Goal: Task Accomplishment & Management: Manage account settings

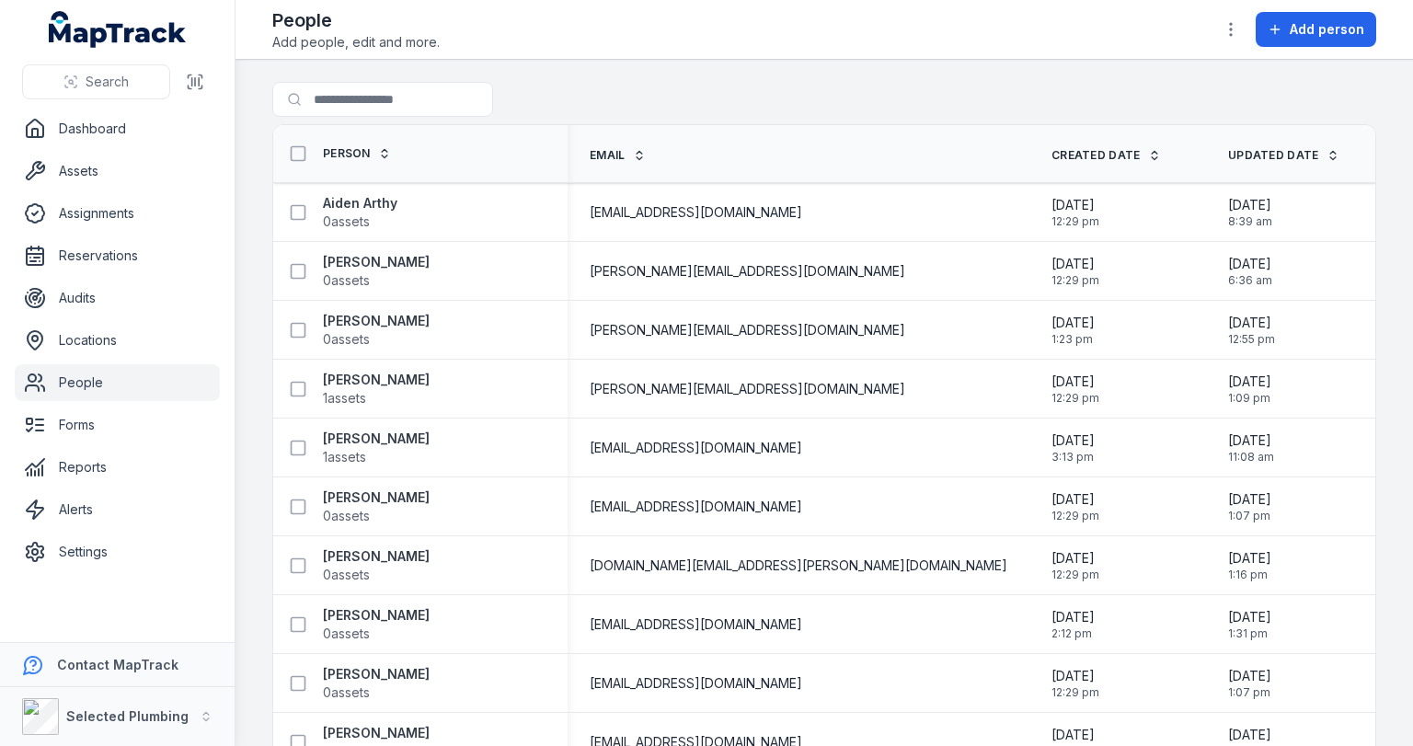
scroll to position [662, 0]
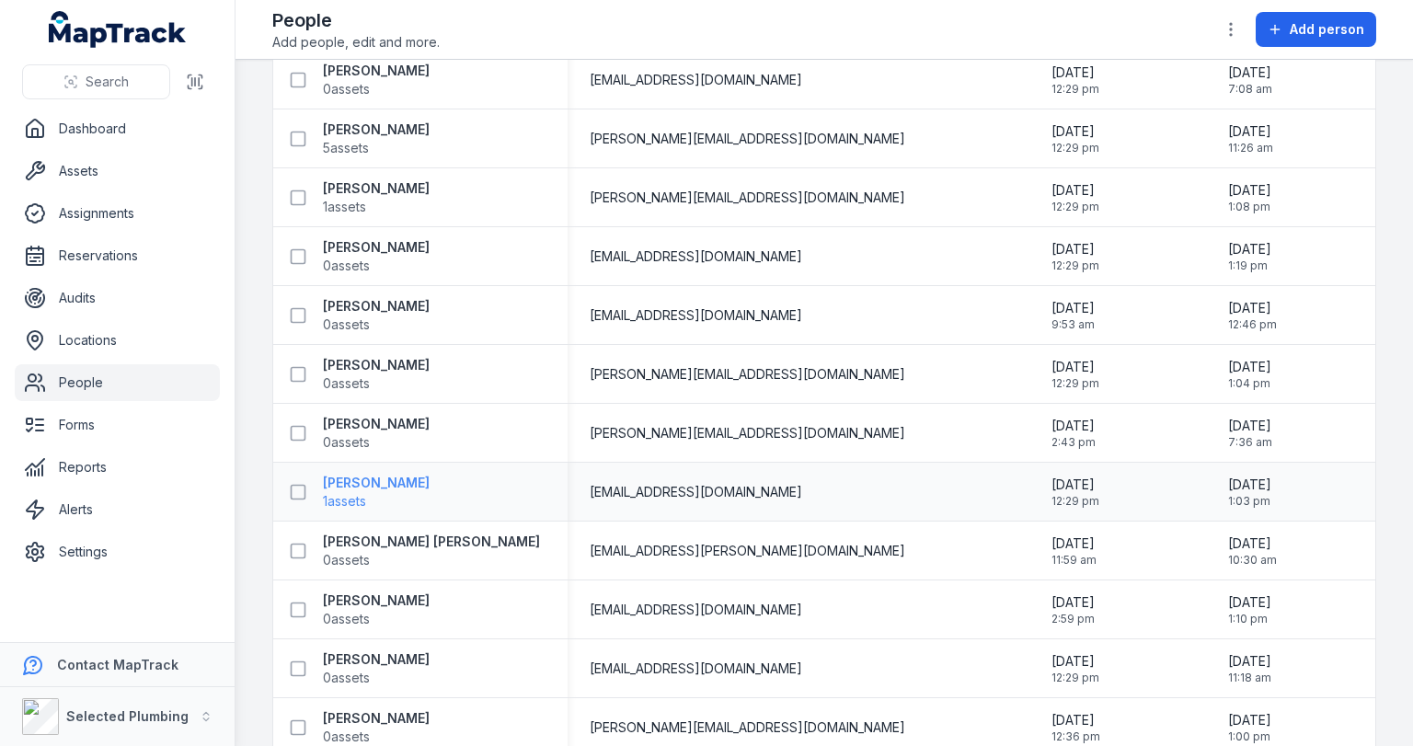
click at [427, 489] on strong "[PERSON_NAME]" at bounding box center [376, 483] width 107 height 18
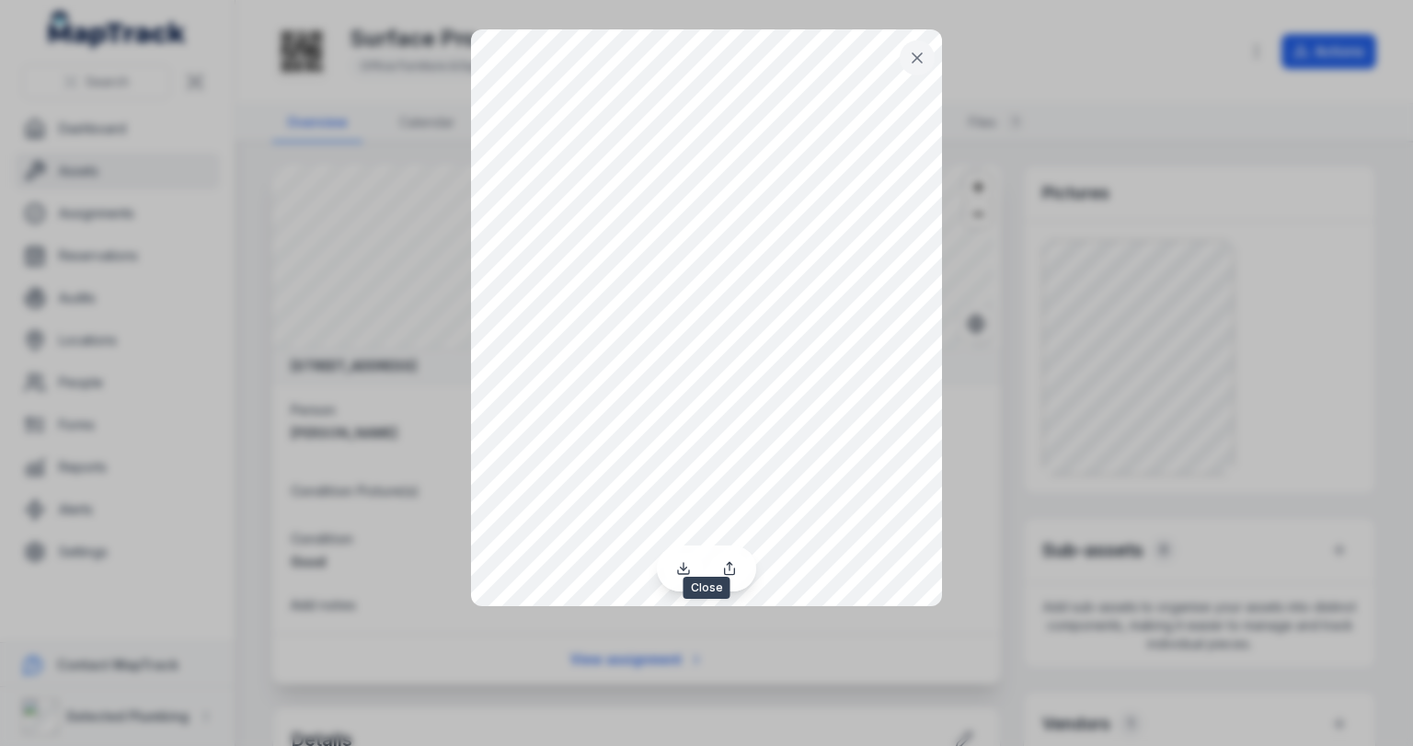
click at [916, 52] on icon at bounding box center [917, 58] width 18 height 18
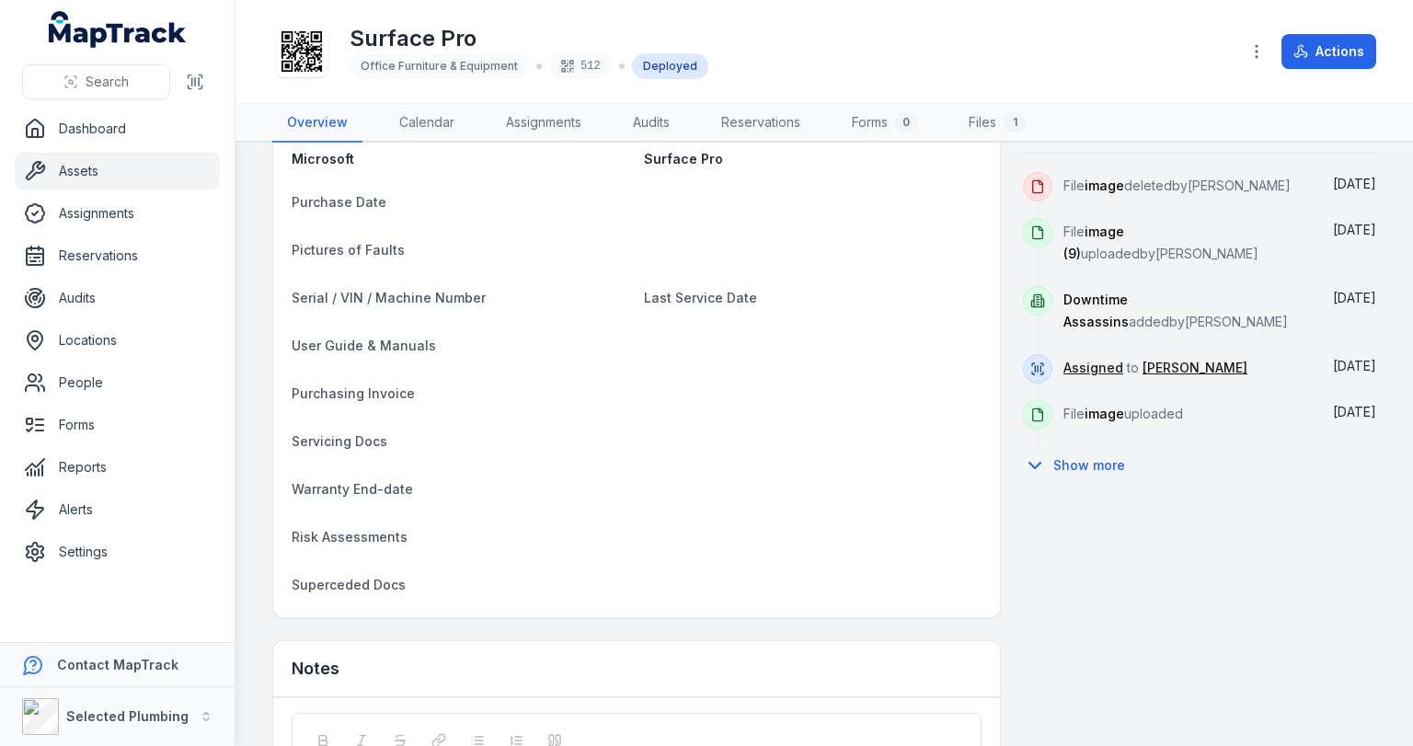
scroll to position [736, 0]
click at [1089, 410] on span "image" at bounding box center [1105, 411] width 40 height 16
click at [1030, 406] on icon at bounding box center [1037, 412] width 15 height 15
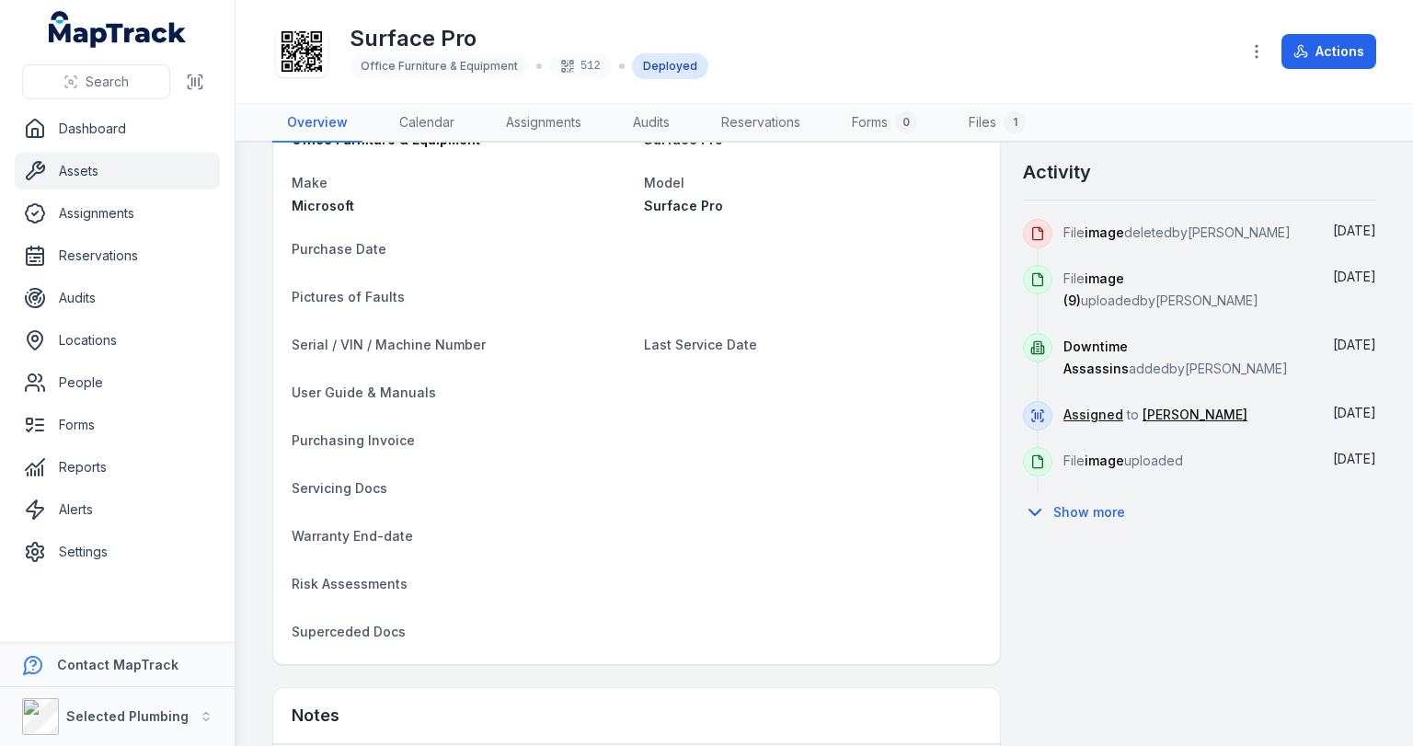
scroll to position [662, 0]
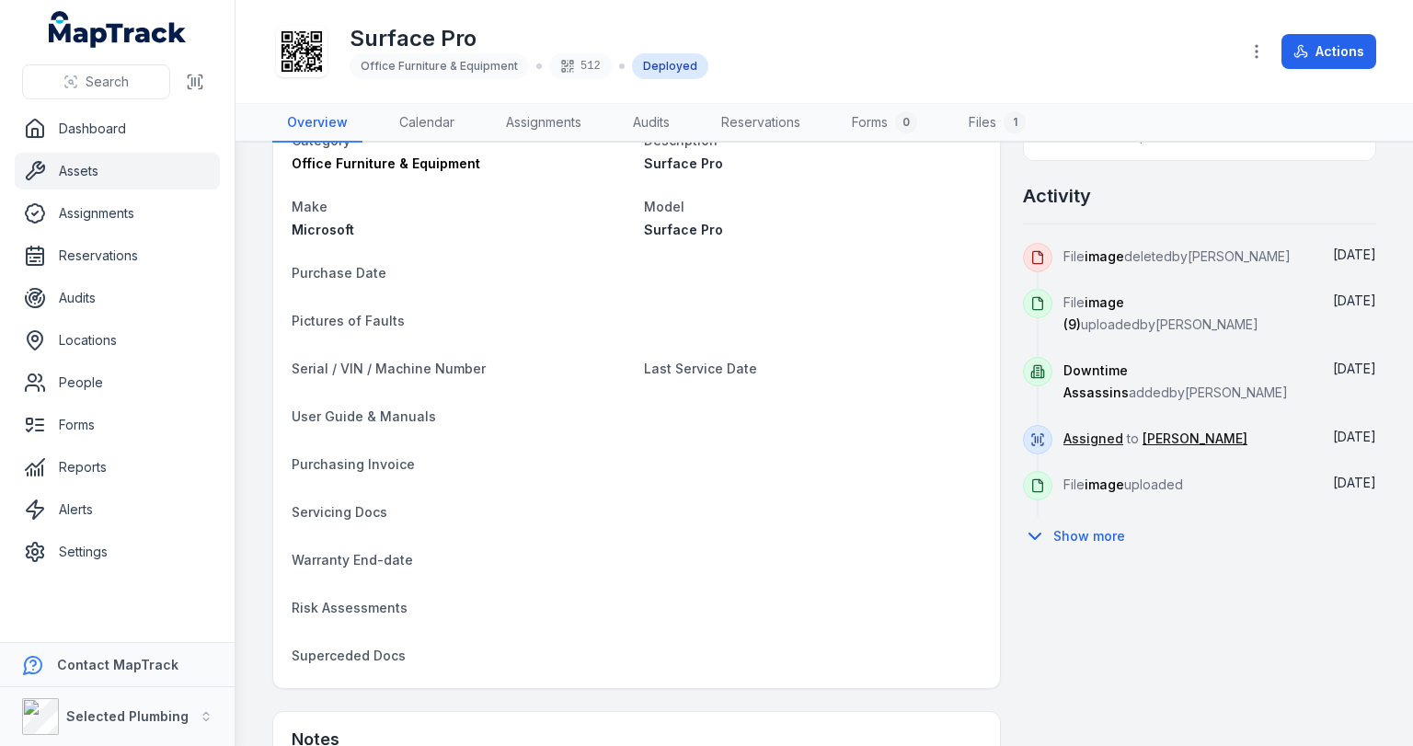
click at [1088, 298] on span "image (9)" at bounding box center [1094, 313] width 61 height 38
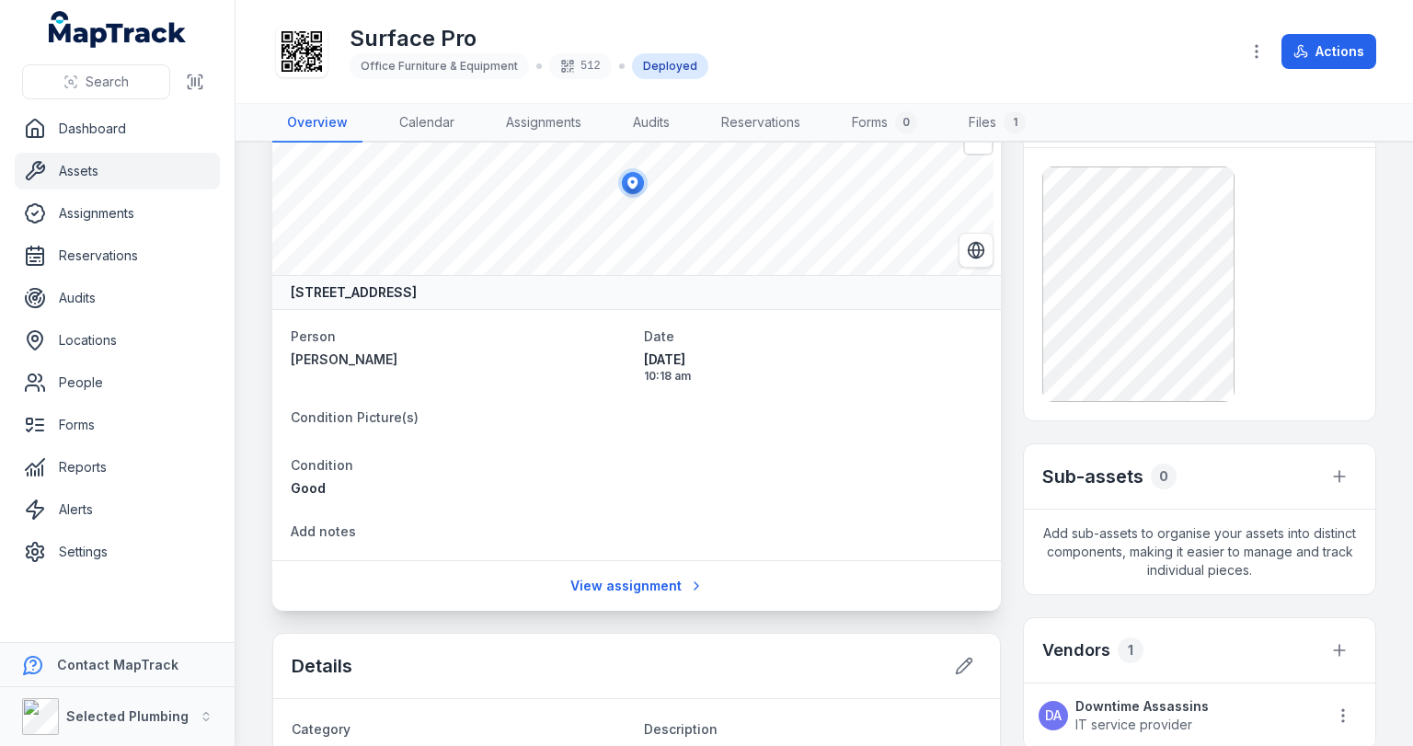
scroll to position [0, 0]
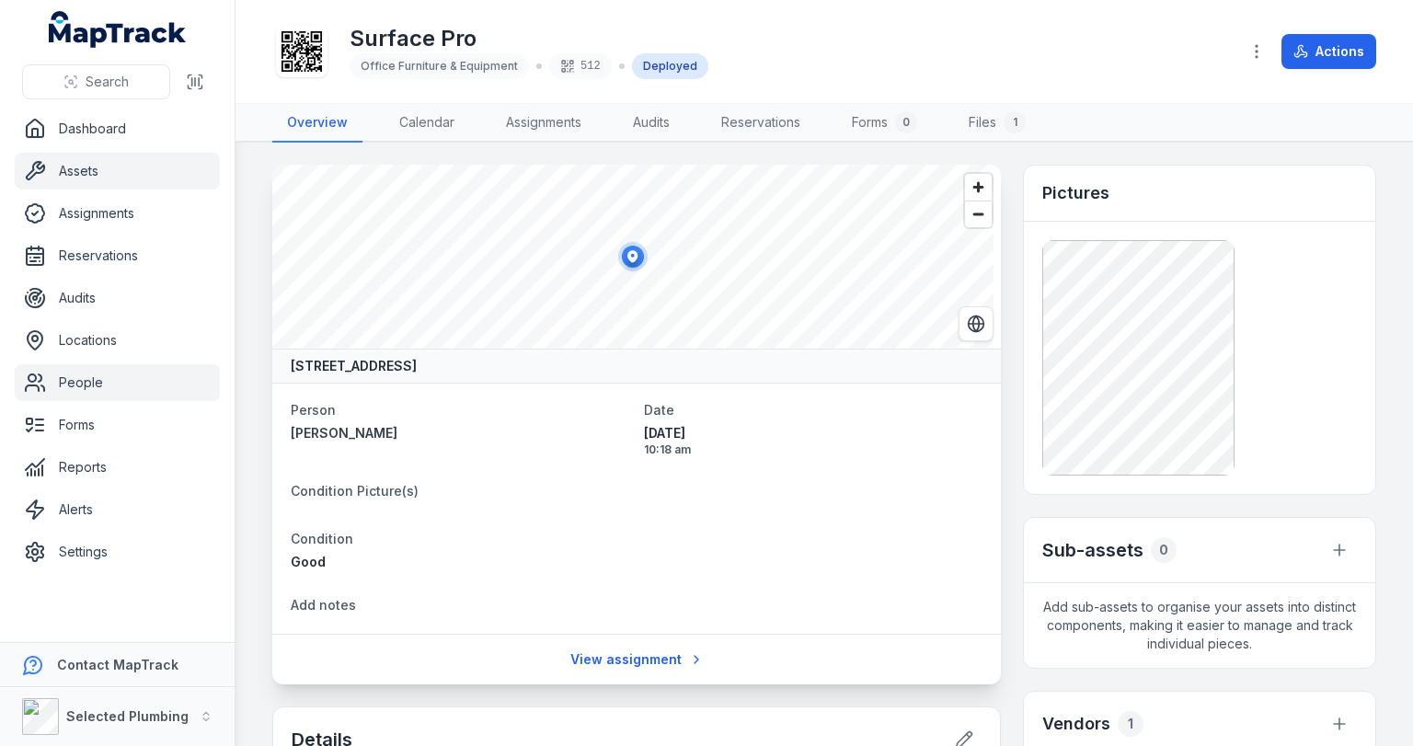
click at [91, 384] on link "People" at bounding box center [117, 382] width 205 height 37
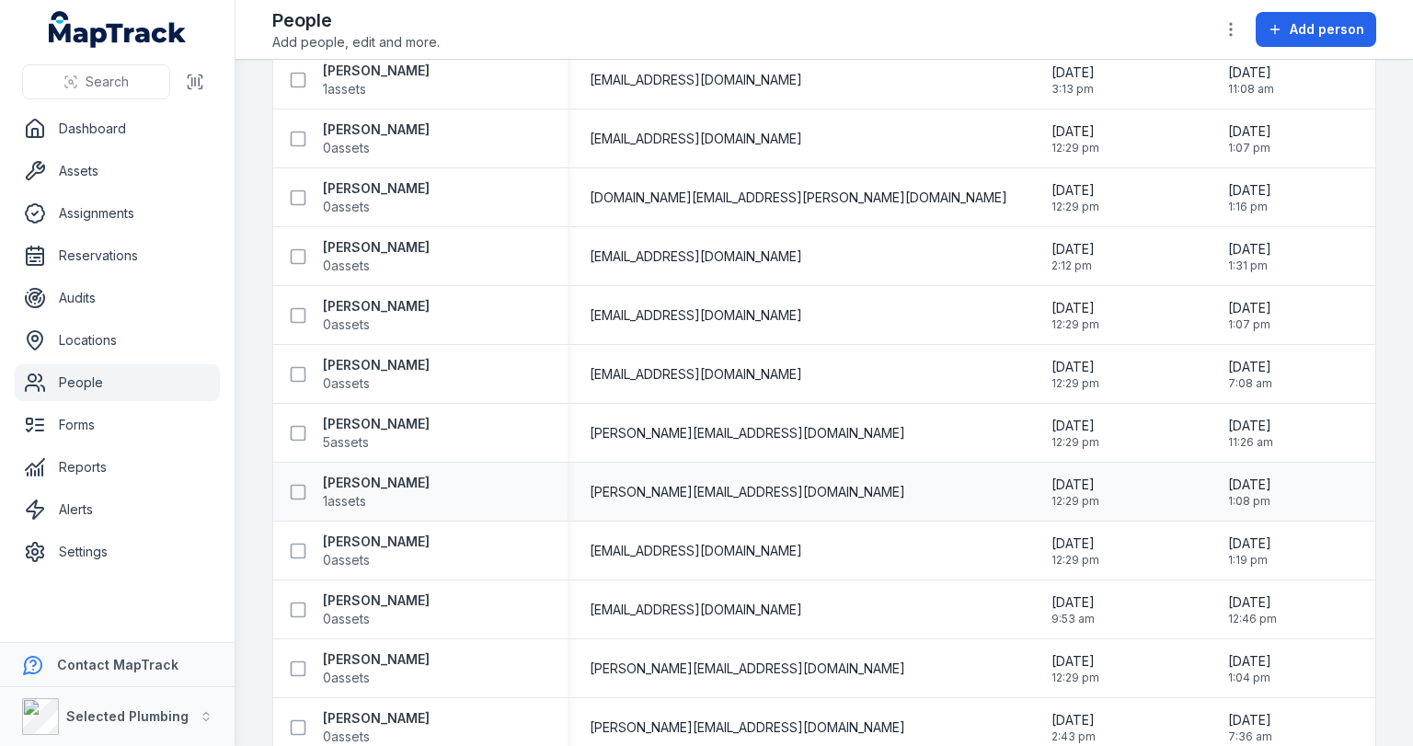
scroll to position [662, 0]
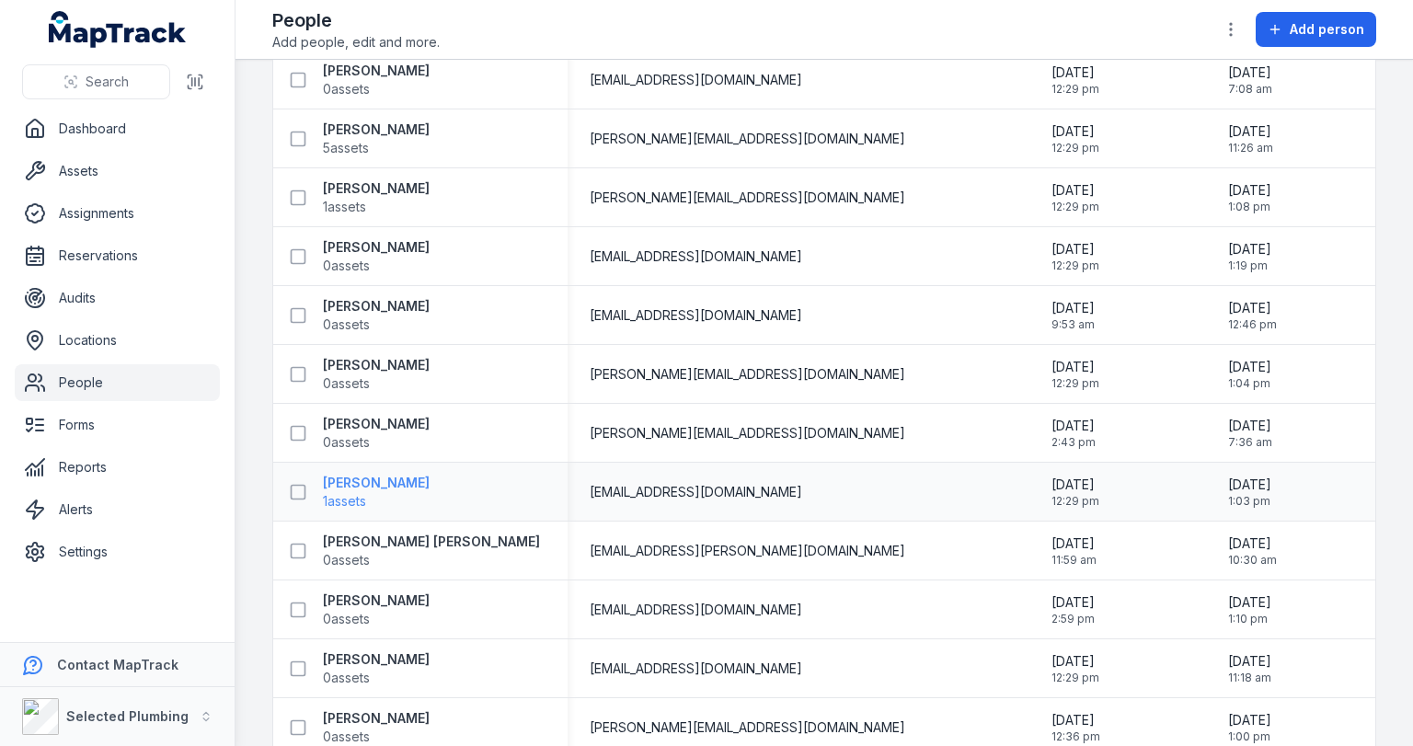
click at [374, 480] on strong "[PERSON_NAME]" at bounding box center [376, 483] width 107 height 18
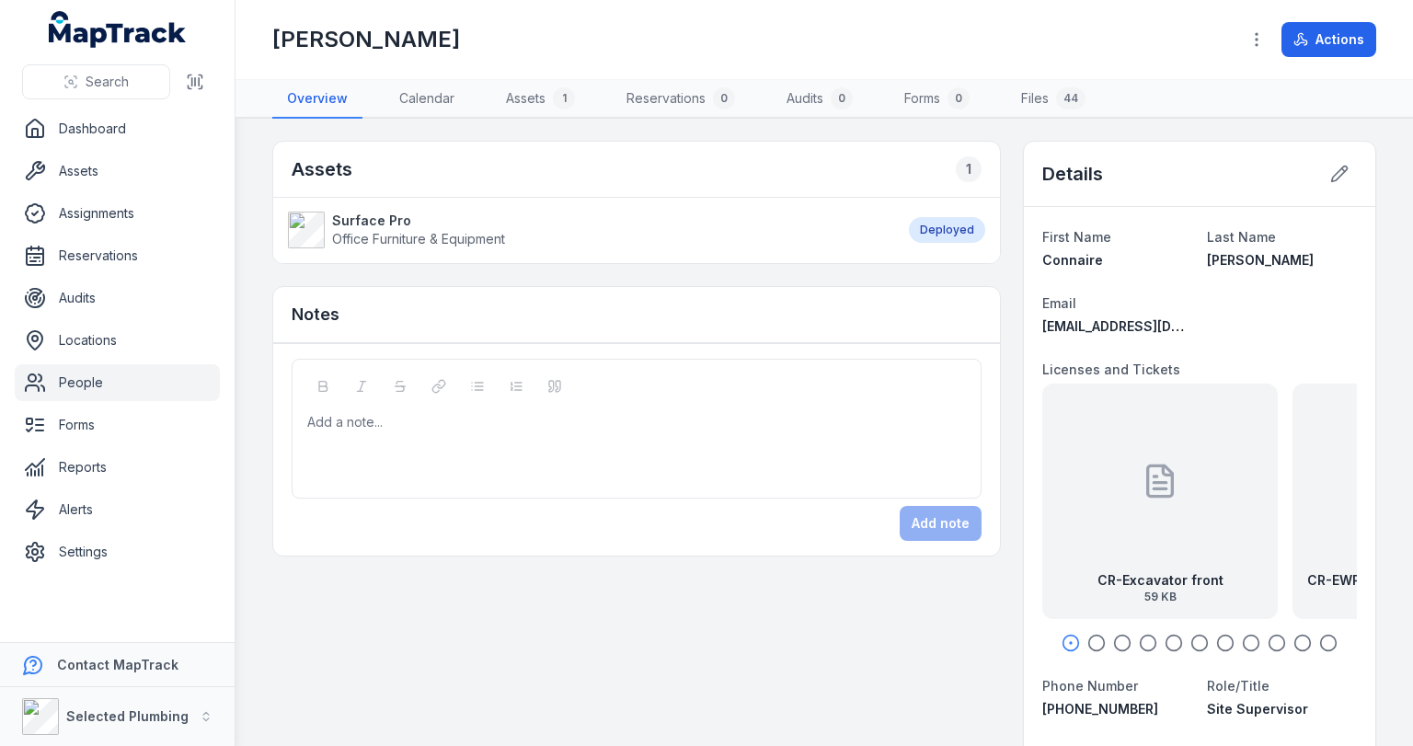
click at [1088, 638] on icon "button" at bounding box center [1097, 643] width 18 height 18
click at [1113, 642] on icon "button" at bounding box center [1122, 643] width 18 height 18
click at [1139, 639] on icon "button" at bounding box center [1148, 643] width 18 height 18
click at [1174, 639] on div at bounding box center [1199, 643] width 315 height 18
click at [1168, 639] on icon "button" at bounding box center [1174, 643] width 18 height 18
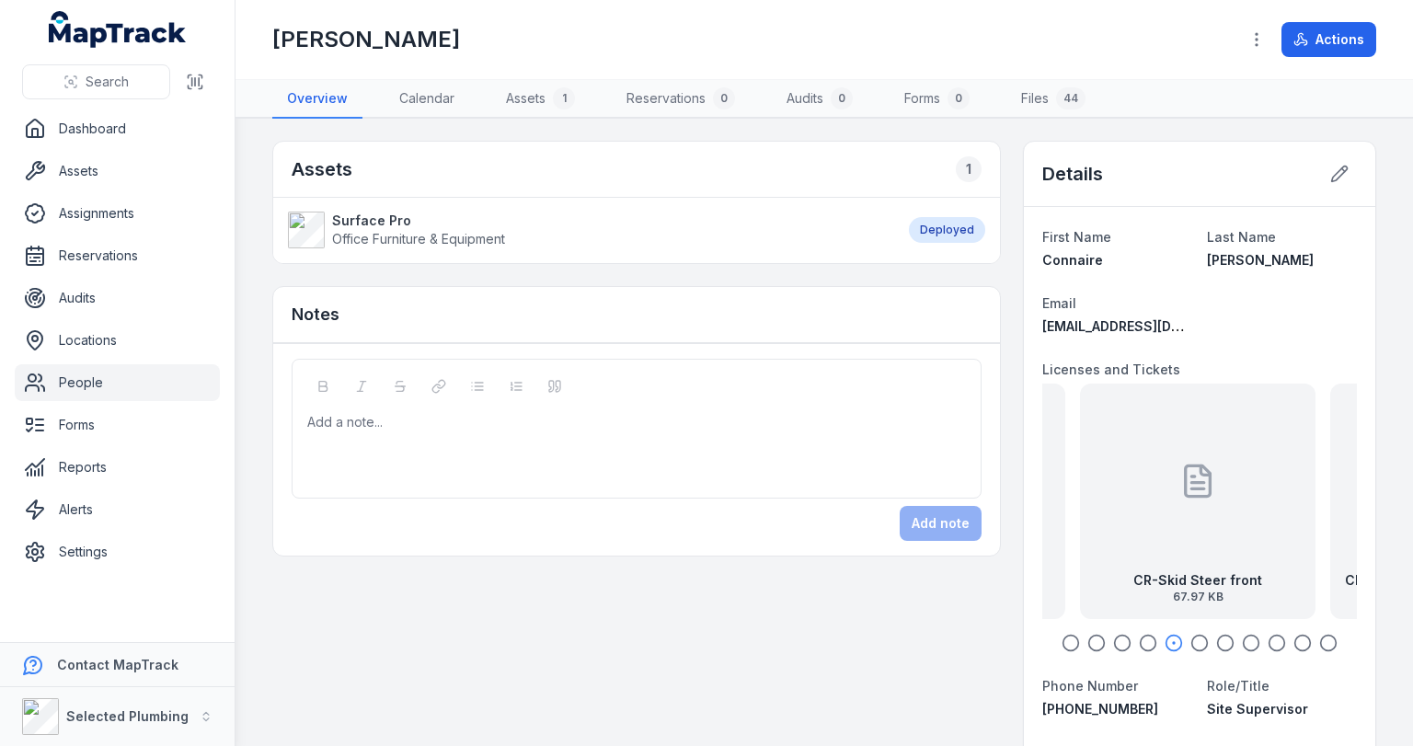
click at [1198, 640] on circle "button" at bounding box center [1200, 644] width 16 height 16
click at [1216, 644] on icon "button" at bounding box center [1225, 643] width 18 height 18
click at [1244, 642] on icon "button" at bounding box center [1251, 643] width 18 height 18
click at [1273, 641] on icon "button" at bounding box center [1277, 643] width 18 height 18
click at [1294, 639] on icon "button" at bounding box center [1303, 643] width 18 height 18
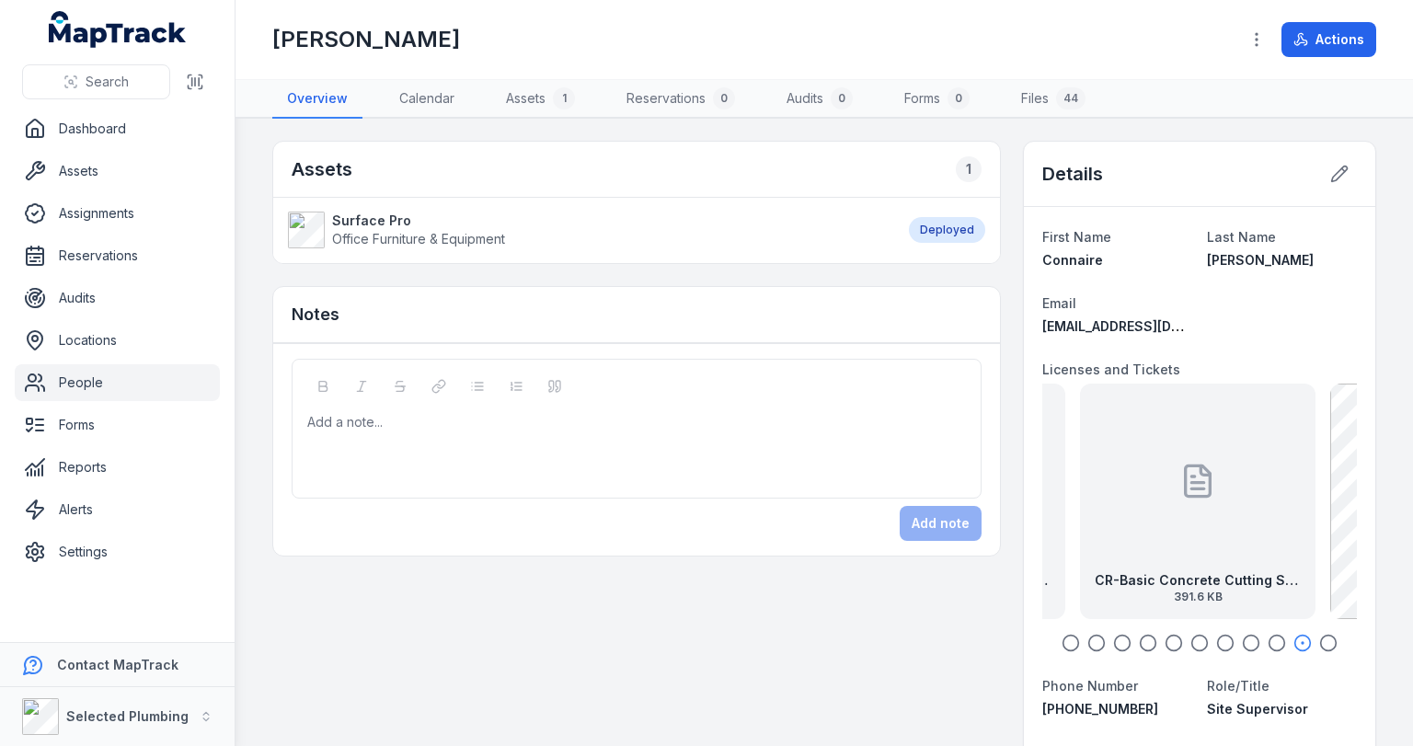
click at [1321, 636] on icon "button" at bounding box center [1328, 643] width 18 height 18
click at [383, 394] on div "Add a note..." at bounding box center [637, 429] width 690 height 140
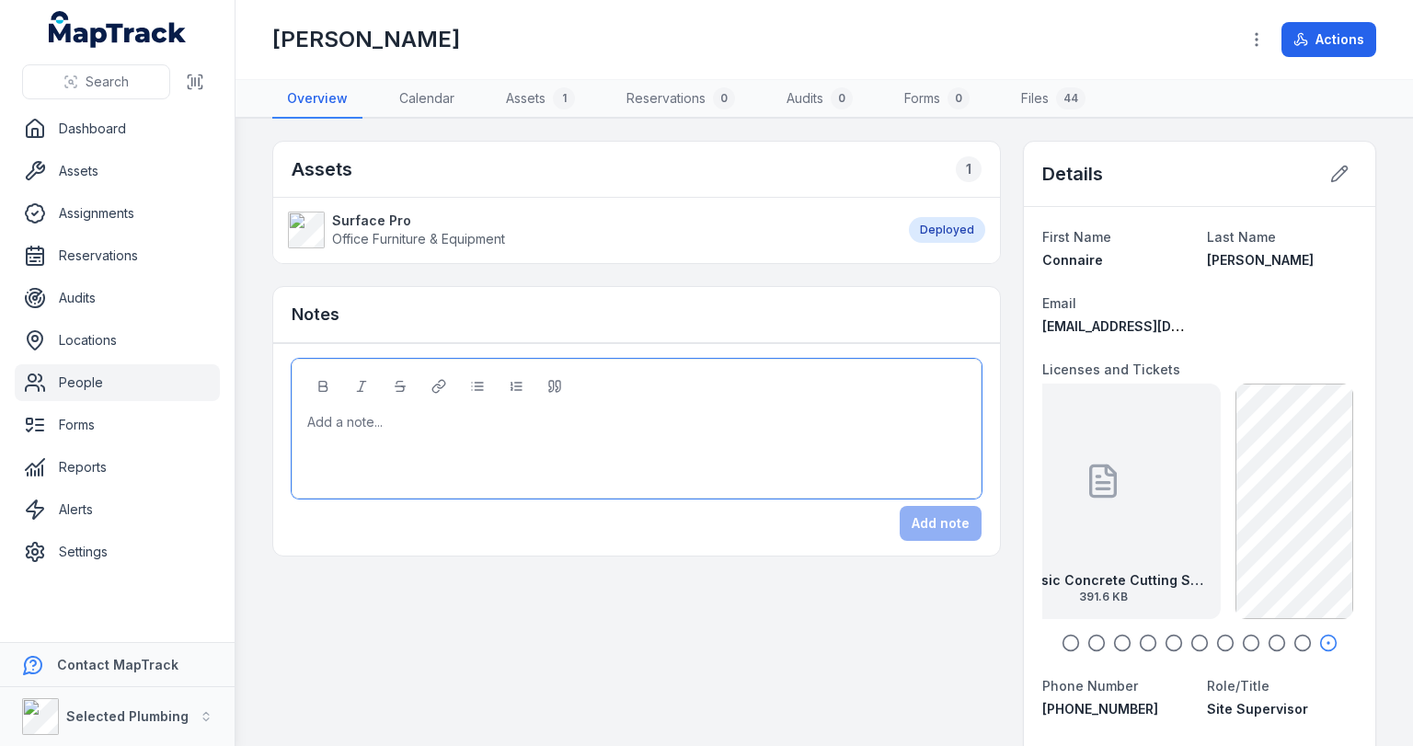
click at [316, 413] on div at bounding box center [637, 422] width 658 height 18
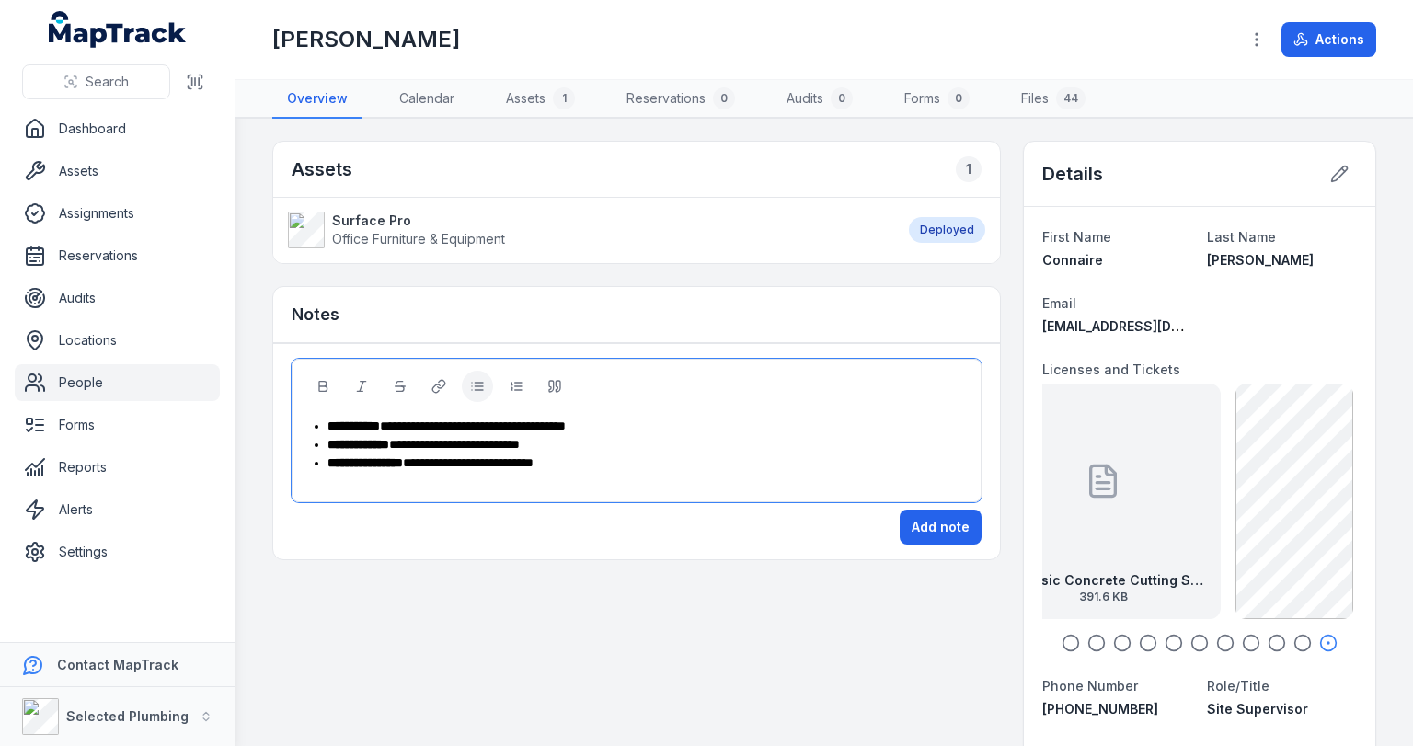
click at [534, 460] on span "**********" at bounding box center [468, 462] width 131 height 13
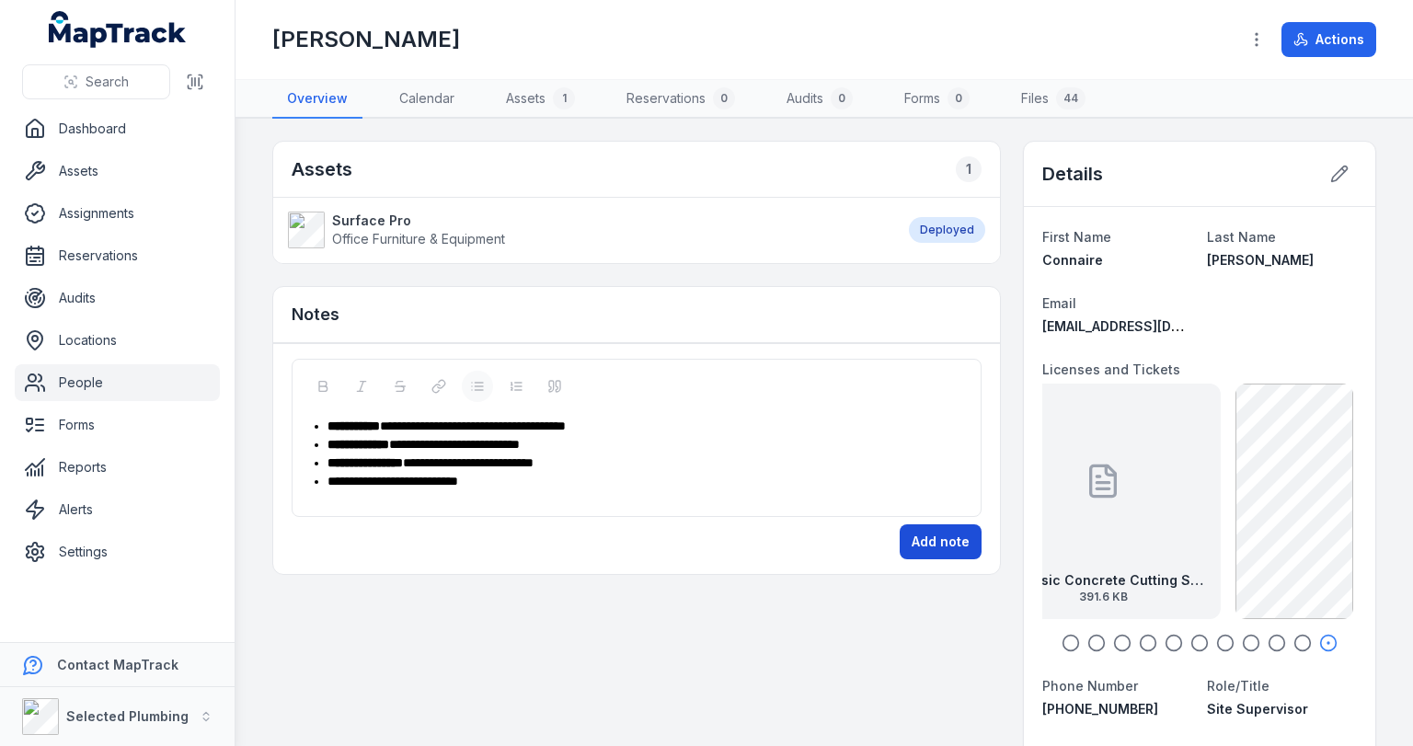
click at [921, 527] on button "Add note" at bounding box center [941, 541] width 82 height 35
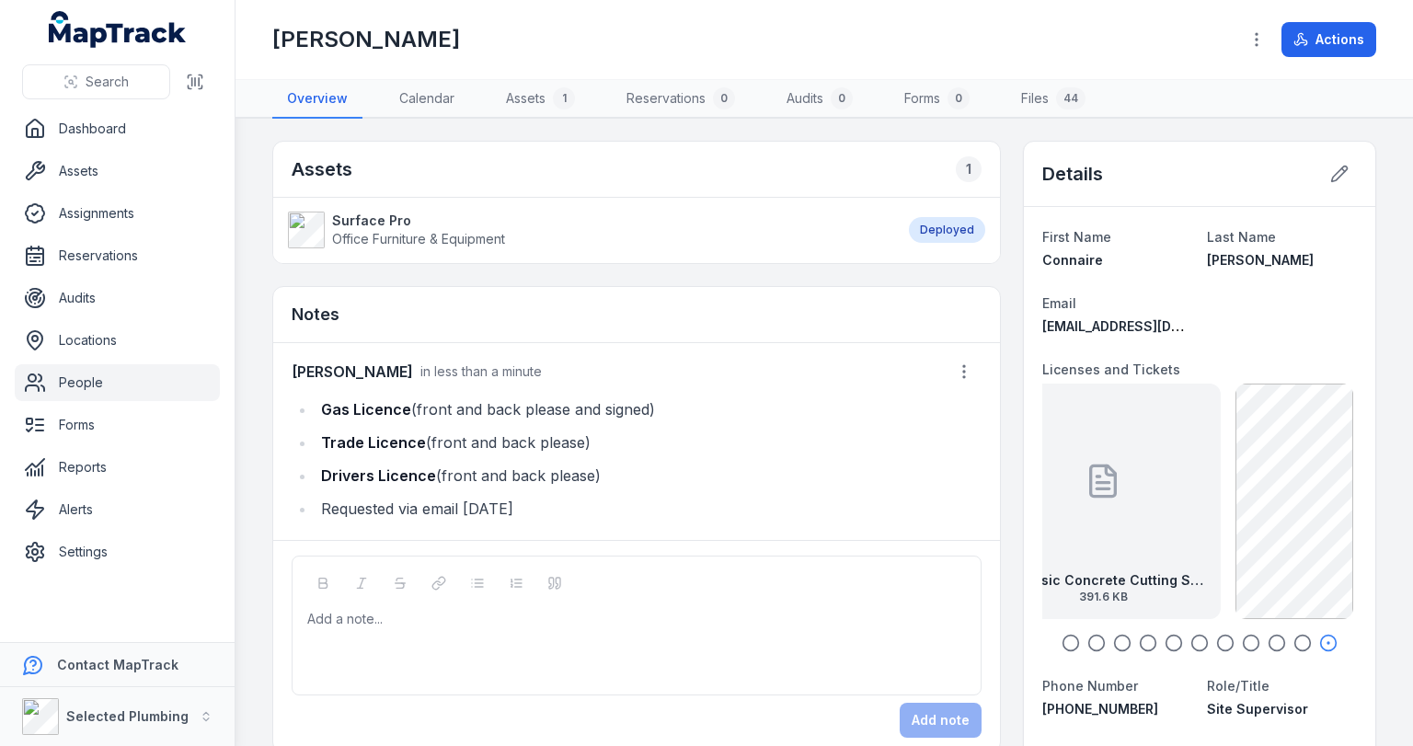
click at [86, 378] on link "People" at bounding box center [117, 382] width 205 height 37
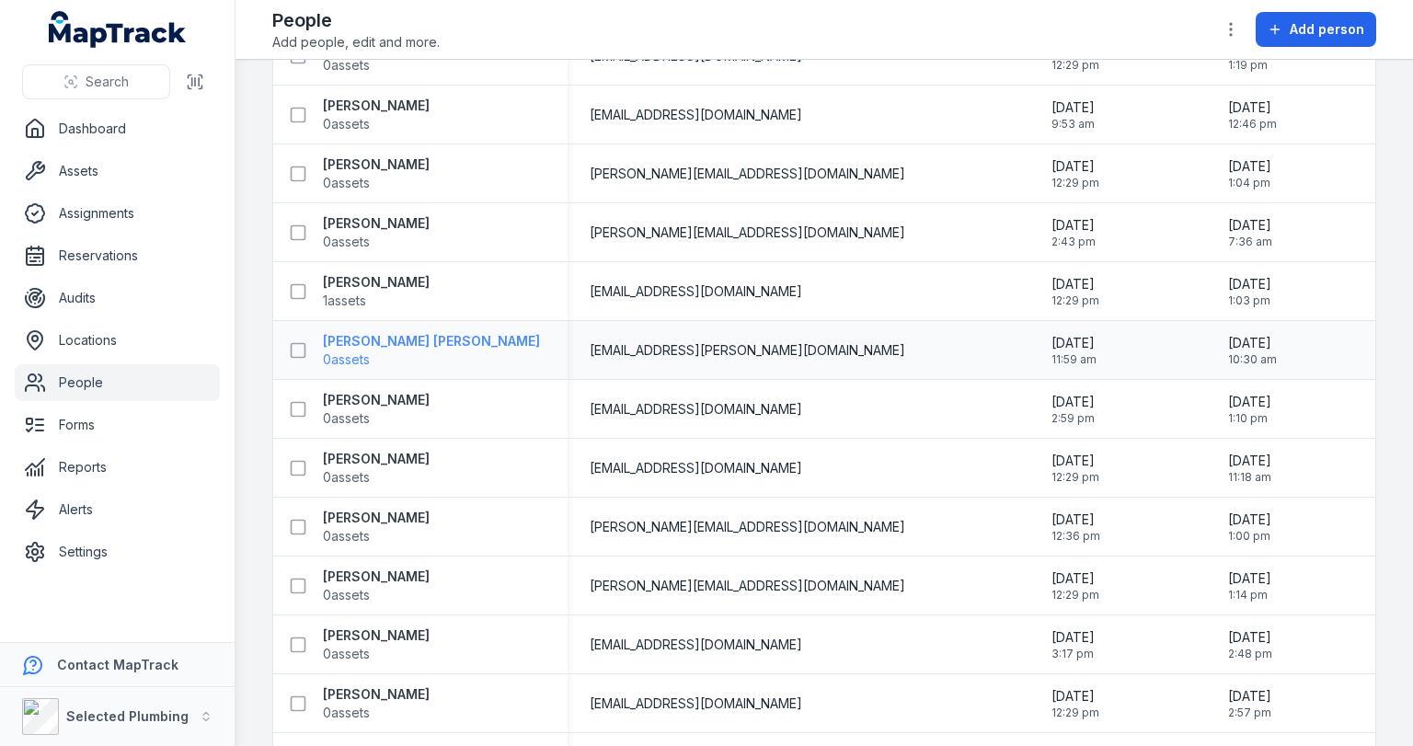
scroll to position [883, 0]
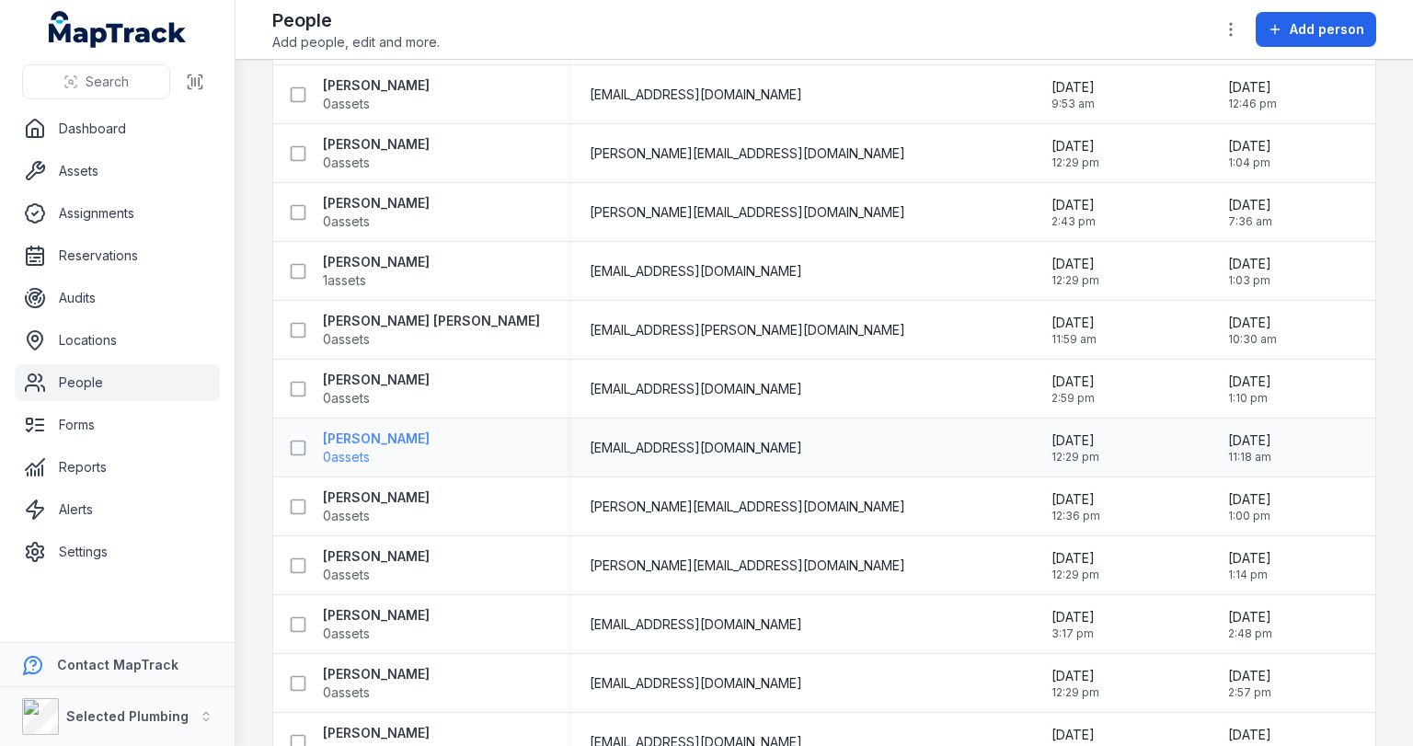
click at [350, 433] on strong "[PERSON_NAME]" at bounding box center [376, 439] width 107 height 18
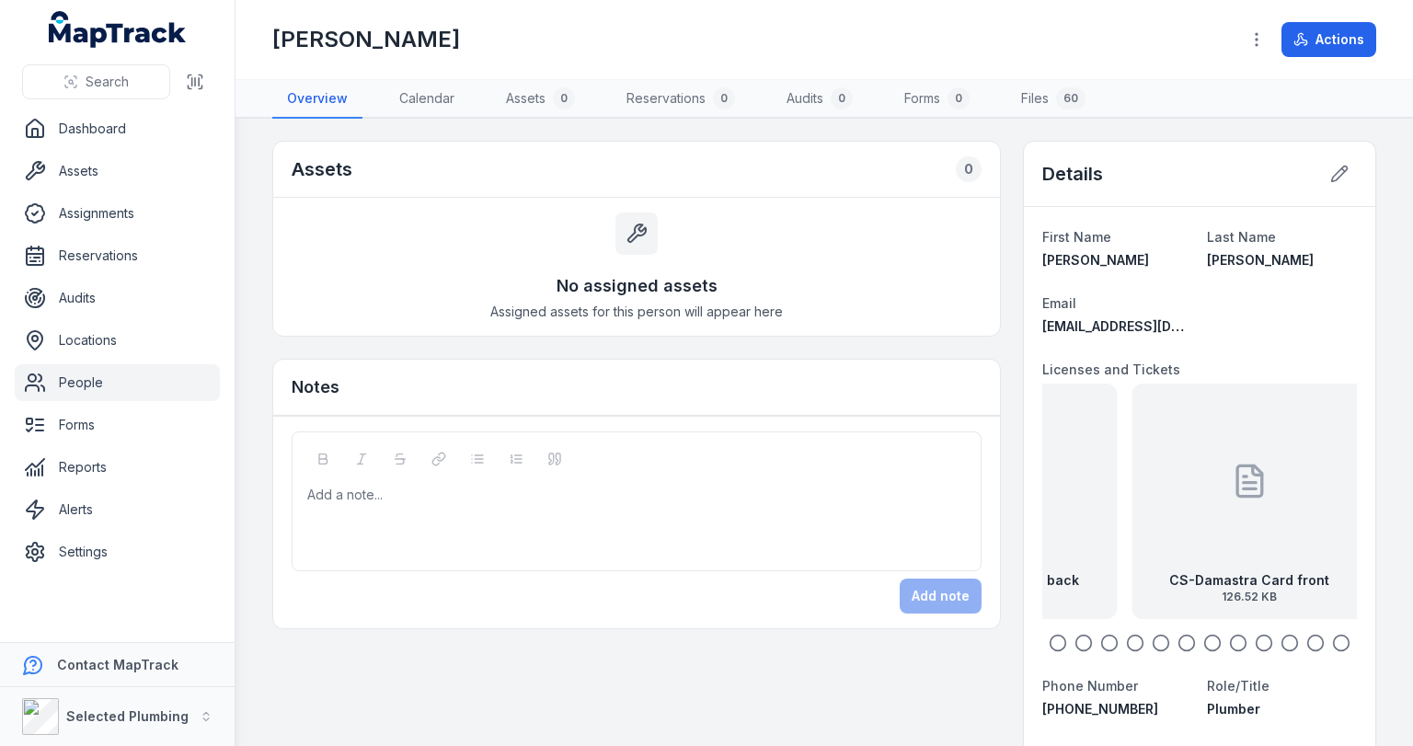
drag, startPoint x: 1229, startPoint y: 508, endPoint x: 1008, endPoint y: 504, distance: 220.8
drag, startPoint x: 1229, startPoint y: 501, endPoint x: 1003, endPoint y: 494, distance: 226.4
drag, startPoint x: 1278, startPoint y: 493, endPoint x: 1159, endPoint y: 498, distance: 118.8
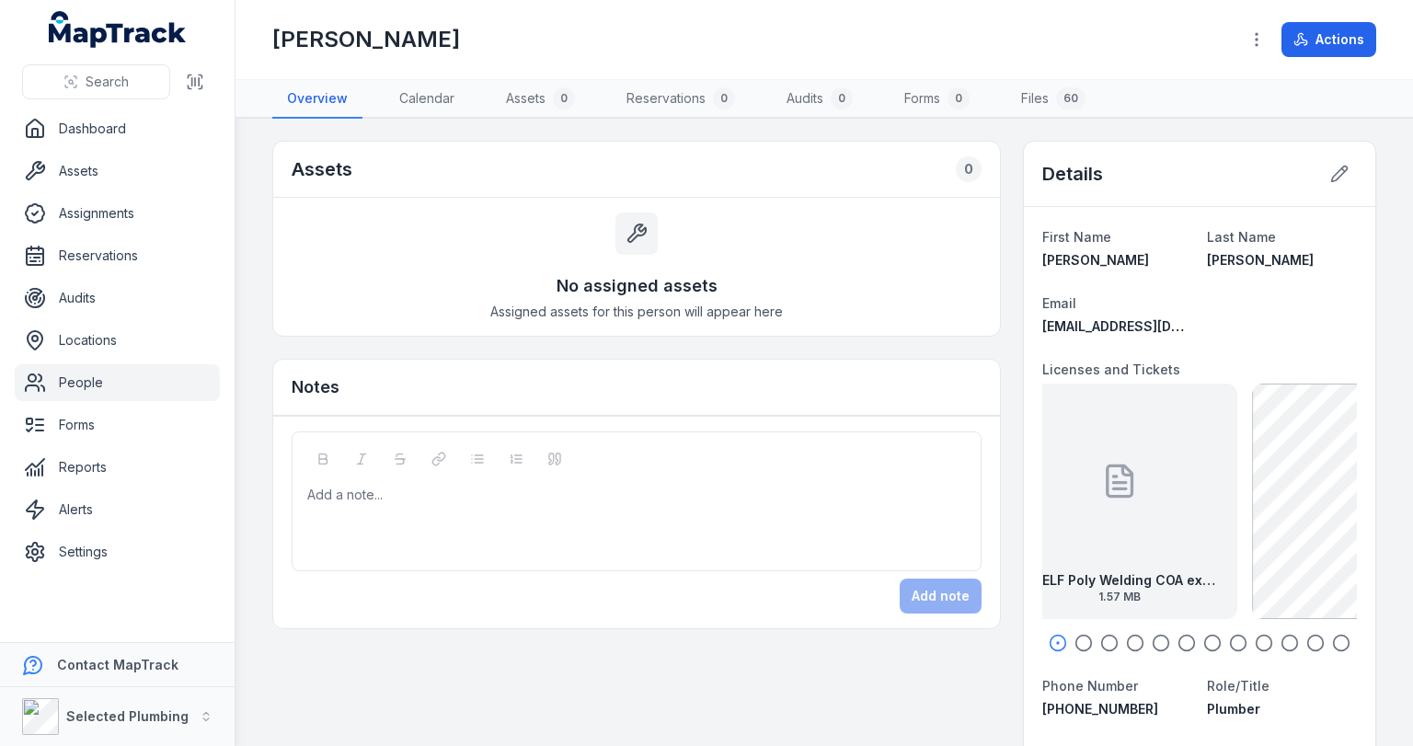
click at [1159, 498] on div "CS-ELF Poly Welding COA exp [DATE] 1.57 MB" at bounding box center [1120, 502] width 236 height 236
drag, startPoint x: 1265, startPoint y: 512, endPoint x: 1180, endPoint y: 505, distance: 85.8
click at [1180, 505] on div "CS-Plumbers License Front exp [DATE] 450.57 KB" at bounding box center [1198, 502] width 236 height 236
drag, startPoint x: 1251, startPoint y: 506, endPoint x: 1156, endPoint y: 504, distance: 95.7
click at [1156, 504] on div "CS-Plumbers License Back exp [DATE] 167.03 KB" at bounding box center [1135, 502] width 236 height 236
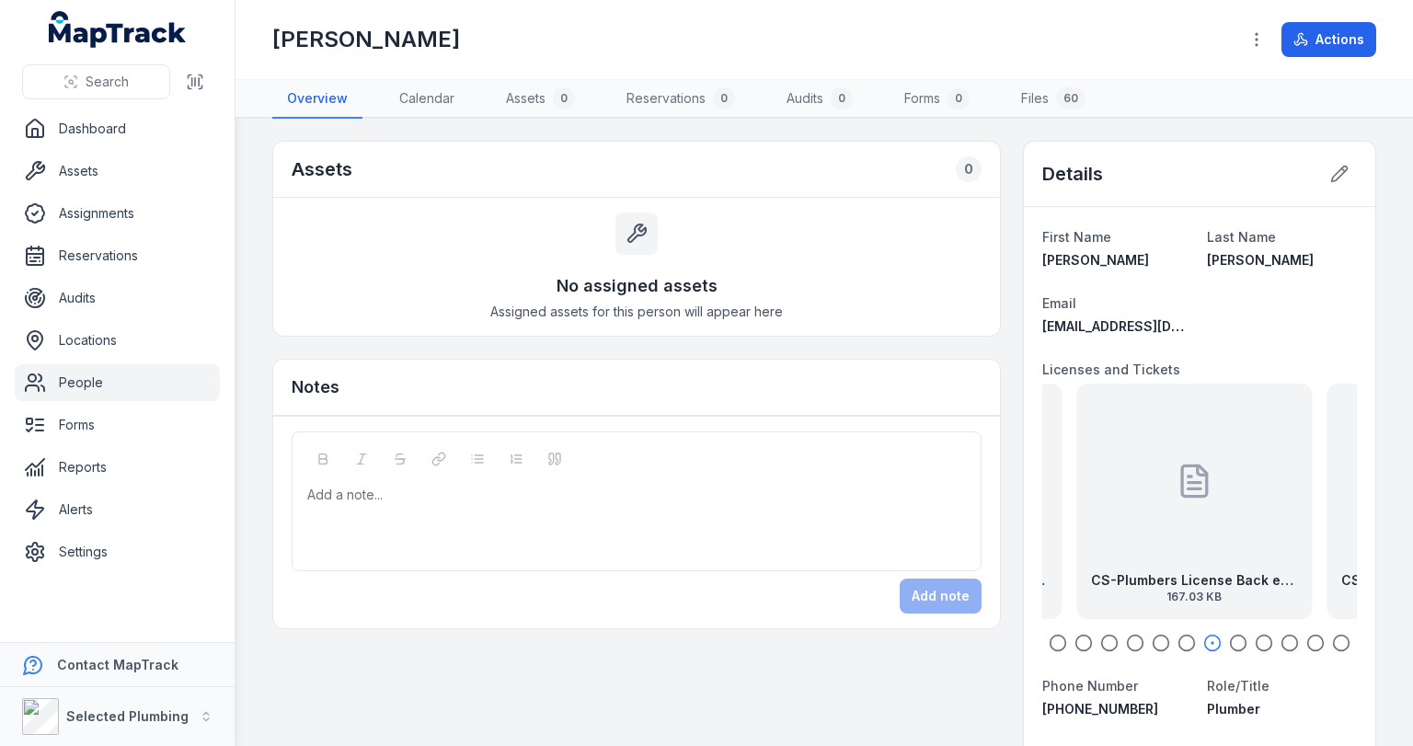
drag, startPoint x: 1260, startPoint y: 507, endPoint x: 1157, endPoint y: 504, distance: 103.1
click at [1158, 504] on div "CS-Plumbers License Back exp [DATE] 167.03 KB" at bounding box center [1194, 502] width 236 height 236
drag, startPoint x: 1250, startPoint y: 508, endPoint x: 1123, endPoint y: 500, distance: 127.2
click at [1124, 500] on div "CS-Plumbers License Back exp [DATE] 167.03 KB" at bounding box center [1128, 502] width 236 height 236
drag, startPoint x: 1238, startPoint y: 501, endPoint x: 1123, endPoint y: 501, distance: 115.0
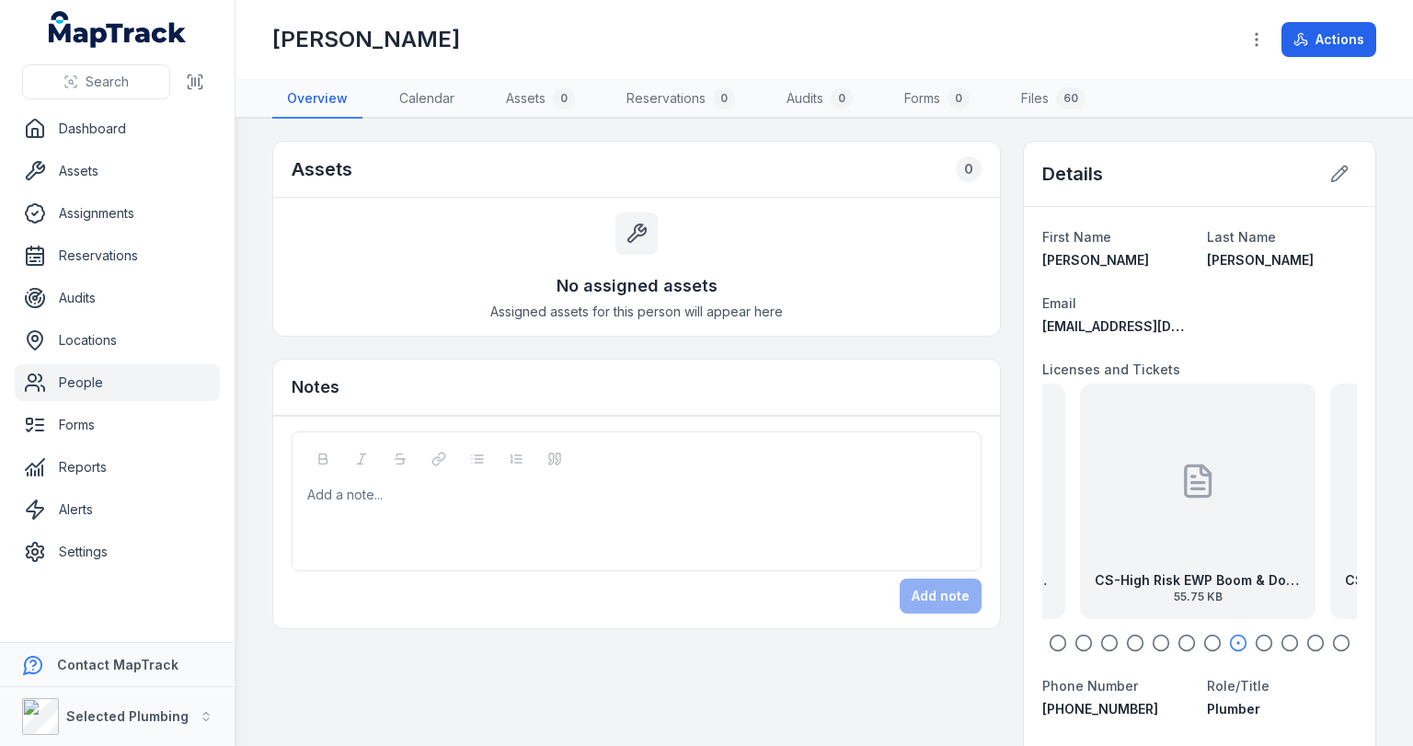
click at [1123, 501] on div "CS-High Risk EWP Boom & Dogging front exp [DATE] 55.75 KB" at bounding box center [1198, 502] width 236 height 236
drag, startPoint x: 1229, startPoint y: 504, endPoint x: 1150, endPoint y: 502, distance: 79.1
click at [1150, 502] on div "CS-Confined Space, Excavator, Issued Permit, Work Permits, COA 474.98 KB" at bounding box center [1198, 502] width 236 height 236
drag, startPoint x: 1231, startPoint y: 501, endPoint x: 1138, endPoint y: 503, distance: 92.9
click at [1140, 503] on div "CS-Confined Space, Excavator, Issued Permit, Work Permits back 73.42 KB" at bounding box center [1199, 502] width 236 height 236
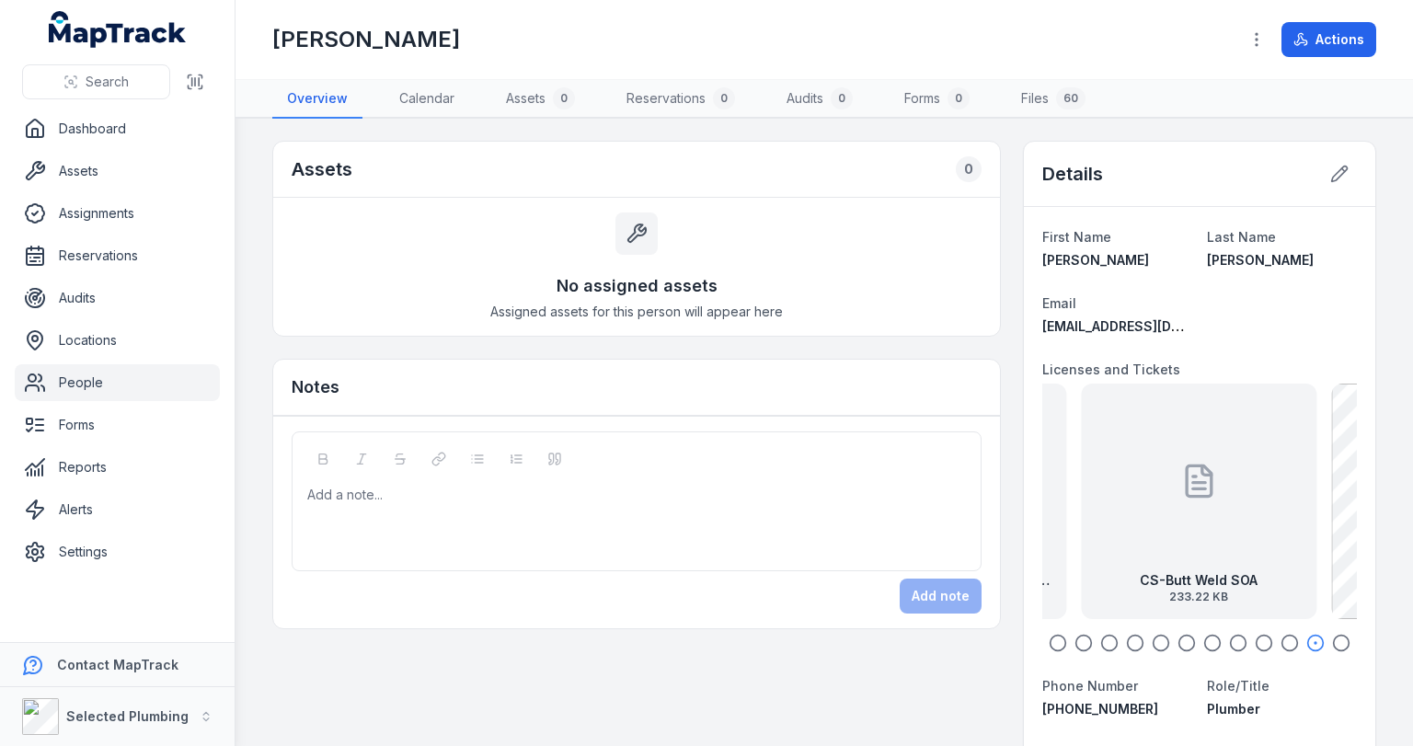
drag, startPoint x: 1226, startPoint y: 505, endPoint x: 1154, endPoint y: 504, distance: 71.8
click at [1157, 504] on div "CS-Butt Weld SOA 233.22 KB" at bounding box center [1199, 502] width 236 height 236
drag, startPoint x: 1211, startPoint y: 489, endPoint x: 1095, endPoint y: 482, distance: 116.1
click at [1095, 482] on div "CS-Working Safely at [GEOGRAPHIC_DATA] 234.75 KB" at bounding box center [1112, 502] width 236 height 236
drag, startPoint x: 1222, startPoint y: 483, endPoint x: 1117, endPoint y: 477, distance: 105.1
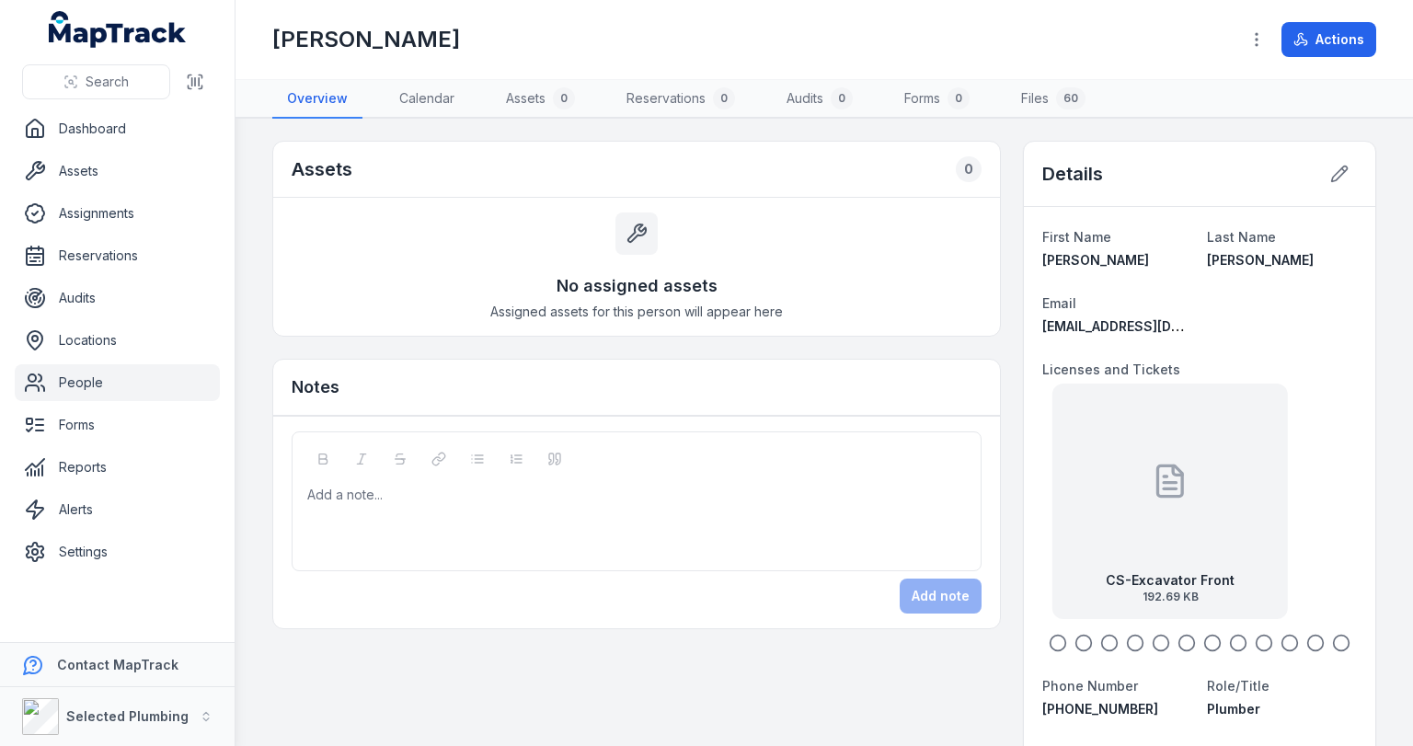
click at [1086, 477] on div "CS-Excavator Front 192.69 KB" at bounding box center [1171, 502] width 236 height 236
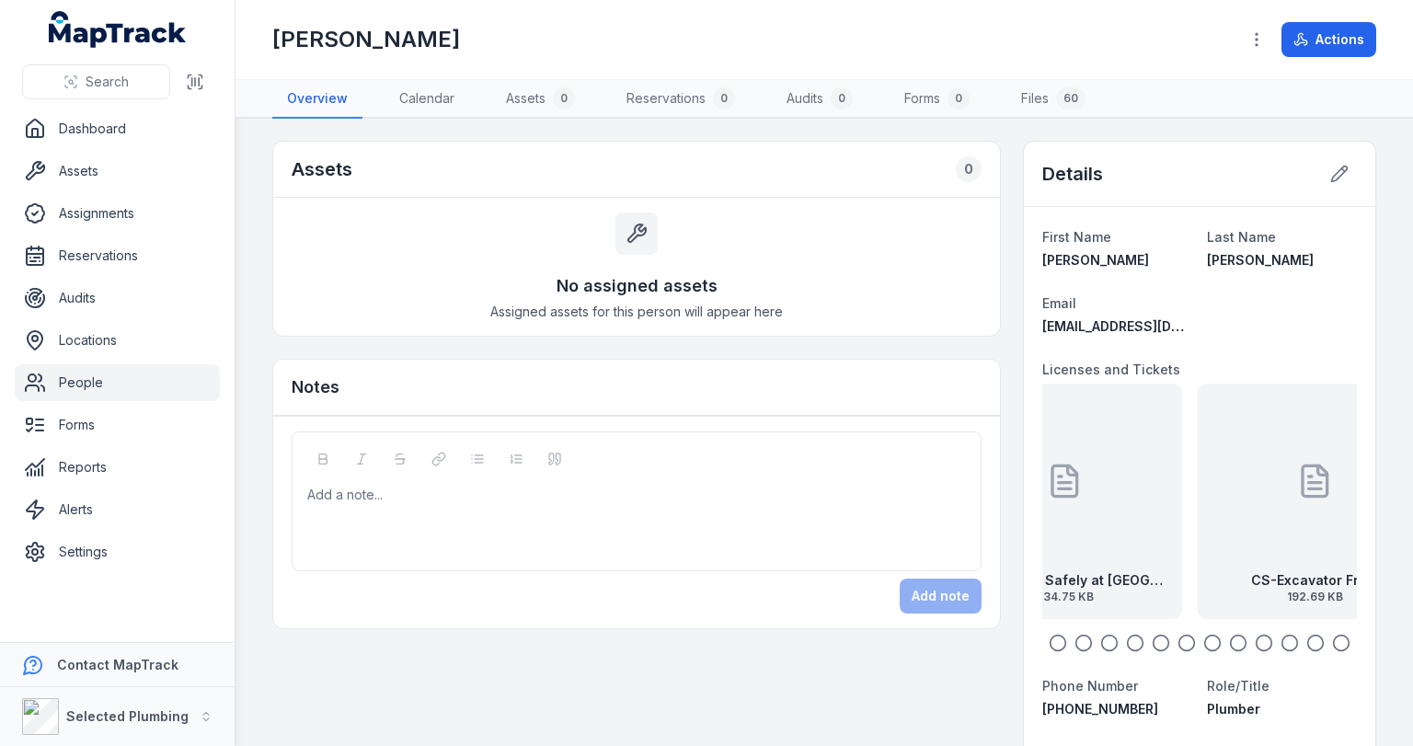
drag, startPoint x: 1171, startPoint y: 489, endPoint x: 1276, endPoint y: 489, distance: 104.9
click at [1276, 489] on div "CS-Excavator Front 192.69 KB" at bounding box center [1316, 502] width 236 height 236
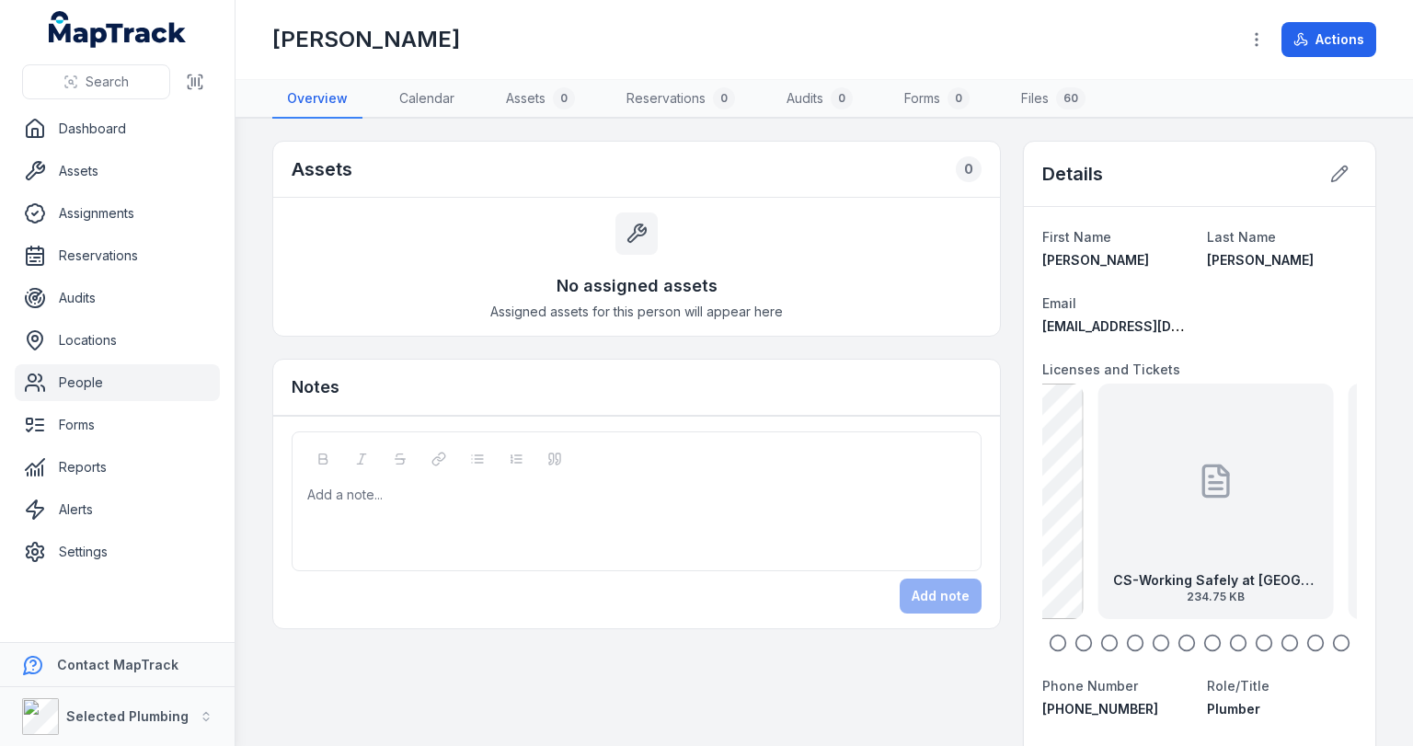
drag, startPoint x: 1149, startPoint y: 491, endPoint x: 1286, endPoint y: 497, distance: 137.2
click at [1287, 497] on div "CS-Working Safely at [GEOGRAPHIC_DATA] 234.75 KB" at bounding box center [1217, 502] width 236 height 236
click at [1369, 515] on main "Assets 0 No assigned assets Assigned assets for this person will appear here No…" at bounding box center [825, 432] width 1178 height 627
drag, startPoint x: 1243, startPoint y: 508, endPoint x: 1325, endPoint y: 508, distance: 81.9
click at [1324, 508] on div "CS-Butt Weld SOA 233.22 KB" at bounding box center [1206, 502] width 236 height 236
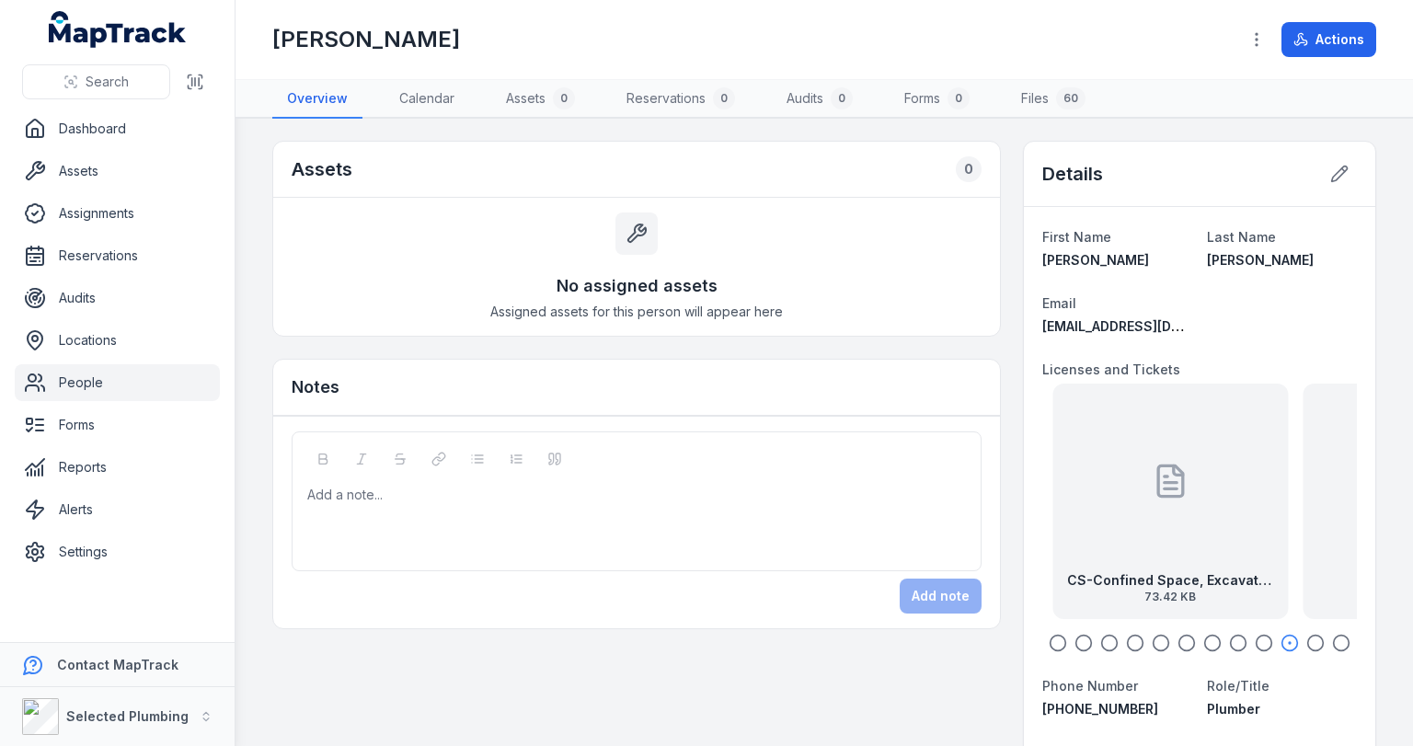
drag, startPoint x: 1133, startPoint y: 504, endPoint x: 1319, endPoint y: 510, distance: 186.9
click at [1288, 510] on div "CS-Confined Space, Excavator, Issued Permit, Work Permits back 73.42 KB" at bounding box center [1171, 502] width 236 height 236
drag, startPoint x: 1178, startPoint y: 507, endPoint x: 1313, endPoint y: 508, distance: 135.3
click at [1315, 509] on div "CS-Confined Space, Excavator, Issued Permit, Work Permits, COA 474.98 KB" at bounding box center [1198, 502] width 236 height 236
drag, startPoint x: 1170, startPoint y: 508, endPoint x: 1272, endPoint y: 508, distance: 102.1
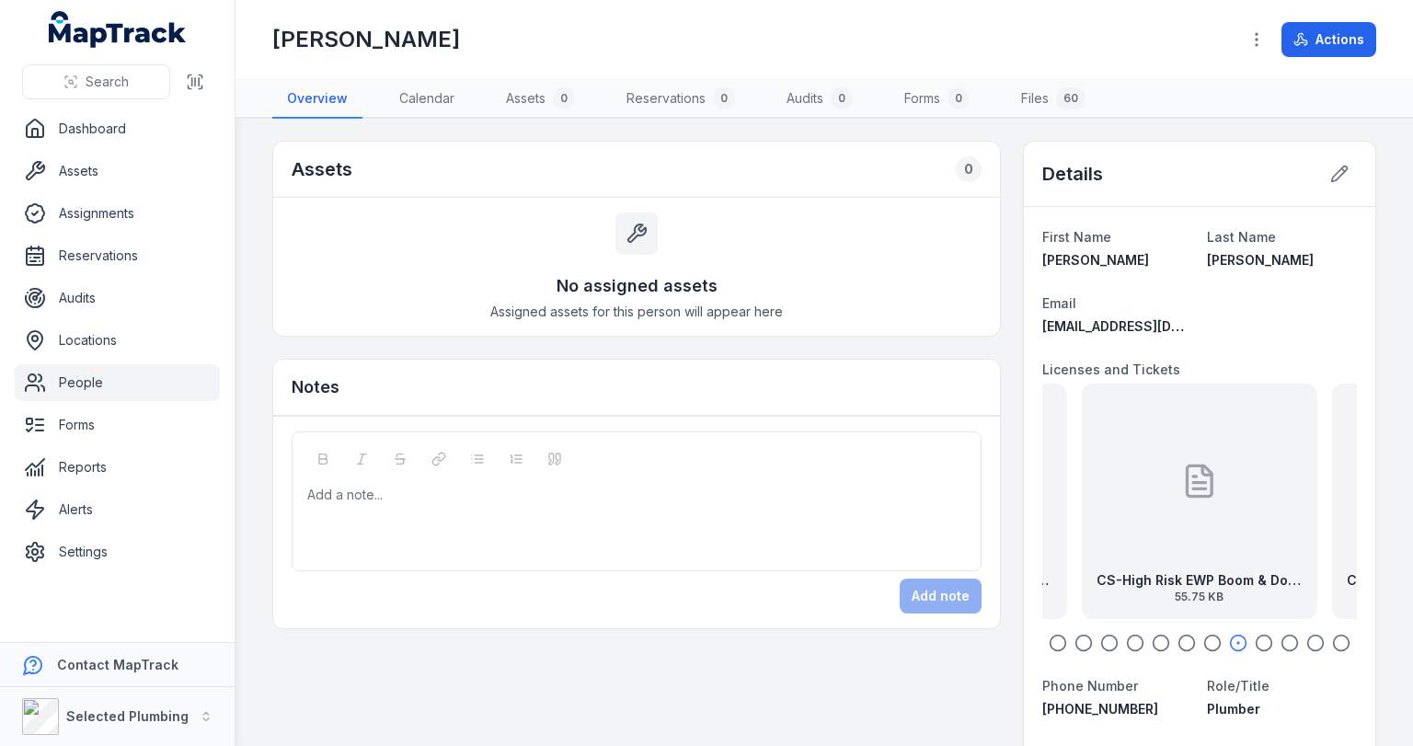
click at [1273, 508] on div "CS-High Risk EWP Boom & Dogging front exp [DATE] 55.75 KB" at bounding box center [1200, 502] width 236 height 236
drag, startPoint x: 1153, startPoint y: 510, endPoint x: 1289, endPoint y: 509, distance: 136.2
click at [1295, 509] on div "CS-Plumbers License Back exp [DATE] 167.03 KB" at bounding box center [1198, 502] width 236 height 236
drag, startPoint x: 1175, startPoint y: 512, endPoint x: 1281, endPoint y: 512, distance: 105.8
click at [1279, 512] on div "CS-Plumbers License Front exp [DATE] 450.57 KB" at bounding box center [1198, 502] width 236 height 236
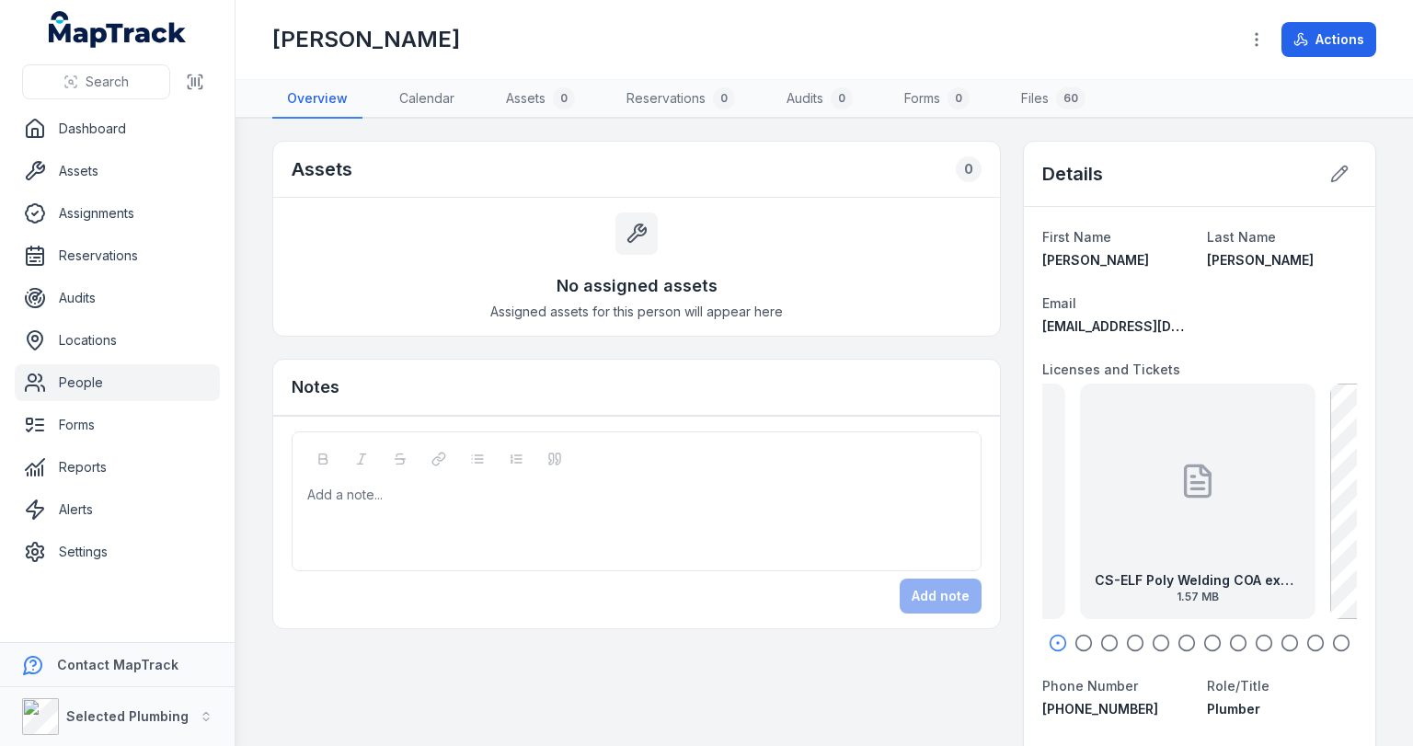
drag, startPoint x: 1185, startPoint y: 490, endPoint x: 1292, endPoint y: 496, distance: 106.9
click at [1292, 496] on div "CS-ELF Poly Welding COA exp [DATE] 1.57 MB" at bounding box center [1198, 502] width 236 height 236
drag, startPoint x: 1203, startPoint y: 496, endPoint x: 1244, endPoint y: 497, distance: 40.5
click at [1242, 497] on div "CS-Damastra Card front 126.52 KB" at bounding box center [1198, 502] width 236 height 236
drag, startPoint x: 1199, startPoint y: 493, endPoint x: 1277, endPoint y: 501, distance: 78.6
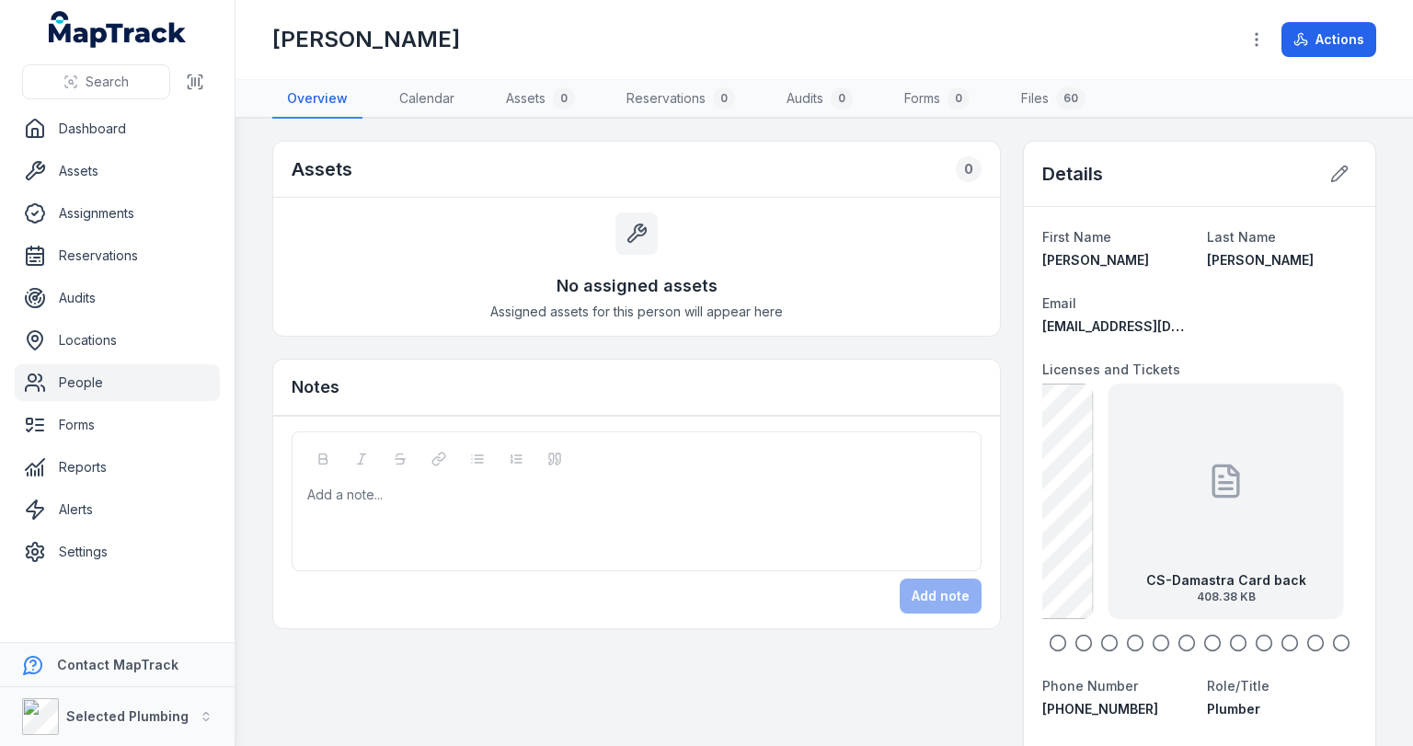
click at [1276, 501] on div "CS-Damastra Card back 408.38 KB" at bounding box center [1227, 502] width 236 height 236
click at [466, 453] on div "Add a note..." at bounding box center [637, 502] width 690 height 140
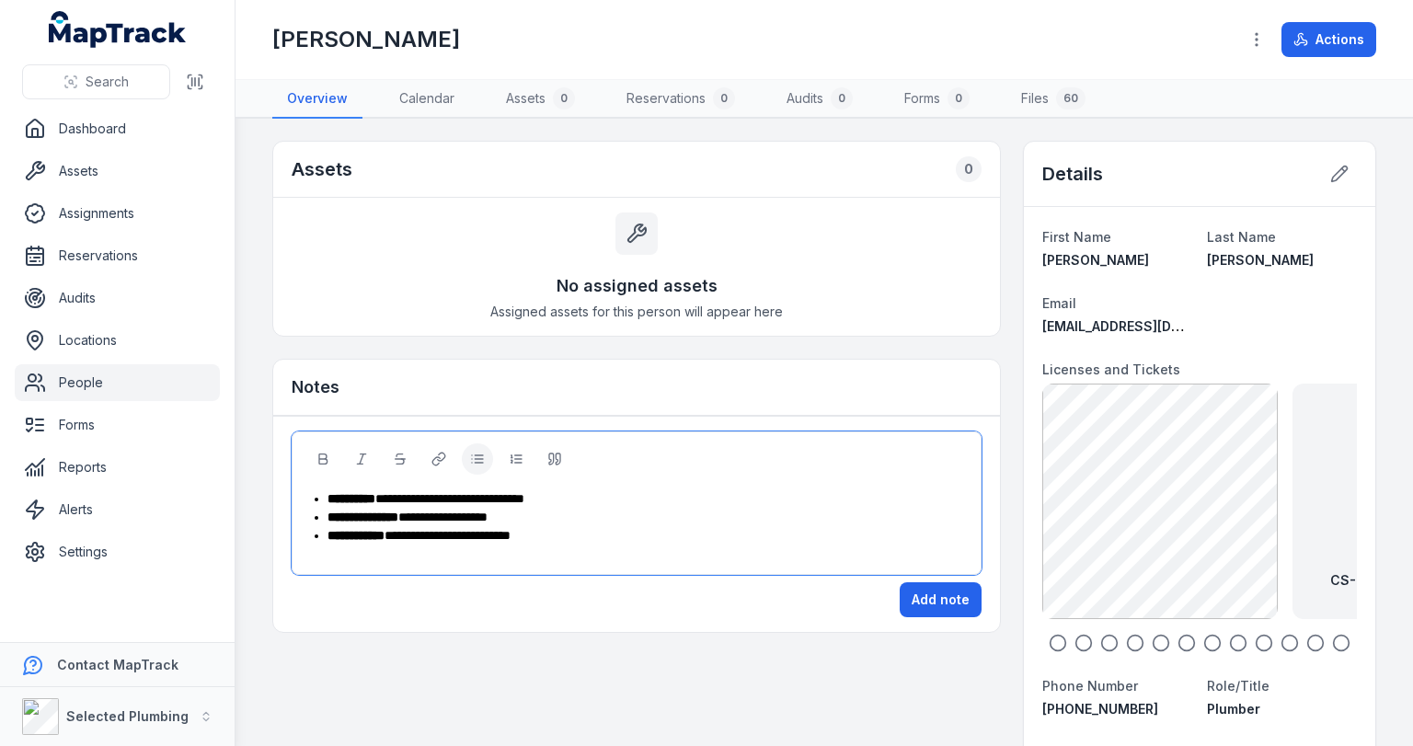
click at [511, 531] on span "**********" at bounding box center [448, 535] width 126 height 13
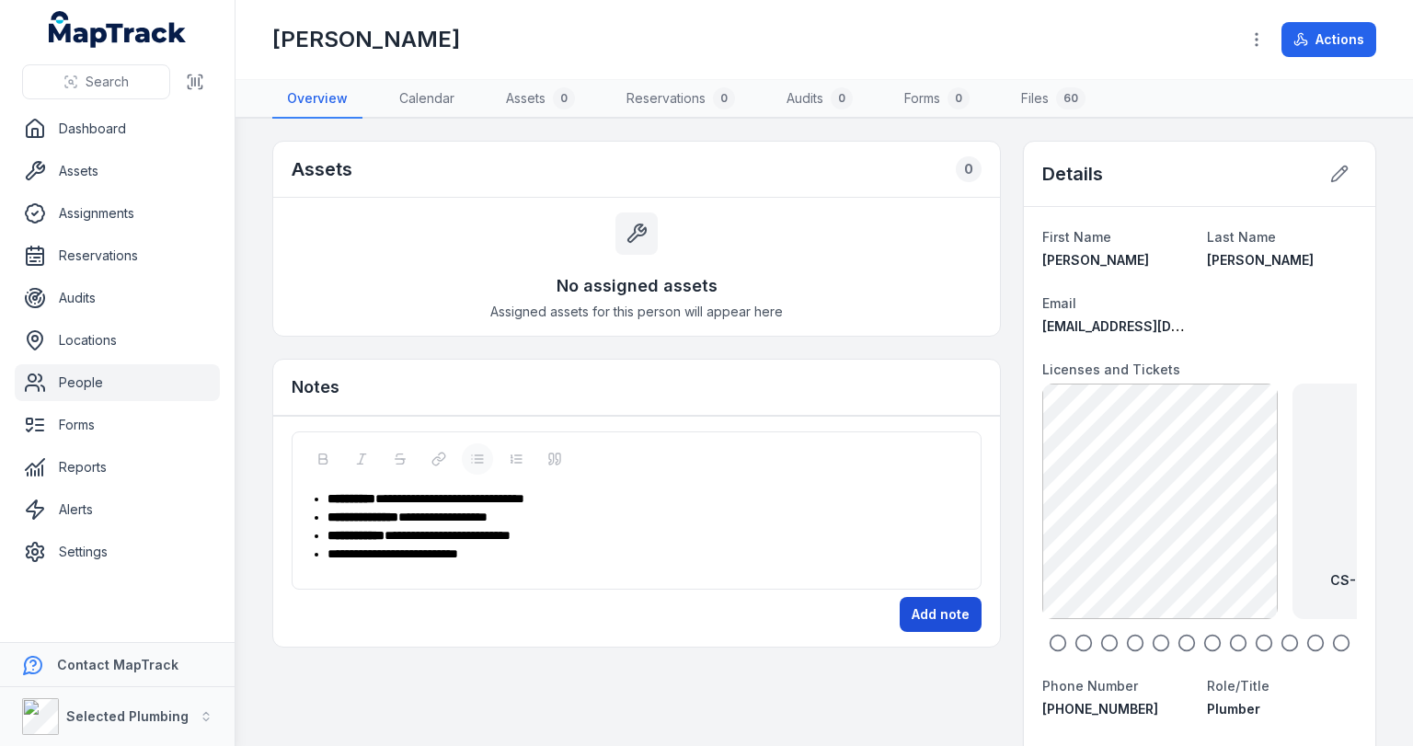
click at [941, 610] on button "Add note" at bounding box center [941, 614] width 82 height 35
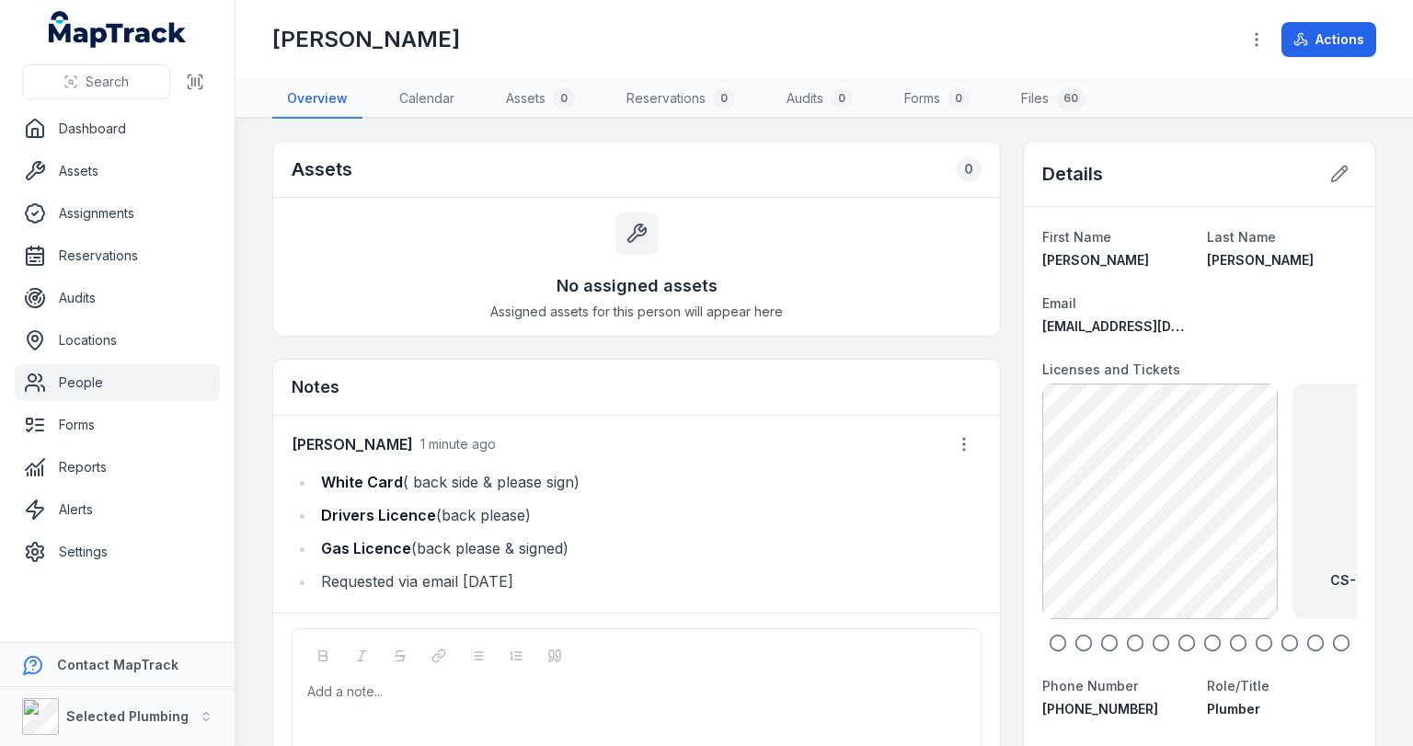
click at [92, 379] on link "People" at bounding box center [117, 382] width 205 height 37
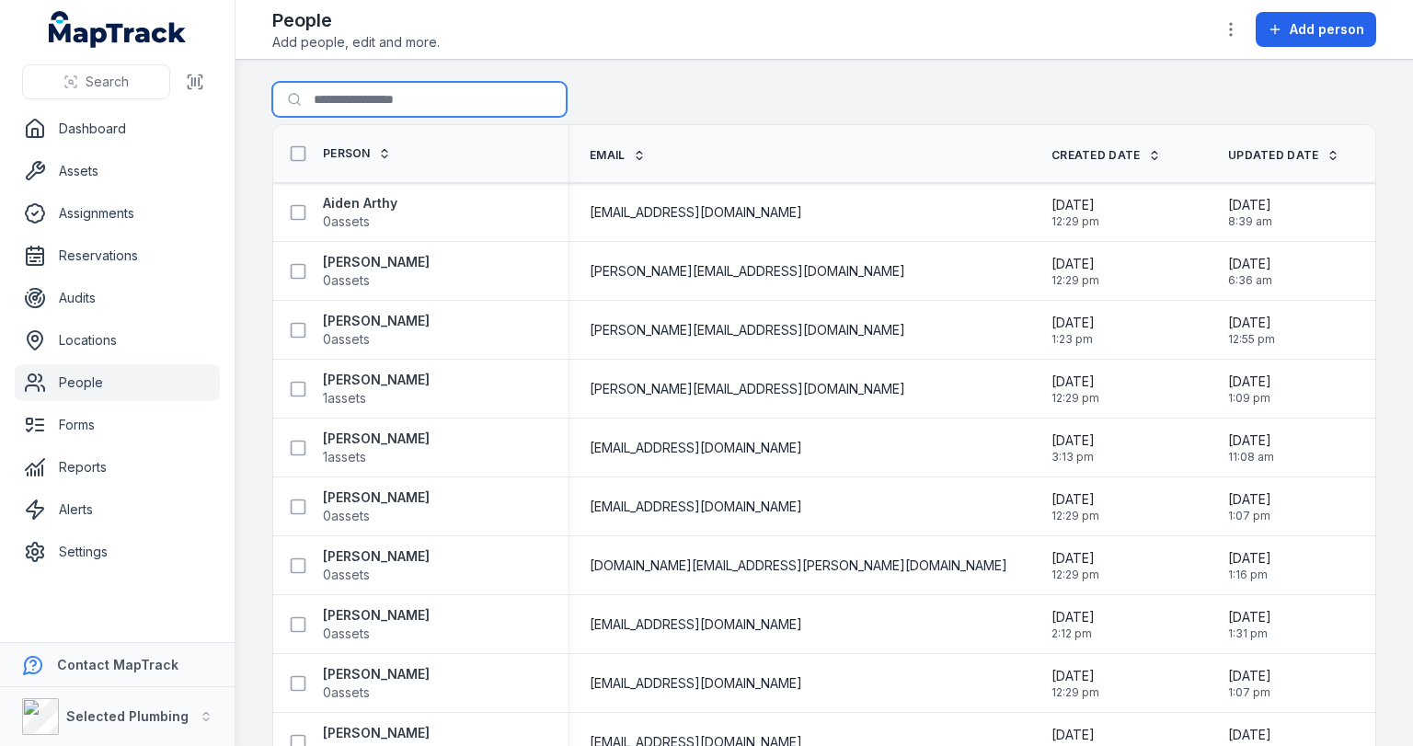
click at [340, 103] on input "Search for people" at bounding box center [419, 99] width 294 height 35
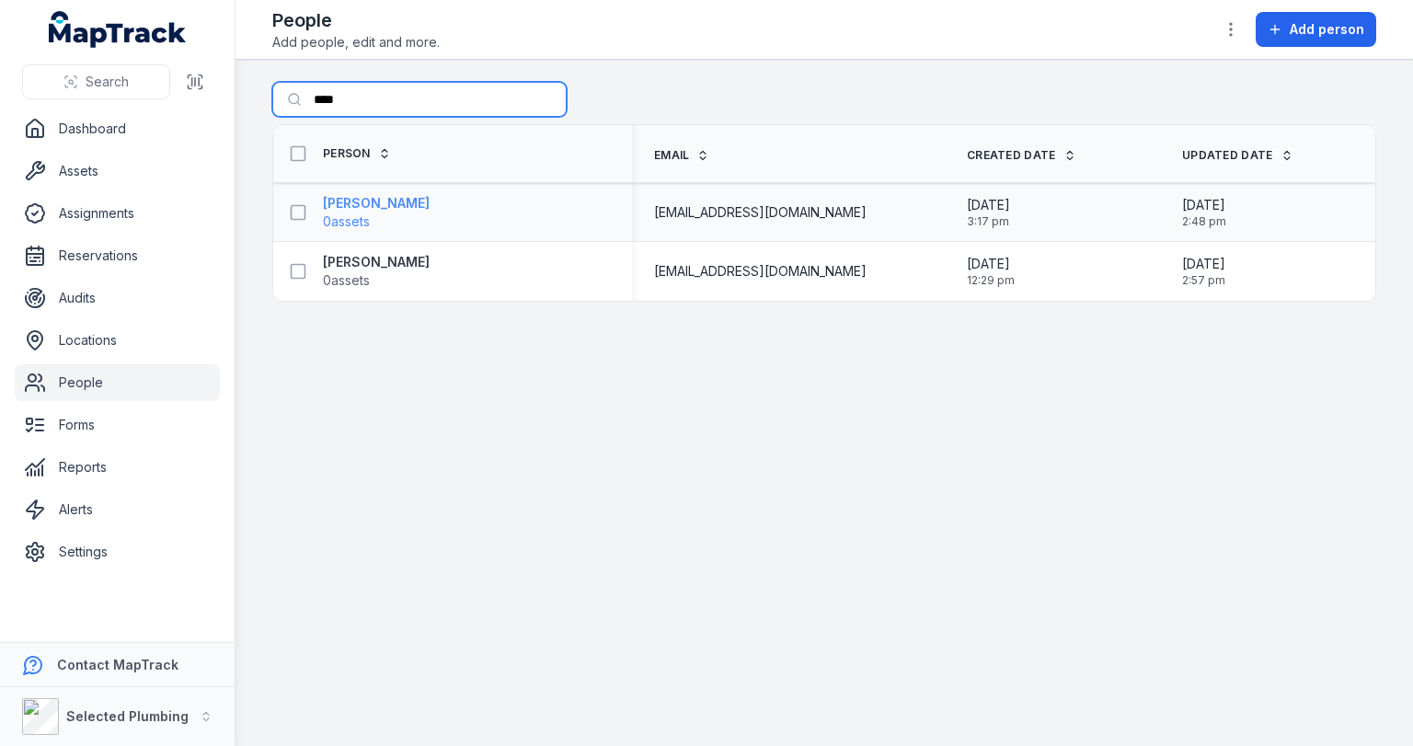
type input "****"
click at [349, 217] on span "0 assets" at bounding box center [346, 222] width 47 height 18
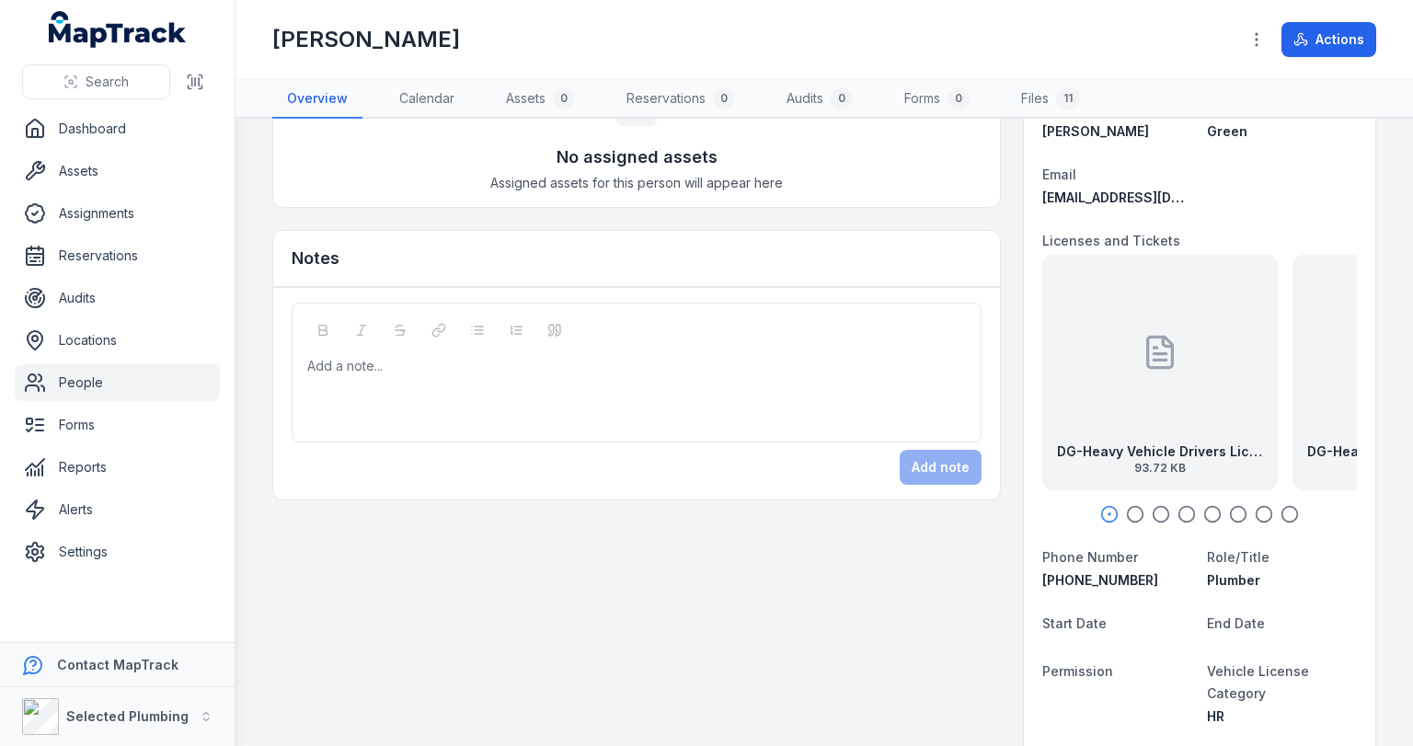
scroll to position [147, 0]
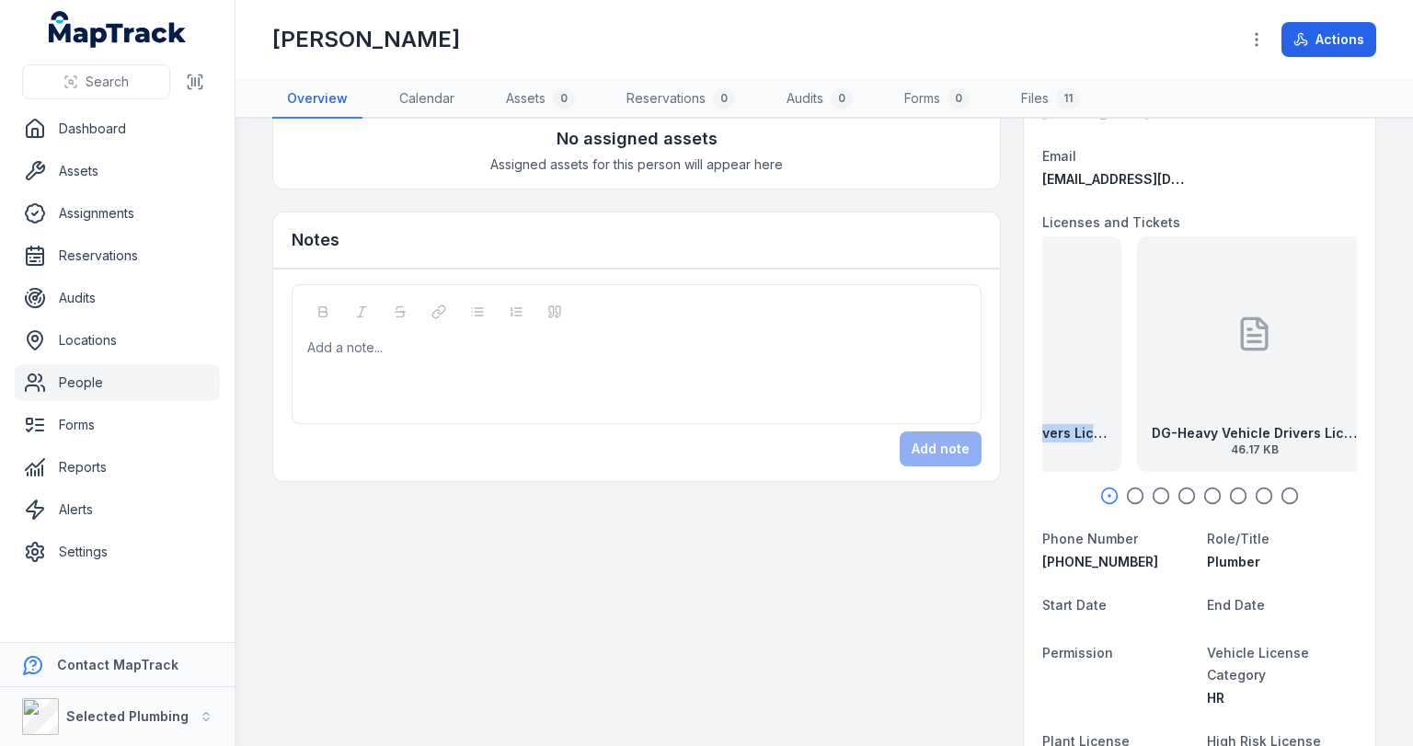
drag, startPoint x: 1239, startPoint y: 372, endPoint x: 1016, endPoint y: 367, distance: 223.6
drag, startPoint x: 1253, startPoint y: 361, endPoint x: 1005, endPoint y: 357, distance: 248.4
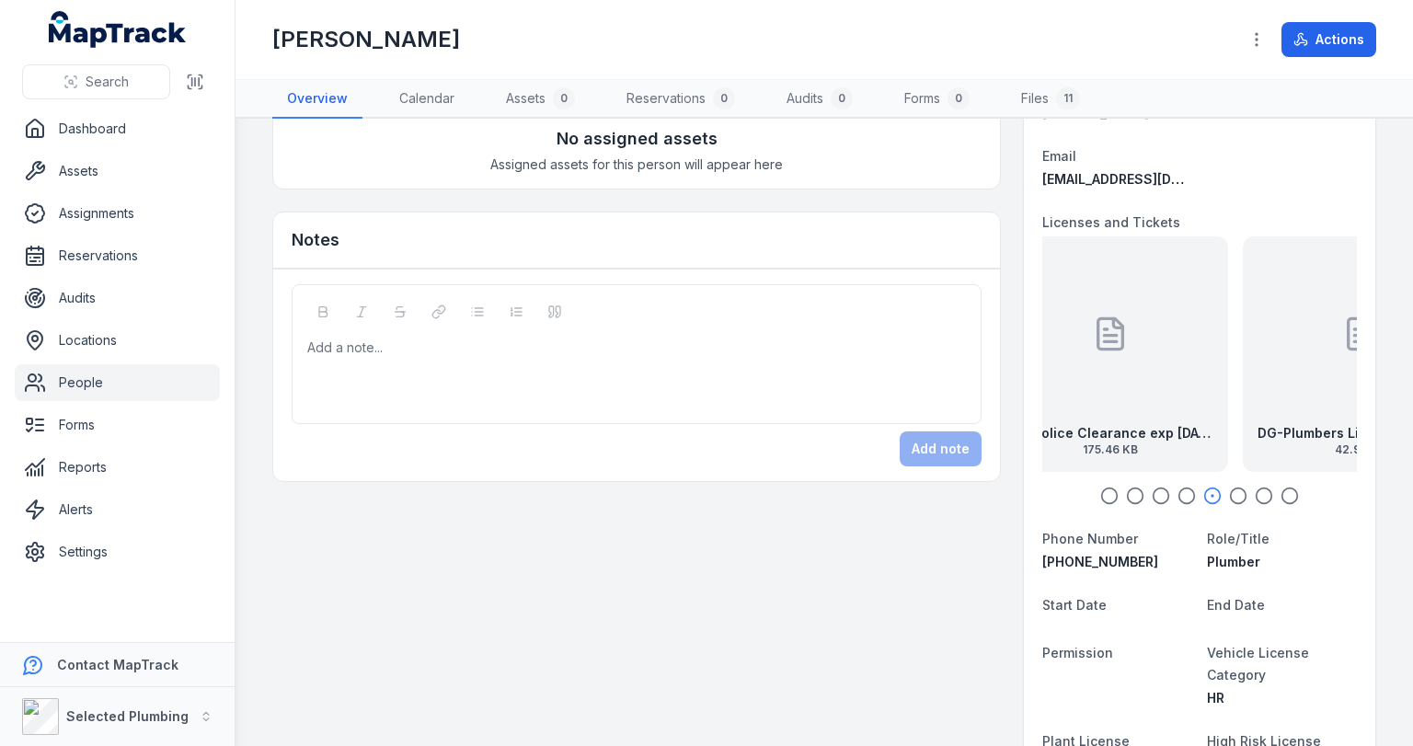
drag, startPoint x: 1253, startPoint y: 339, endPoint x: 1030, endPoint y: 338, distance: 222.7
drag, startPoint x: 1191, startPoint y: 338, endPoint x: 984, endPoint y: 346, distance: 207.2
drag, startPoint x: 1278, startPoint y: 346, endPoint x: 1041, endPoint y: 353, distance: 237.5
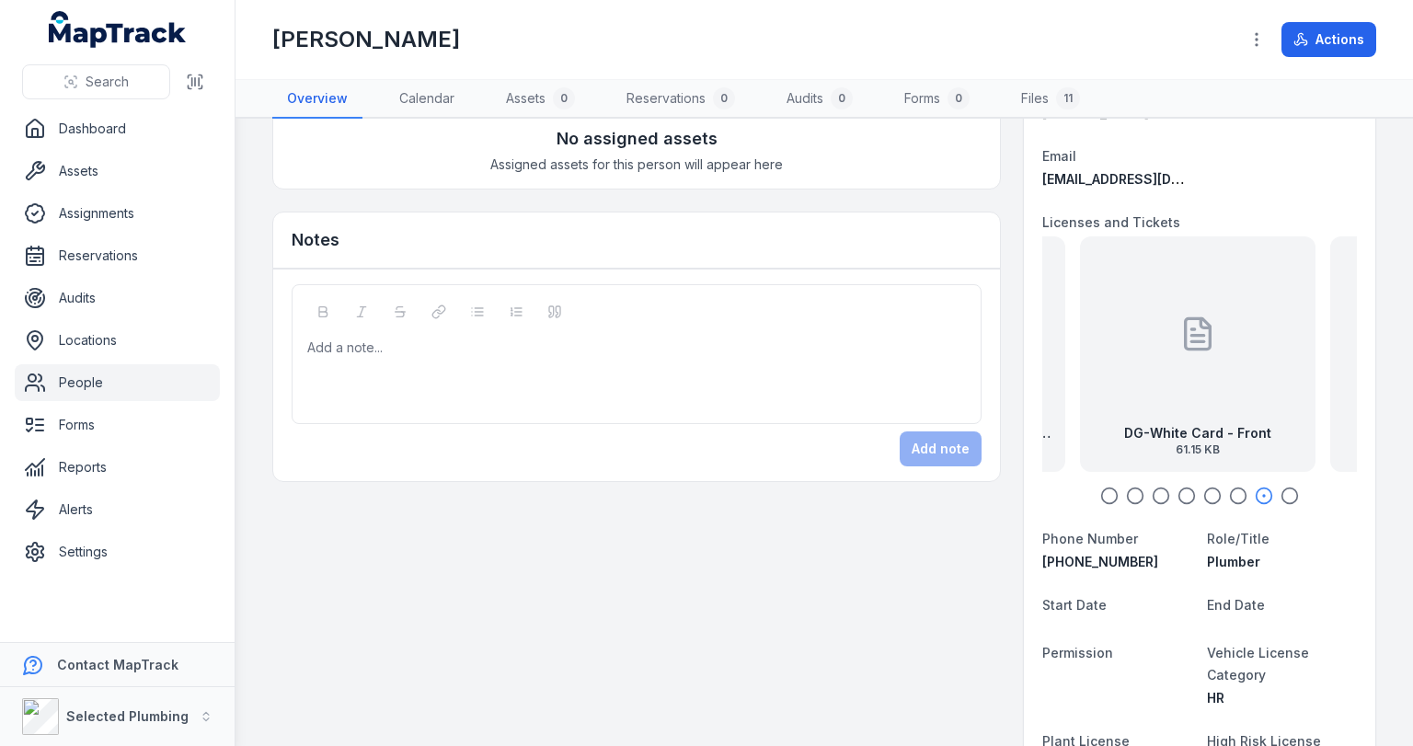
click at [1080, 353] on div "DG-White Card - Front 61.15 KB" at bounding box center [1198, 354] width 236 height 236
click at [1131, 356] on div "DG-White Card - Back 66.21 KB" at bounding box center [1237, 354] width 236 height 236
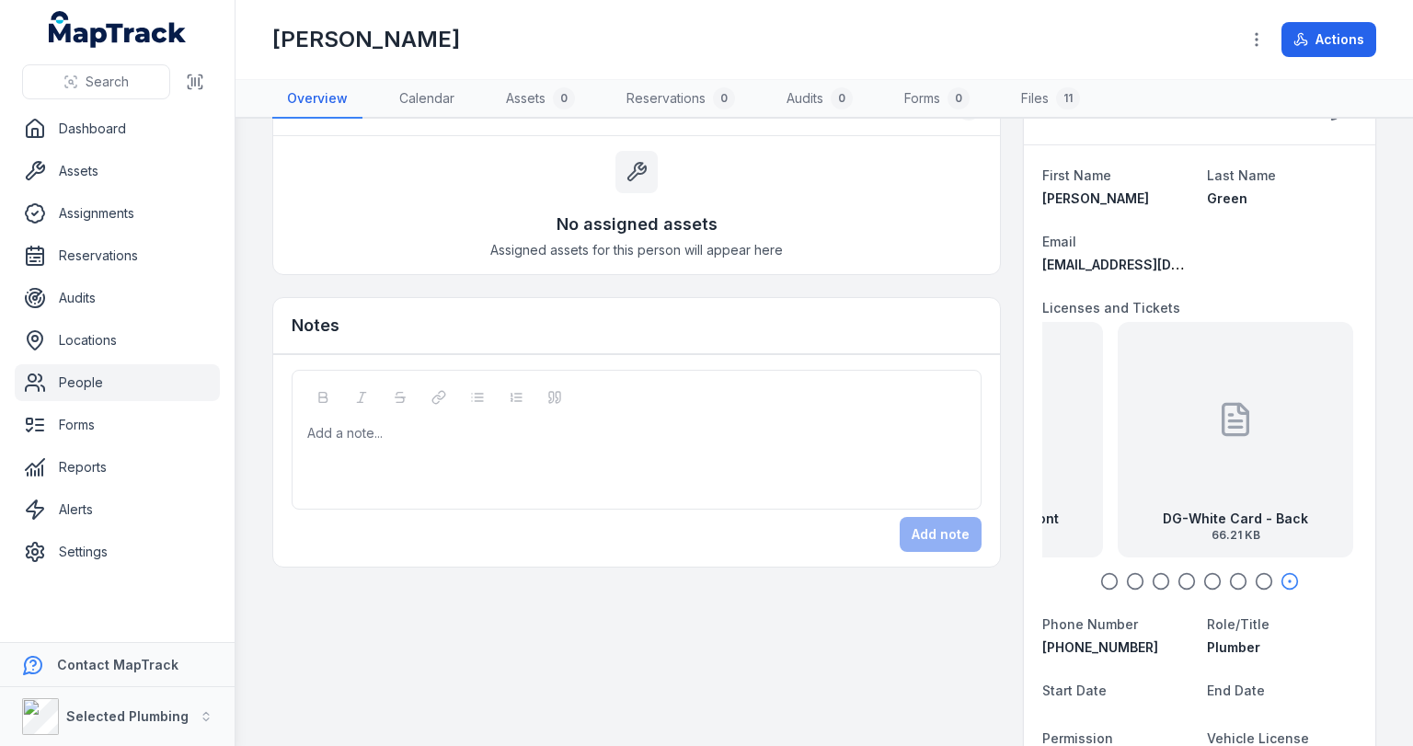
scroll to position [0, 0]
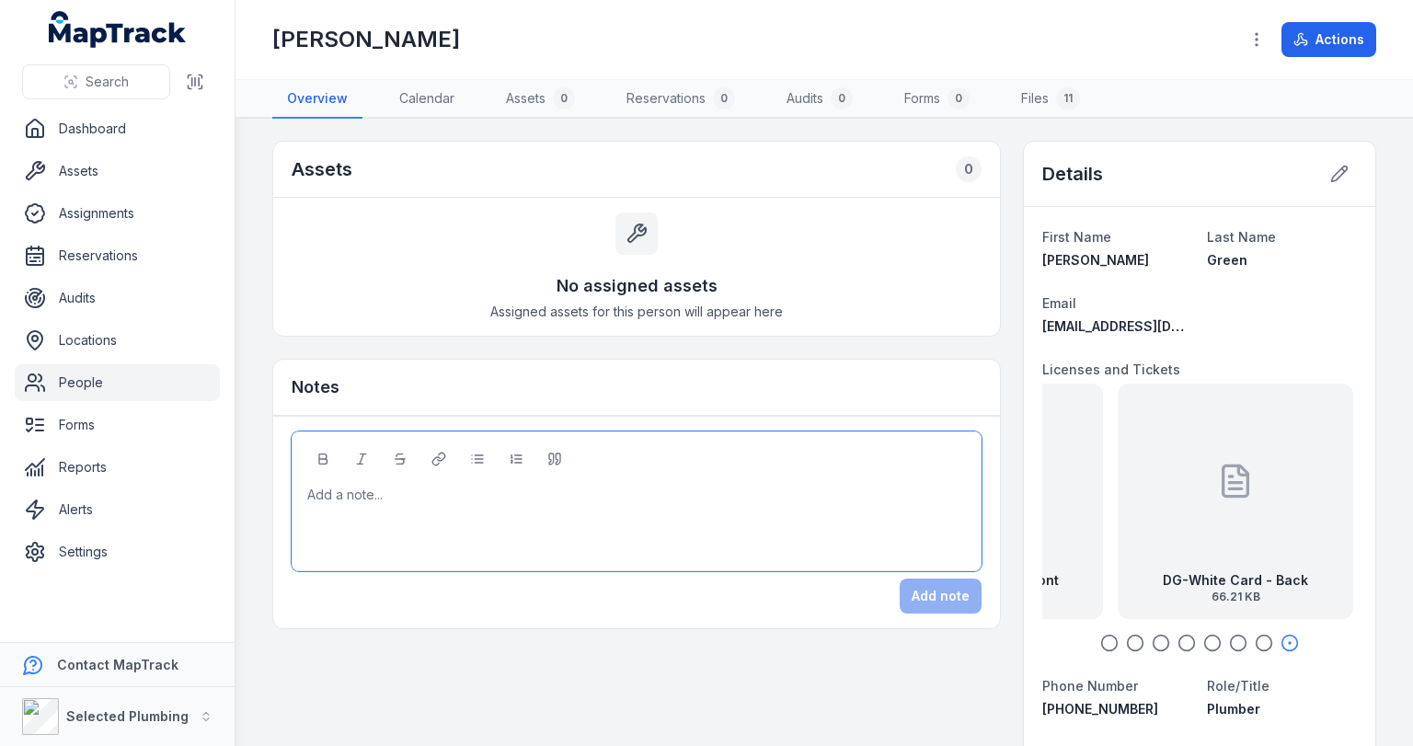
click at [392, 491] on div at bounding box center [637, 495] width 658 height 18
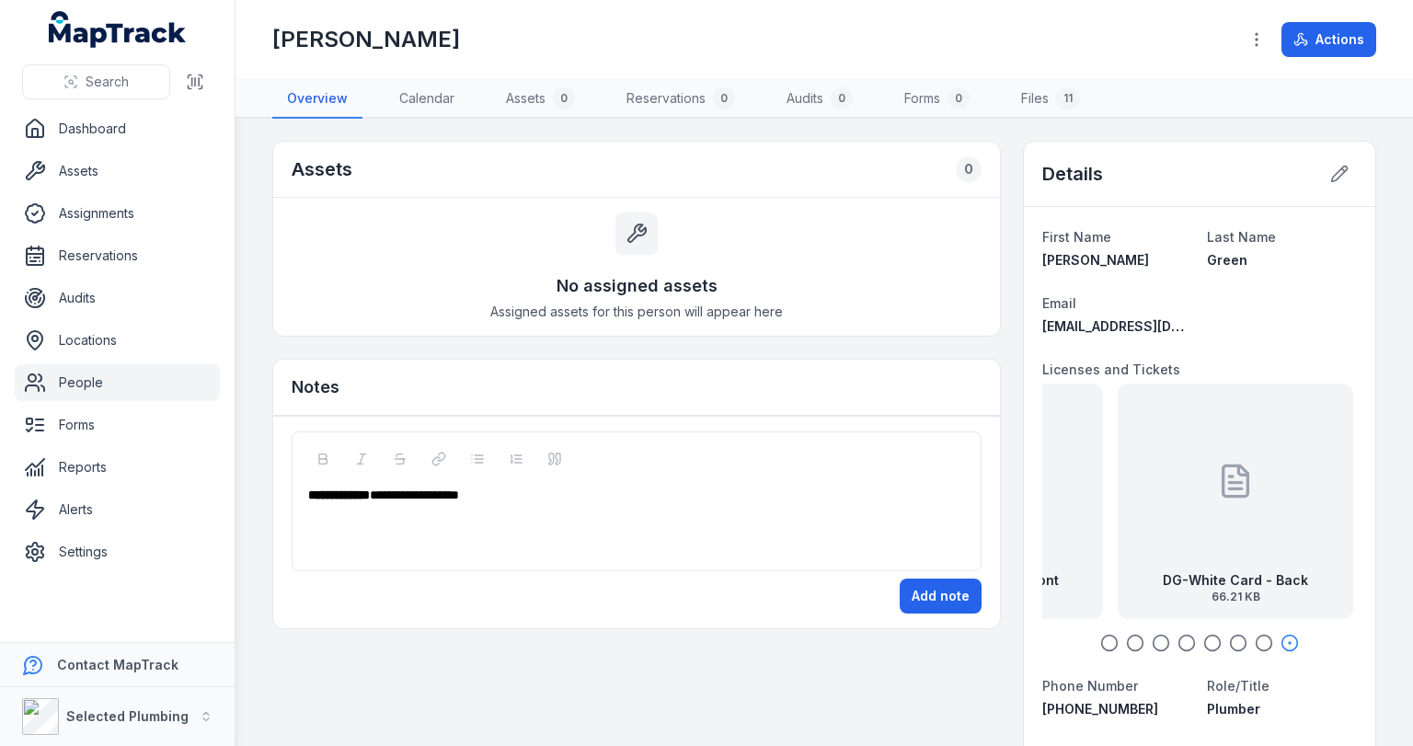
click at [501, 491] on div "**********" at bounding box center [637, 495] width 658 height 18
click at [932, 589] on button "Add note" at bounding box center [941, 596] width 82 height 35
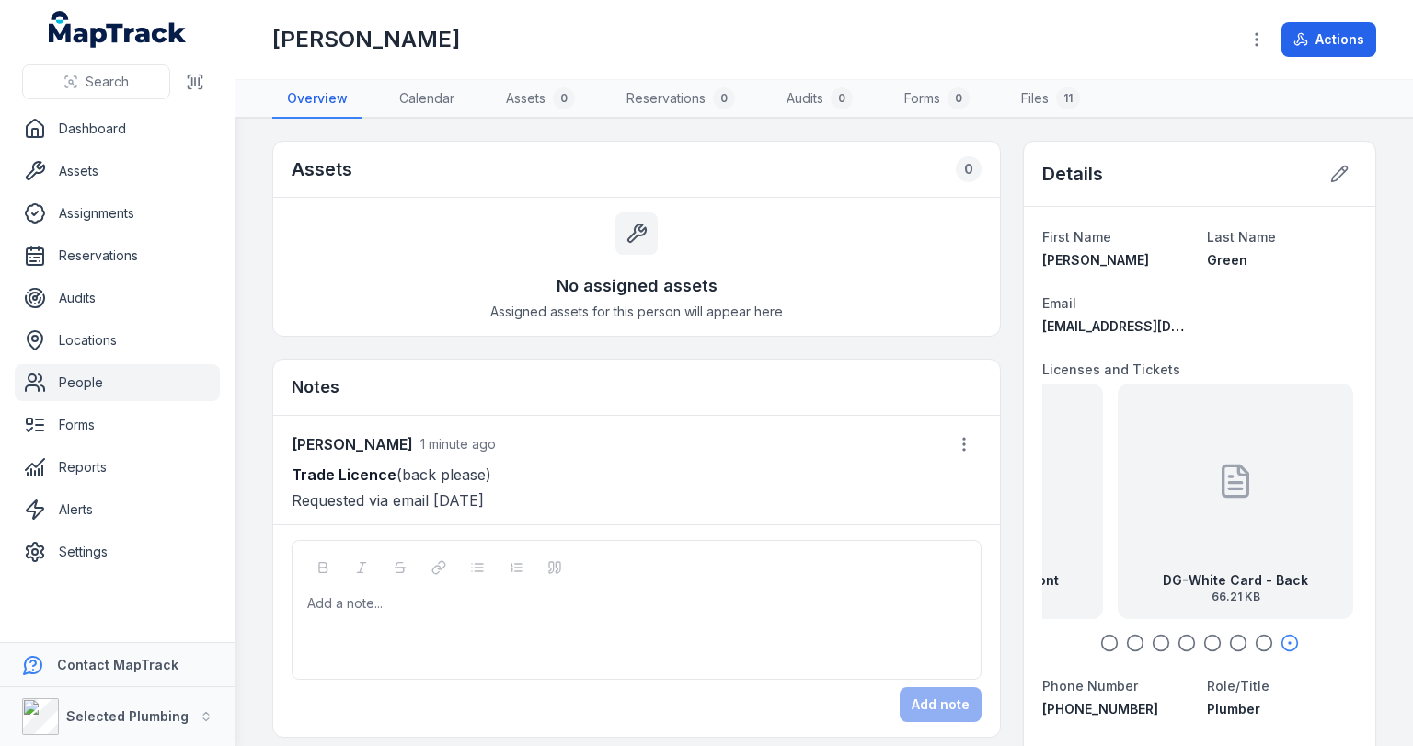
click at [85, 382] on link "People" at bounding box center [117, 382] width 205 height 37
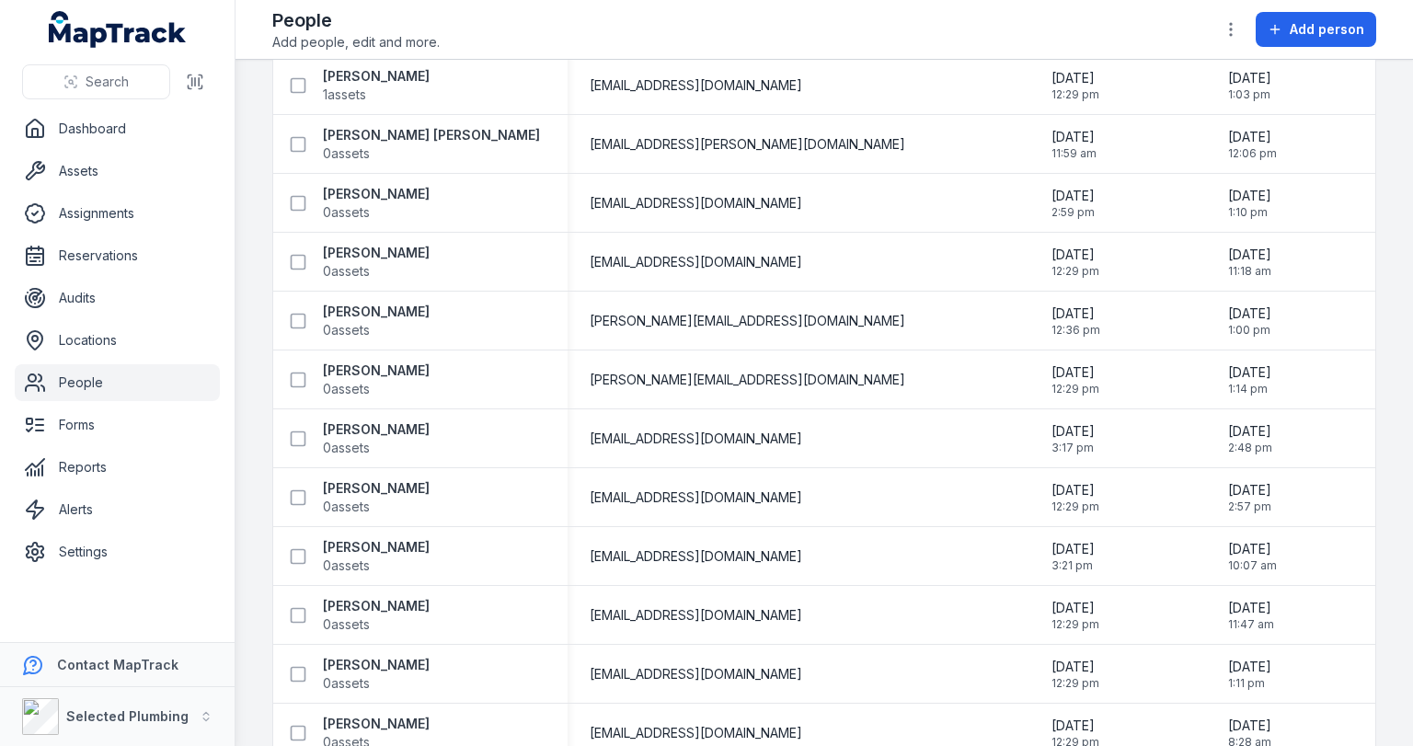
scroll to position [1104, 0]
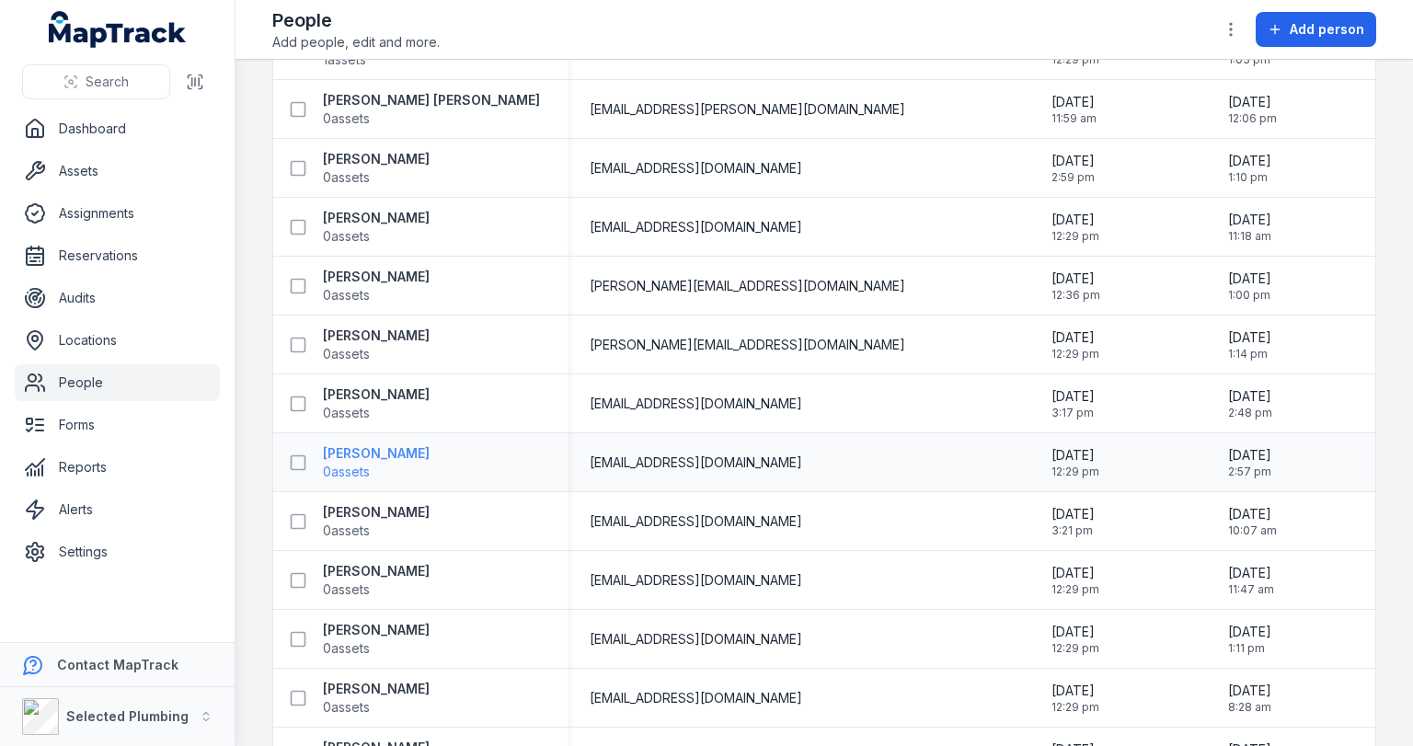
click at [351, 455] on strong "[PERSON_NAME]" at bounding box center [376, 453] width 107 height 18
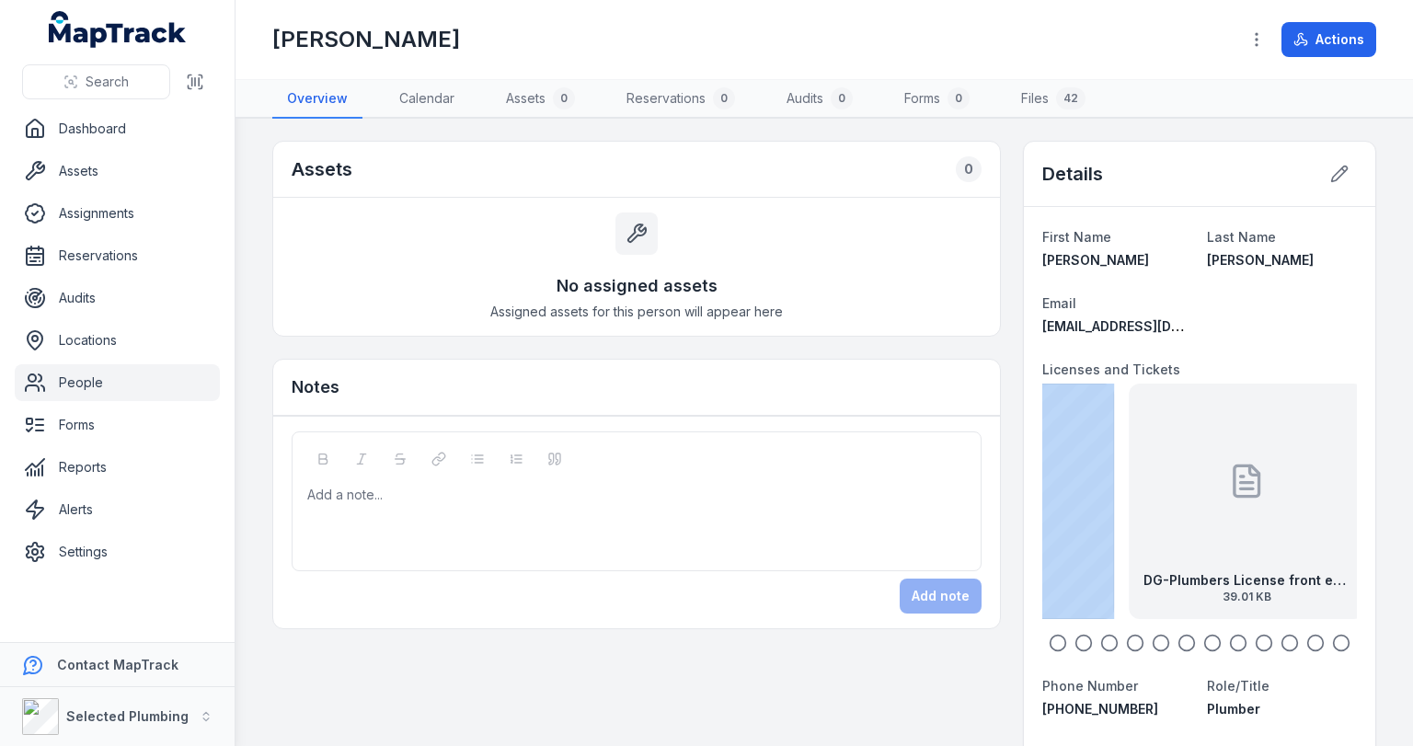
drag, startPoint x: 1279, startPoint y: 502, endPoint x: 1111, endPoint y: 493, distance: 167.7
click at [1111, 493] on div "DG-Plumbers License front exp [DATE] 39.01 KB DG-High Risk EWP Boom back exp [D…" at bounding box center [1036, 502] width 315 height 236
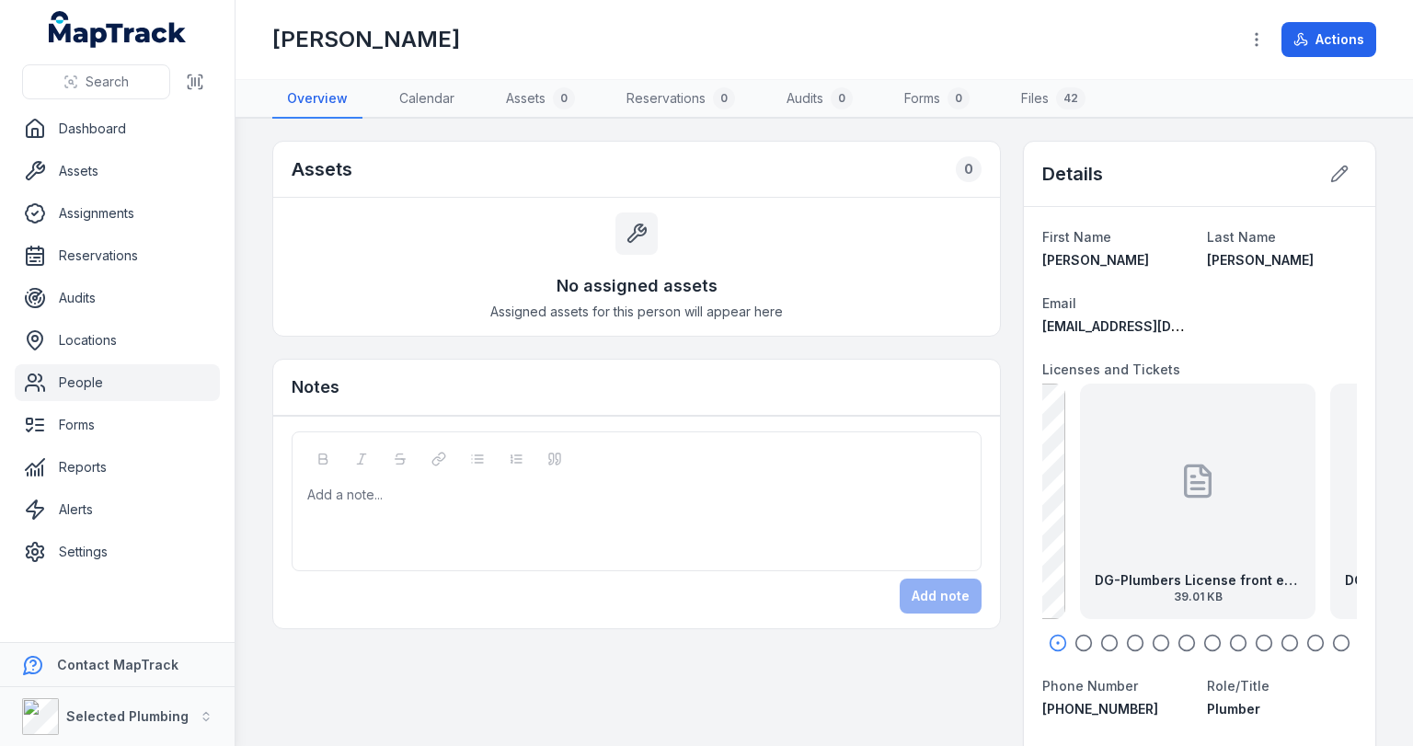
drag, startPoint x: 1246, startPoint y: 492, endPoint x: 1121, endPoint y: 490, distance: 125.1
click at [1122, 490] on div "DG-Plumbers License front exp [DATE] 39.01 KB" at bounding box center [1198, 502] width 236 height 236
drag, startPoint x: 1244, startPoint y: 491, endPoint x: 1145, endPoint y: 495, distance: 99.4
click at [1153, 494] on div "DG-High Risk EWP Boom back exp [DATE] 73.33 KB" at bounding box center [1198, 502] width 236 height 236
drag, startPoint x: 1239, startPoint y: 494, endPoint x: 1089, endPoint y: 489, distance: 150.0
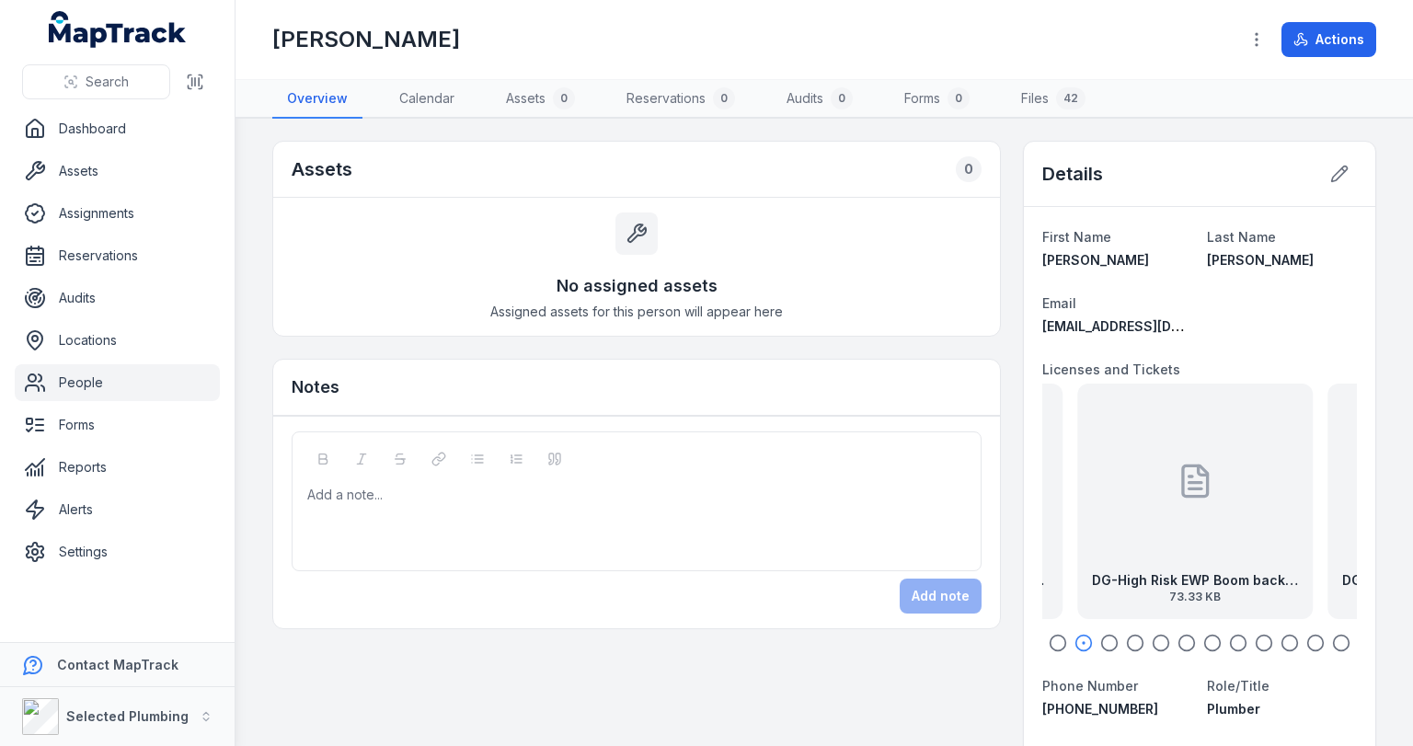
click at [1092, 489] on div "DG-High Risk EWP Boom back exp [DATE] 73.33 KB" at bounding box center [1195, 502] width 236 height 236
drag, startPoint x: 1225, startPoint y: 486, endPoint x: 1052, endPoint y: 488, distance: 173.0
click at [1052, 488] on div "DG-High Risk EWP Boom front exp [DATE] 53.07 KB" at bounding box center [1167, 502] width 236 height 236
drag, startPoint x: 1283, startPoint y: 497, endPoint x: 1064, endPoint y: 485, distance: 220.2
click at [1064, 485] on div "DG-White Card - Front 61.15 KB" at bounding box center [1148, 502] width 236 height 236
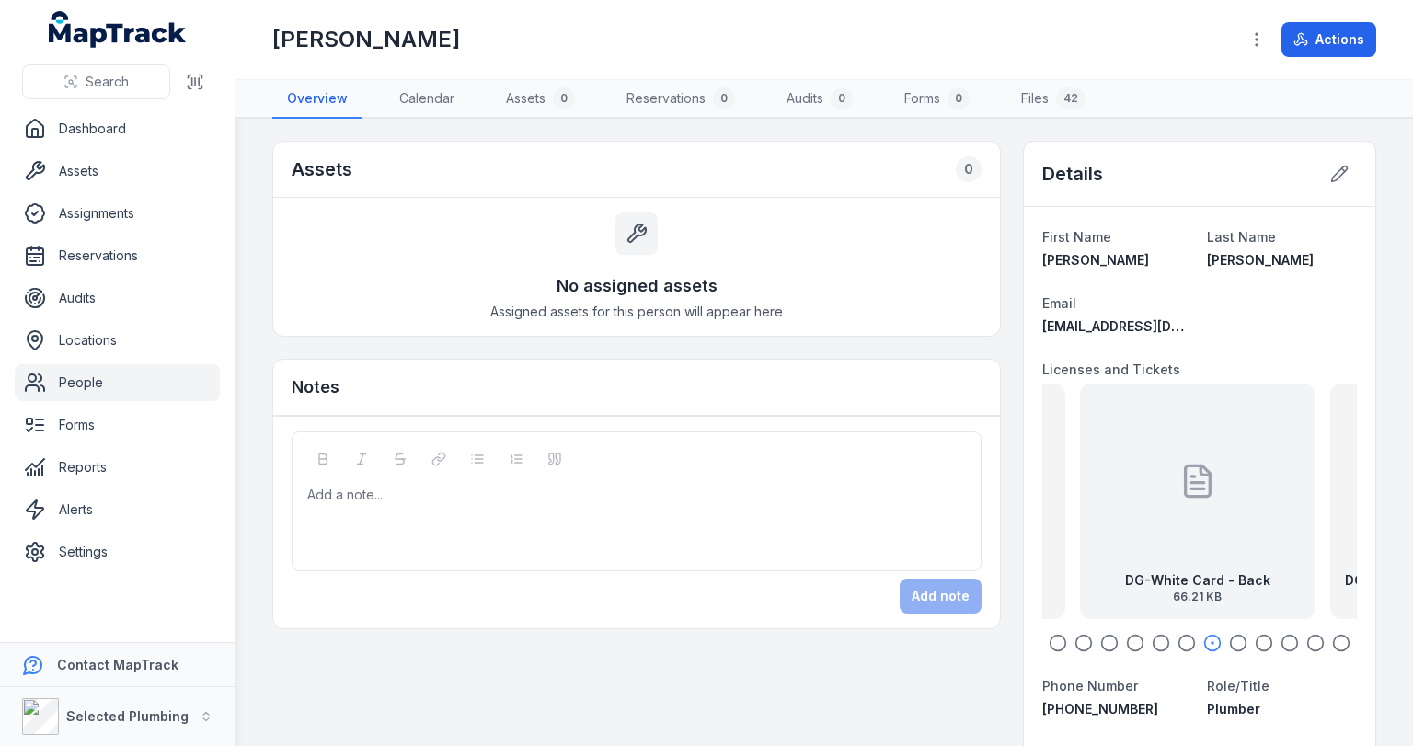
drag, startPoint x: 1221, startPoint y: 483, endPoint x: 1122, endPoint y: 488, distance: 99.5
click at [1125, 486] on div "DG-White Card - Back 66.21 KB" at bounding box center [1198, 502] width 236 height 236
drag, startPoint x: 1251, startPoint y: 501, endPoint x: 1043, endPoint y: 500, distance: 207.9
click at [1079, 499] on div "DG- Operate Small plant and equipment 109.5 KB" at bounding box center [1091, 502] width 236 height 236
drag, startPoint x: 1254, startPoint y: 489, endPoint x: 1007, endPoint y: 491, distance: 246.6
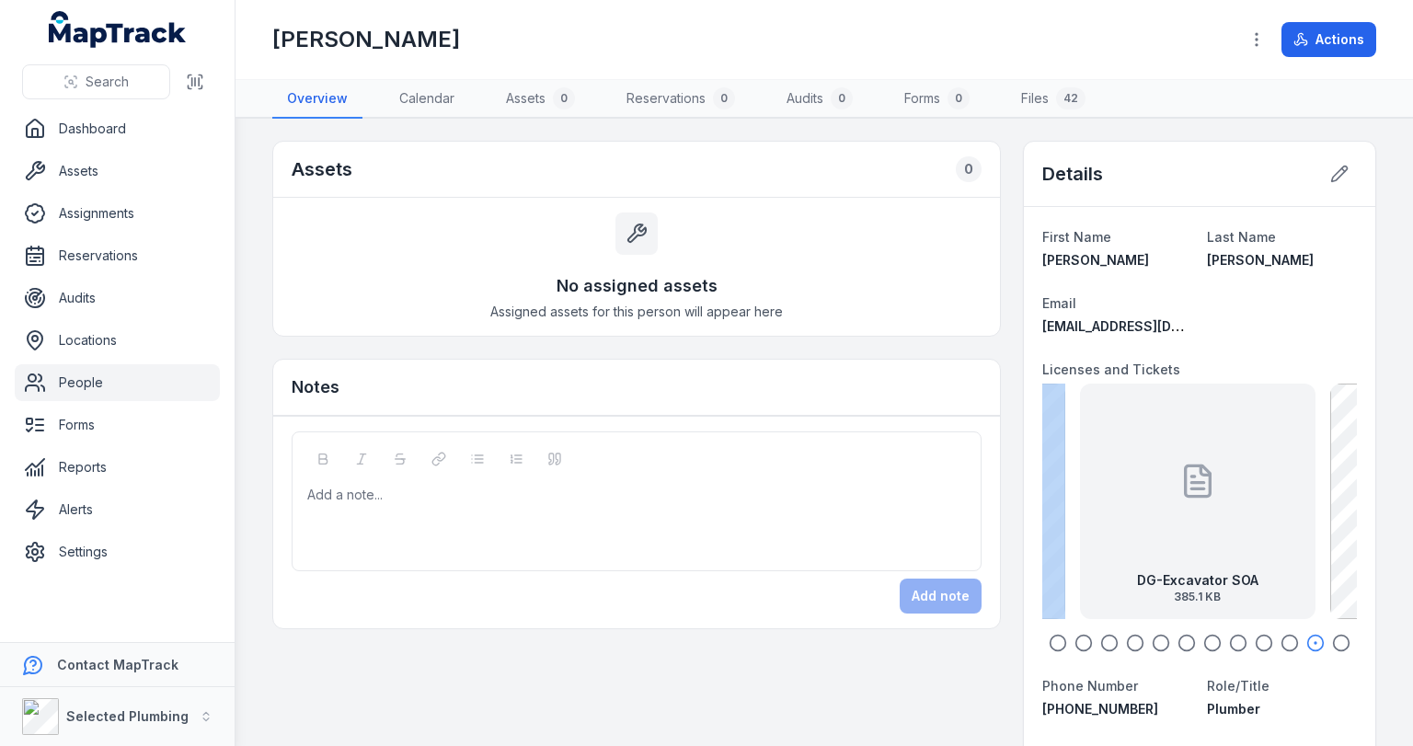
click at [1049, 644] on icon "button" at bounding box center [1058, 643] width 18 height 18
click at [1100, 527] on div "DG-Plumbers License front exp [DATE] 39.01 KB" at bounding box center [1198, 502] width 236 height 236
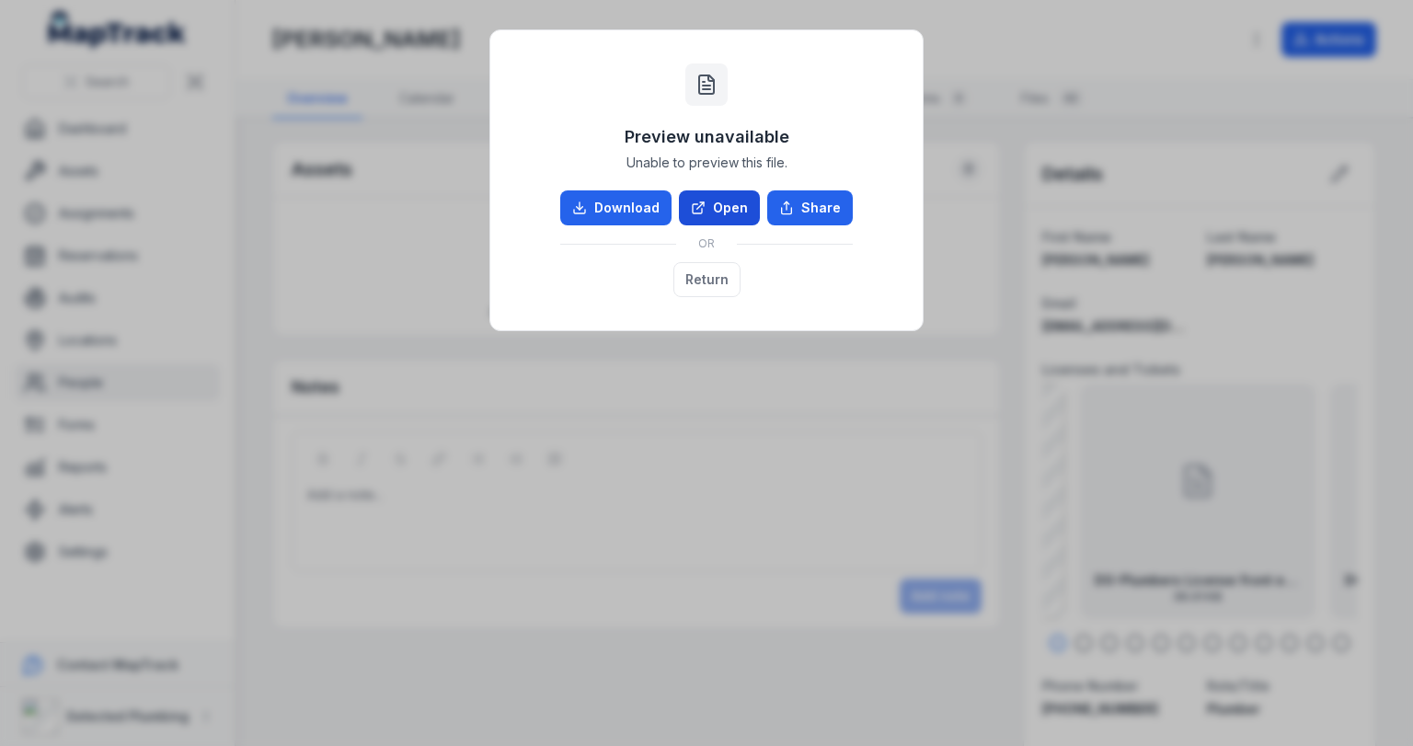
click at [716, 201] on link "Open" at bounding box center [719, 207] width 81 height 35
click at [710, 278] on button "Return" at bounding box center [706, 279] width 67 height 35
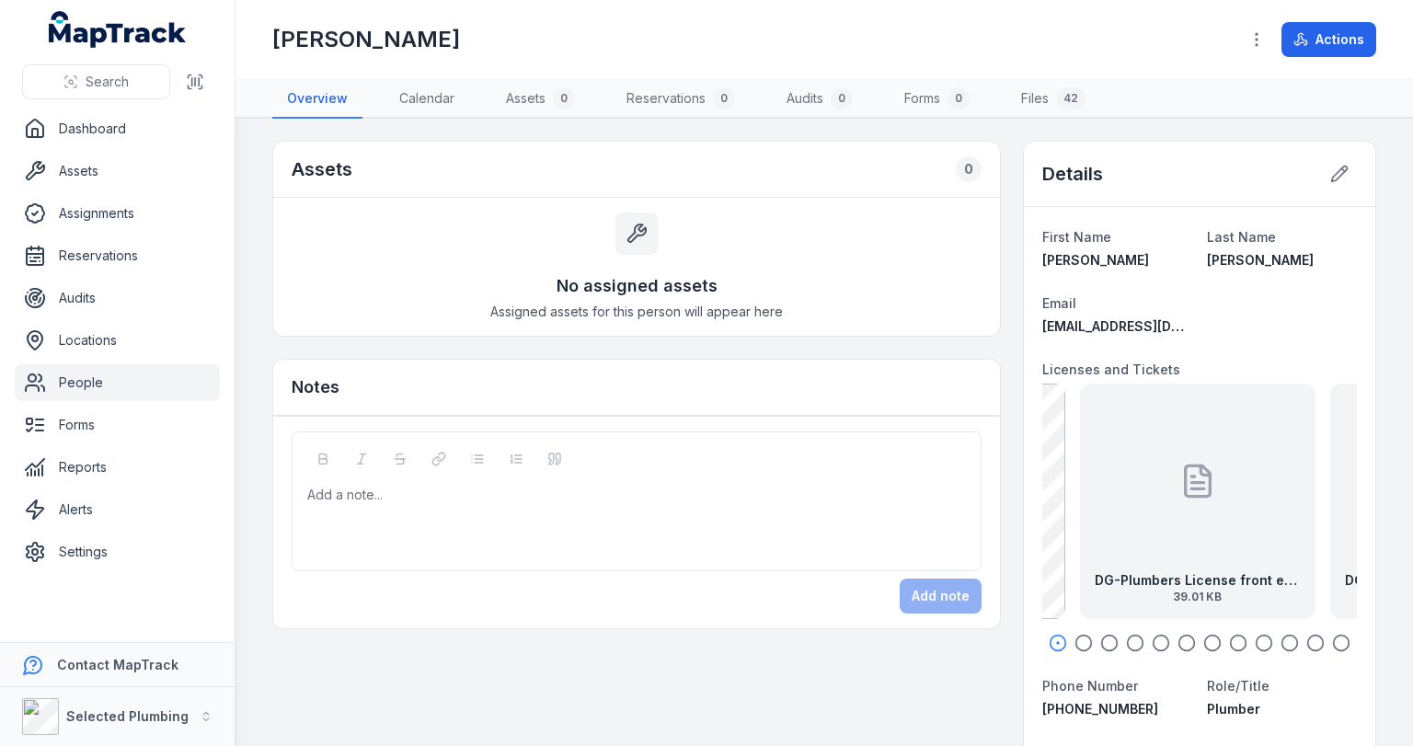
click at [420, 478] on div "Add a note..." at bounding box center [637, 502] width 690 height 140
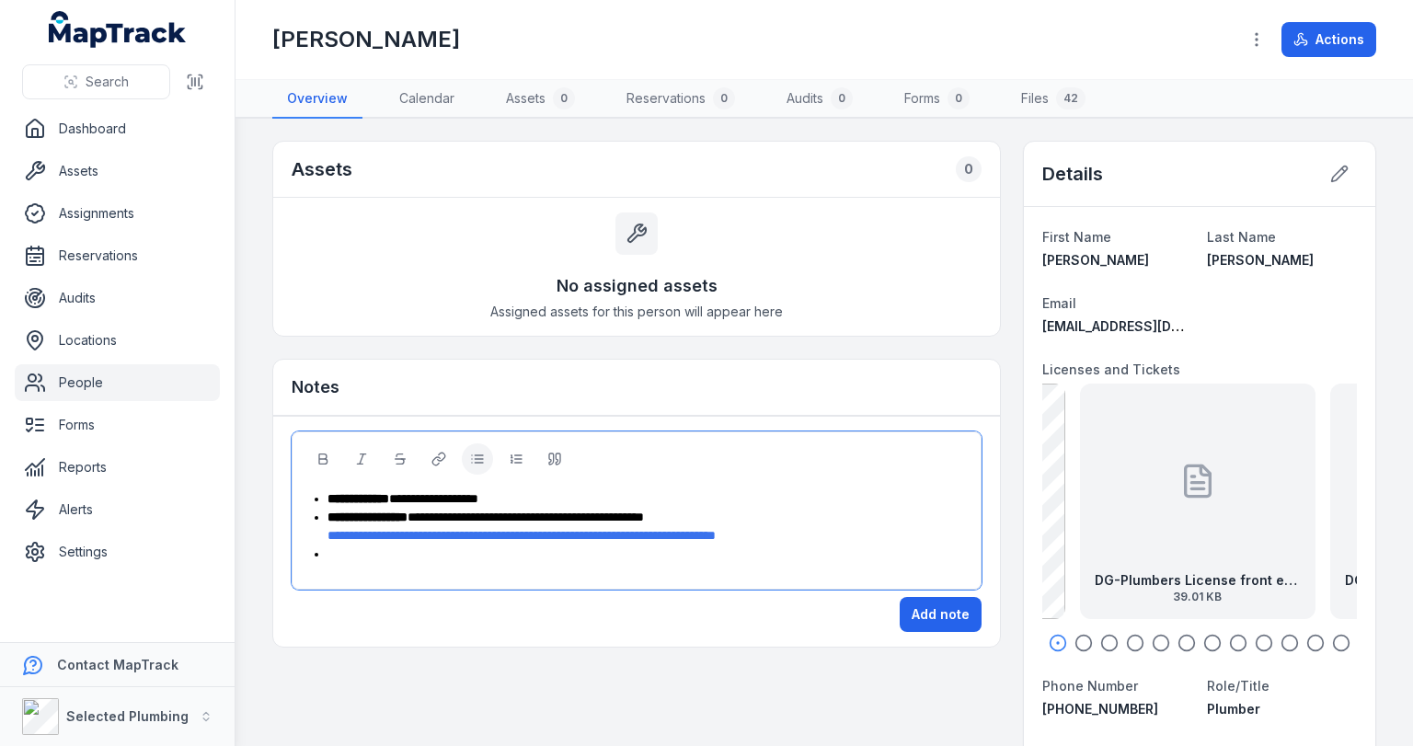
click at [328, 557] on div at bounding box center [647, 554] width 639 height 18
click at [930, 600] on button "Add note" at bounding box center [941, 614] width 82 height 35
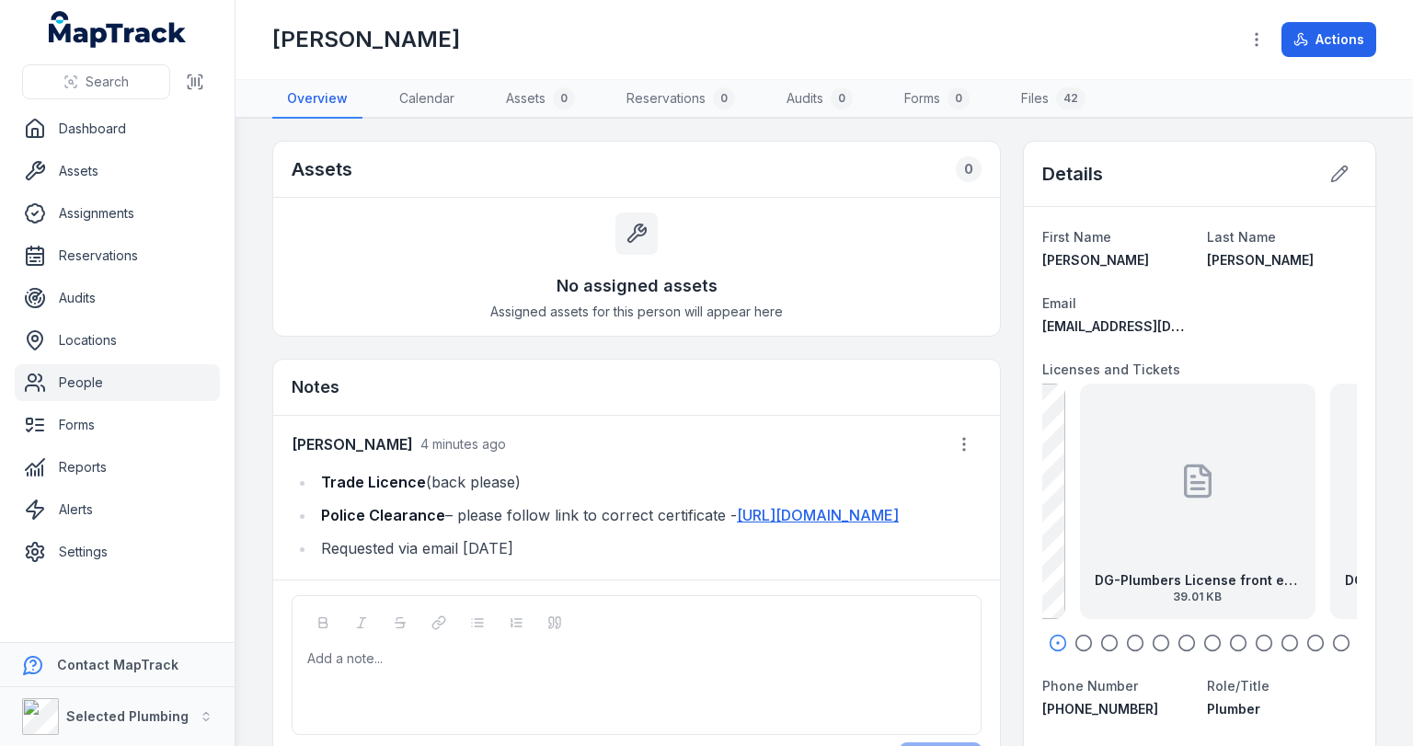
click at [74, 378] on link "People" at bounding box center [117, 382] width 205 height 37
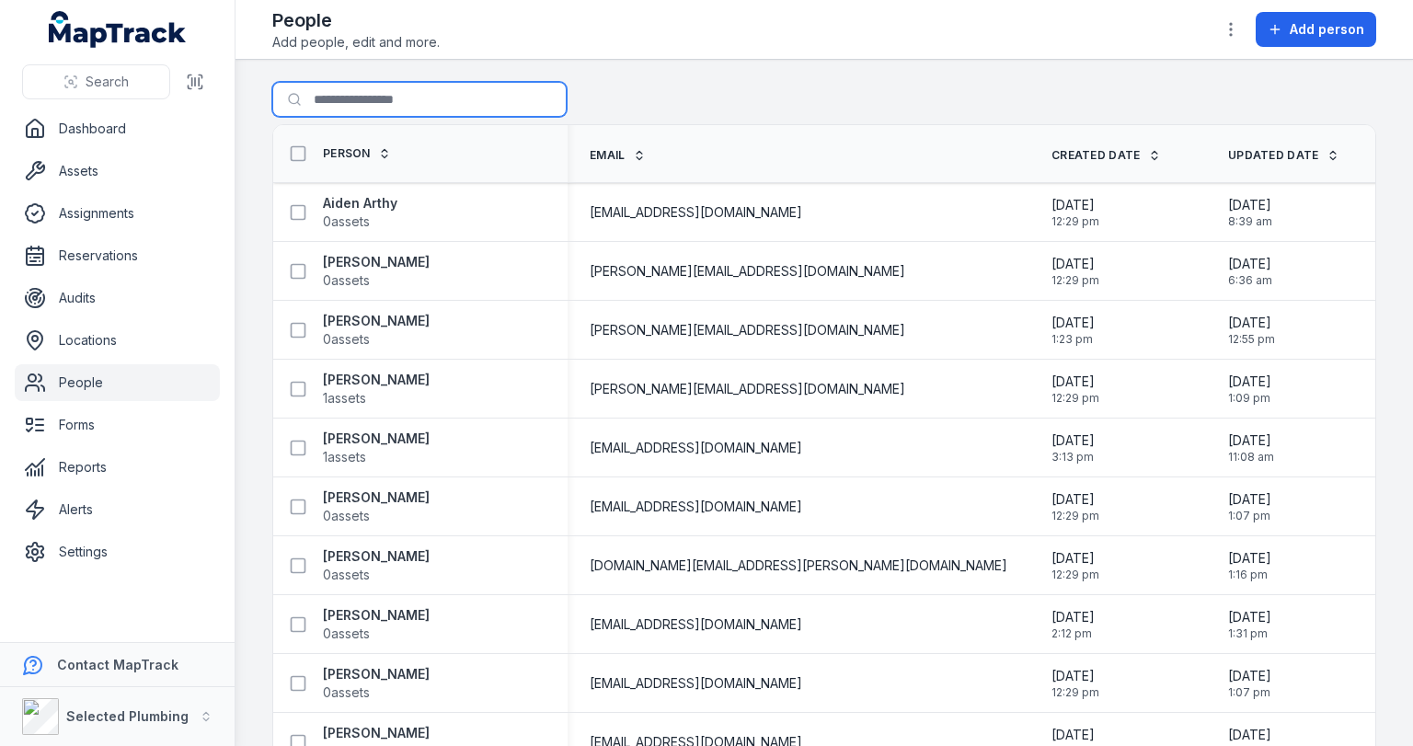
click at [361, 105] on input "Search for people" at bounding box center [419, 99] width 294 height 35
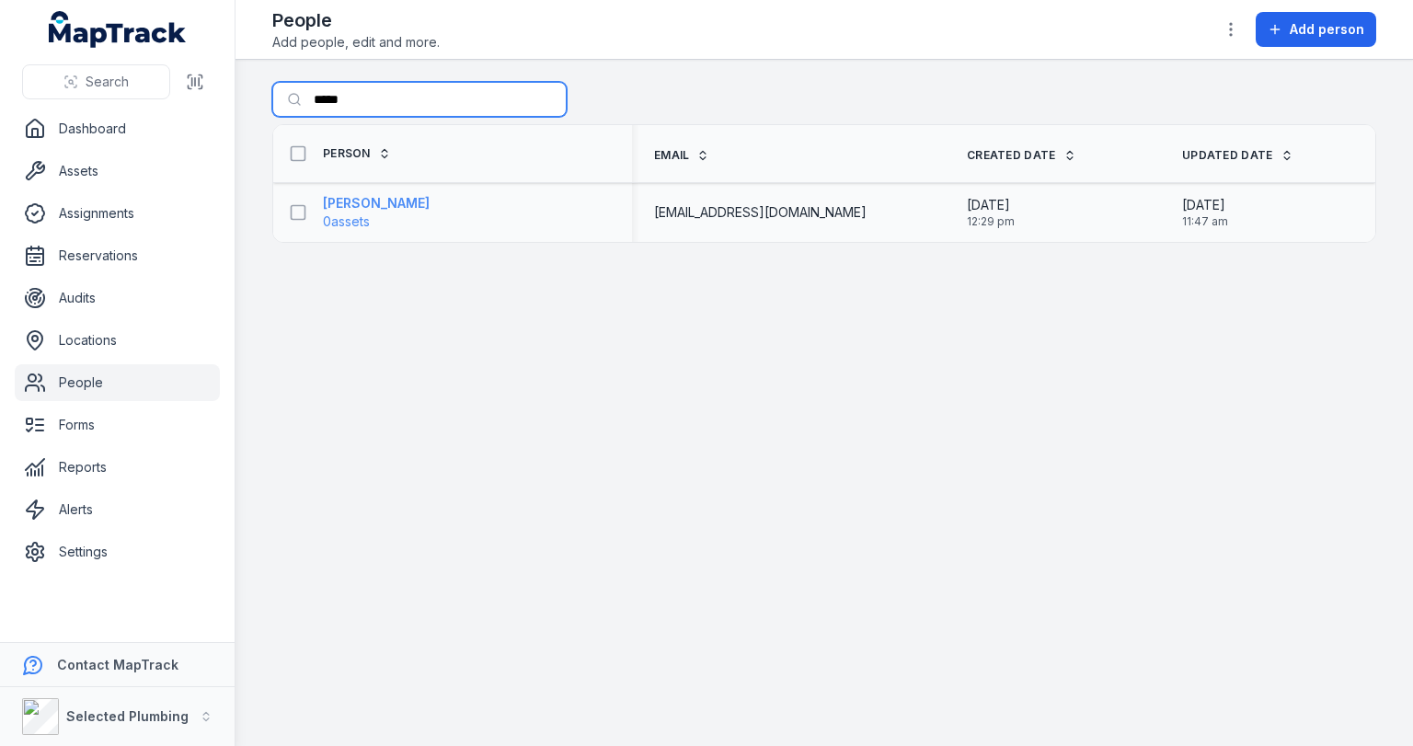
type input "*****"
click at [372, 205] on strong "[PERSON_NAME]" at bounding box center [376, 203] width 107 height 18
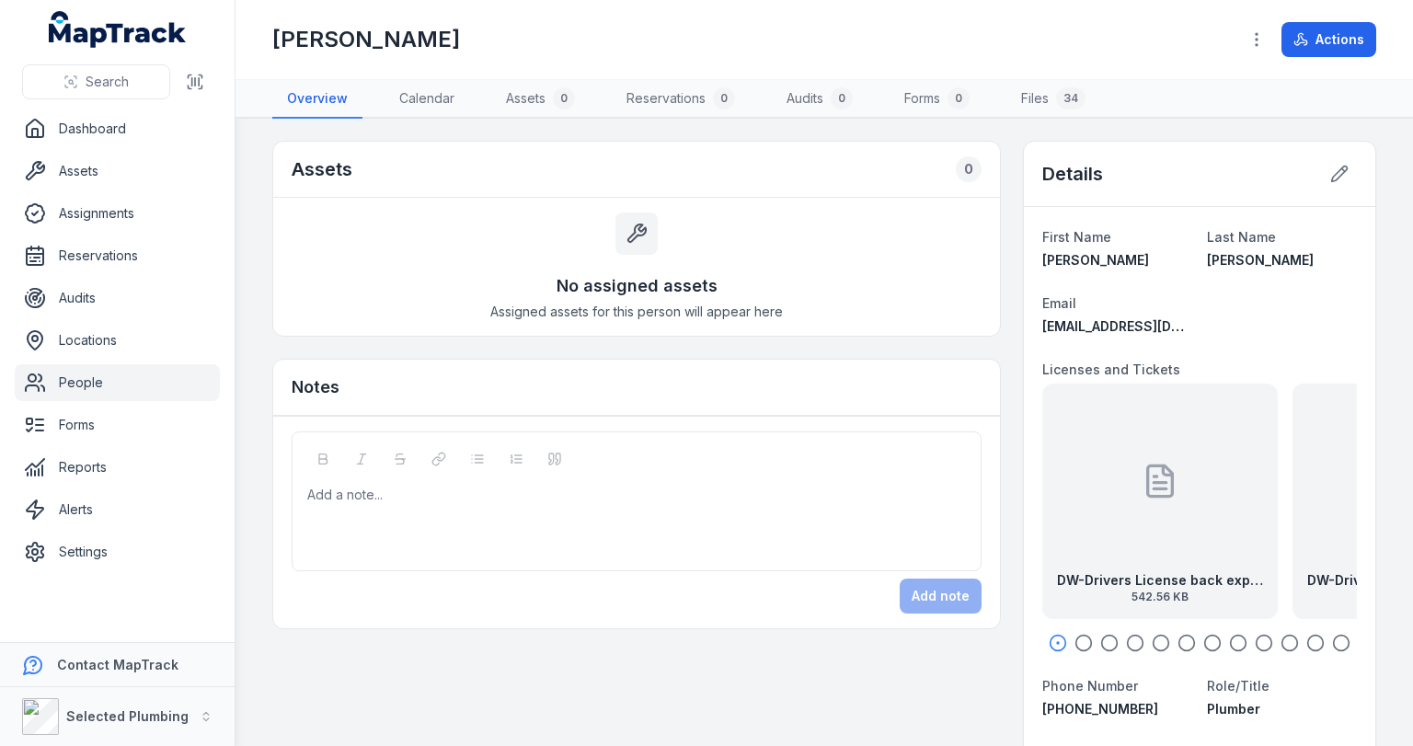
click at [353, 478] on div "Add a note..." at bounding box center [637, 502] width 690 height 140
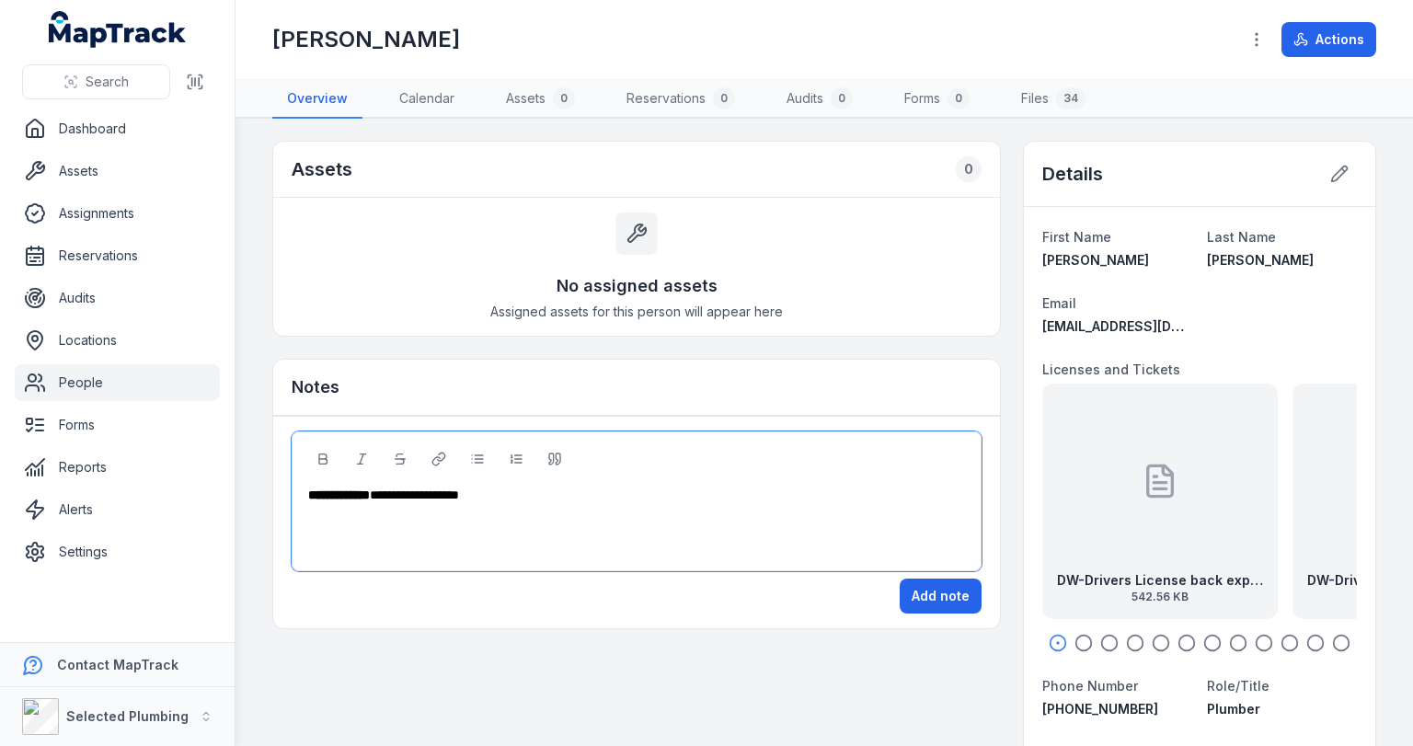
click at [506, 490] on div "**********" at bounding box center [637, 495] width 658 height 18
click at [902, 588] on button "Add note" at bounding box center [941, 596] width 82 height 35
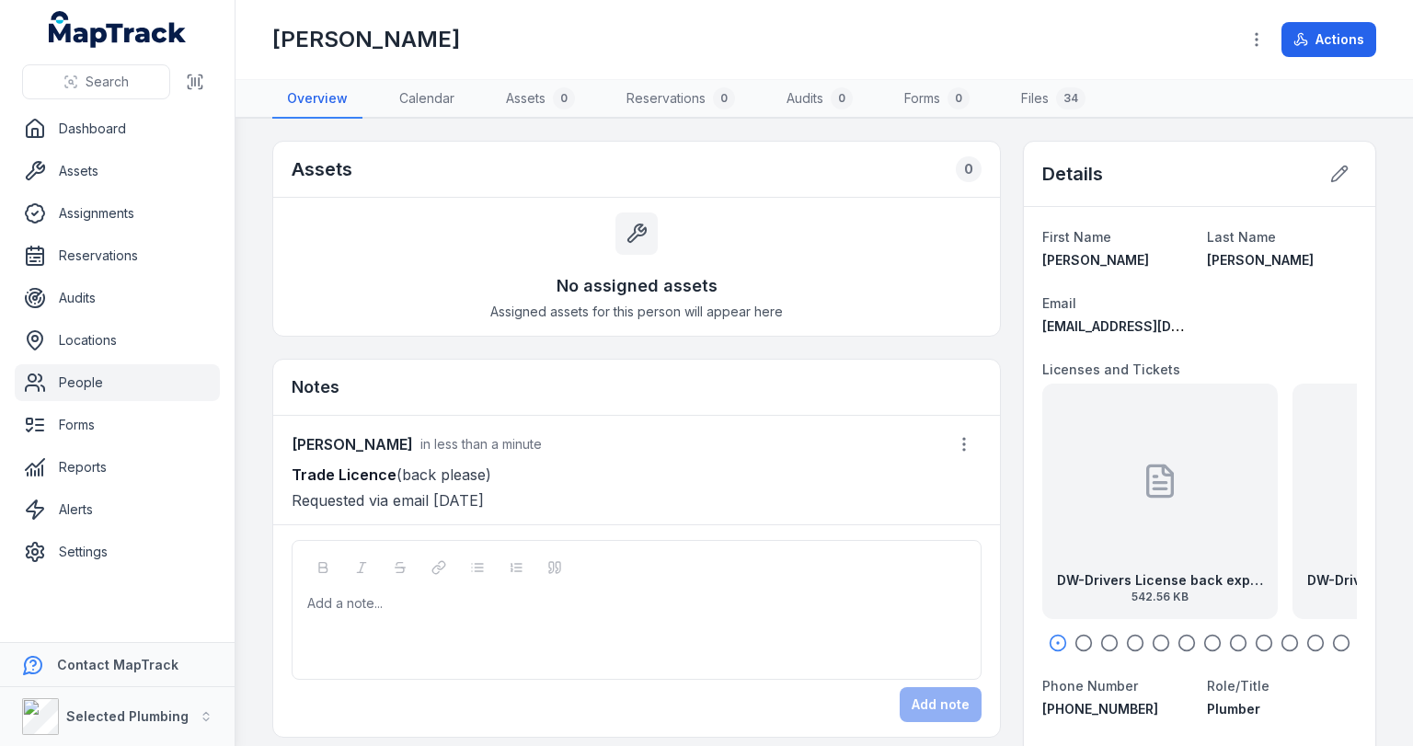
click at [70, 392] on link "People" at bounding box center [117, 382] width 205 height 37
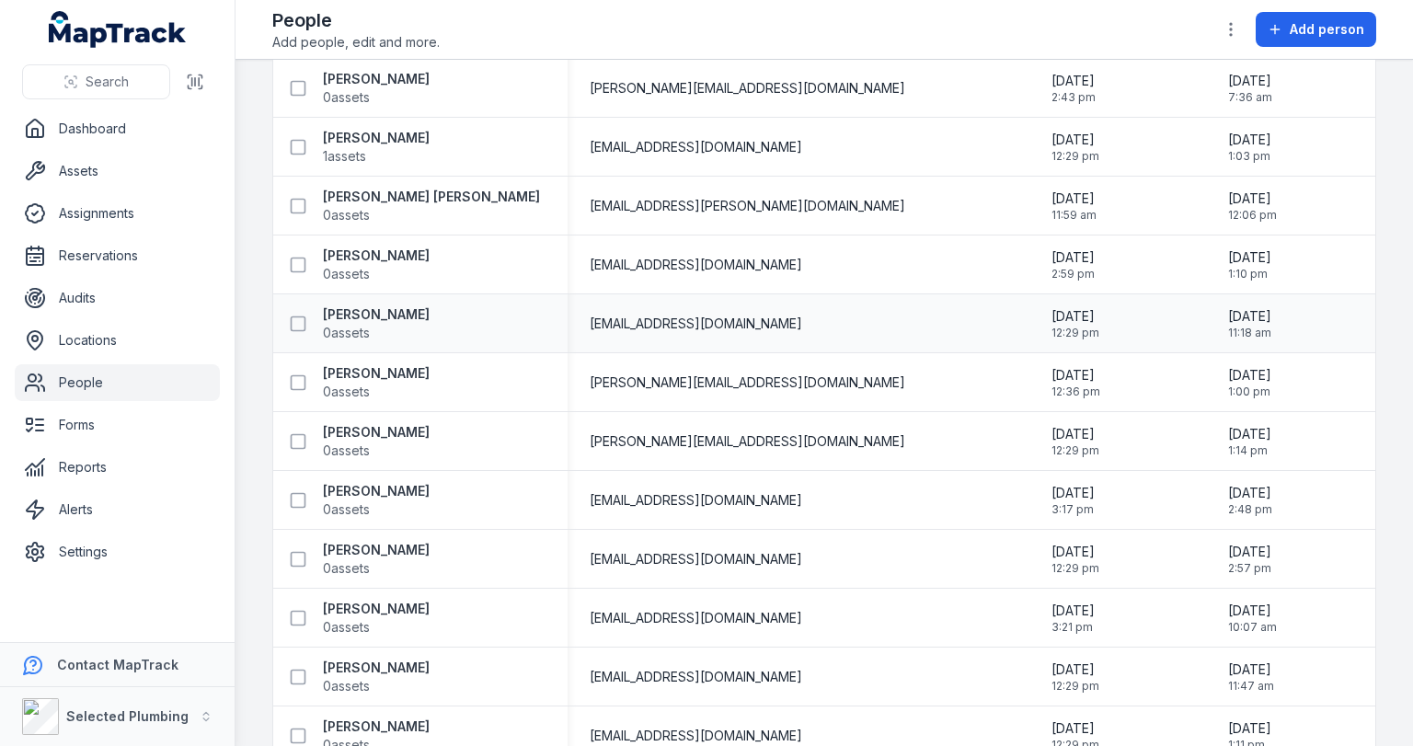
scroll to position [1030, 0]
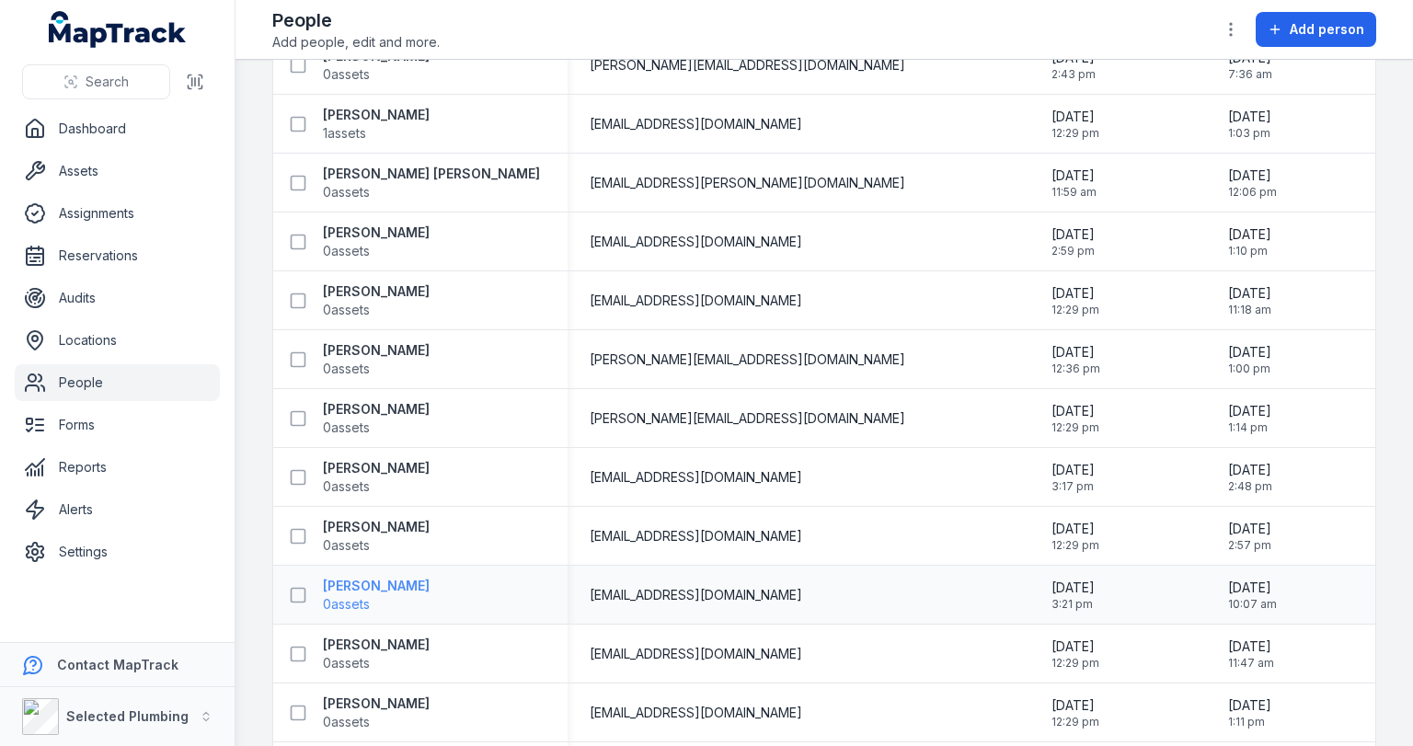
click at [370, 596] on span "0 assets" at bounding box center [346, 604] width 47 height 18
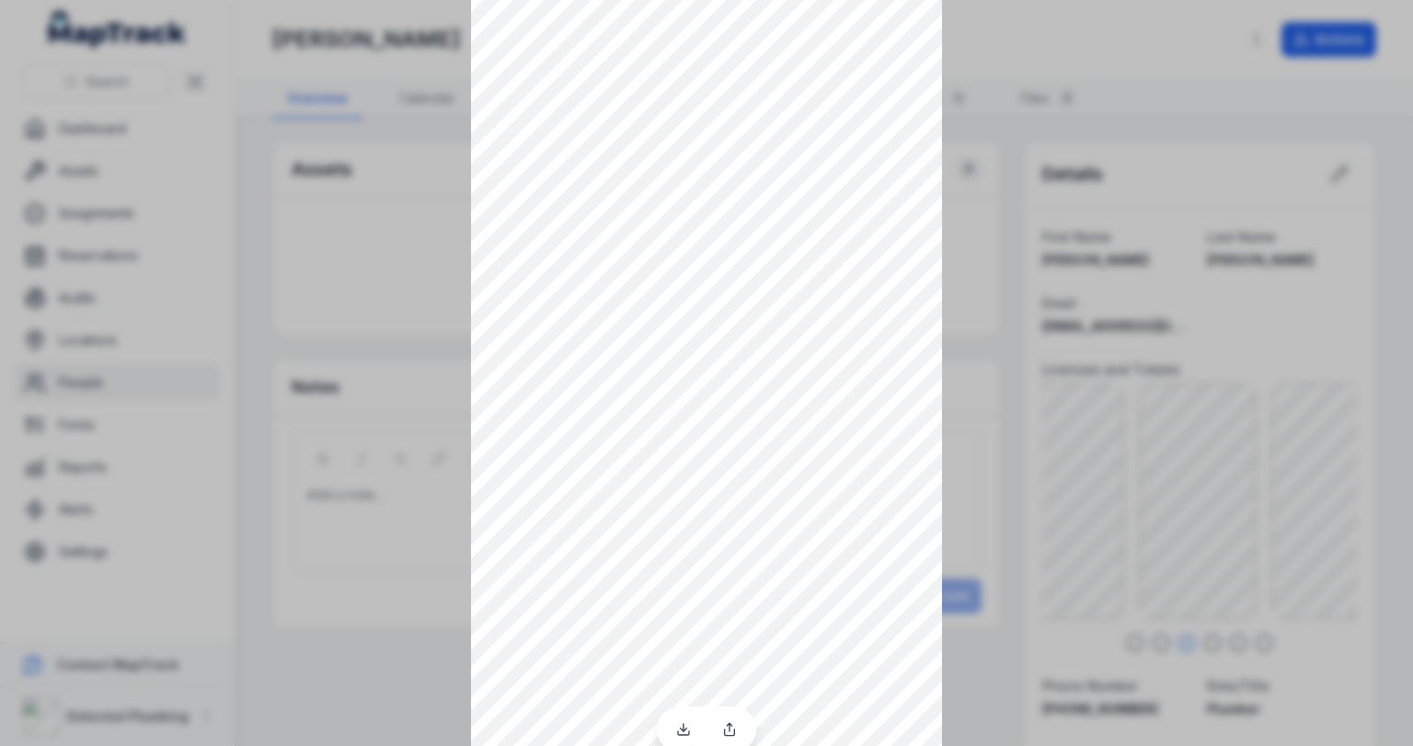
scroll to position [251, 0]
click at [1002, 96] on div at bounding box center [706, 122] width 1413 height 746
drag, startPoint x: 986, startPoint y: 26, endPoint x: 973, endPoint y: 44, distance: 23.0
click at [985, 29] on div at bounding box center [706, 122] width 1413 height 746
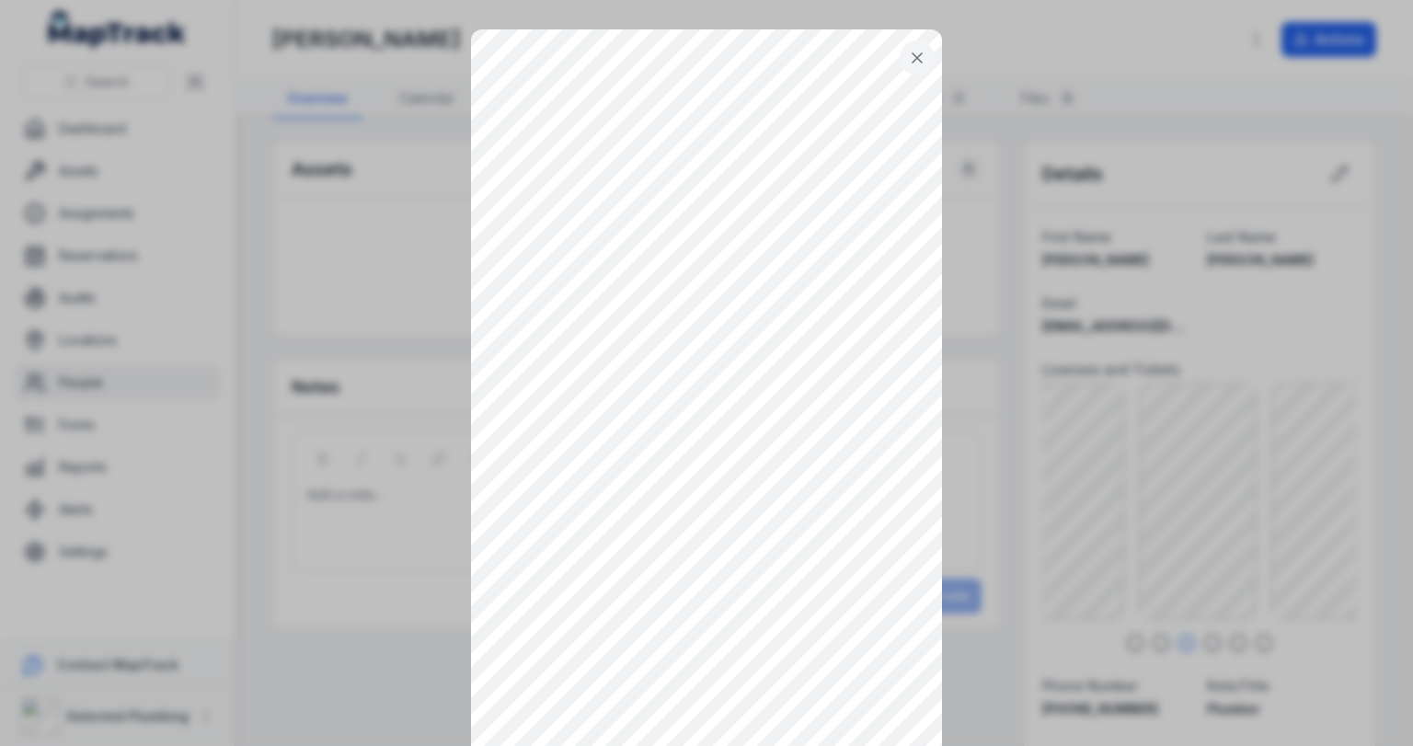
click at [908, 55] on icon at bounding box center [917, 58] width 18 height 18
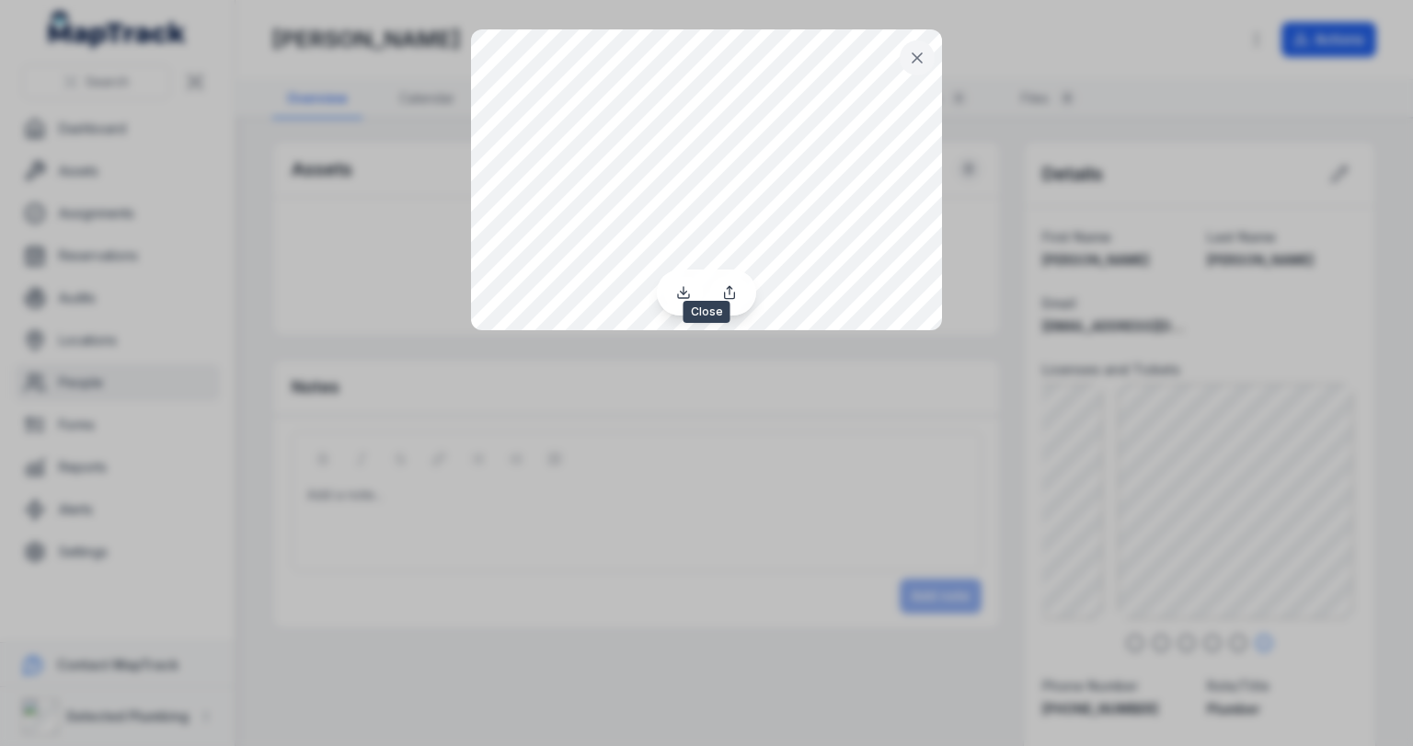
click at [917, 53] on icon at bounding box center [917, 58] width 18 height 18
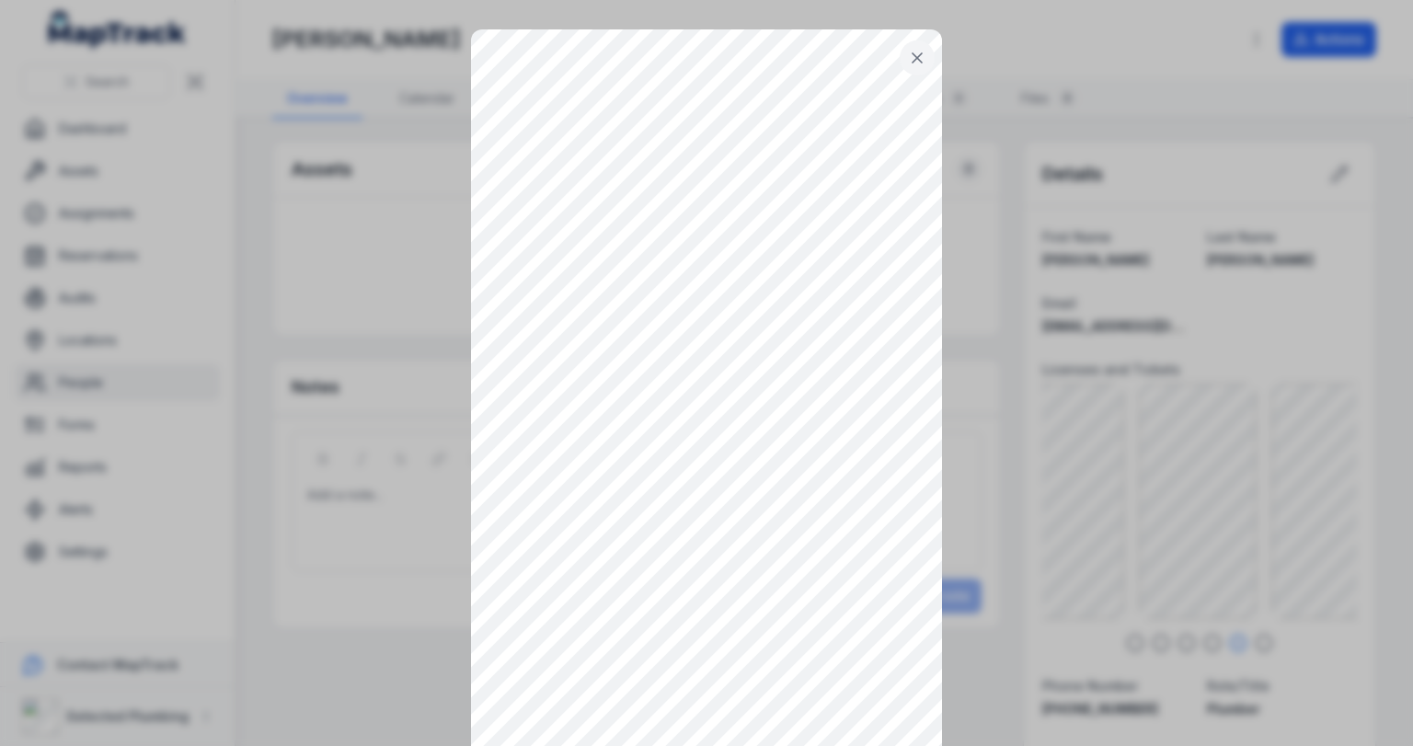
click at [915, 52] on icon at bounding box center [917, 58] width 18 height 18
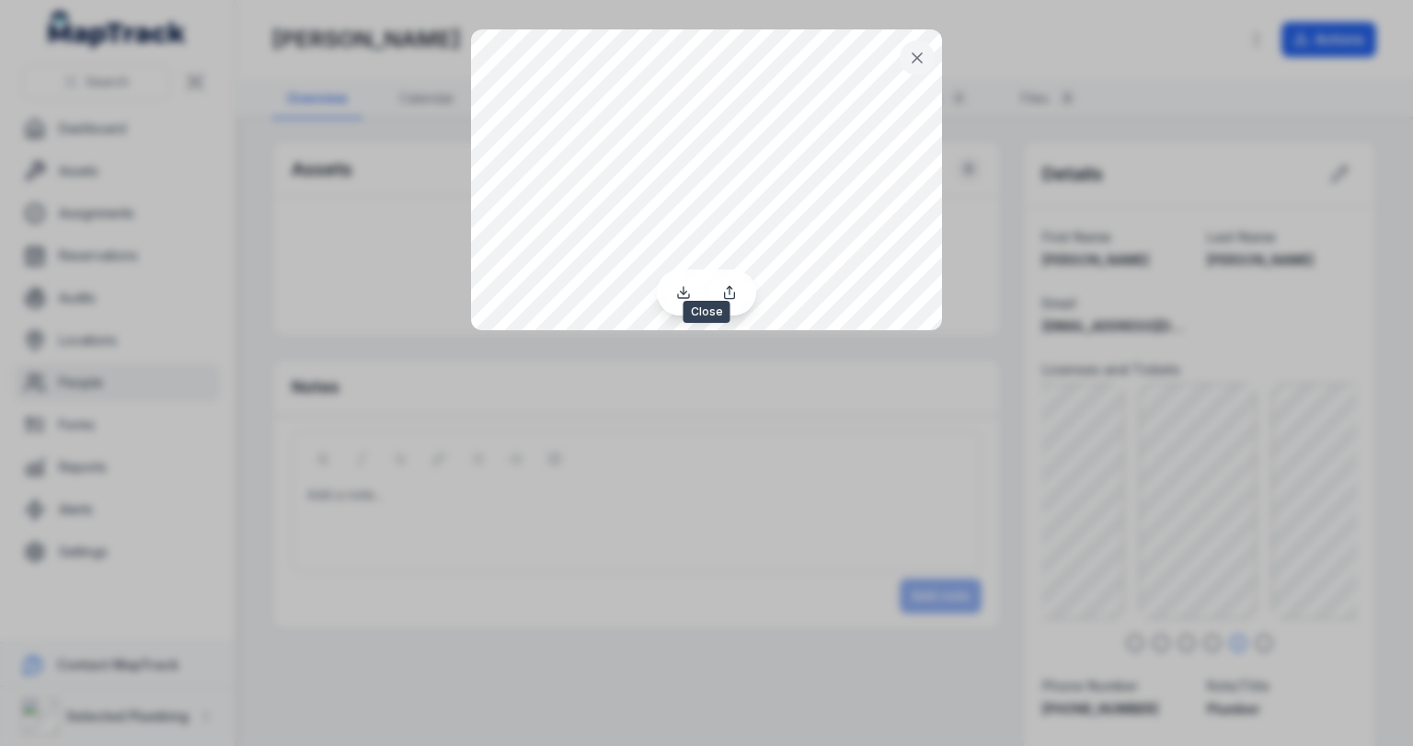
click at [917, 59] on icon at bounding box center [917, 57] width 9 height 9
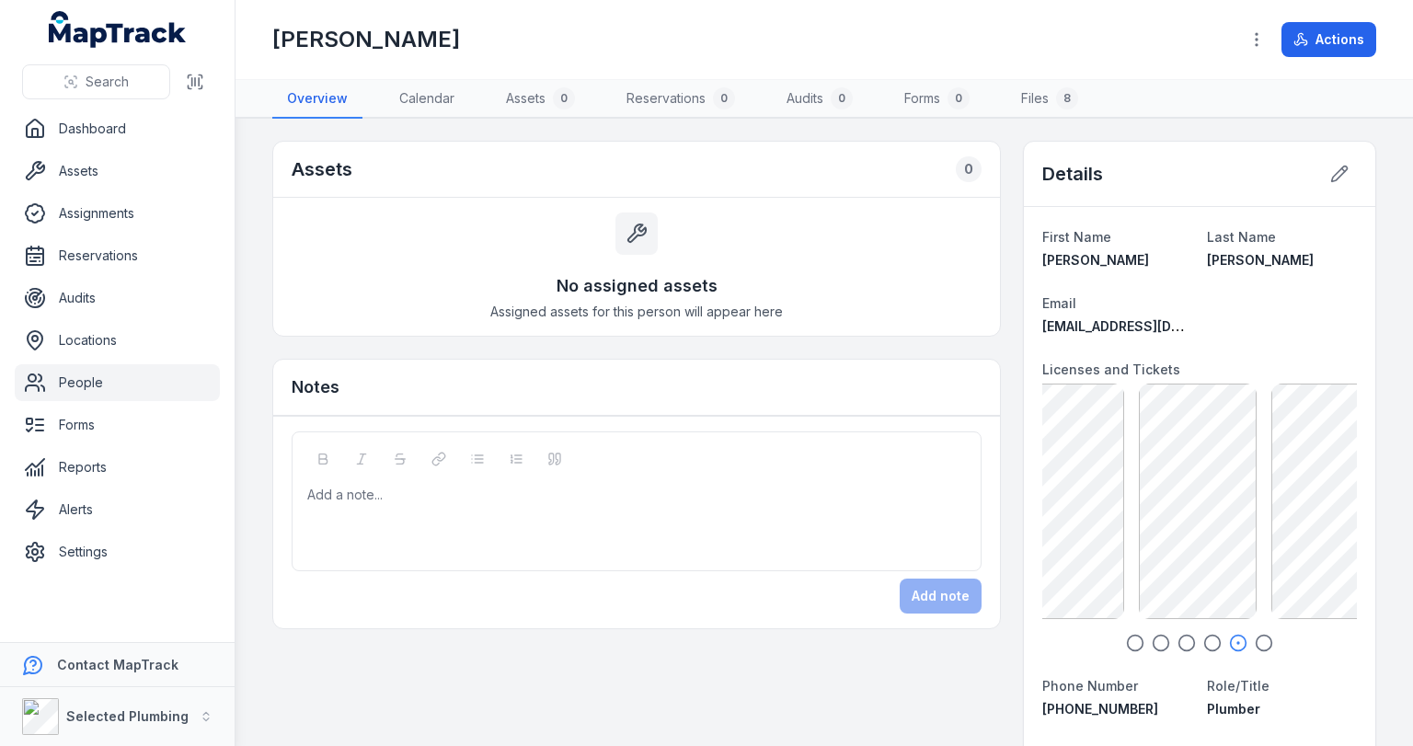
click at [355, 526] on div "Add a note..." at bounding box center [636, 523] width 659 height 74
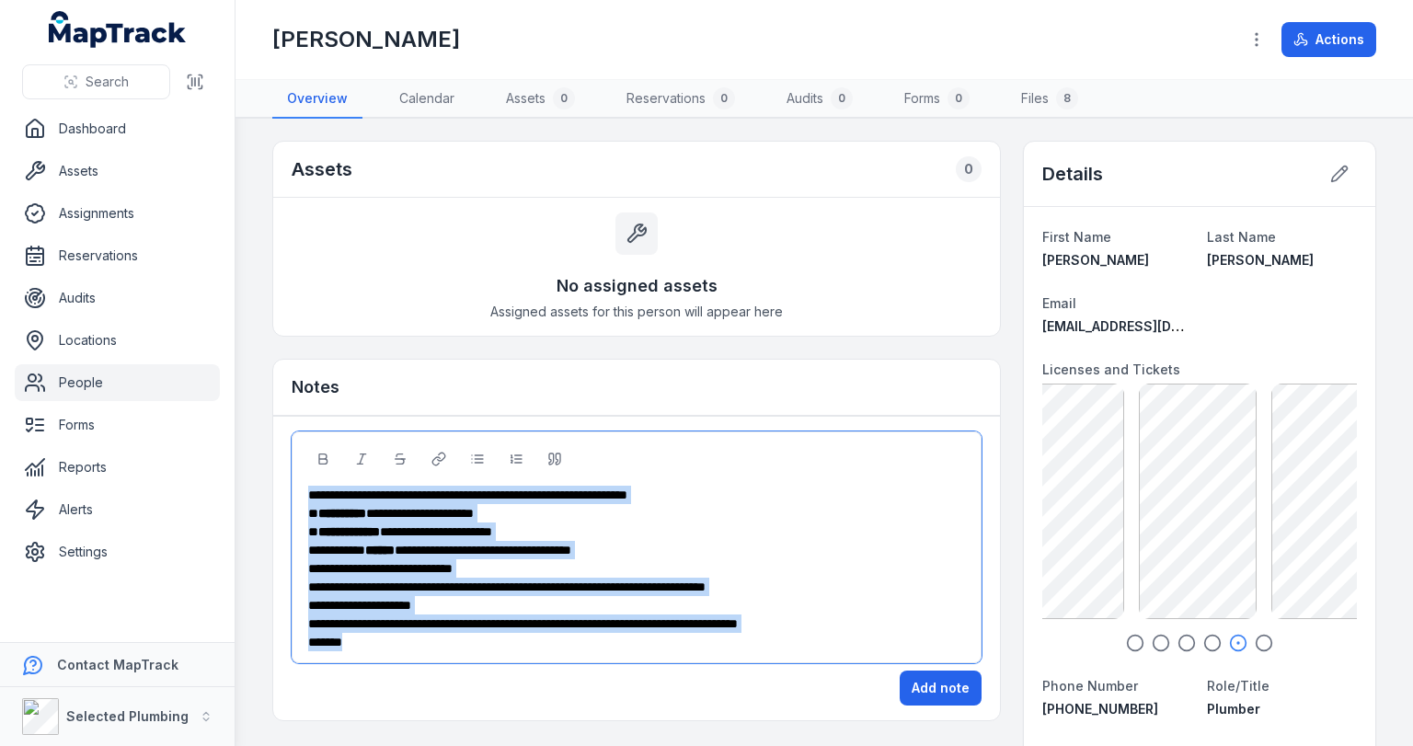
drag, startPoint x: 309, startPoint y: 489, endPoint x: 781, endPoint y: 643, distance: 496.4
click at [781, 643] on div "**********" at bounding box center [637, 569] width 658 height 166
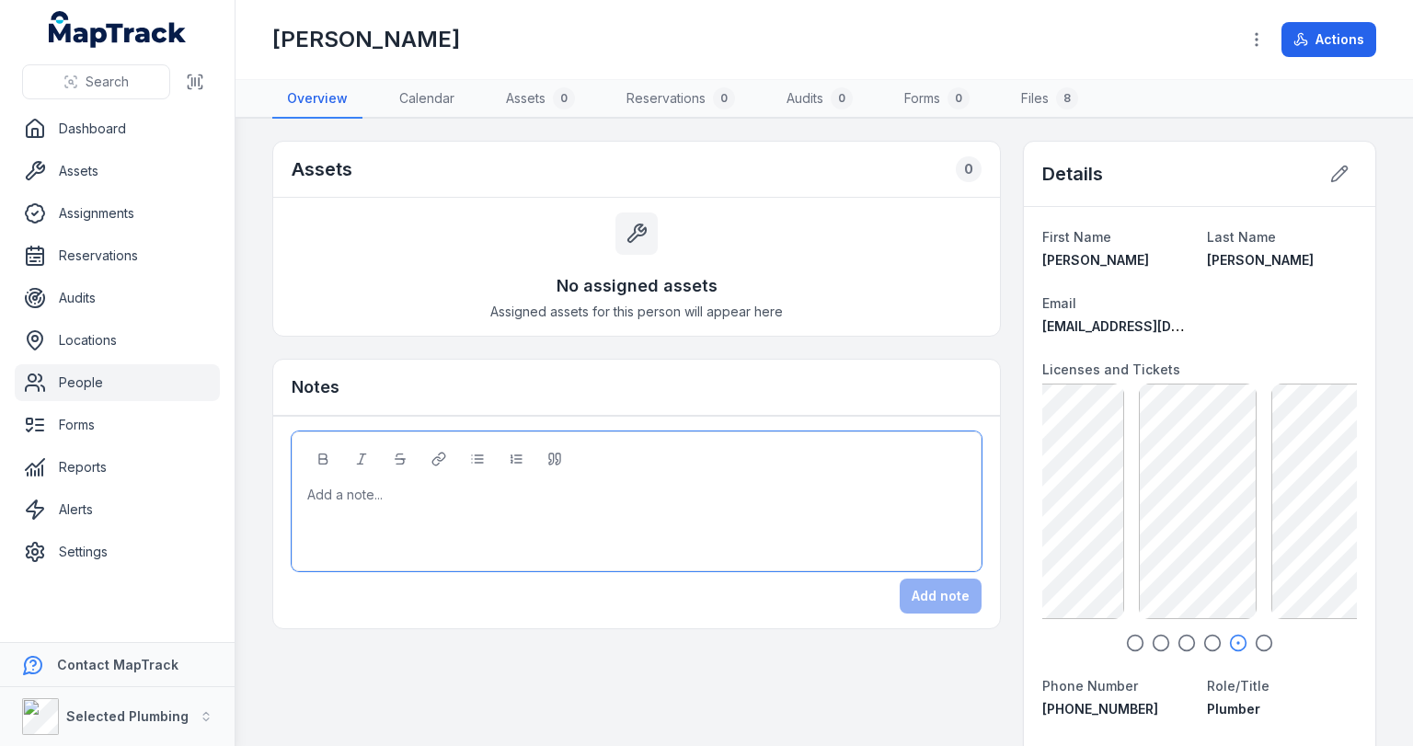
click at [537, 486] on div at bounding box center [637, 495] width 658 height 18
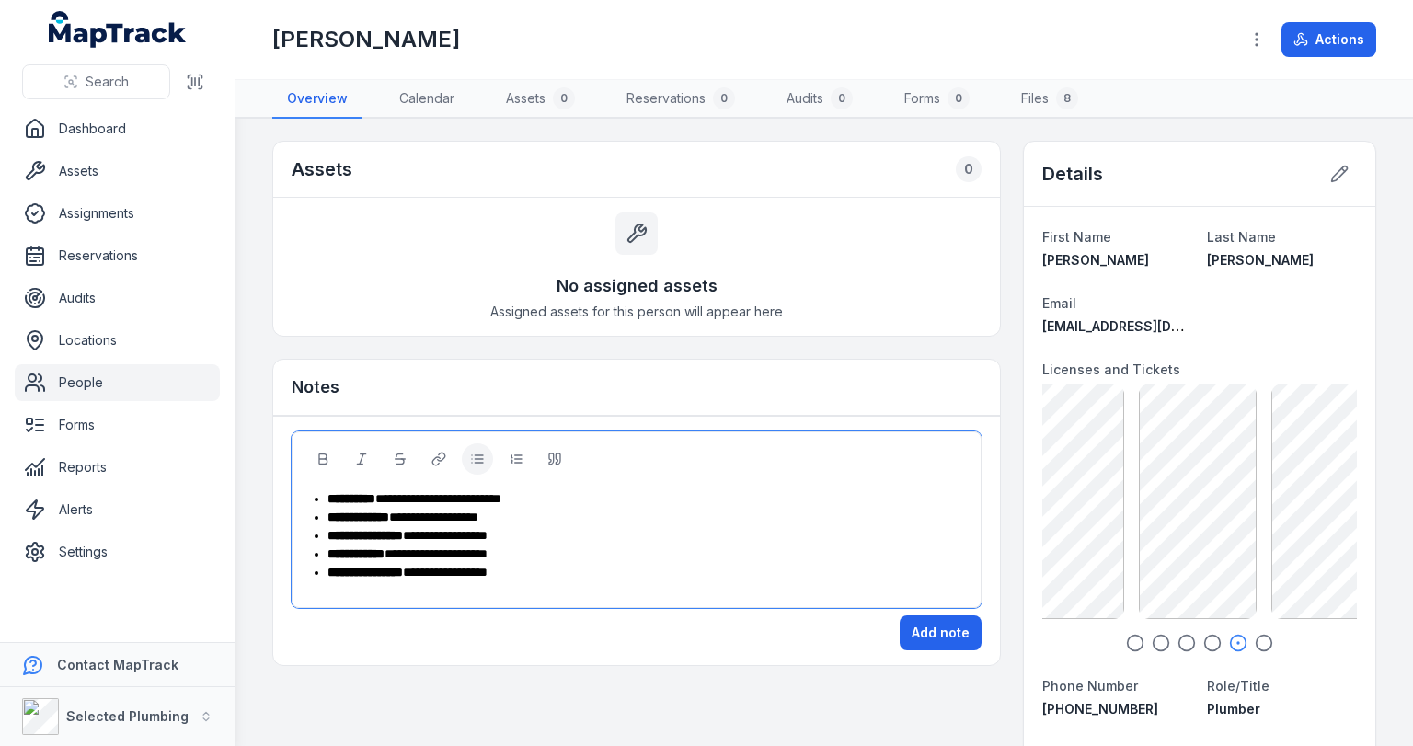
click at [537, 565] on div "**********" at bounding box center [647, 572] width 639 height 18
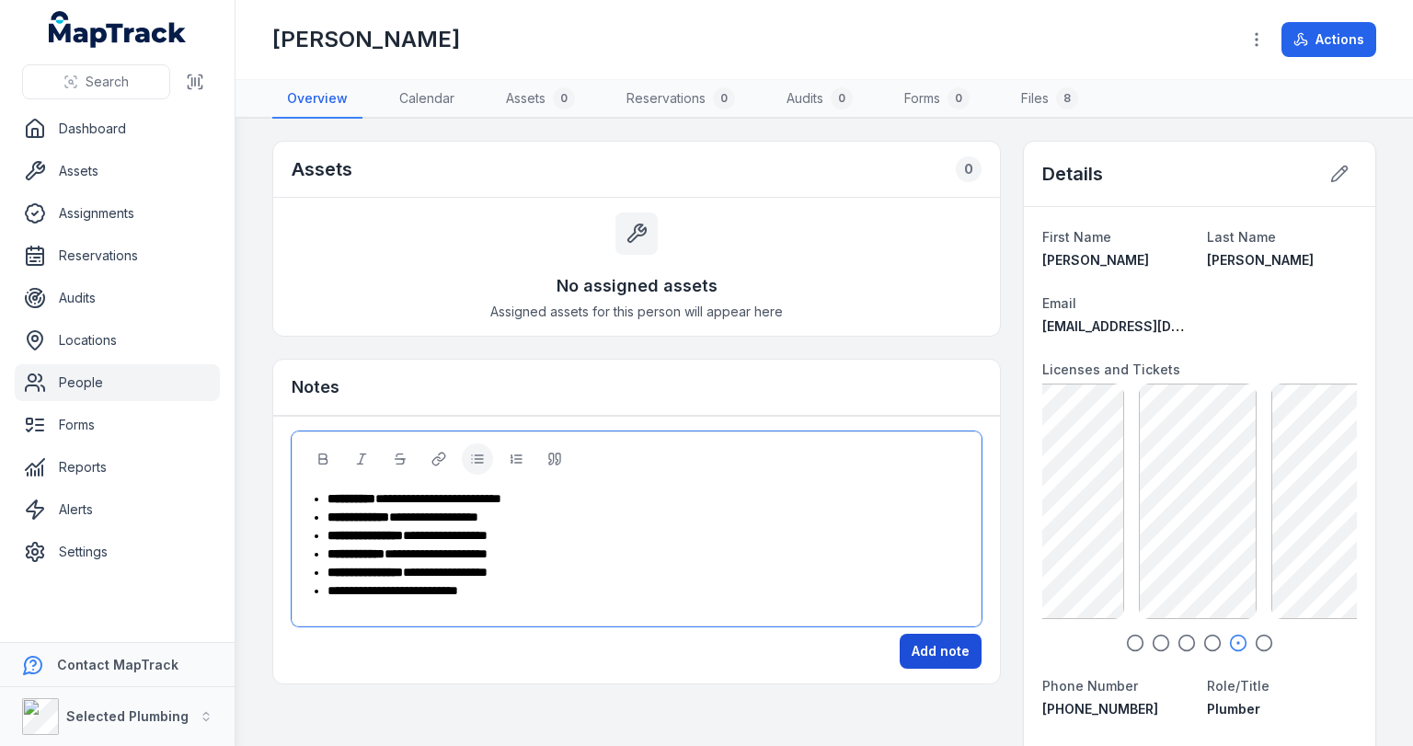
click at [927, 641] on button "Add note" at bounding box center [941, 651] width 82 height 35
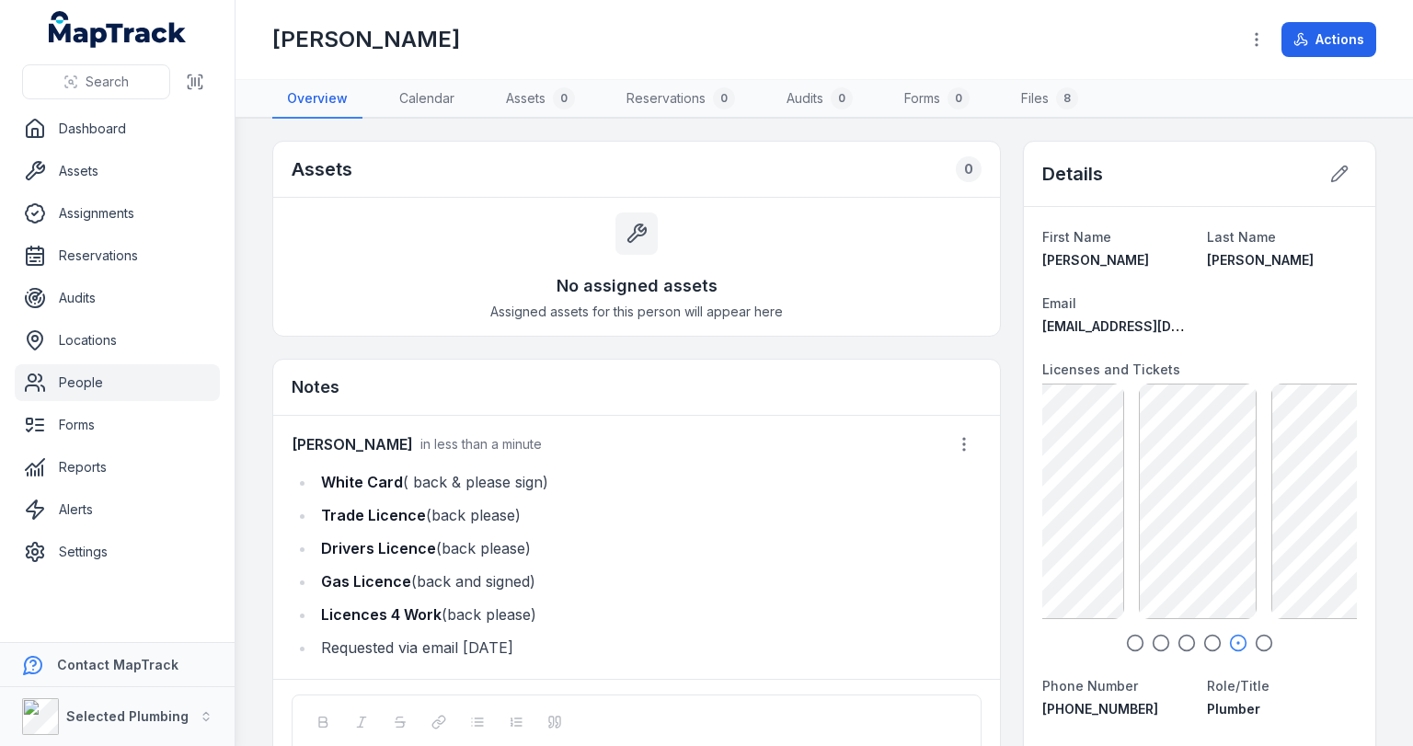
click at [95, 383] on link "People" at bounding box center [117, 382] width 205 height 37
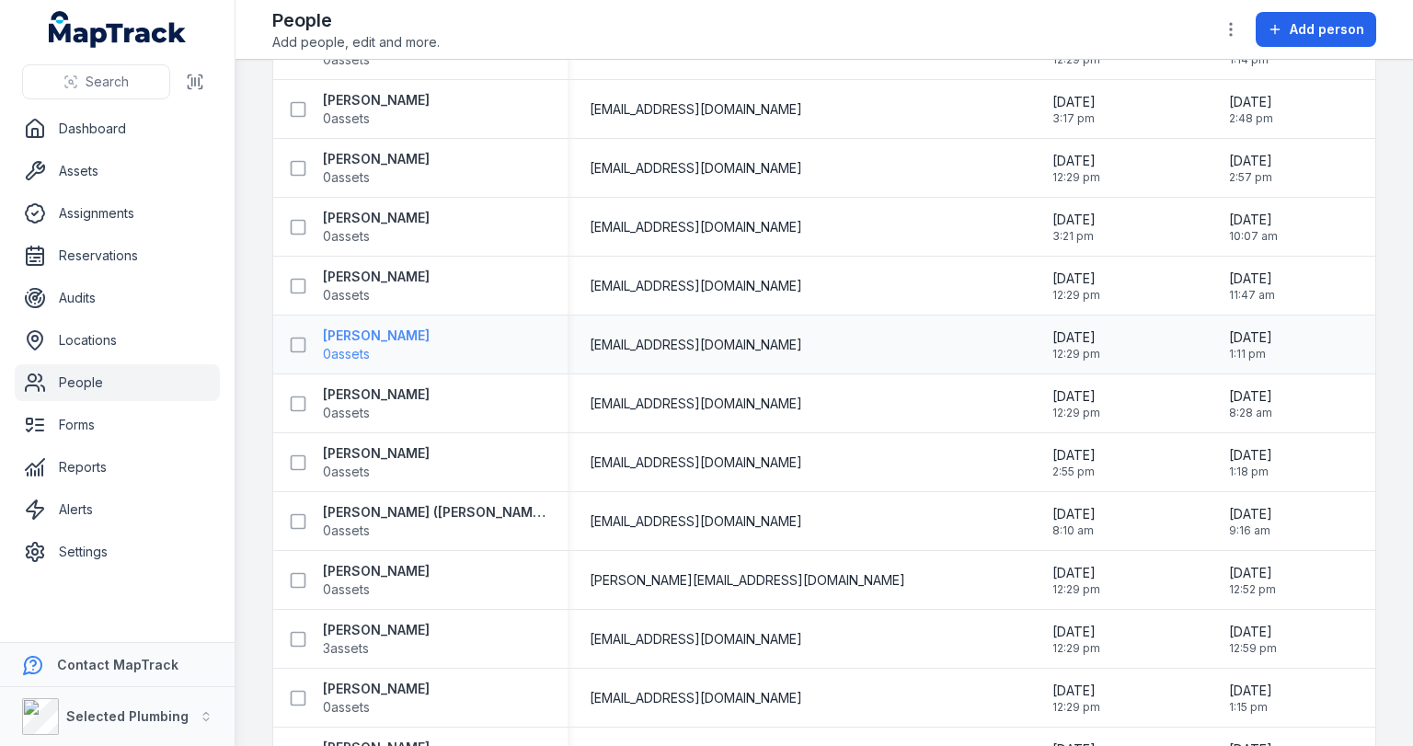
scroll to position [1325, 0]
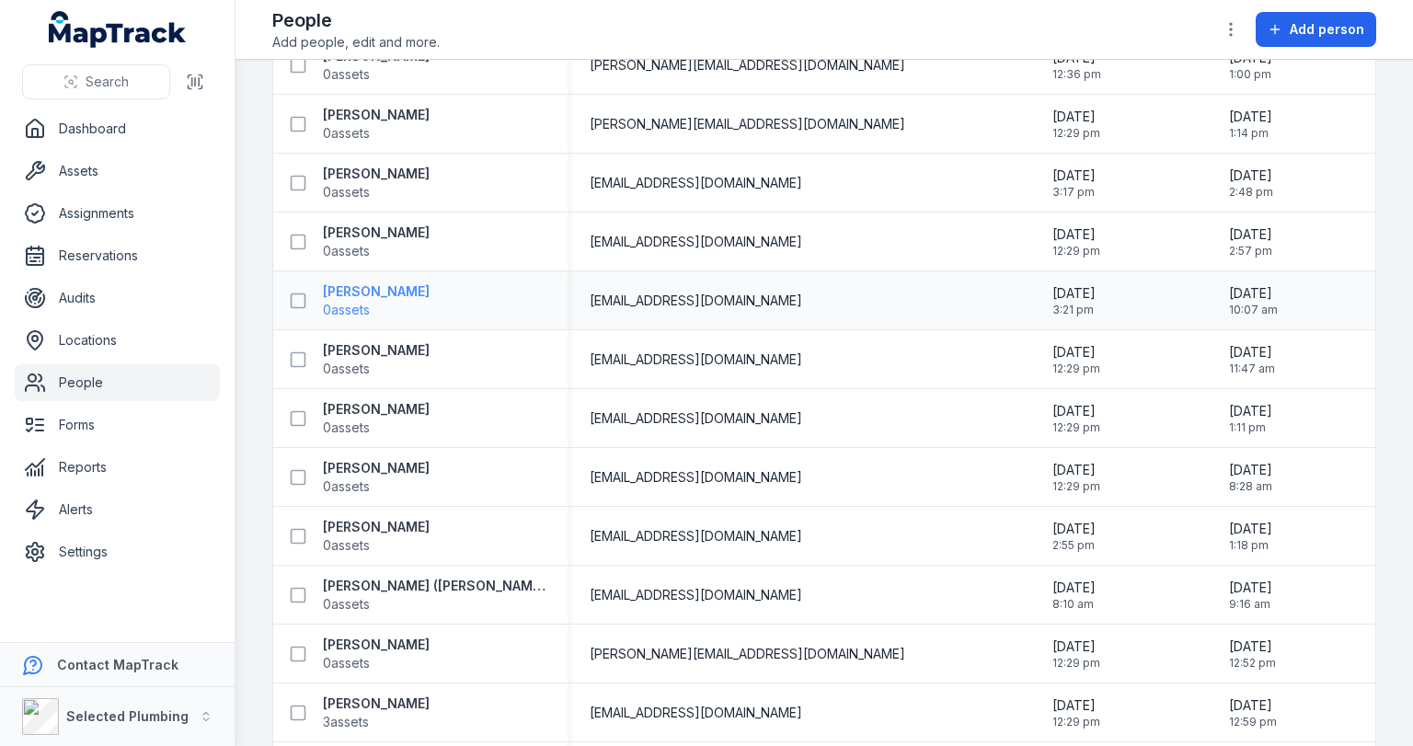
click at [369, 289] on strong "[PERSON_NAME]" at bounding box center [376, 291] width 107 height 18
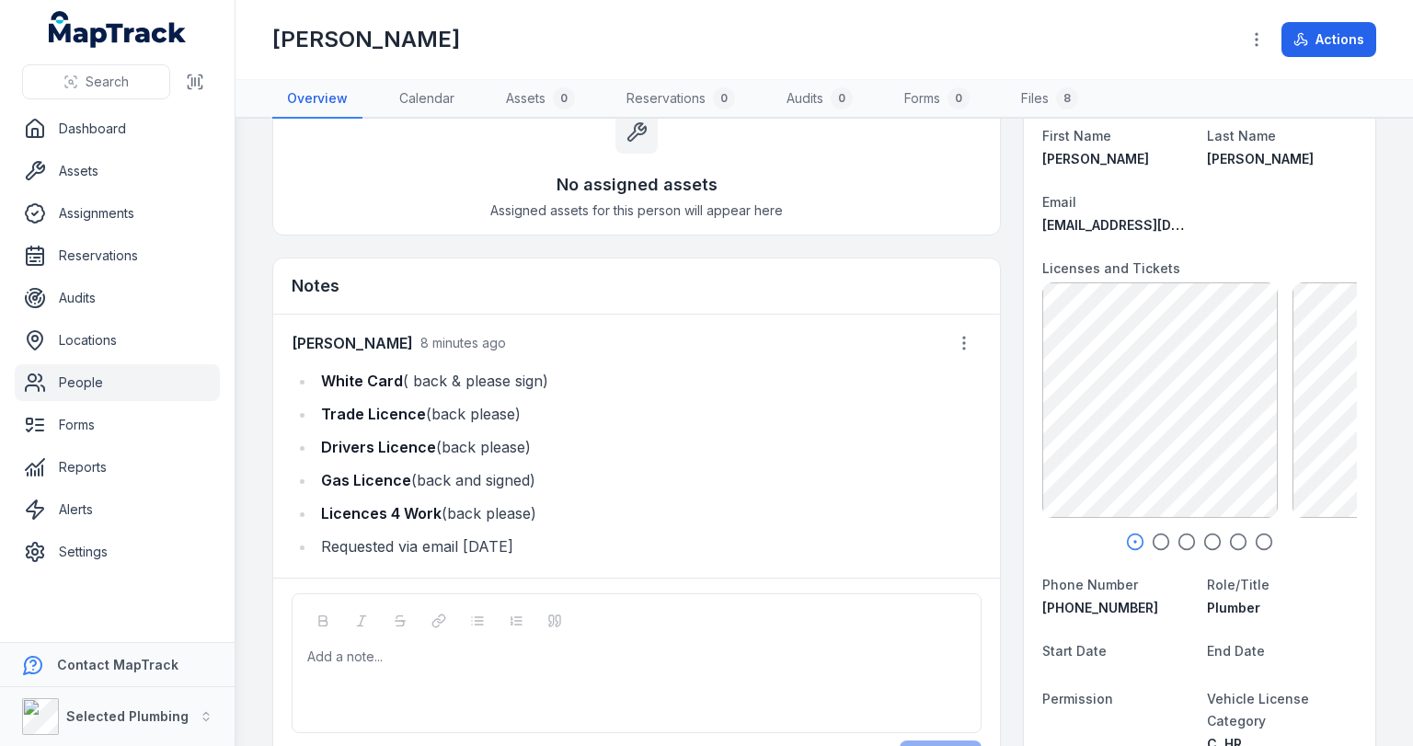
scroll to position [294, 0]
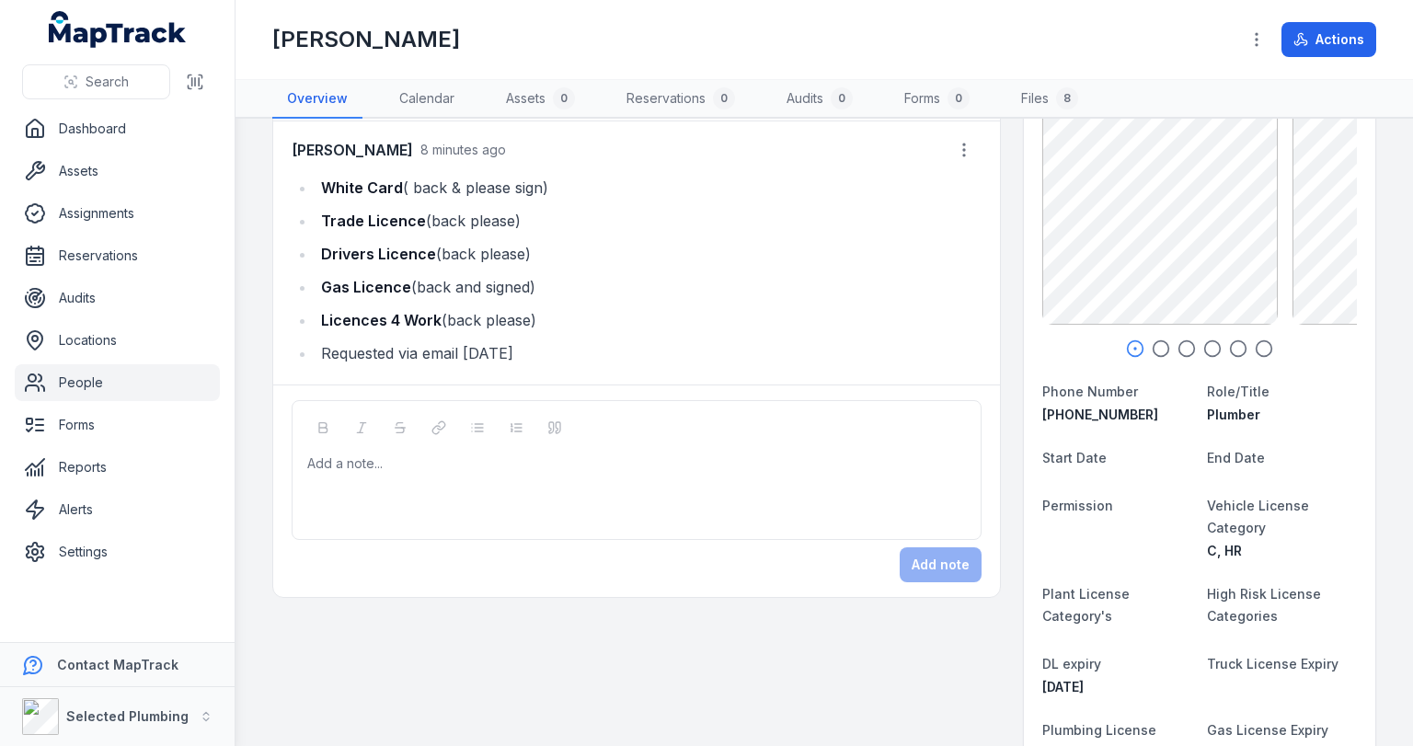
click at [611, 259] on li "Drivers Licence (back please)" at bounding box center [649, 254] width 666 height 26
click at [959, 144] on icon "button" at bounding box center [964, 150] width 18 height 18
click at [765, 316] on div "[PERSON_NAME] 8 minutes ago White Card ( back & please sign) Trade Licence (bac…" at bounding box center [637, 252] width 690 height 241
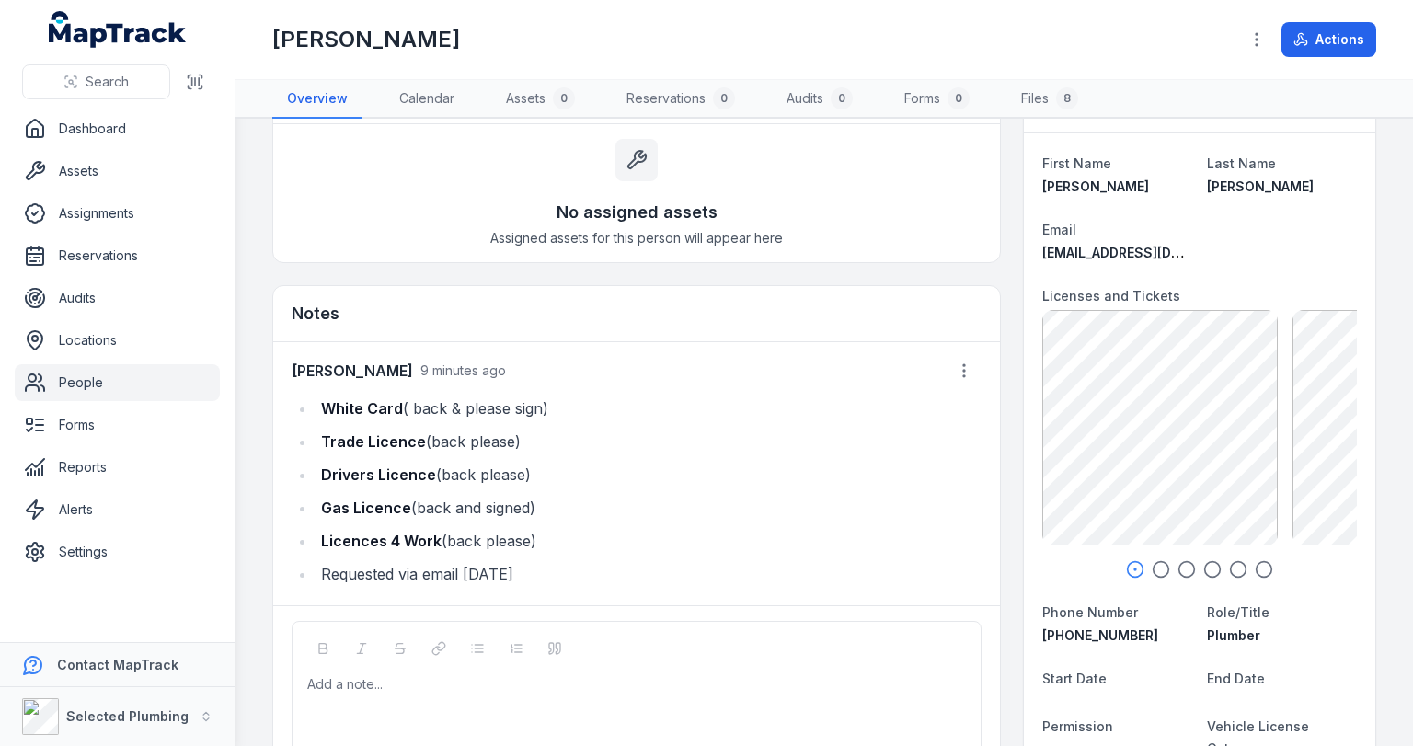
scroll to position [221, 0]
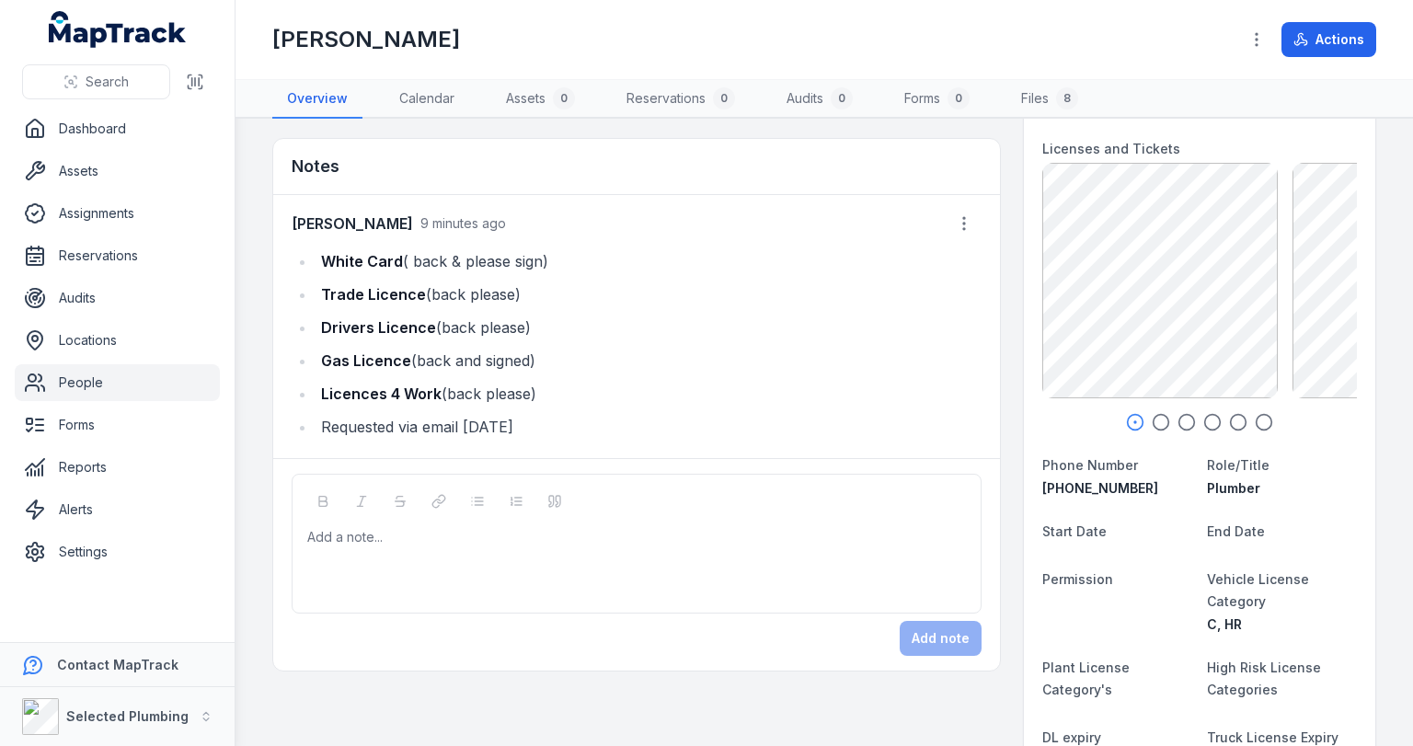
click at [674, 547] on div "Add a note..." at bounding box center [636, 565] width 659 height 74
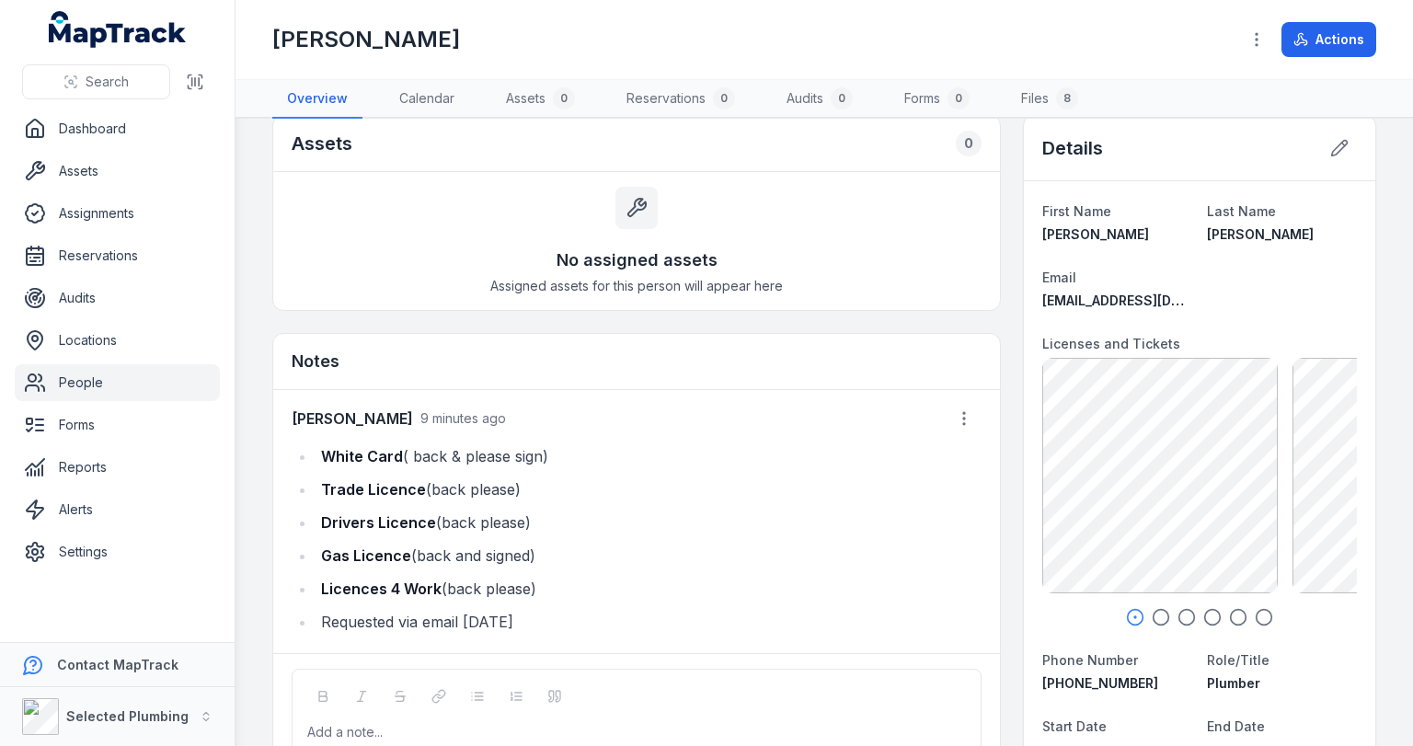
scroll to position [0, 0]
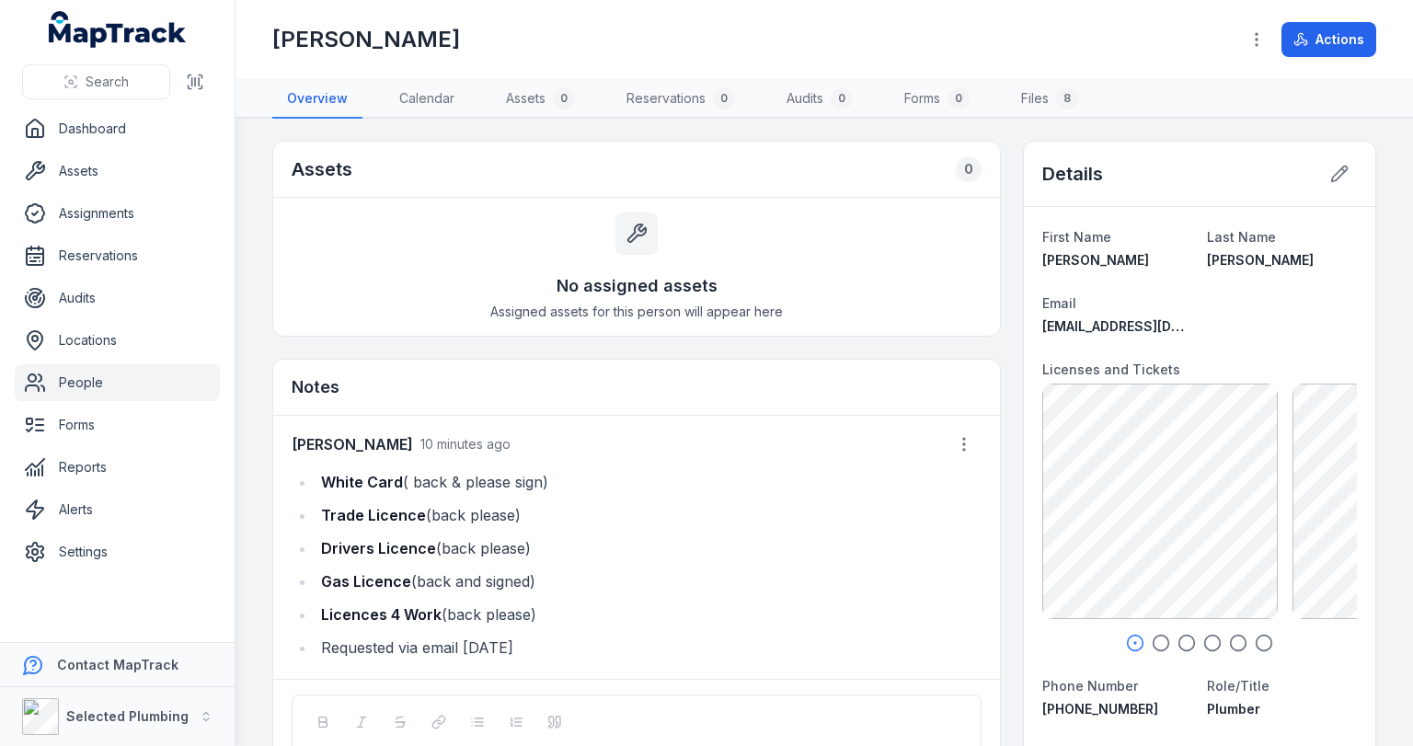
click at [900, 506] on li "Trade Licence (back please)" at bounding box center [649, 515] width 666 height 26
click at [79, 379] on link "People" at bounding box center [117, 382] width 205 height 37
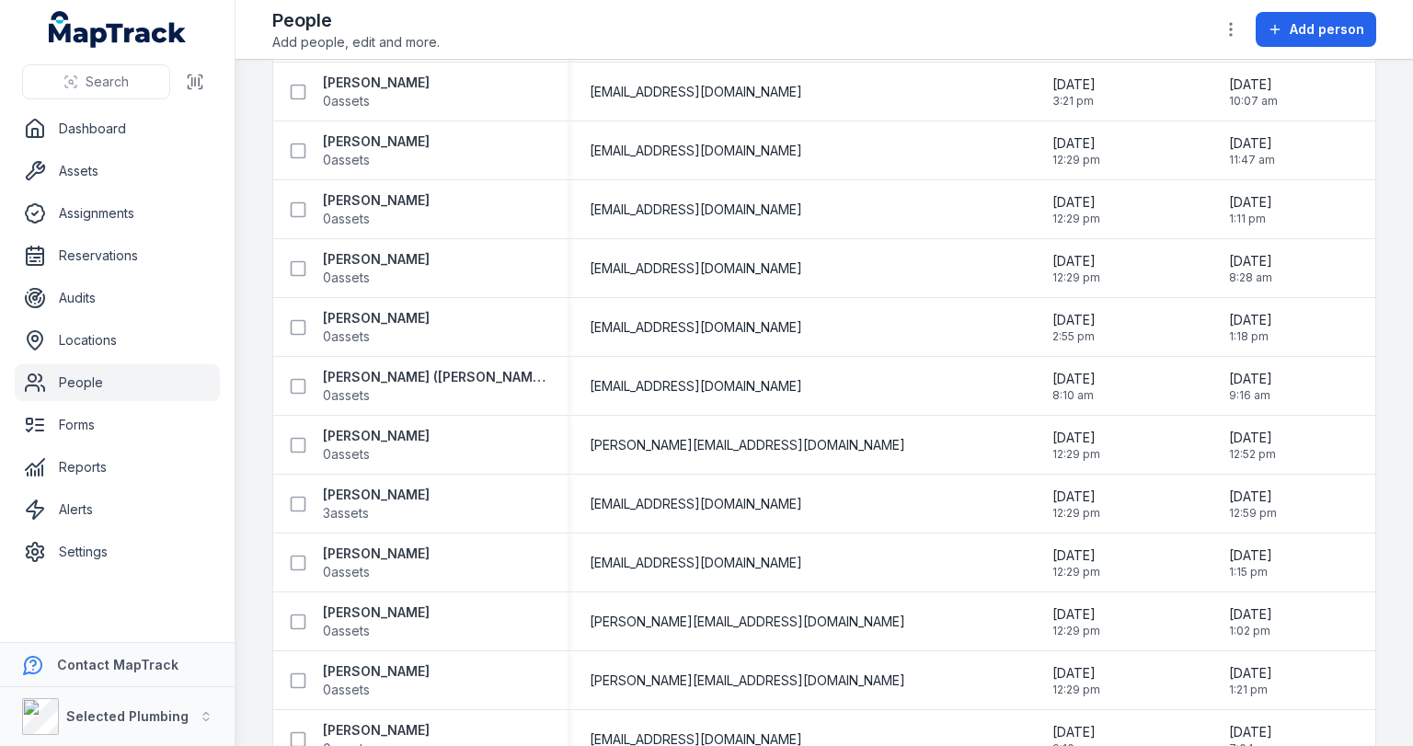
scroll to position [1546, 0]
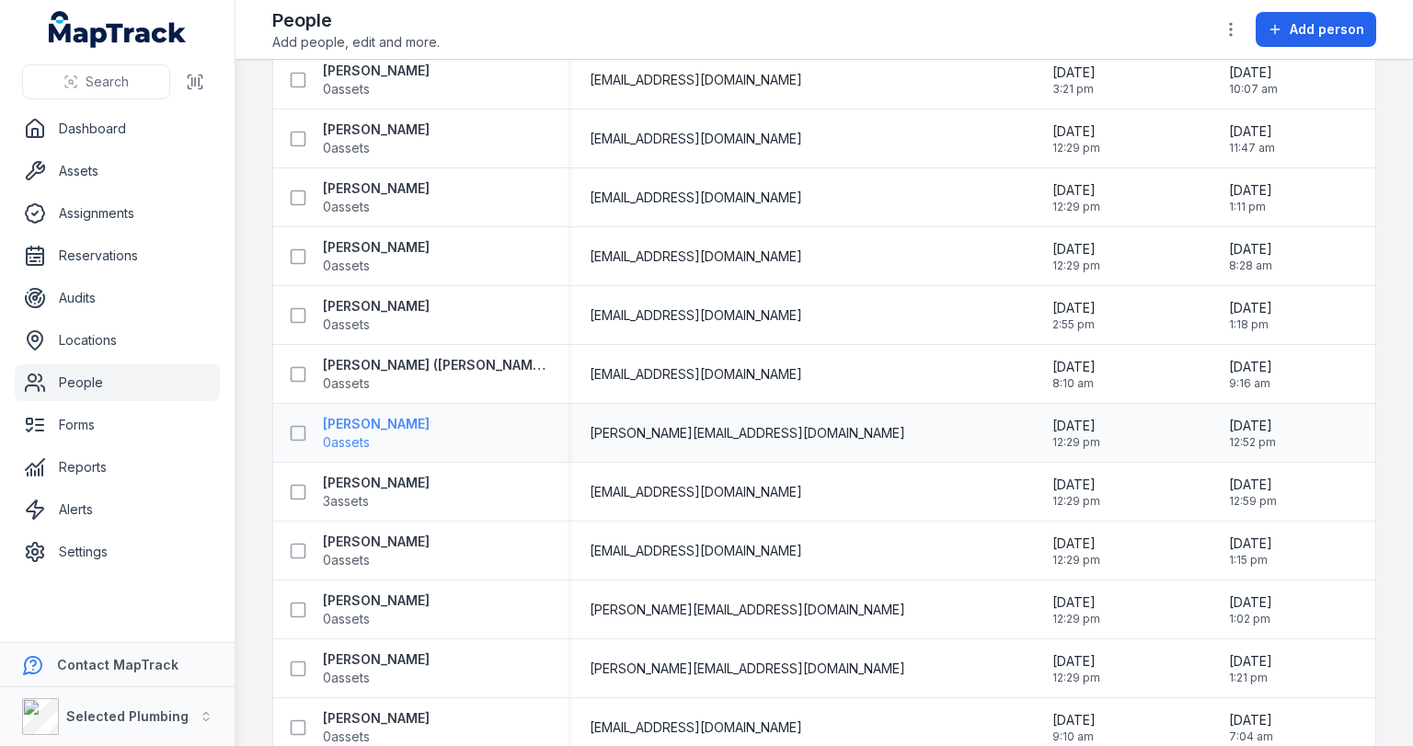
click at [384, 427] on strong "[PERSON_NAME]" at bounding box center [376, 424] width 107 height 18
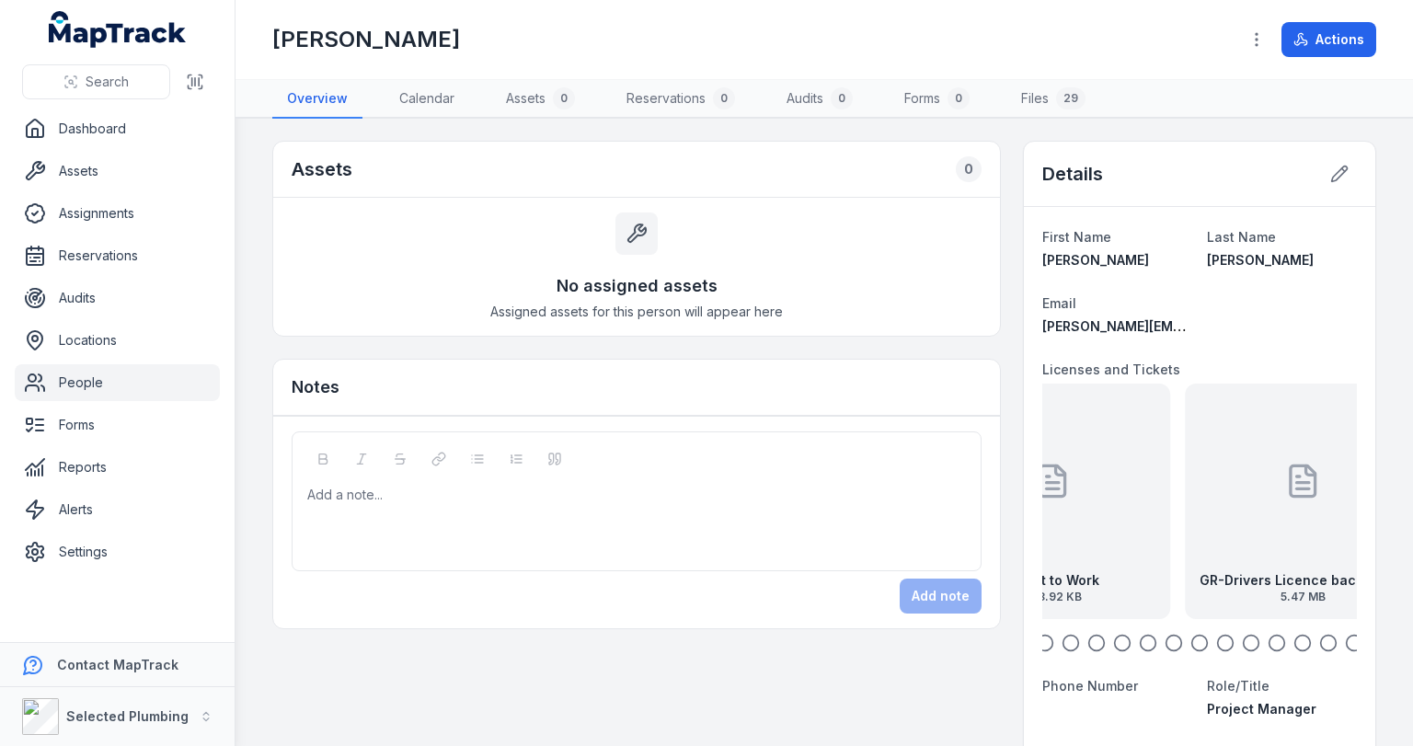
drag, startPoint x: 1196, startPoint y: 498, endPoint x: 1016, endPoint y: 486, distance: 180.7
click at [1237, 498] on div "GR-Drivers Licence back exp [DATE] 5.47 MB" at bounding box center [1198, 502] width 236 height 236
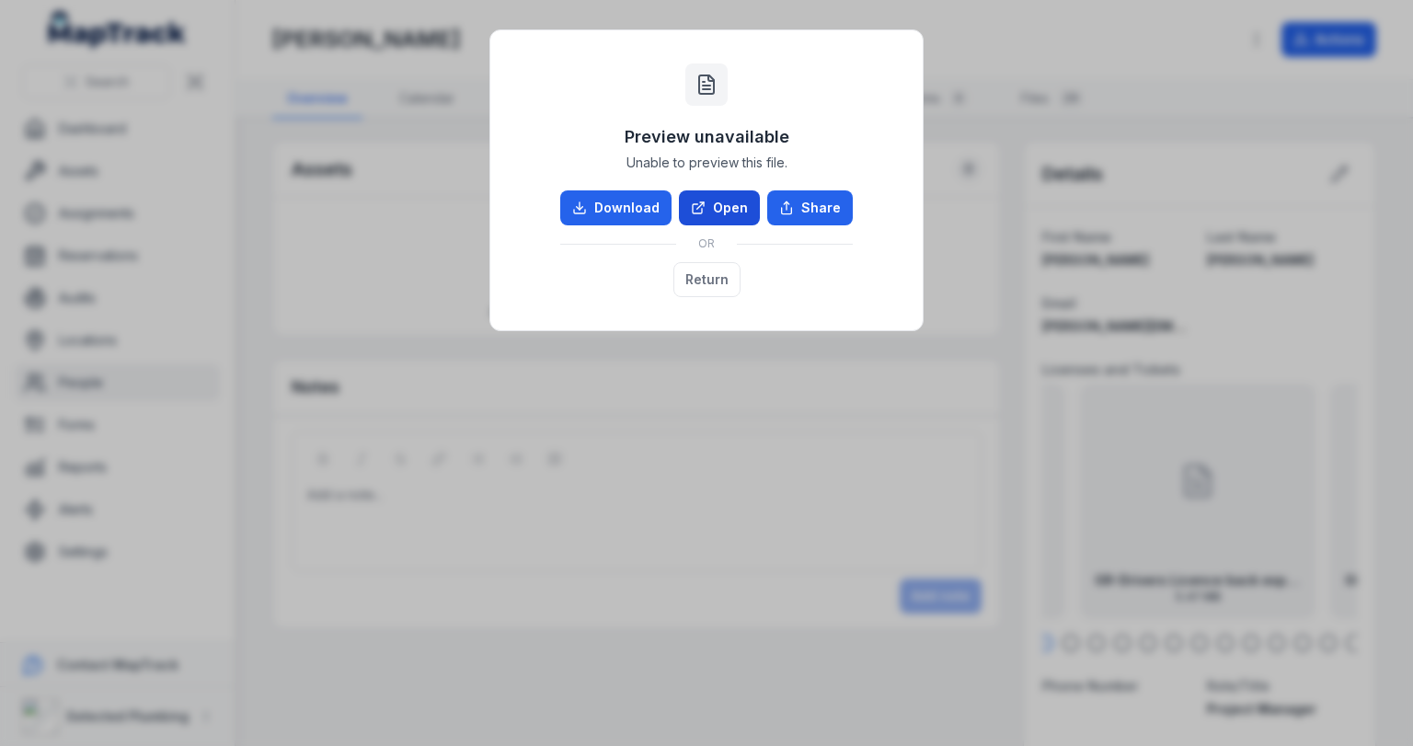
click at [720, 211] on link "Open" at bounding box center [719, 207] width 81 height 35
click at [716, 280] on button "Return" at bounding box center [706, 279] width 67 height 35
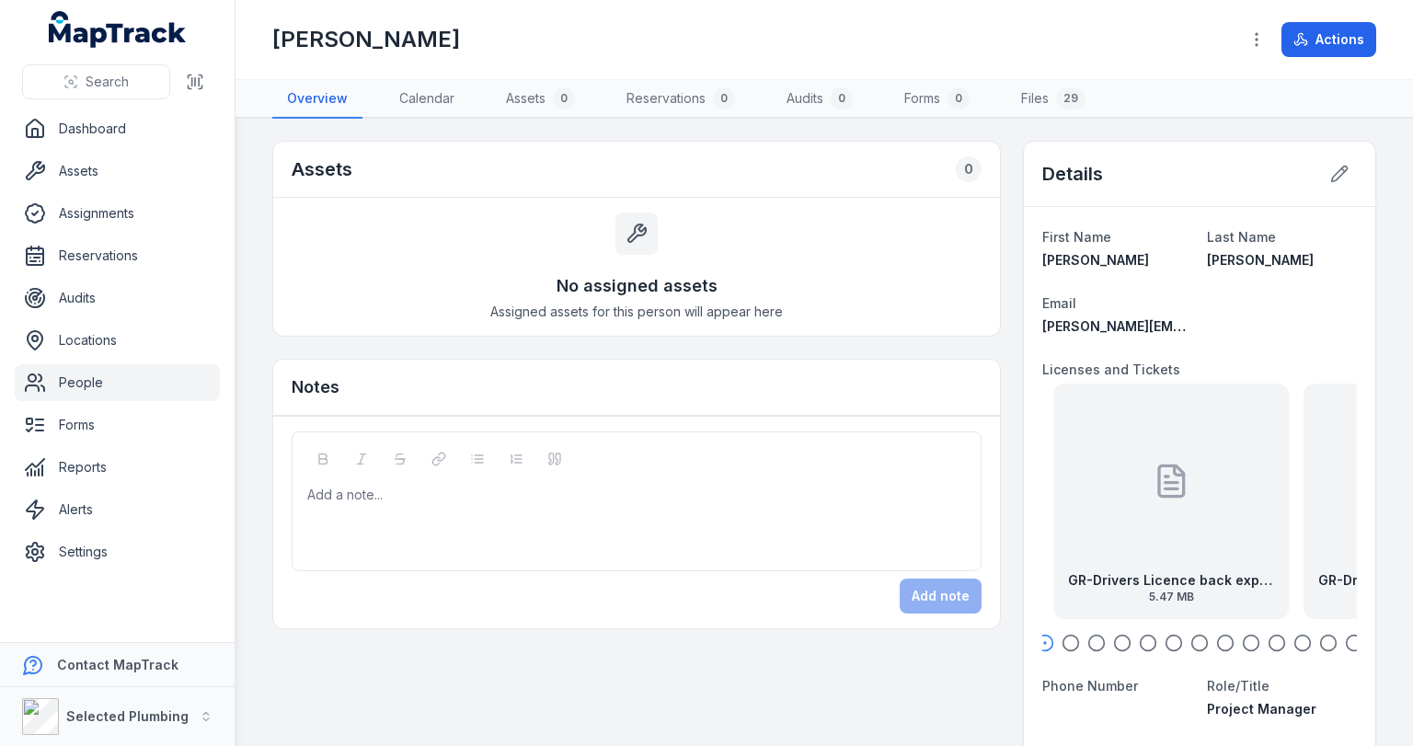
drag, startPoint x: 1271, startPoint y: 504, endPoint x: 1152, endPoint y: 497, distance: 118.9
click at [1152, 497] on div "GR-Drivers Licence back exp [DATE] 5.47 MB" at bounding box center [1171, 502] width 236 height 236
drag, startPoint x: 1232, startPoint y: 506, endPoint x: 1130, endPoint y: 499, distance: 102.4
click at [1134, 499] on div "GR-Drivers License front exp [DATE] 4.87 MB" at bounding box center [1198, 502] width 236 height 236
click at [1213, 496] on div "GR-Plumbing Contractors License exp [DATE] 730.9 KB" at bounding box center [1198, 502] width 236 height 236
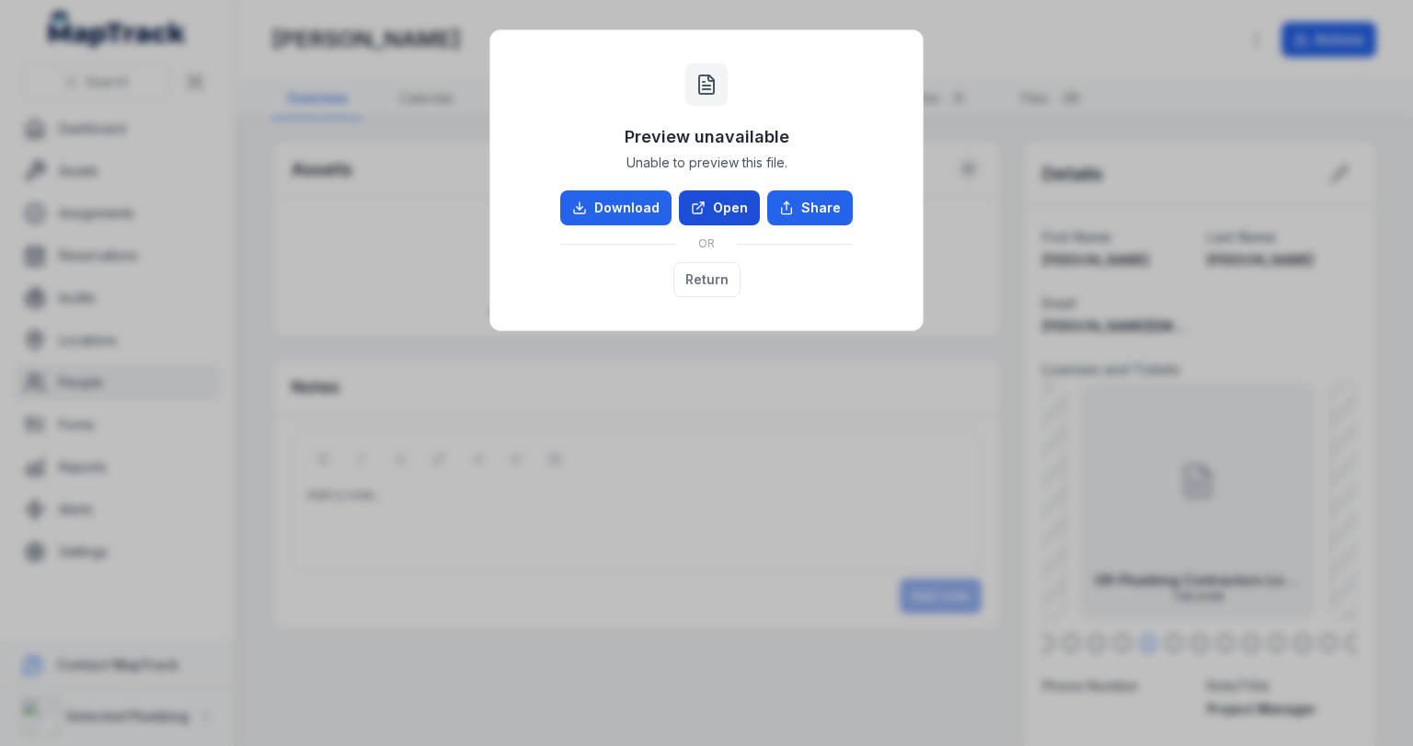
click at [731, 221] on link "Open" at bounding box center [719, 207] width 81 height 35
click at [720, 274] on button "Return" at bounding box center [706, 279] width 67 height 35
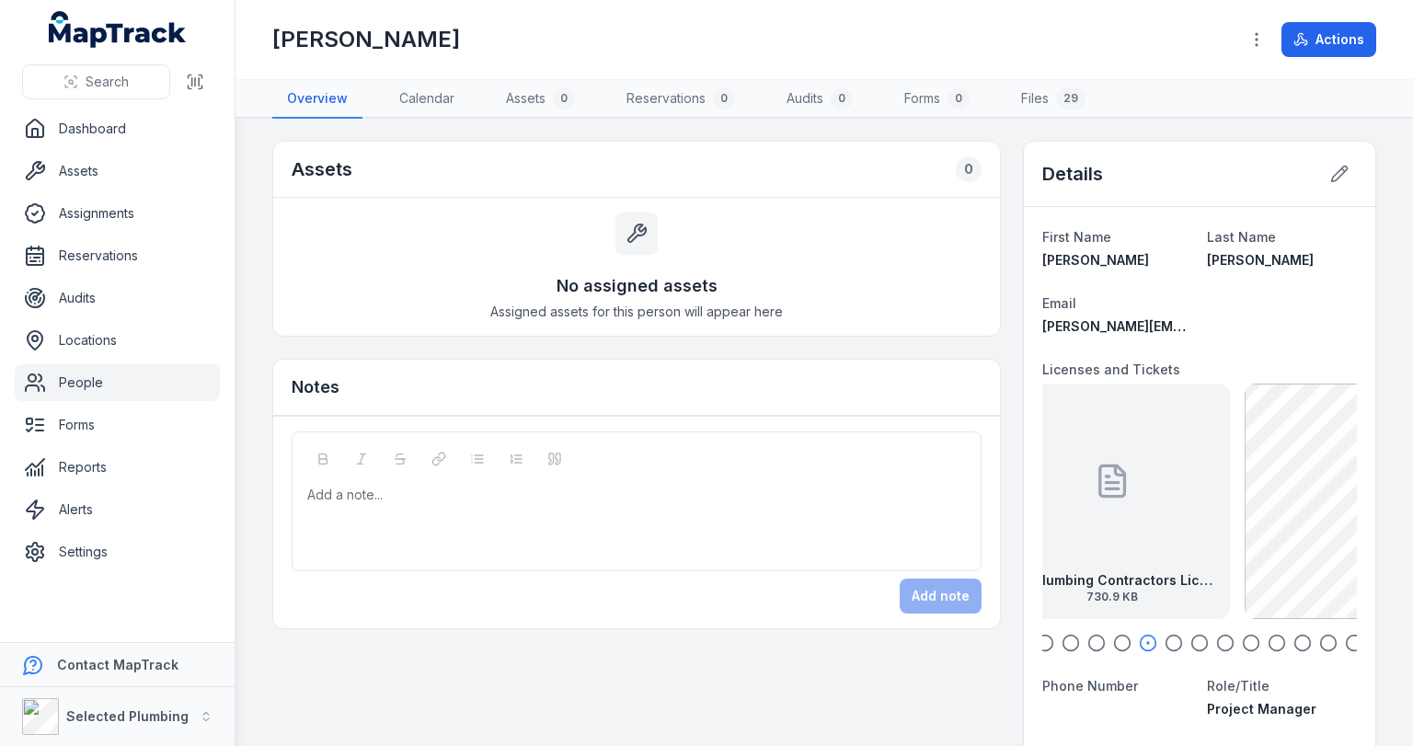
drag, startPoint x: 1260, startPoint y: 515, endPoint x: 1103, endPoint y: 520, distance: 156.5
click at [1101, 518] on div "GR-Plumbing Contractors License exp [DATE] 730.9 KB" at bounding box center [1113, 502] width 236 height 236
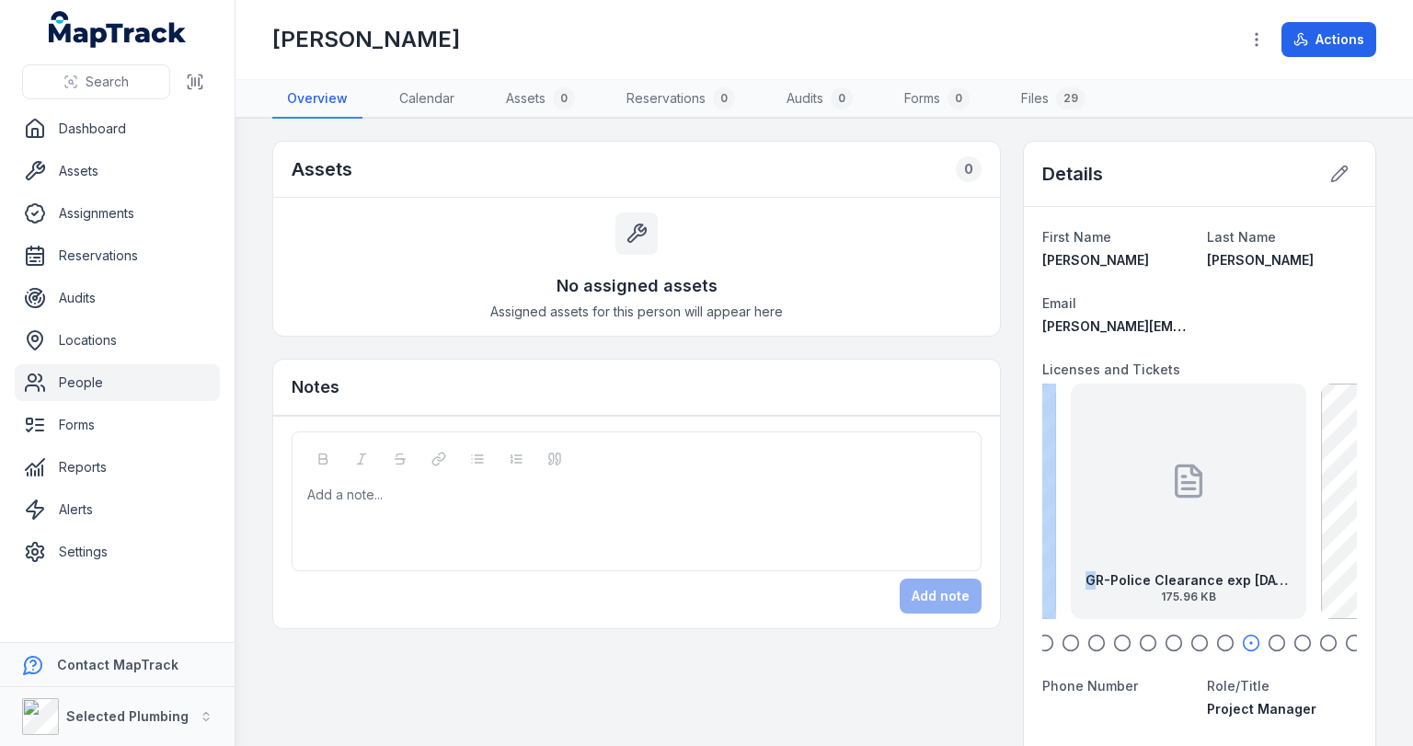
drag, startPoint x: 1190, startPoint y: 510, endPoint x: 1023, endPoint y: 504, distance: 166.6
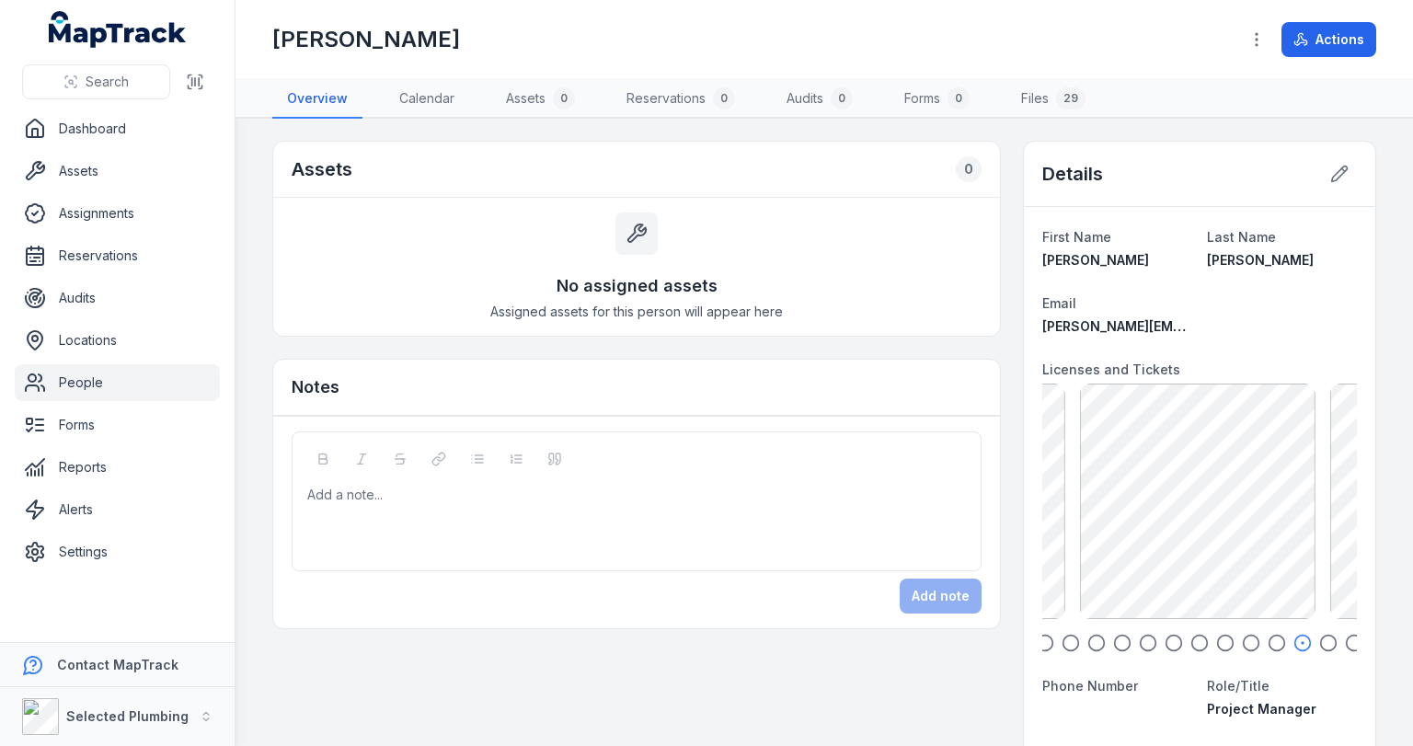
drag, startPoint x: 1153, startPoint y: 519, endPoint x: 1270, endPoint y: 519, distance: 116.8
click at [1276, 519] on div "GR-Police Clearance exp [DATE] 175.96 KB" at bounding box center [1198, 502] width 236 height 236
click at [83, 381] on link "People" at bounding box center [117, 382] width 205 height 37
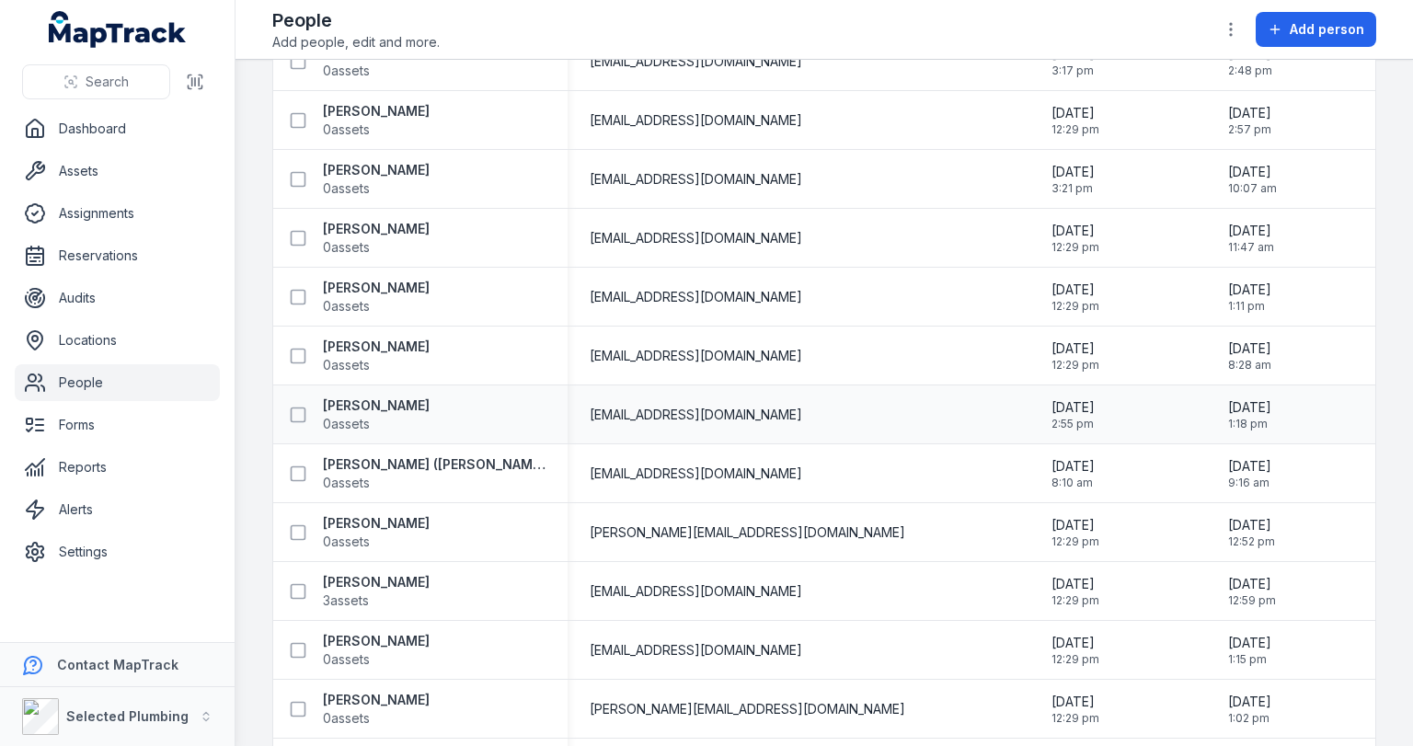
scroll to position [1472, 0]
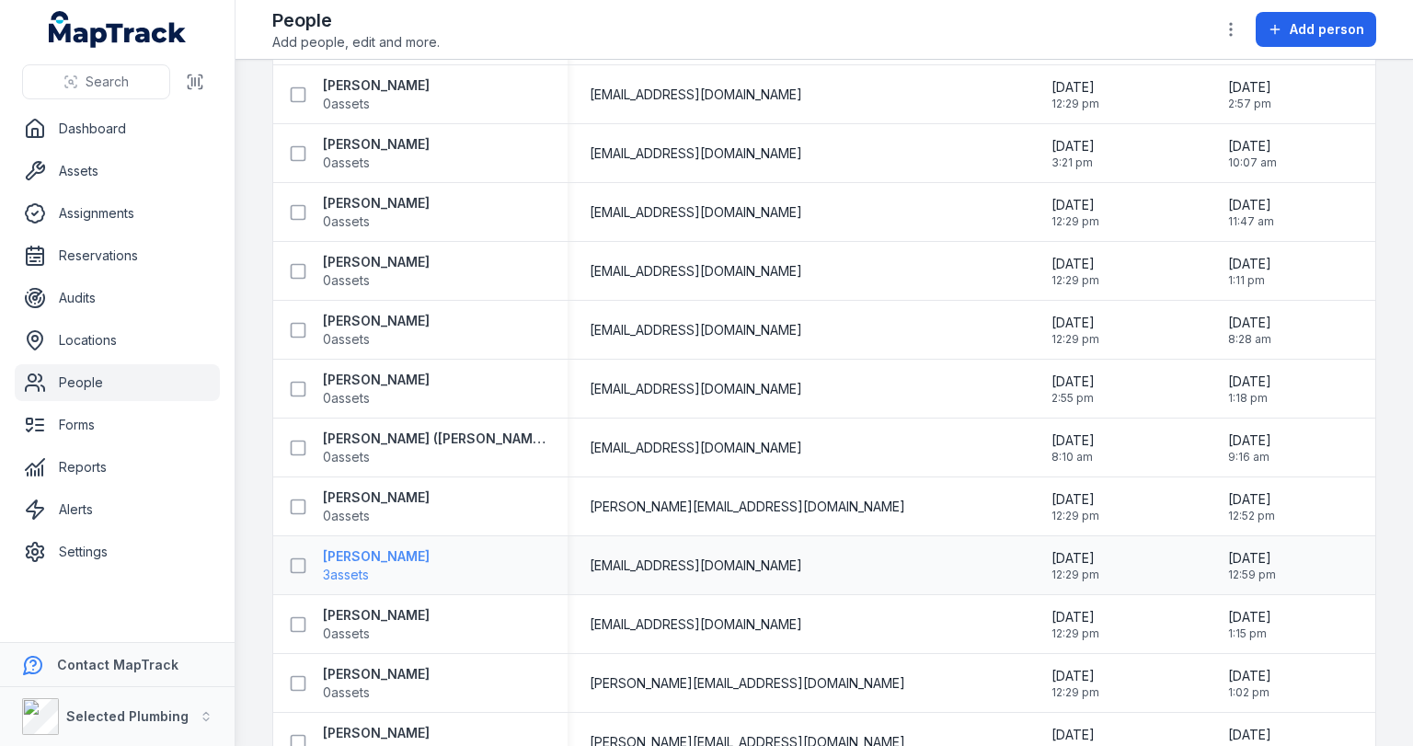
click at [372, 555] on strong "[PERSON_NAME]" at bounding box center [376, 556] width 107 height 18
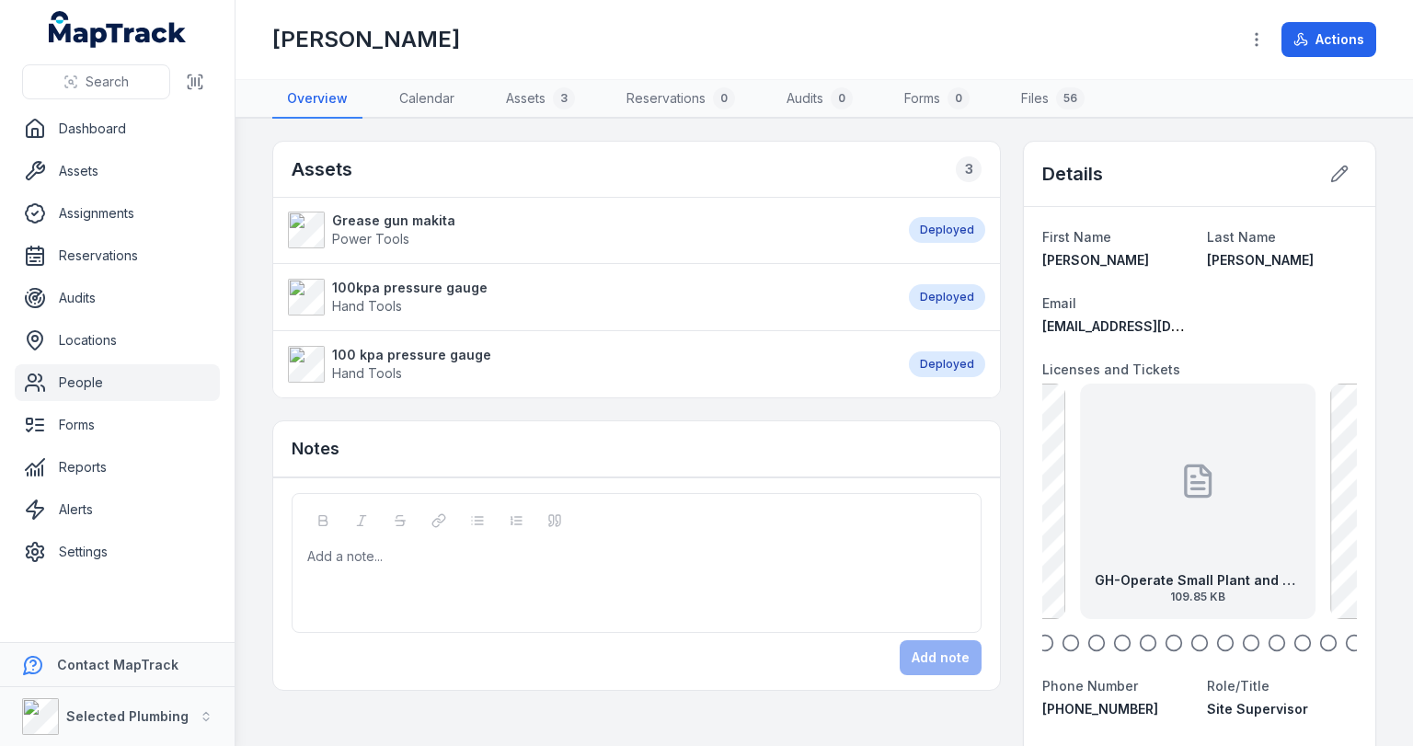
drag, startPoint x: 1273, startPoint y: 499, endPoint x: 1170, endPoint y: 497, distance: 103.1
click at [1182, 497] on div "GH-Operate Small Plant and Equipment, QC Saw, Brick Cutter, Blow Vac, High Pres…" at bounding box center [1198, 502] width 236 height 236
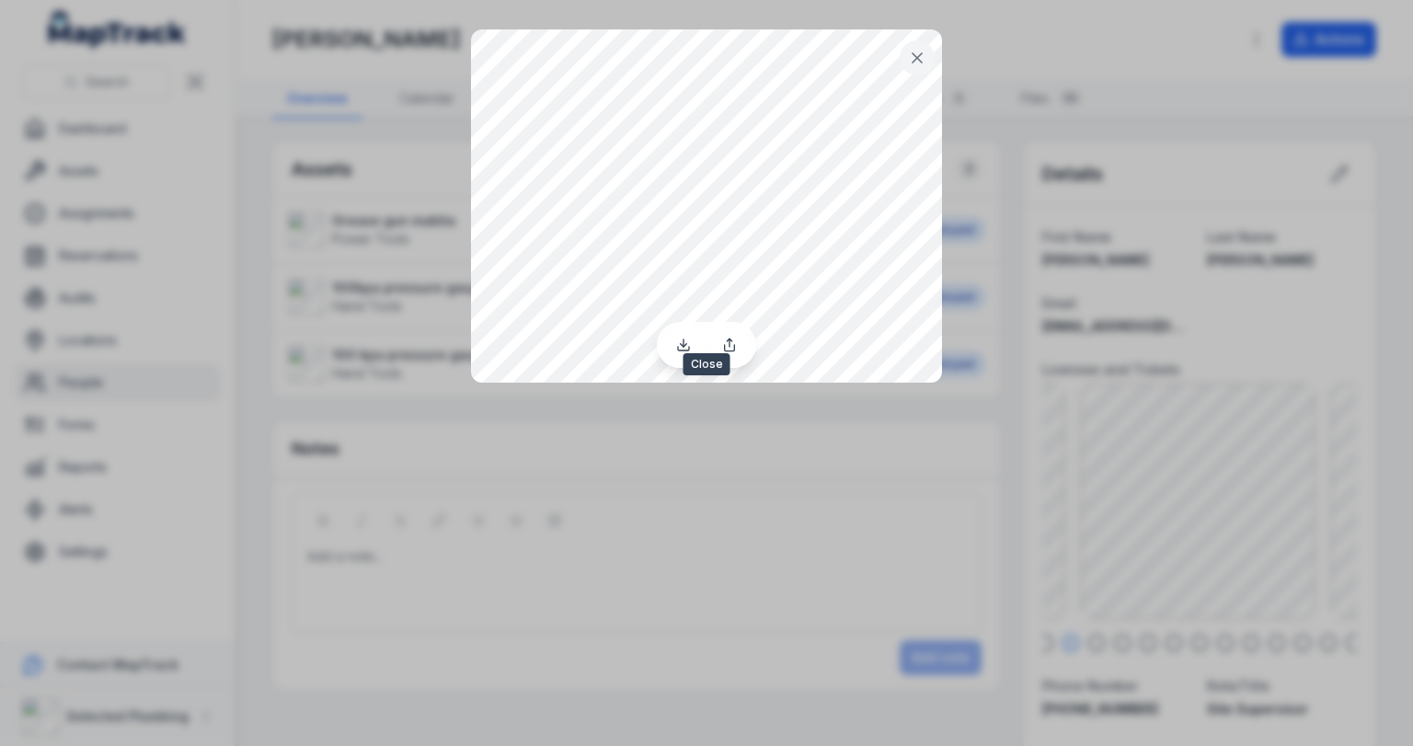
click at [914, 61] on icon at bounding box center [917, 57] width 9 height 9
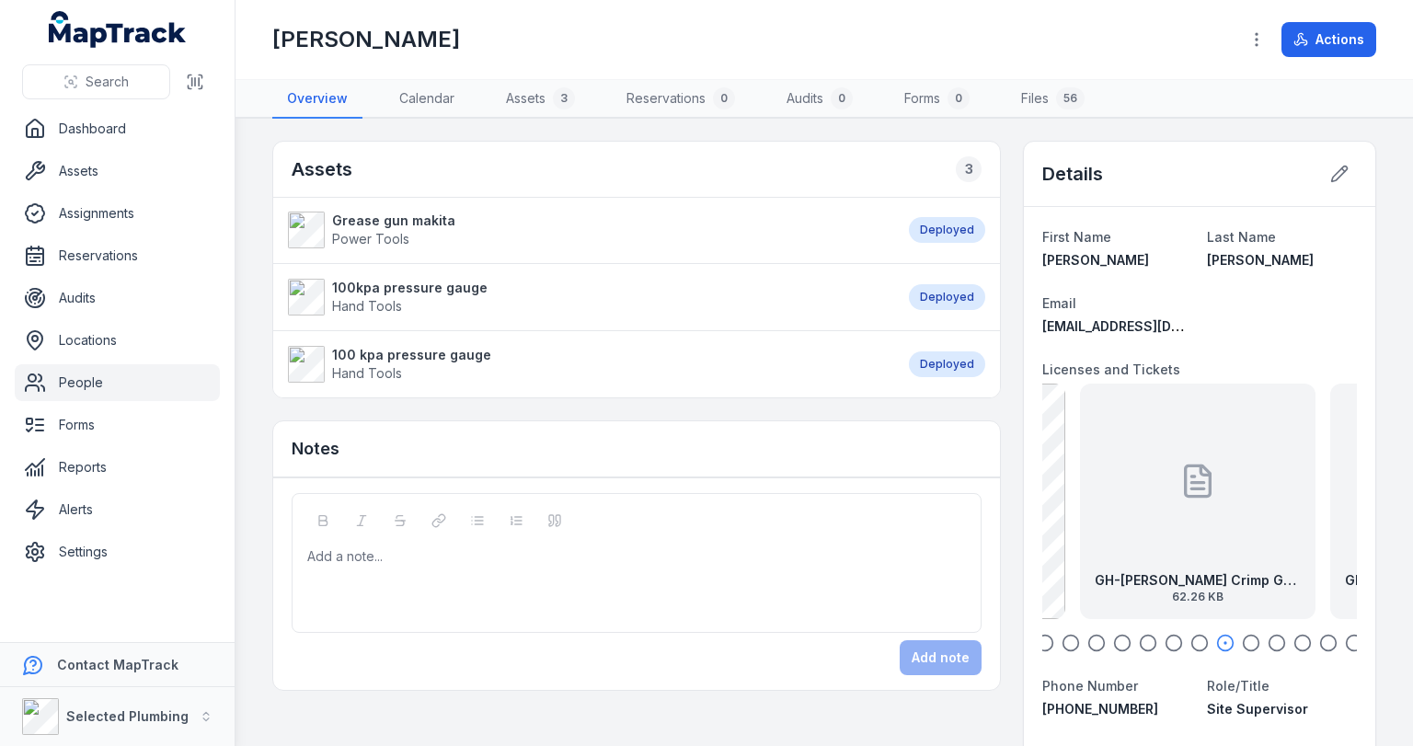
drag, startPoint x: 1192, startPoint y: 448, endPoint x: 1122, endPoint y: 447, distance: 69.9
click at [1123, 447] on div "GH-[PERSON_NAME] Crimp Gas COA 62.26 KB" at bounding box center [1198, 502] width 236 height 236
click at [1192, 454] on div at bounding box center [1199, 481] width 37 height 166
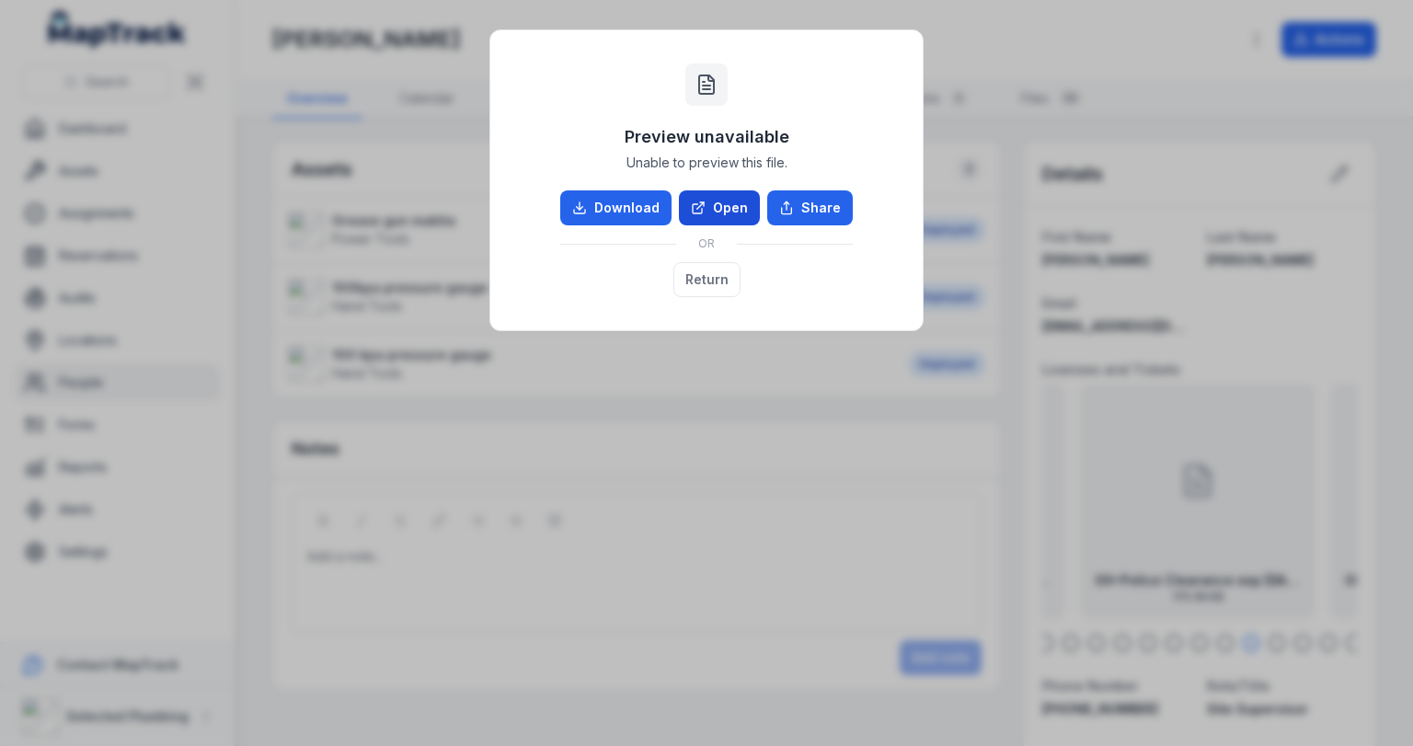
click at [720, 205] on link "Open" at bounding box center [719, 207] width 81 height 35
click at [718, 280] on button "Return" at bounding box center [706, 279] width 67 height 35
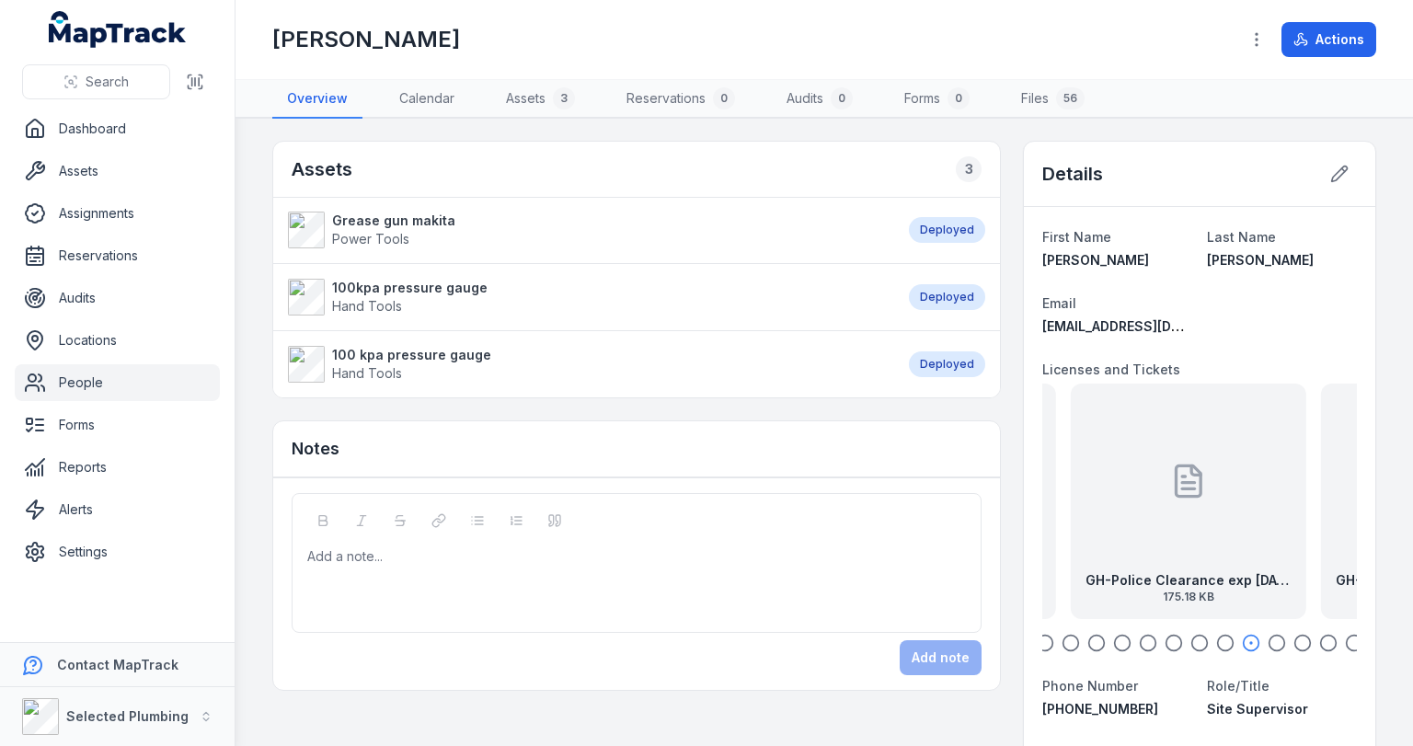
drag, startPoint x: 1200, startPoint y: 456, endPoint x: 1009, endPoint y: 430, distance: 192.3
drag, startPoint x: 1214, startPoint y: 448, endPoint x: 1076, endPoint y: 443, distance: 139.0
click at [1080, 443] on div "GH-Working in Confined Spaces SOA 950.3 KB" at bounding box center [1198, 502] width 236 height 236
drag, startPoint x: 1227, startPoint y: 453, endPoint x: 1095, endPoint y: 450, distance: 132.5
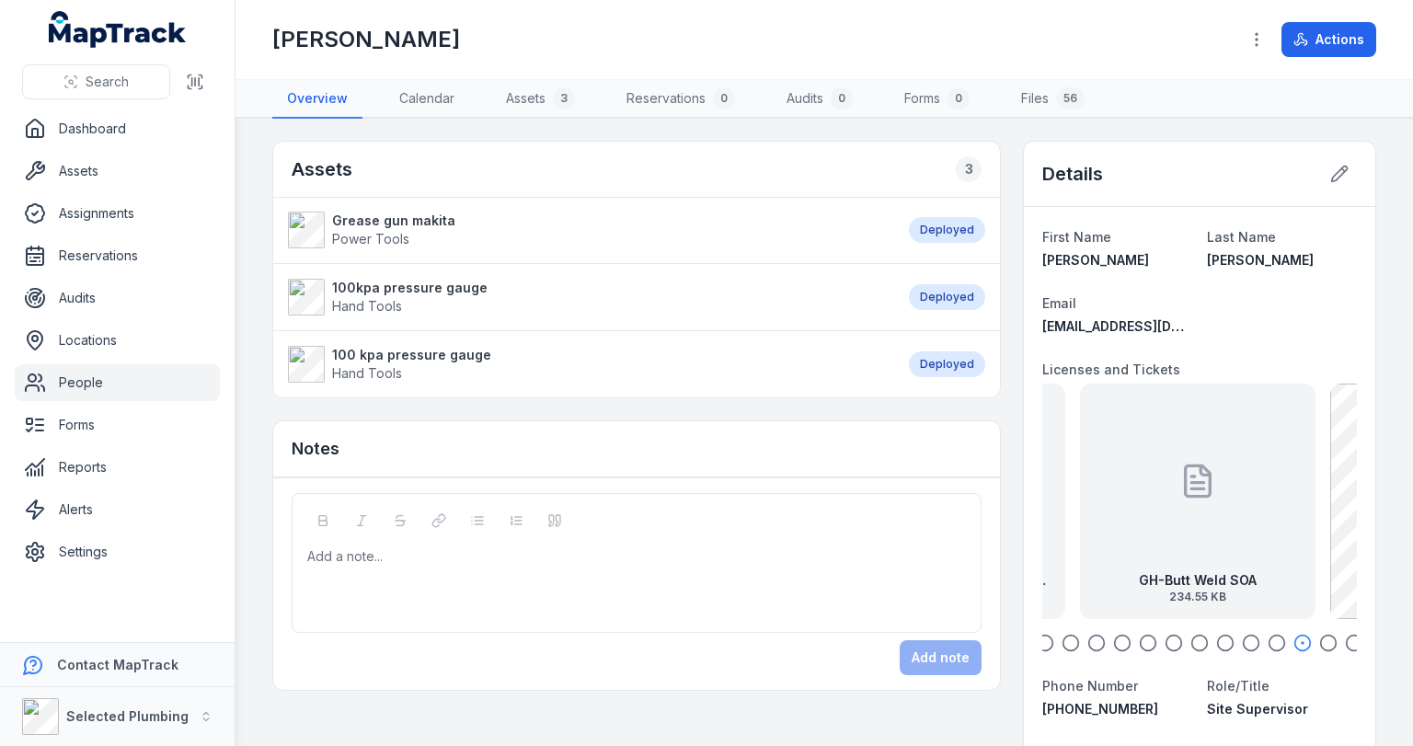
click at [1095, 450] on div "GH-Butt Weld SOA 234.55 KB" at bounding box center [1198, 502] width 236 height 236
drag, startPoint x: 1211, startPoint y: 438, endPoint x: 1104, endPoint y: 437, distance: 106.7
click at [1104, 437] on div "GH-Front End Loader SOA 385.59 KB" at bounding box center [1198, 502] width 236 height 236
drag, startPoint x: 1211, startPoint y: 443, endPoint x: 1037, endPoint y: 435, distance: 174.1
click at [1080, 435] on div "GH-Install Trench Support SOA 147.96 KB" at bounding box center [1198, 502] width 236 height 236
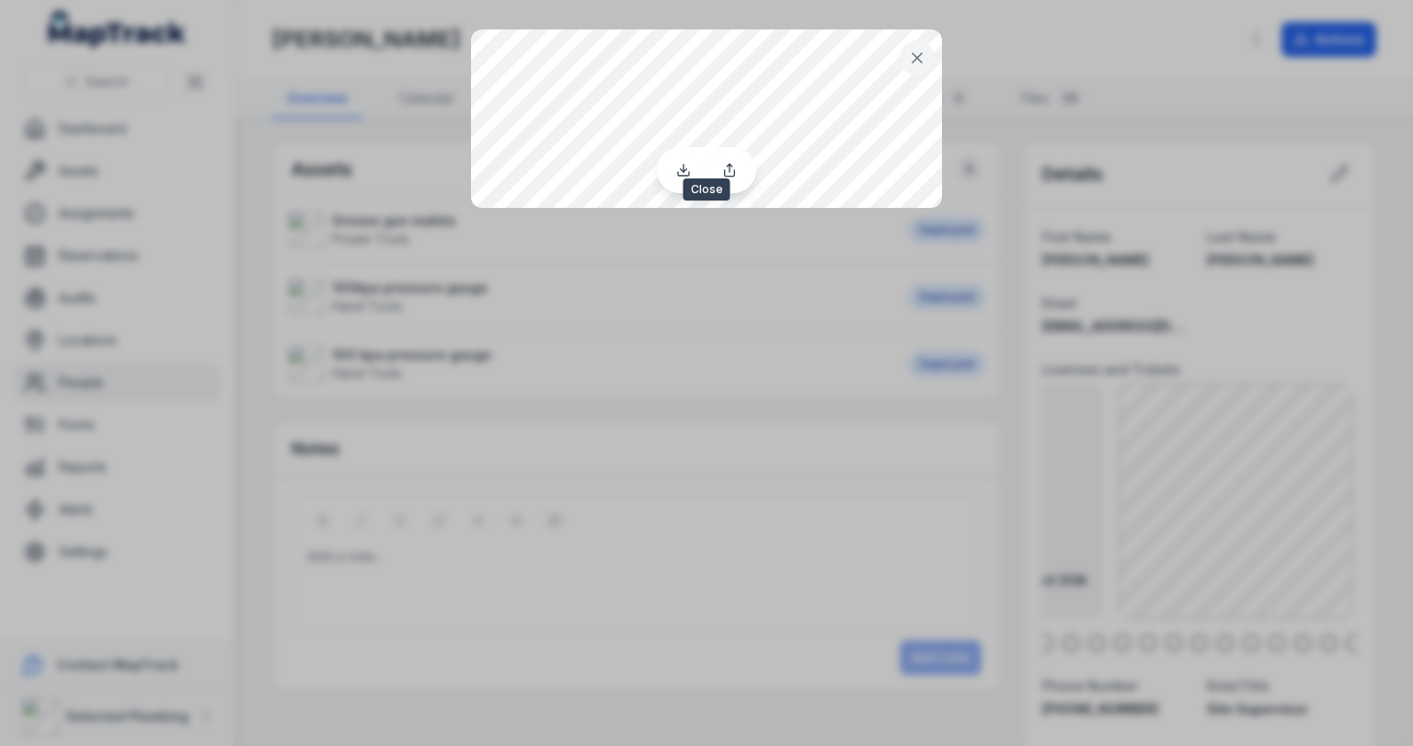
click at [920, 57] on icon at bounding box center [917, 58] width 18 height 18
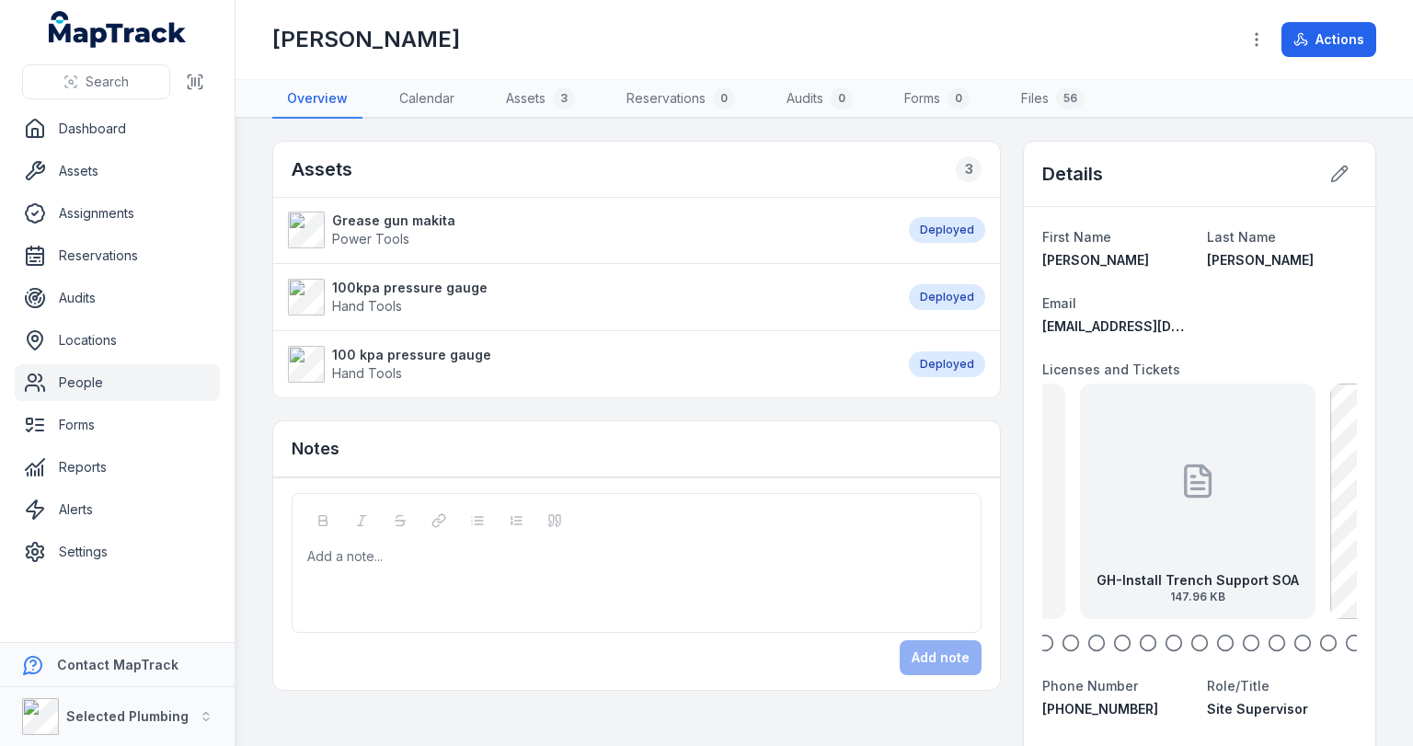
drag, startPoint x: 1199, startPoint y: 507, endPoint x: 1468, endPoint y: 520, distance: 269.9
click at [1412, 520] on html "Search Dashboard Assets Assignments Reservations Audits Locations People Forms …" at bounding box center [706, 373] width 1413 height 746
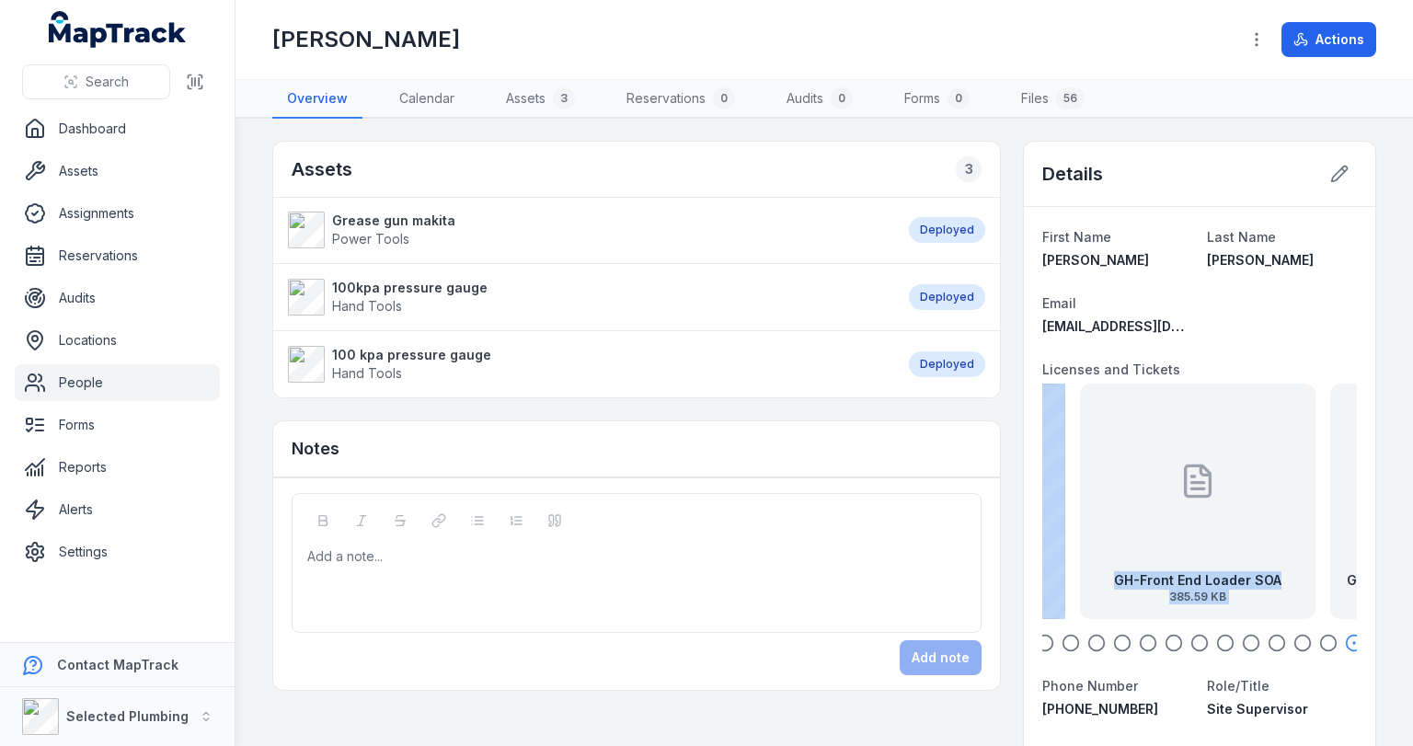
click at [1042, 647] on icon "button" at bounding box center [1045, 643] width 18 height 18
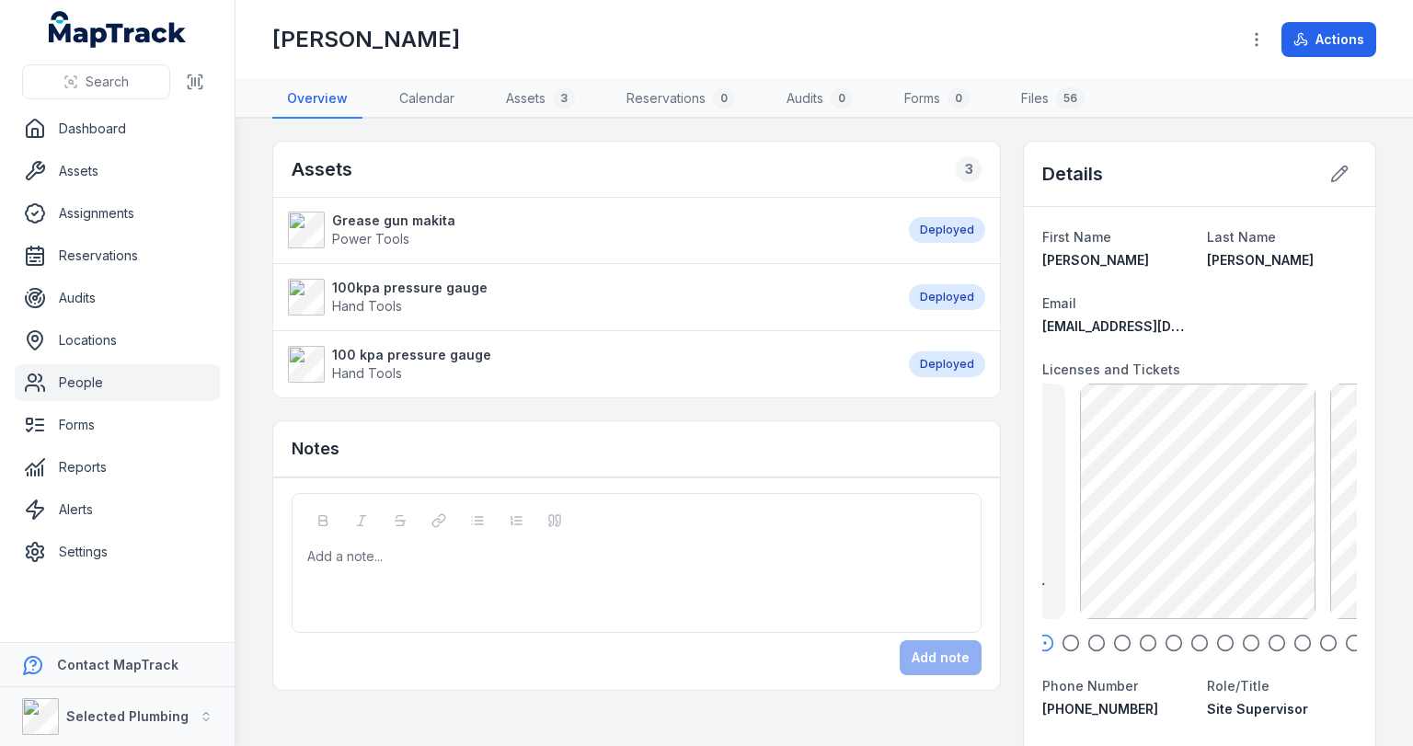
click at [1152, 674] on dt "Phone Number" at bounding box center [1117, 685] width 150 height 22
drag, startPoint x: 1155, startPoint y: 537, endPoint x: 1271, endPoint y: 535, distance: 115.9
click at [1266, 536] on div "GH-Operate Small Plant and Equipment, QC Saw, Brick Cutter, Blow Vac, High Pres…" at bounding box center [1198, 502] width 236 height 236
drag, startPoint x: 1168, startPoint y: 522, endPoint x: 1045, endPoint y: 516, distance: 123.4
click at [1045, 516] on div "GH-Operate Small Plant and Equipment, QC Saw, Brick Cutter, Blow Vac, High Pres…" at bounding box center [1097, 502] width 236 height 236
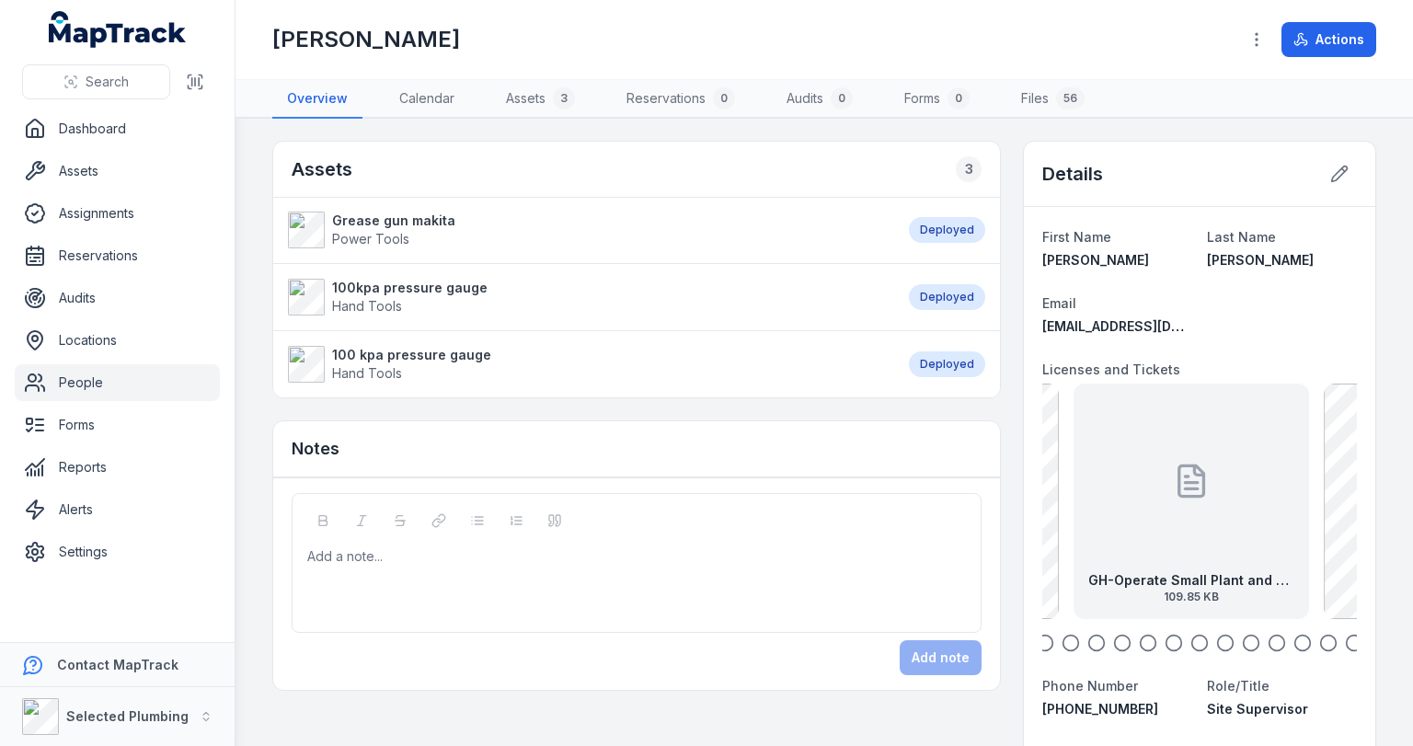
drag, startPoint x: 1227, startPoint y: 515, endPoint x: 1102, endPoint y: 515, distance: 125.1
click at [1146, 515] on div "GH-Operate Small Plant and Equipment, QC Saw, Brick Cutter, Blow Vac, High Pres…" at bounding box center [1192, 502] width 236 height 236
drag, startPoint x: 1247, startPoint y: 519, endPoint x: 1097, endPoint y: 518, distance: 150.0
click at [1106, 517] on div "GH-Operate Small Plant and Equipment, QC Saw, Brick Cutter, Blow Vac, High Pres…" at bounding box center [1149, 502] width 236 height 236
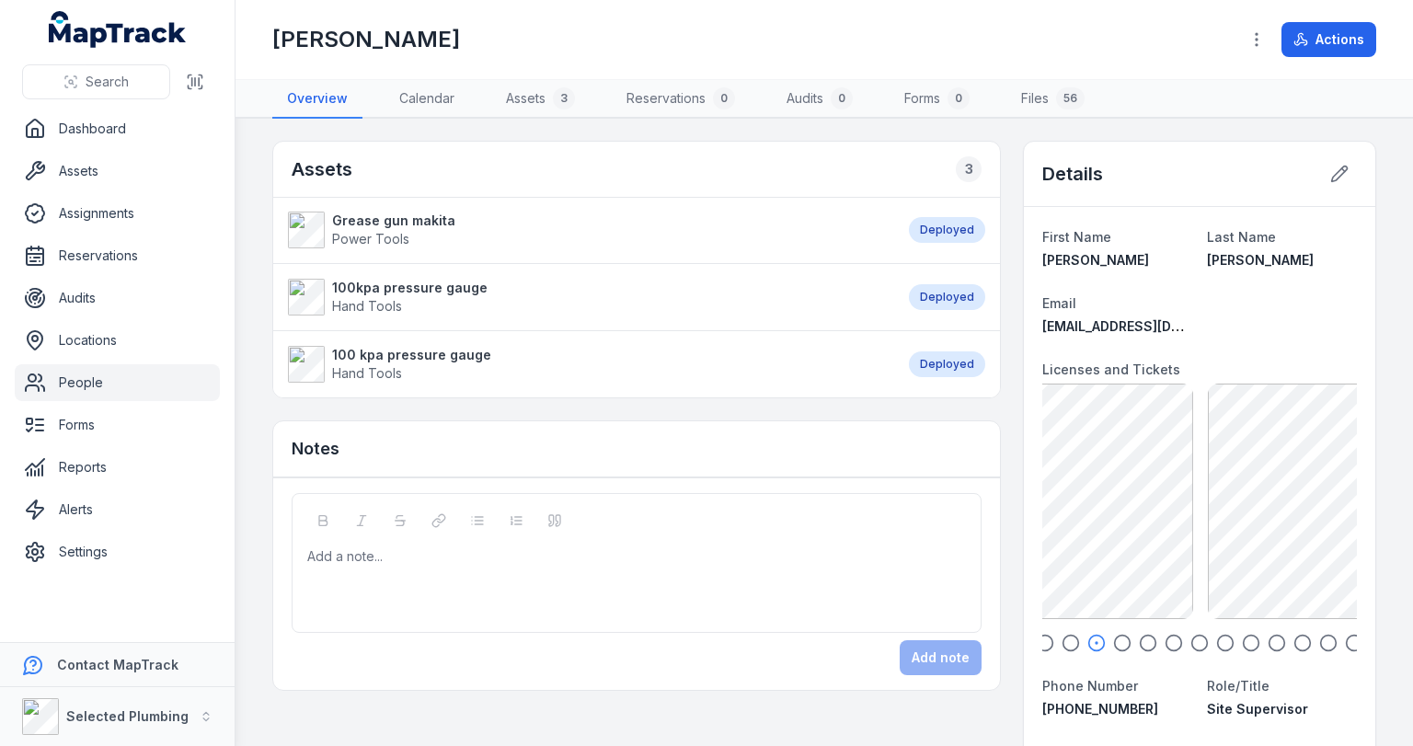
drag, startPoint x: 1239, startPoint y: 508, endPoint x: 1017, endPoint y: 499, distance: 222.8
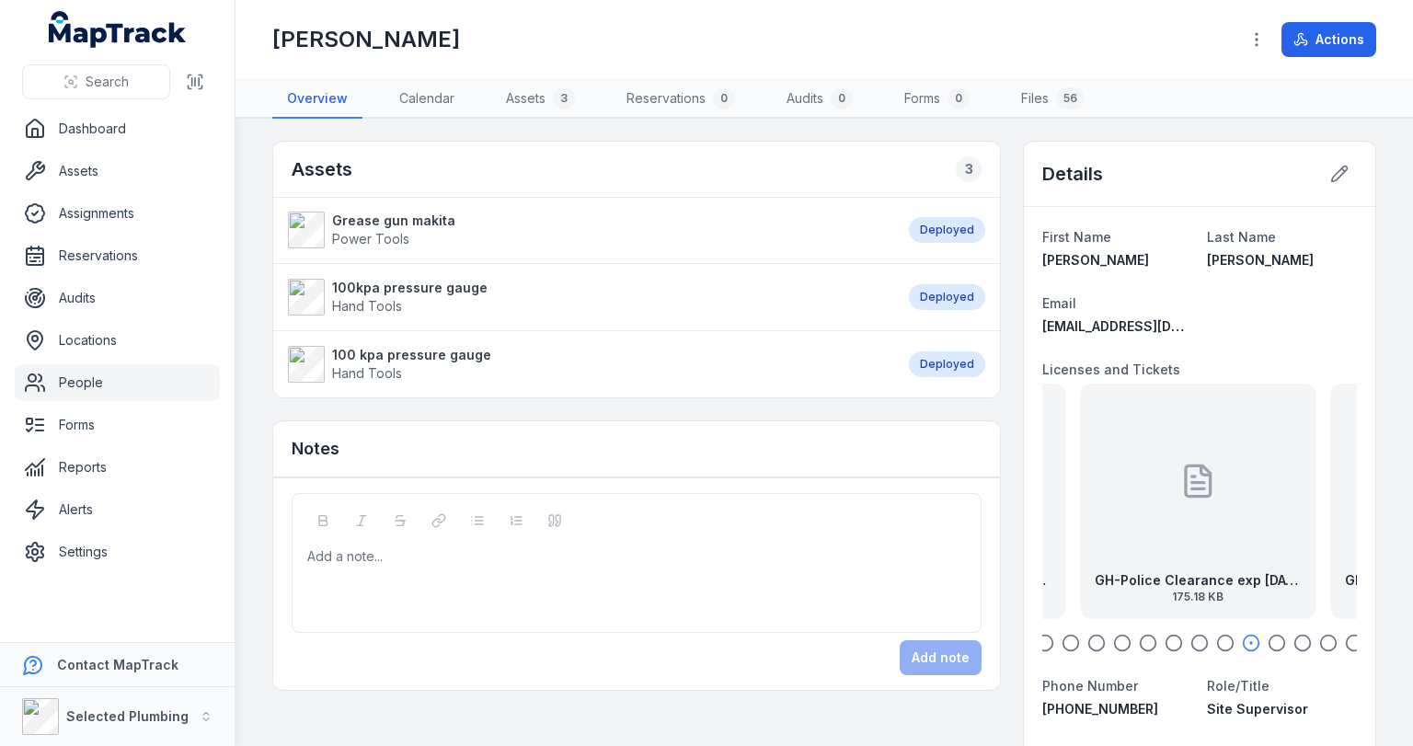
drag, startPoint x: 1211, startPoint y: 506, endPoint x: 1044, endPoint y: 501, distance: 166.6
click at [1080, 501] on div "GH-Police Clearance exp [DATE] 175.18 KB" at bounding box center [1198, 502] width 236 height 236
drag, startPoint x: 1212, startPoint y: 504, endPoint x: 1090, endPoint y: 502, distance: 121.5
click at [1090, 502] on div "GH-Working in Confined Spaces SOA 950.3 KB" at bounding box center [1198, 502] width 236 height 236
drag, startPoint x: 1231, startPoint y: 512, endPoint x: 1091, endPoint y: 508, distance: 139.9
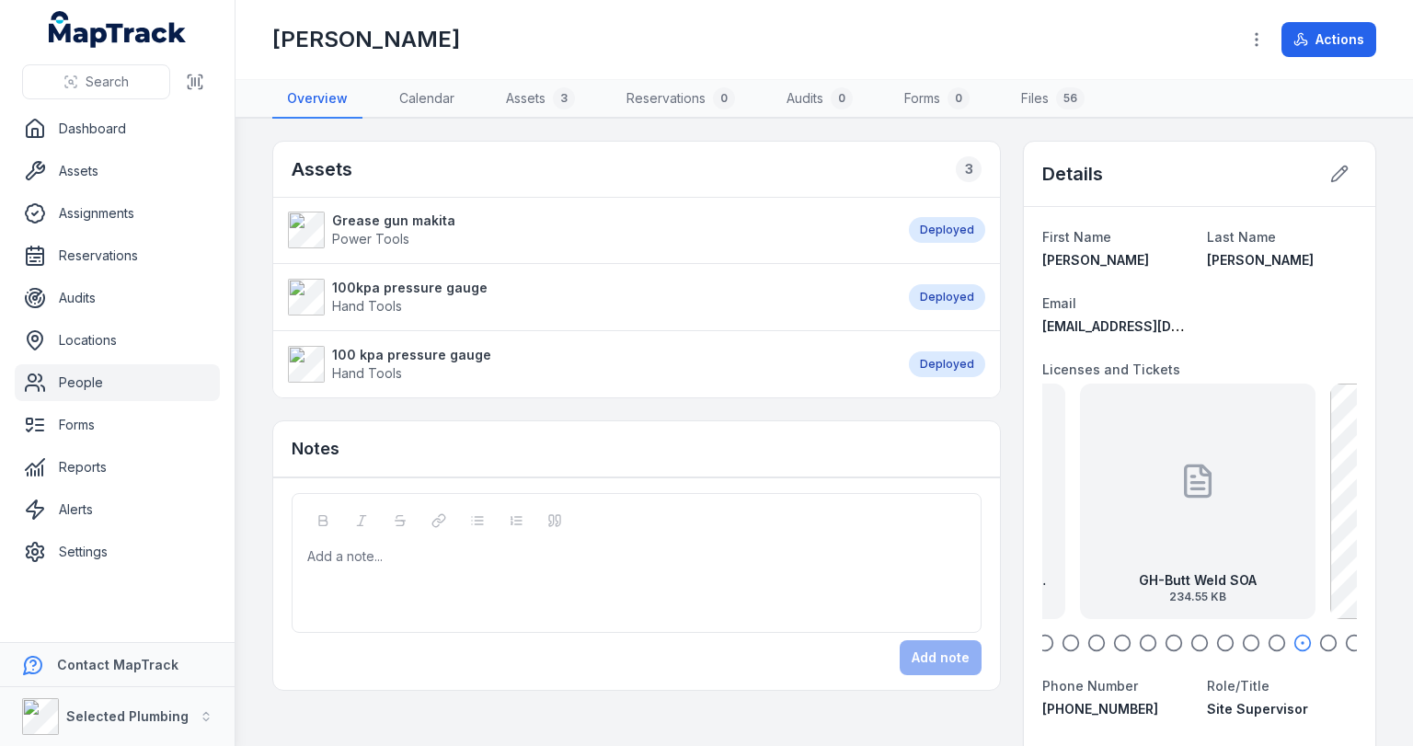
click at [1092, 508] on div "GH-Butt Weld SOA 234.55 KB" at bounding box center [1198, 502] width 236 height 236
drag, startPoint x: 1192, startPoint y: 513, endPoint x: 1102, endPoint y: 503, distance: 90.7
click at [1100, 503] on div "GH-Front End Loader SOA 385.59 KB" at bounding box center [1198, 502] width 236 height 236
drag, startPoint x: 1219, startPoint y: 516, endPoint x: 1144, endPoint y: 511, distance: 75.6
click at [1135, 514] on div "GH-Install Trench Support SOA 147.96 KB" at bounding box center [1176, 502] width 236 height 236
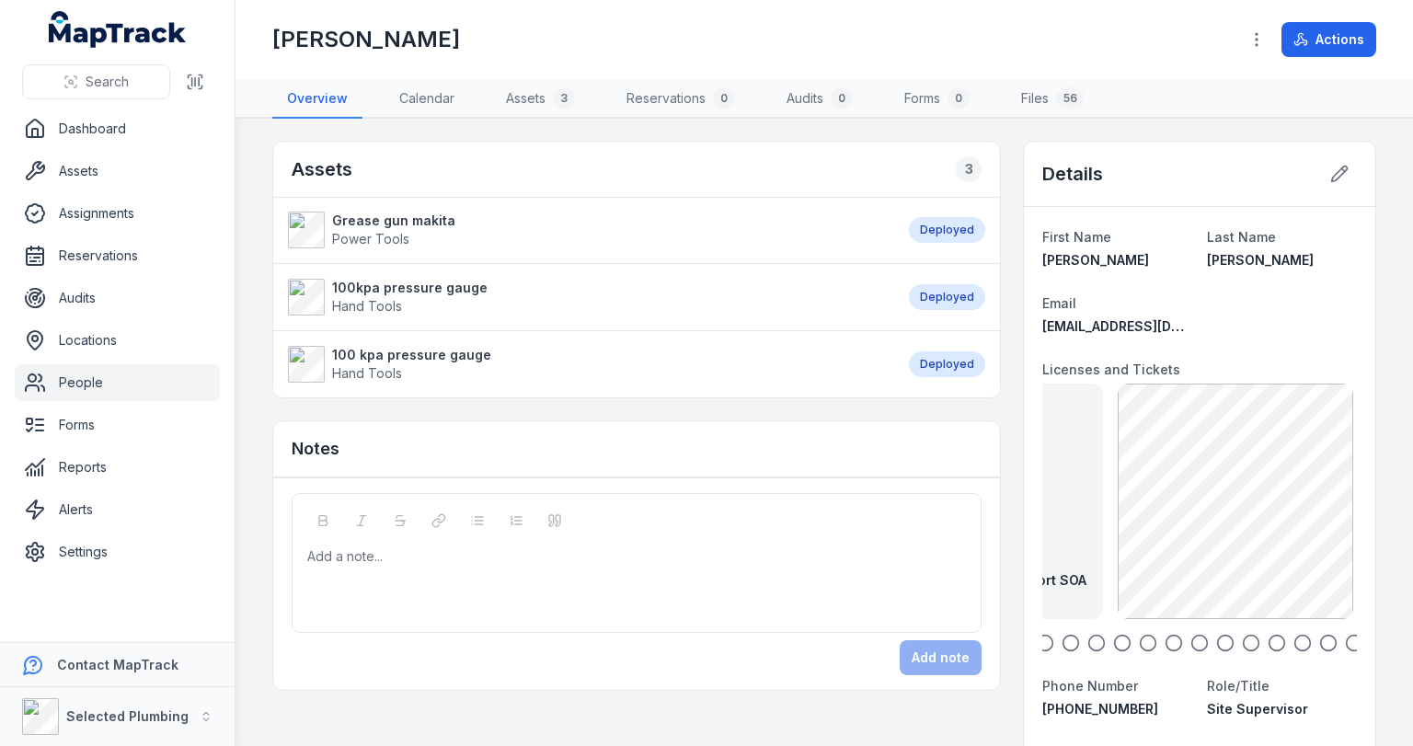
click at [477, 568] on div "Add a note..." at bounding box center [636, 584] width 659 height 74
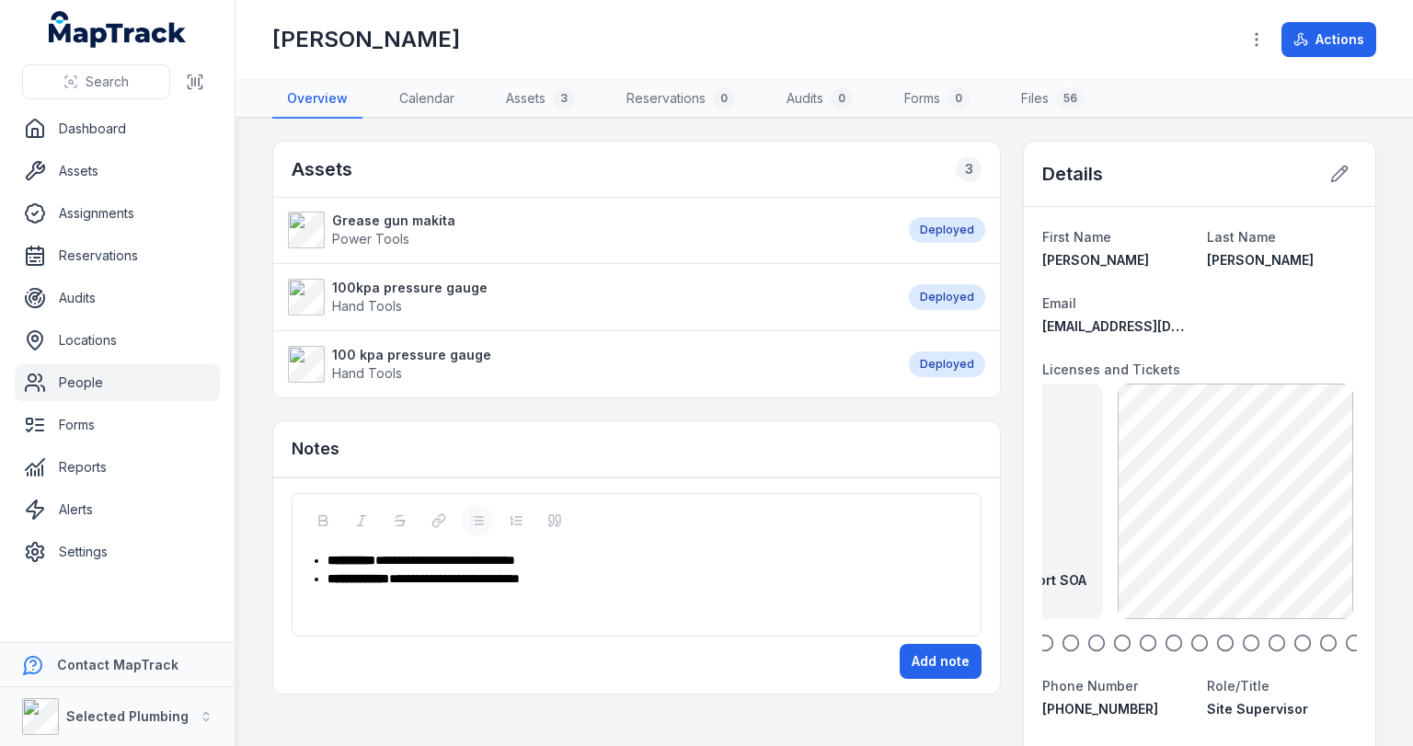
click at [577, 570] on div "**********" at bounding box center [647, 579] width 639 height 18
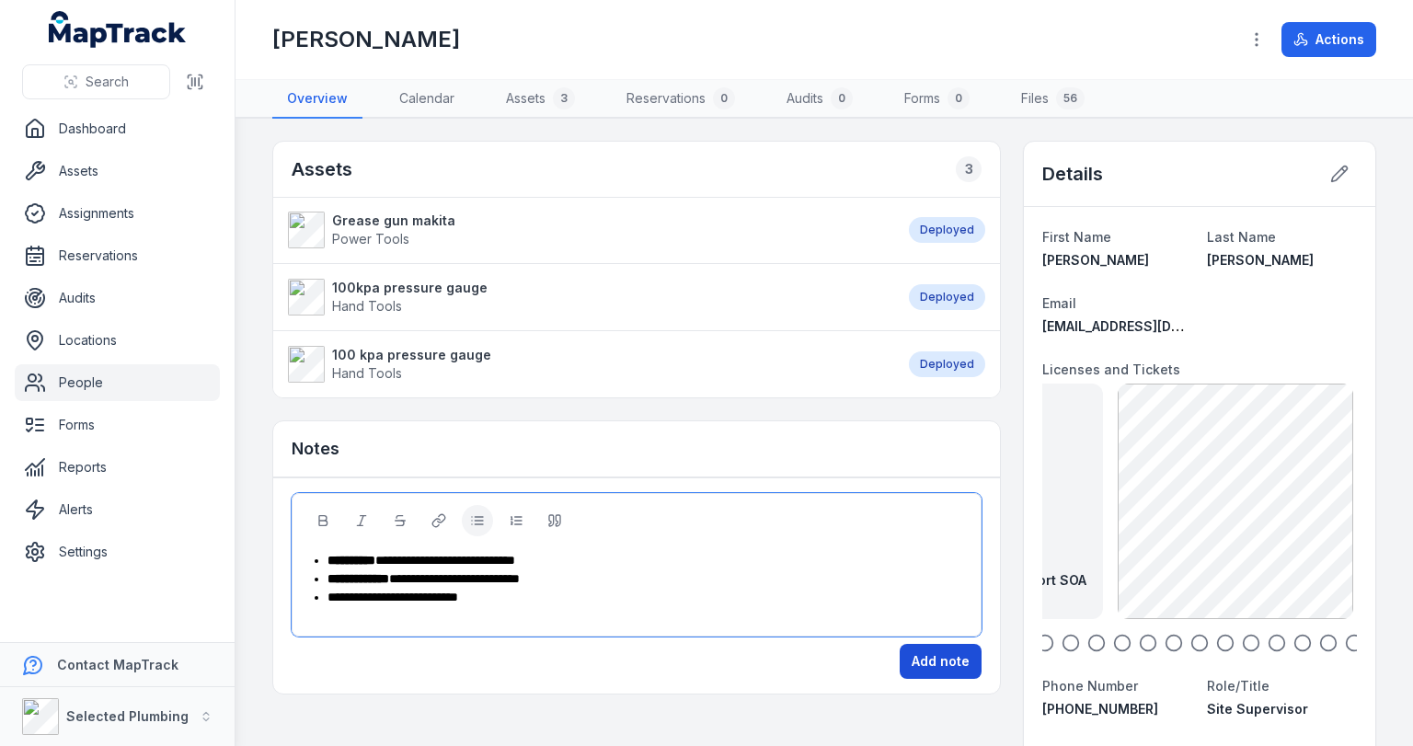
click at [936, 650] on button "Add note" at bounding box center [941, 661] width 82 height 35
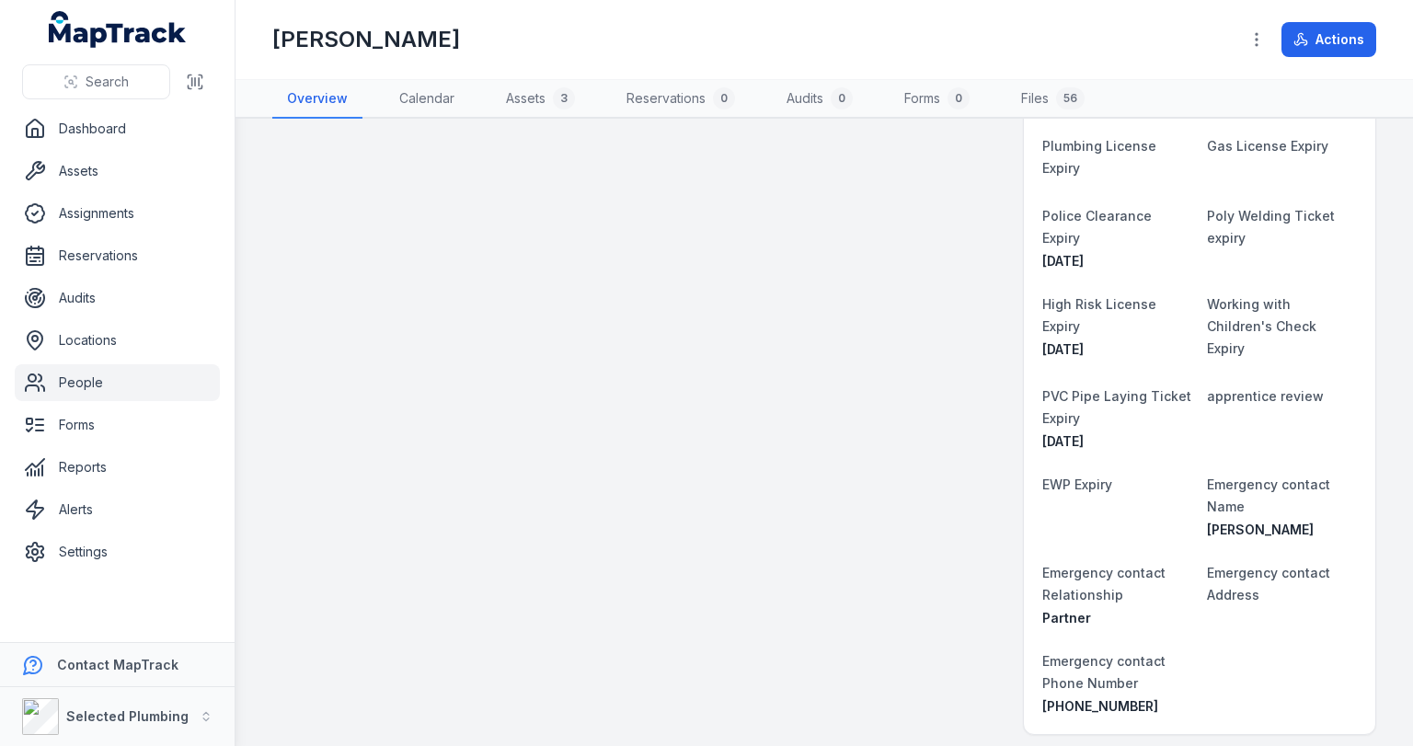
scroll to position [957, 0]
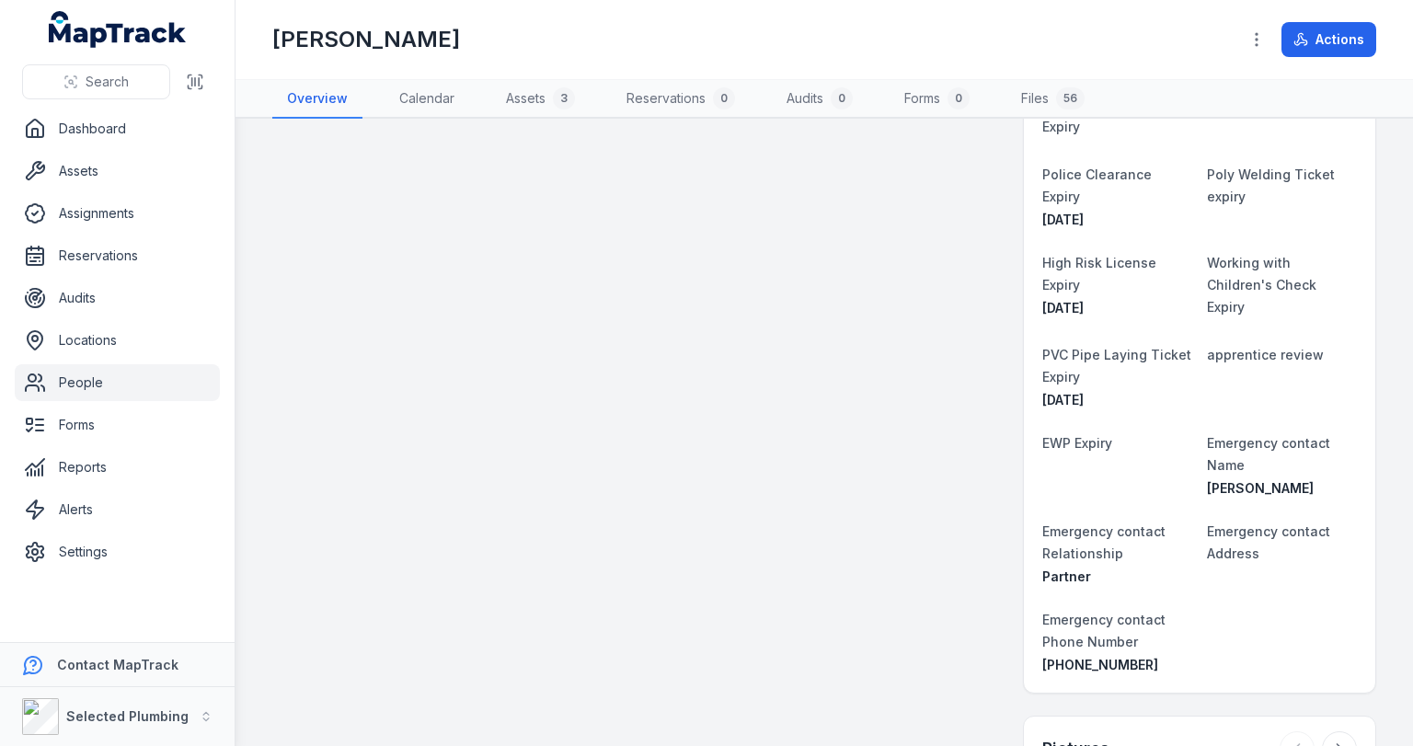
click at [650, 464] on div "Assets 3 Grease gun makita Power Tools Deployed 100kpa pressure gauge Hand Tool…" at bounding box center [824, 534] width 1104 height 2700
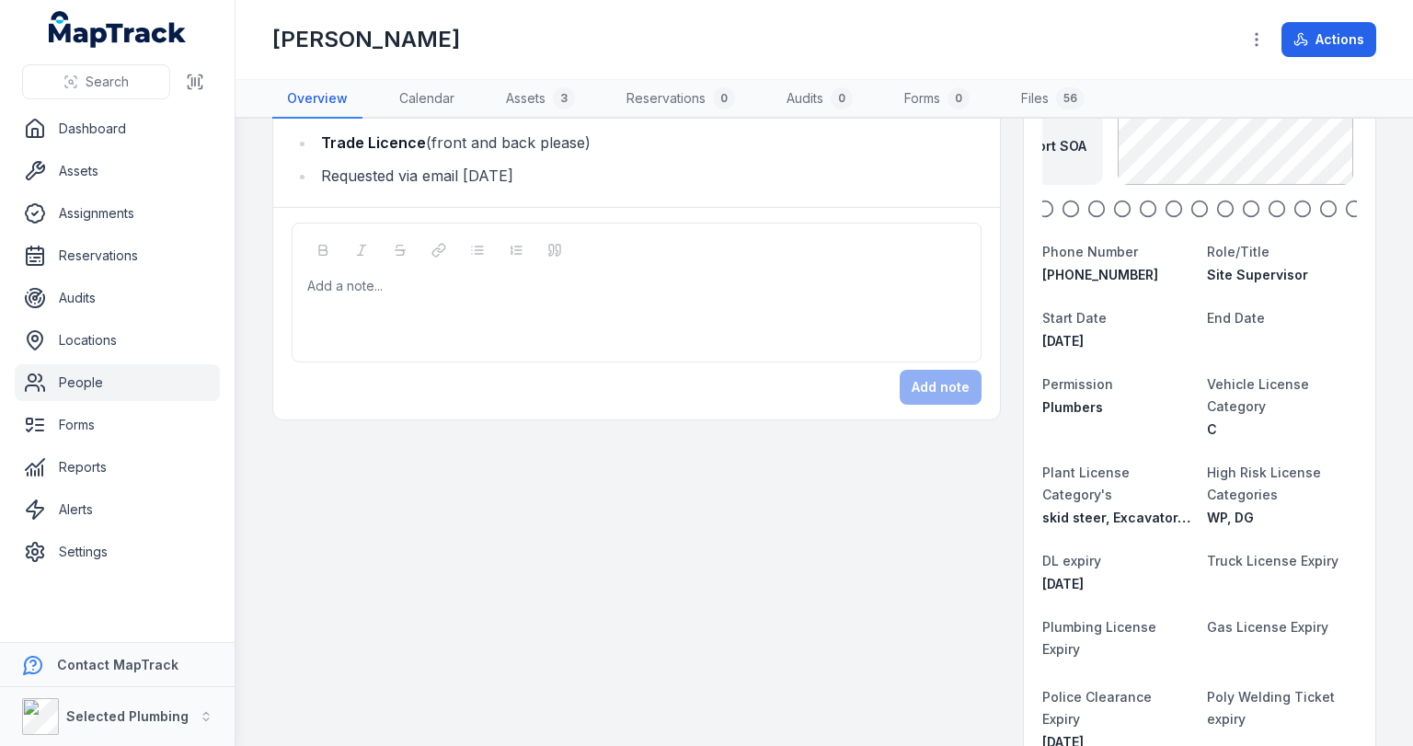
scroll to position [294, 0]
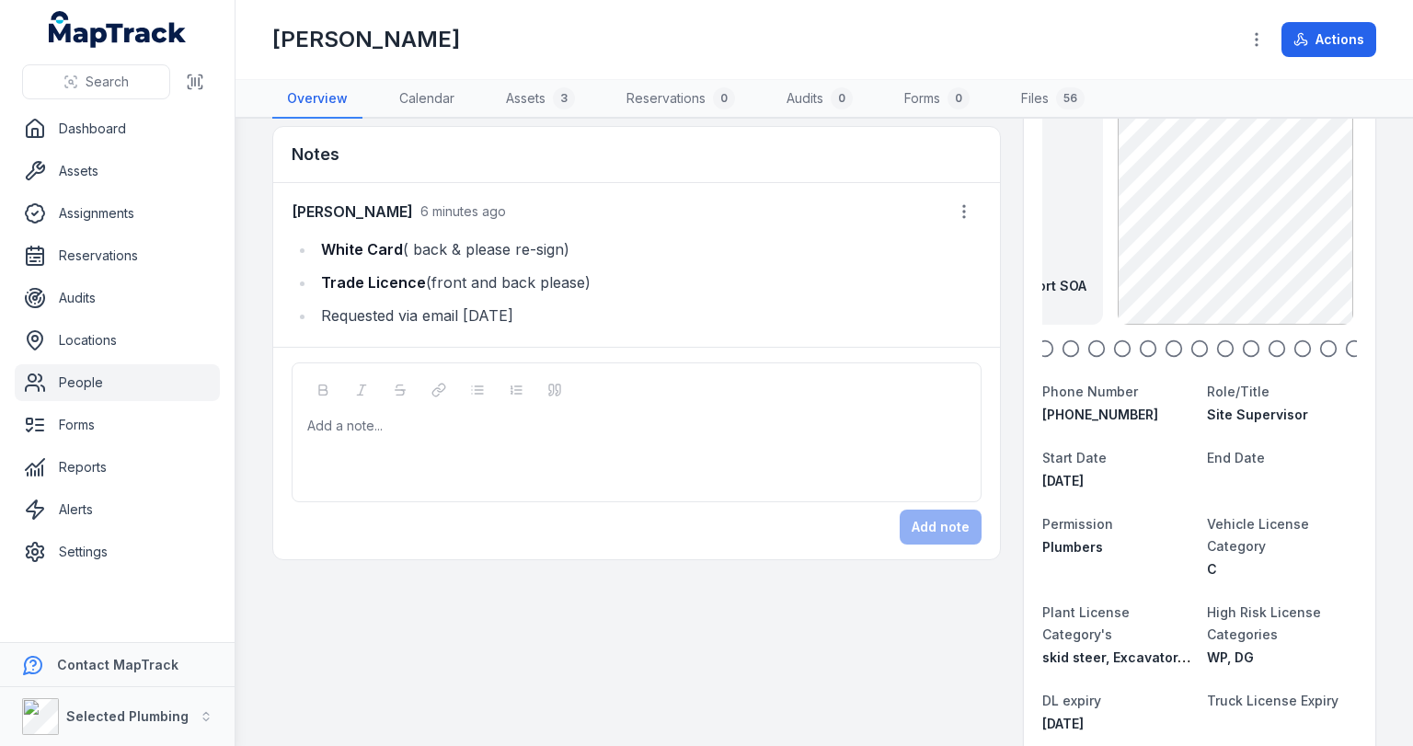
click at [85, 379] on link "People" at bounding box center [117, 382] width 205 height 37
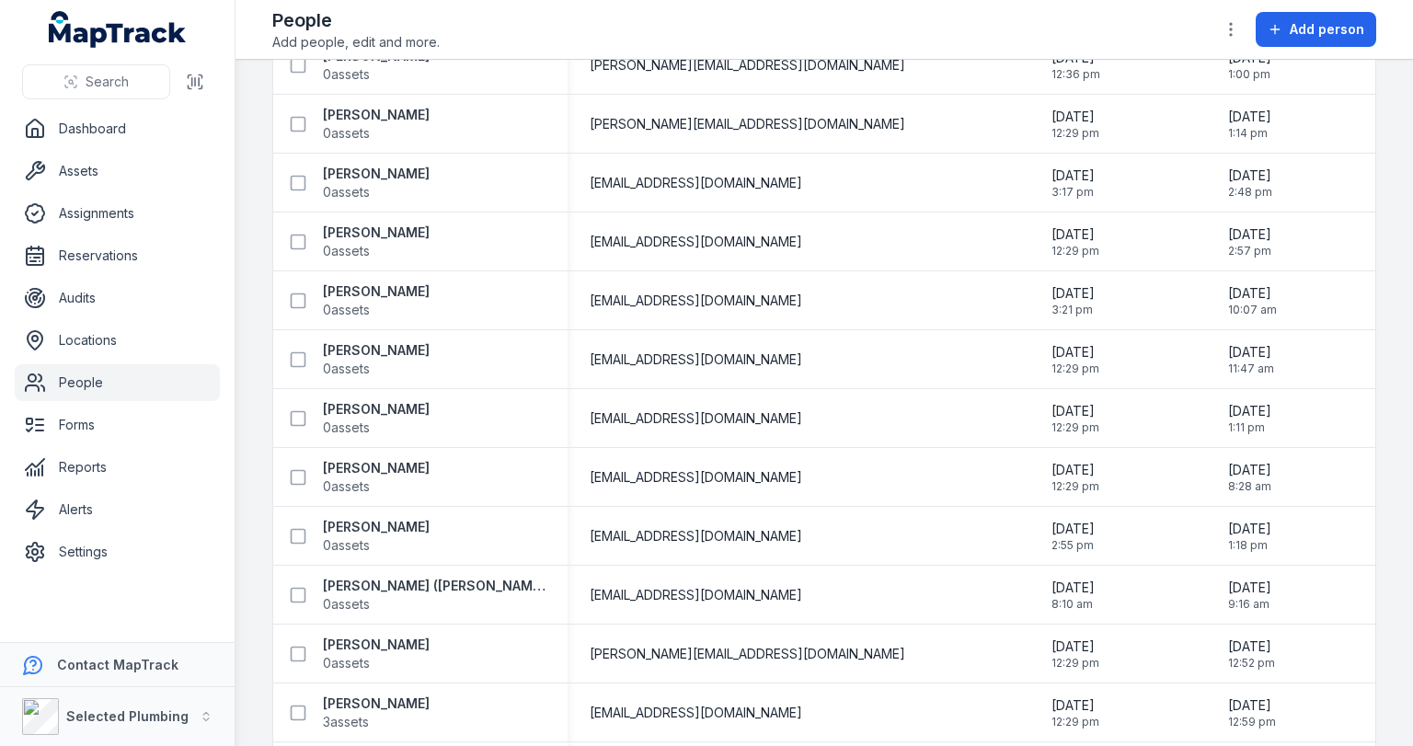
scroll to position [1398, 0]
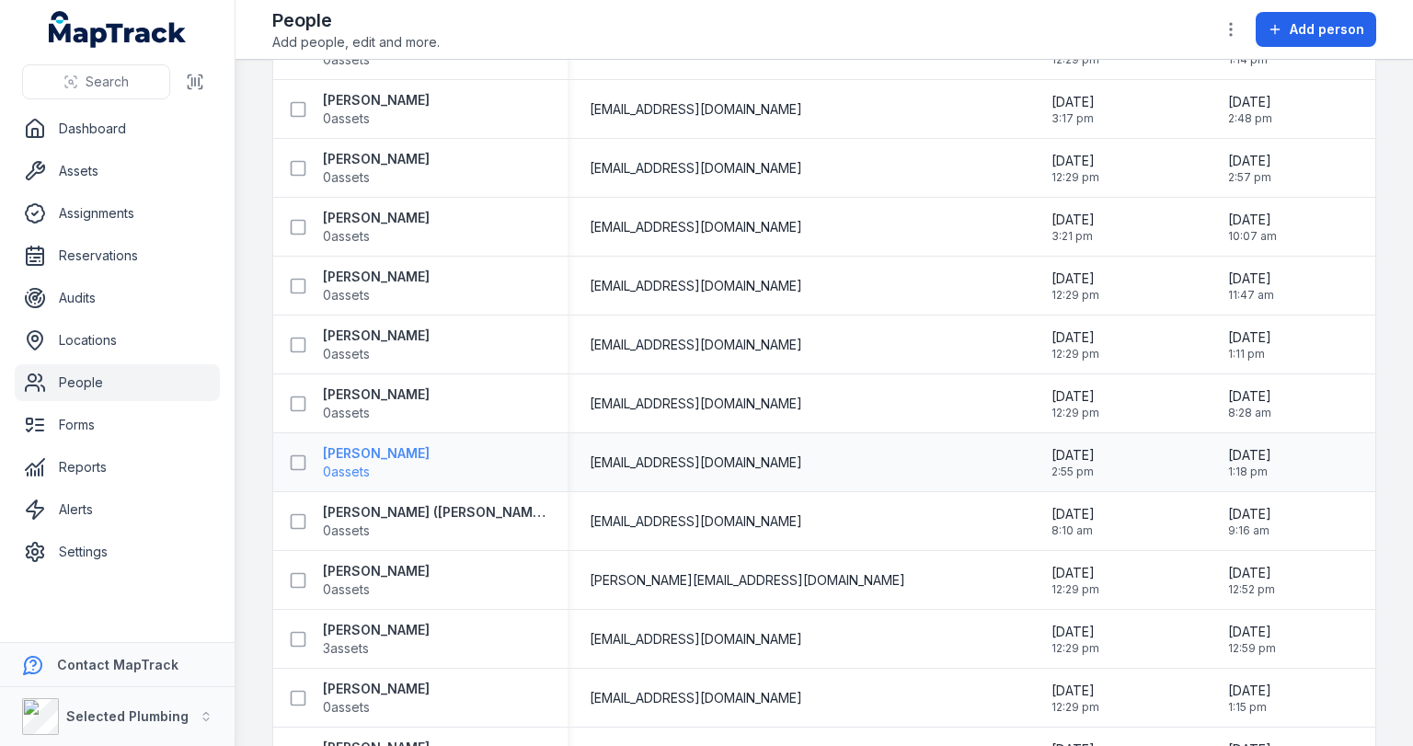
click at [370, 463] on span "0 assets" at bounding box center [346, 472] width 47 height 18
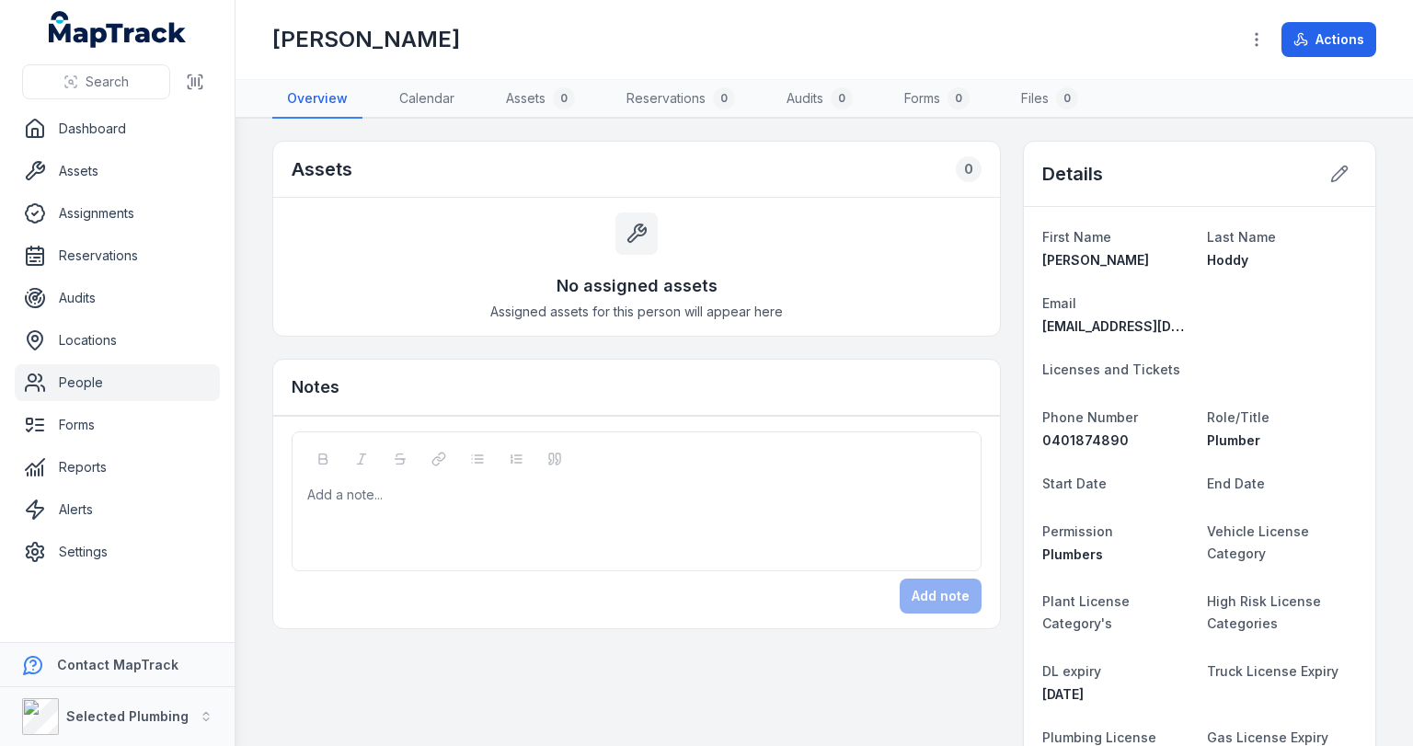
click at [1295, 162] on div "Details" at bounding box center [1199, 174] width 351 height 65
click at [1332, 169] on icon at bounding box center [1339, 174] width 18 height 18
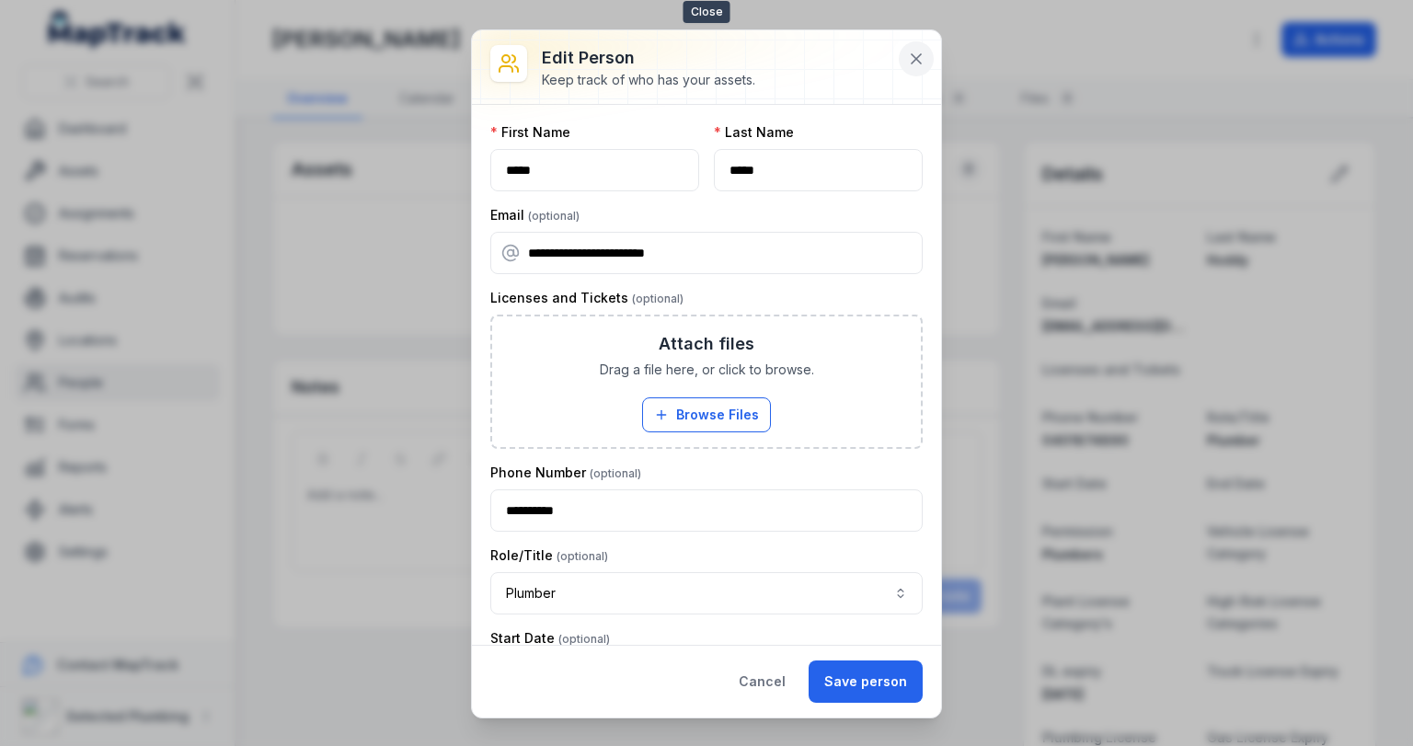
click at [906, 61] on button at bounding box center [916, 58] width 35 height 35
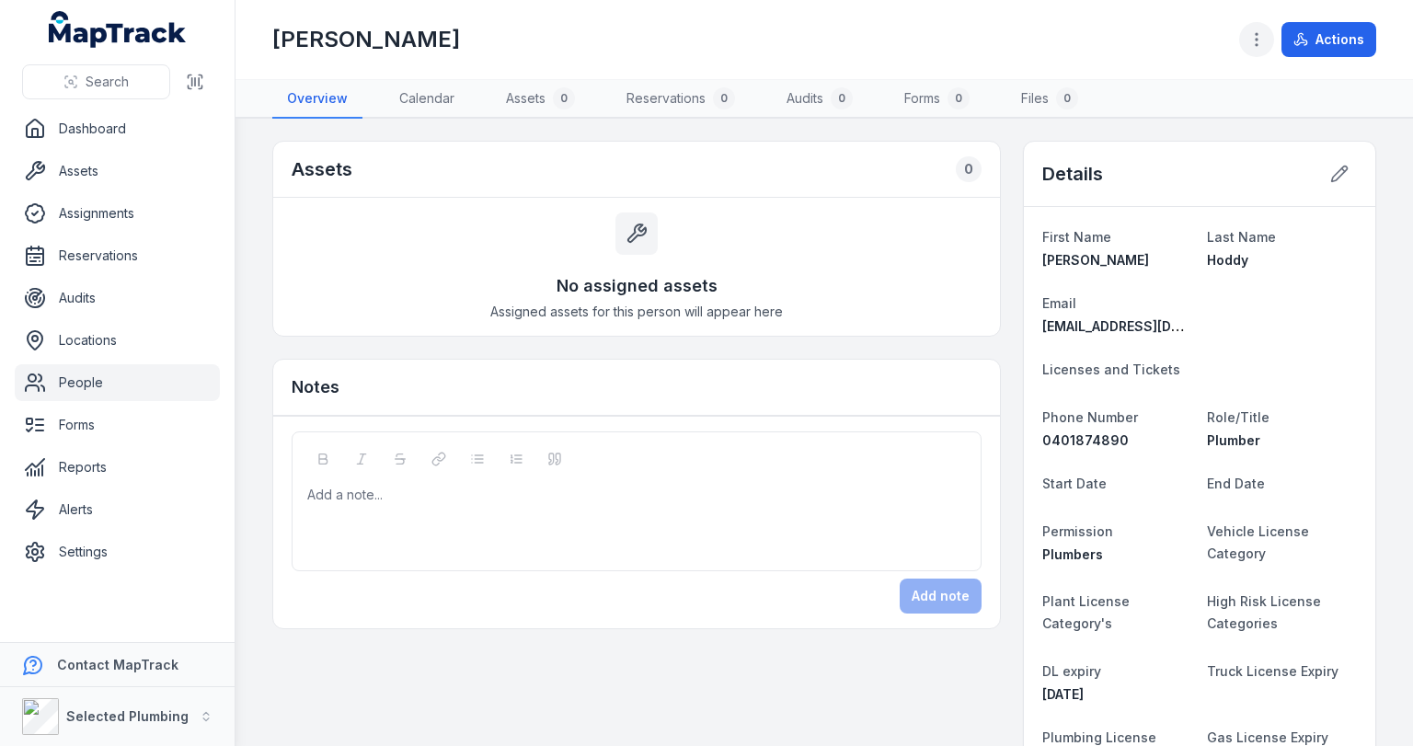
click at [1259, 28] on button "button" at bounding box center [1256, 39] width 35 height 35
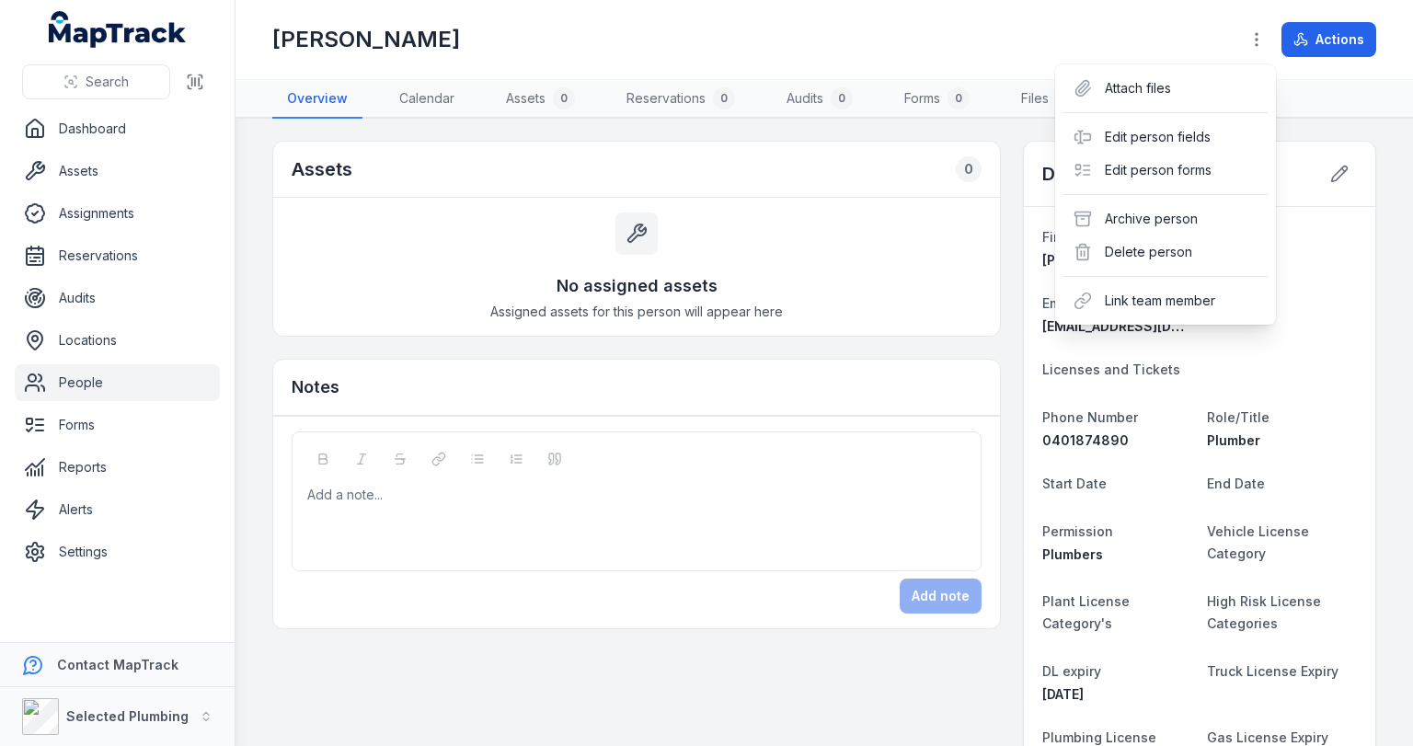
click at [98, 379] on div "Search Dashboard Assets Assignments Reservations Audits Locations People Forms …" at bounding box center [706, 373] width 1413 height 746
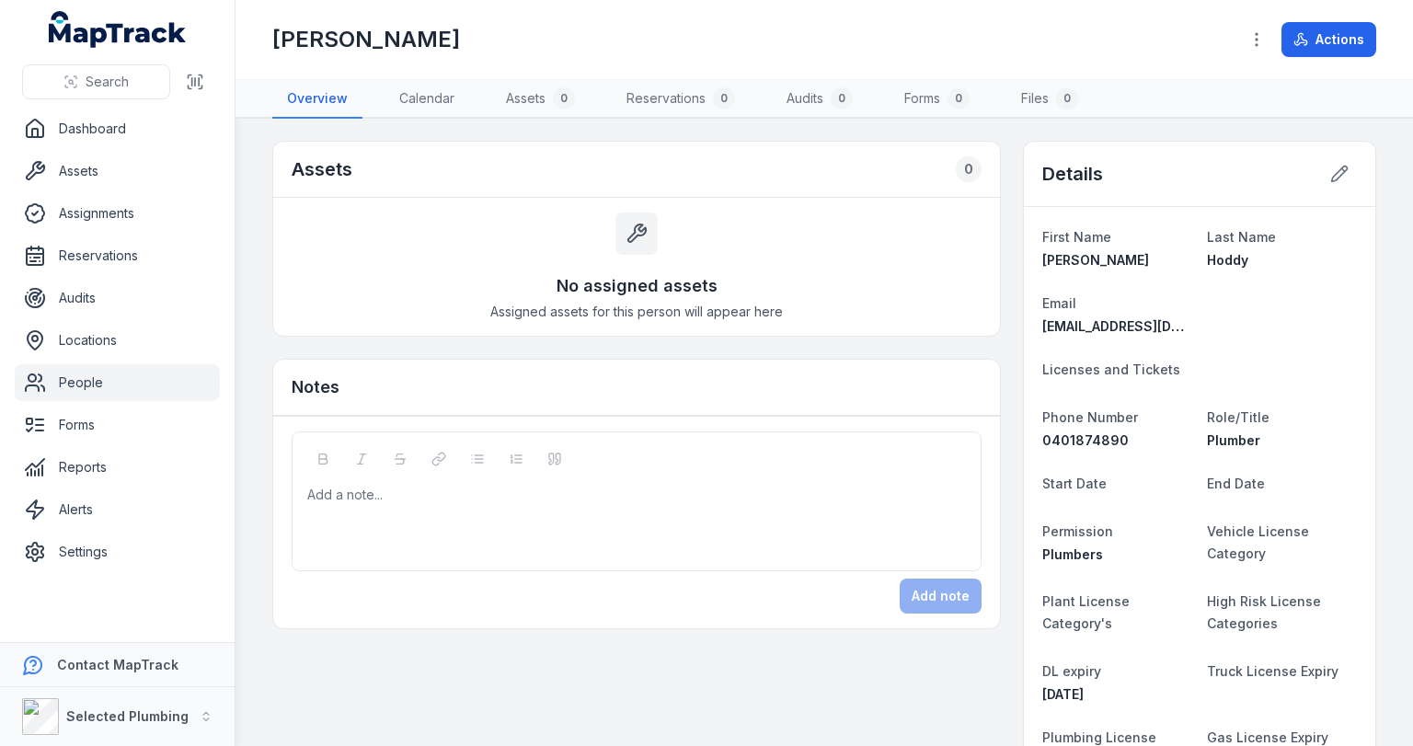
click at [70, 383] on link "People" at bounding box center [117, 382] width 205 height 37
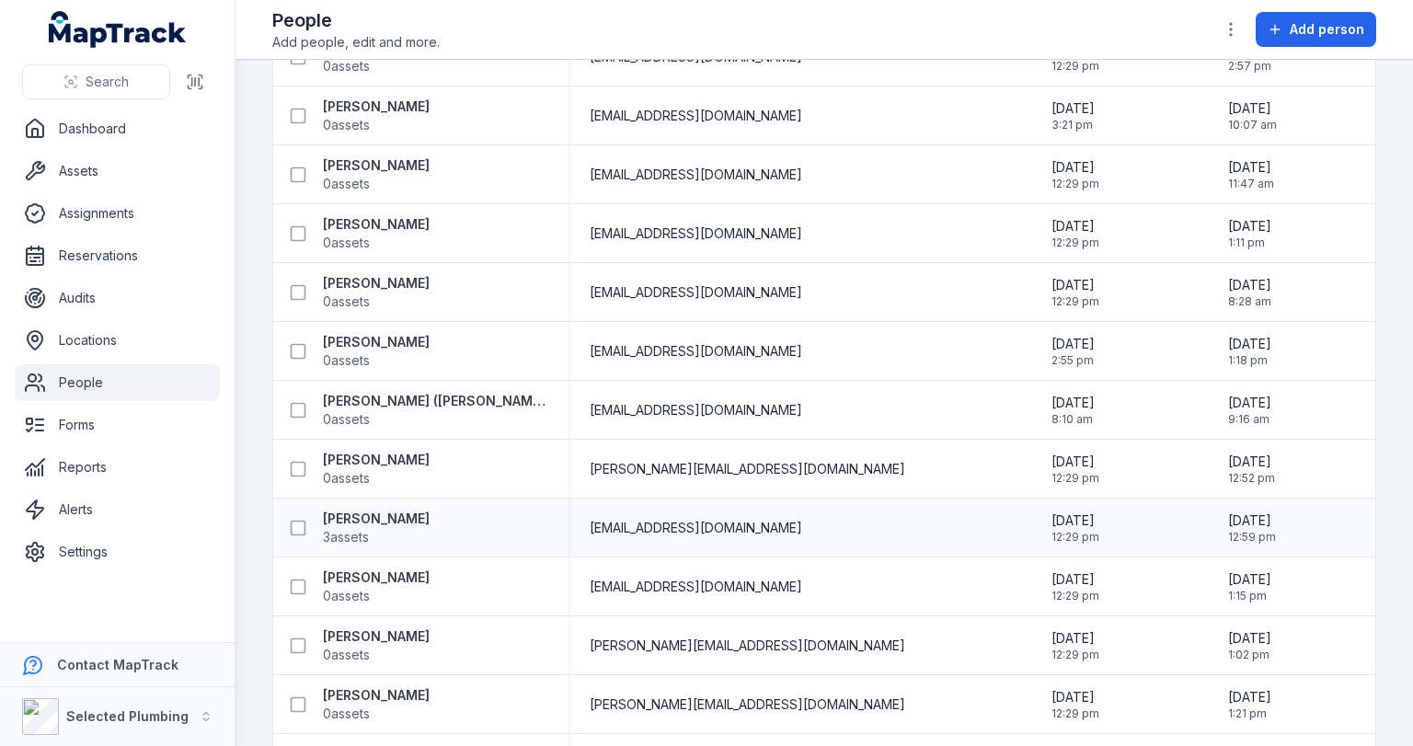
scroll to position [1546, 0]
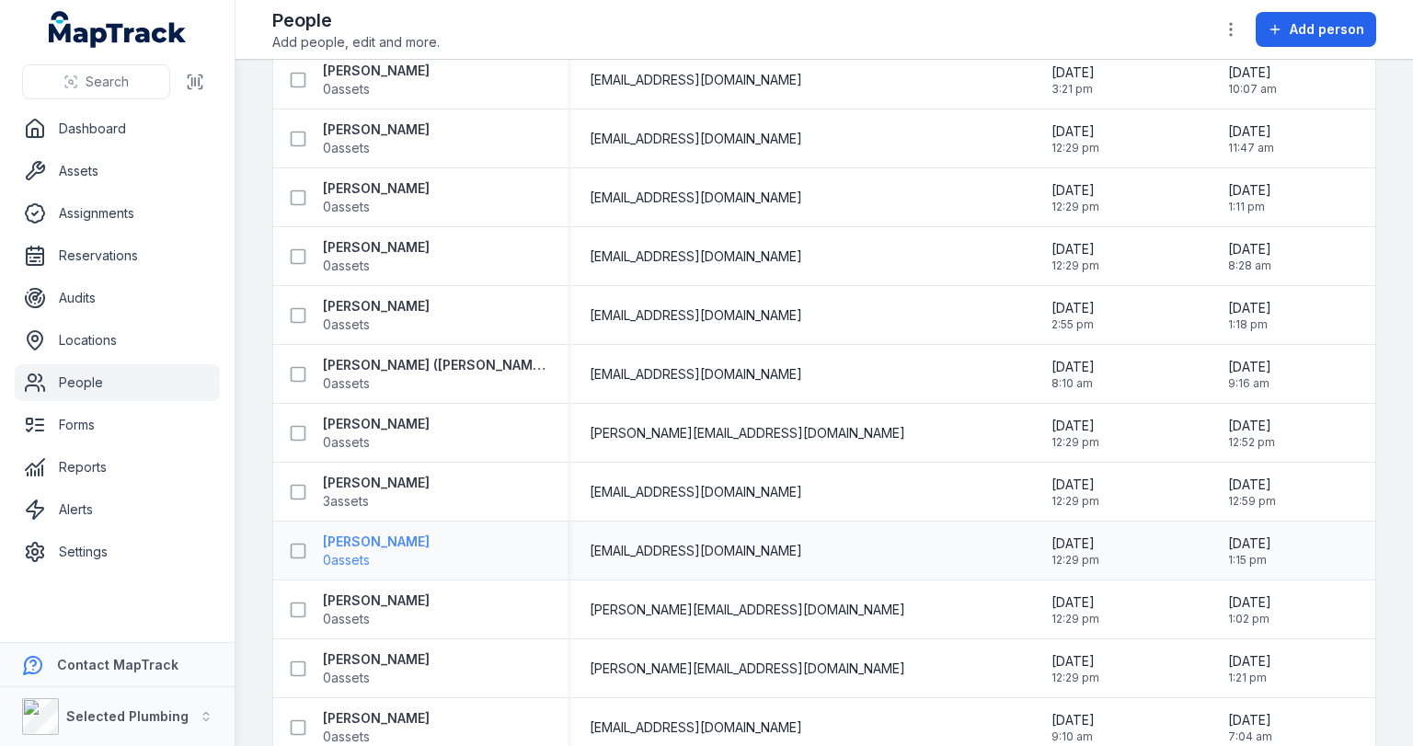
click at [381, 539] on strong "[PERSON_NAME]" at bounding box center [376, 542] width 107 height 18
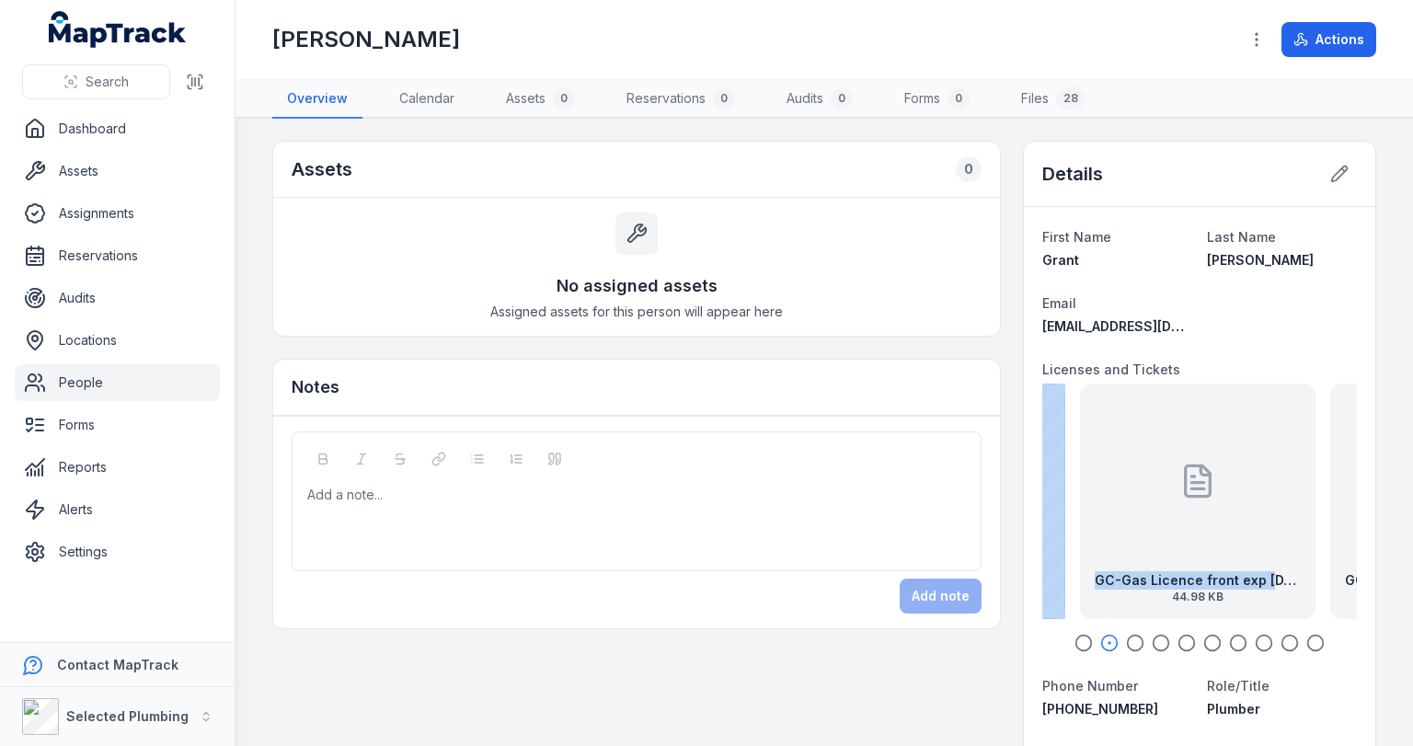
drag, startPoint x: 1259, startPoint y: 534, endPoint x: 1128, endPoint y: 525, distance: 130.9
click at [1130, 525] on div "GC-Gas Licence front exp [DATE] 44.98 KB" at bounding box center [1198, 502] width 236 height 236
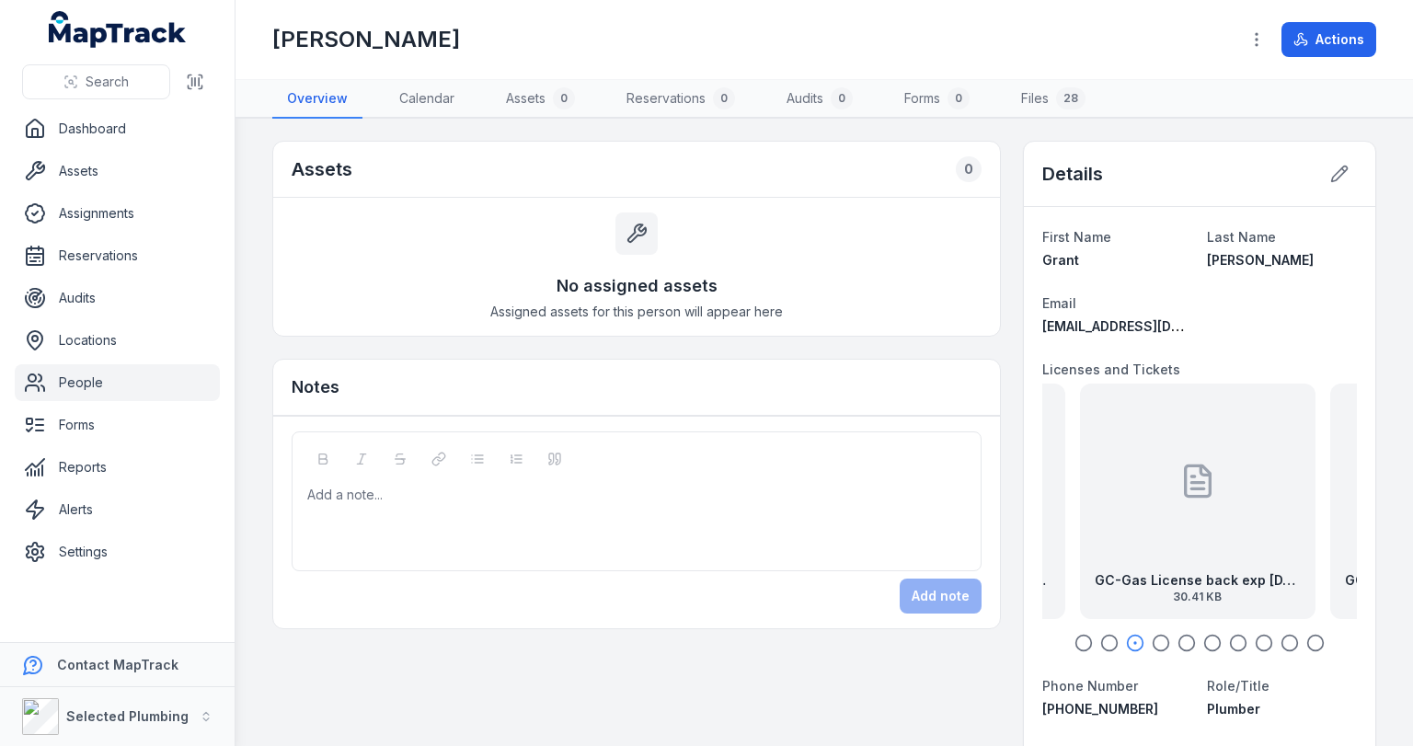
click at [535, 506] on div "Add a note..." at bounding box center [636, 523] width 659 height 74
click at [579, 517] on div "**********" at bounding box center [647, 517] width 639 height 18
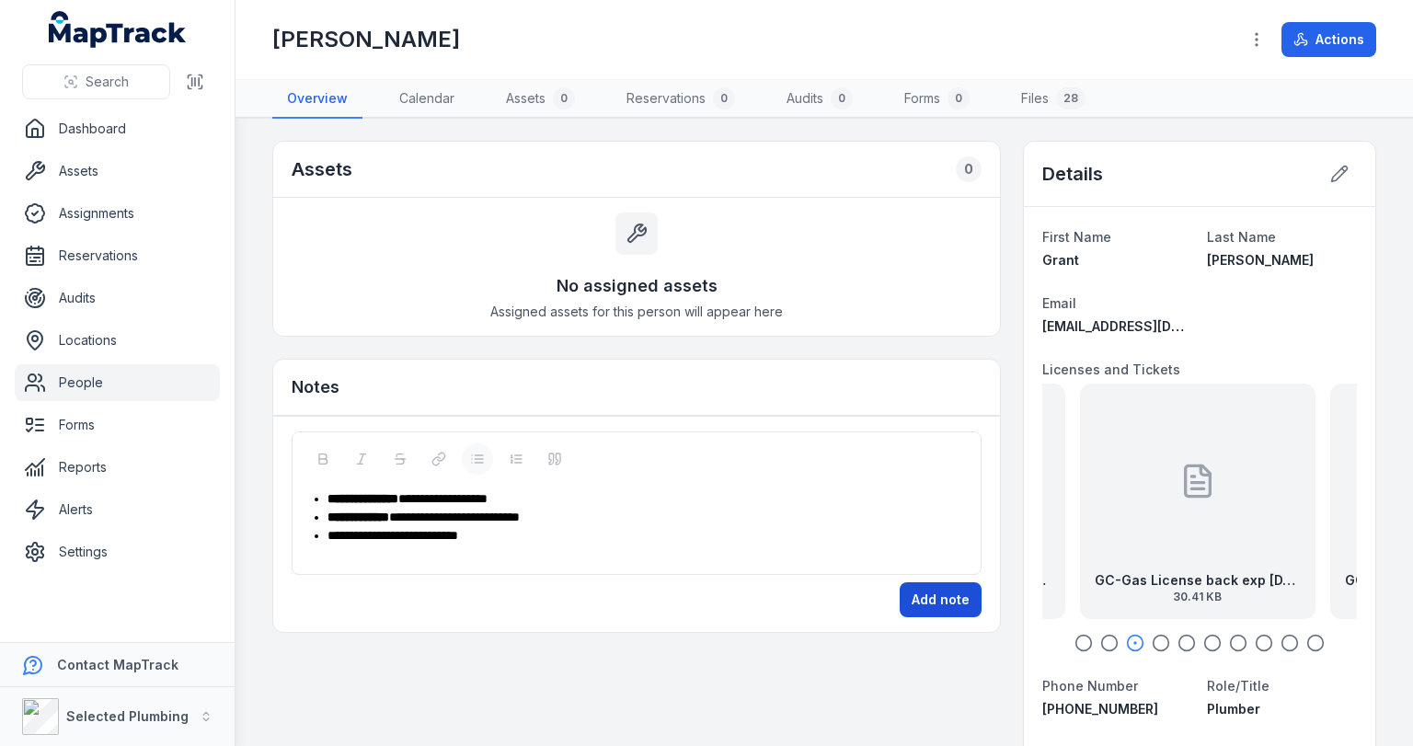
click at [936, 589] on button "Add note" at bounding box center [941, 599] width 82 height 35
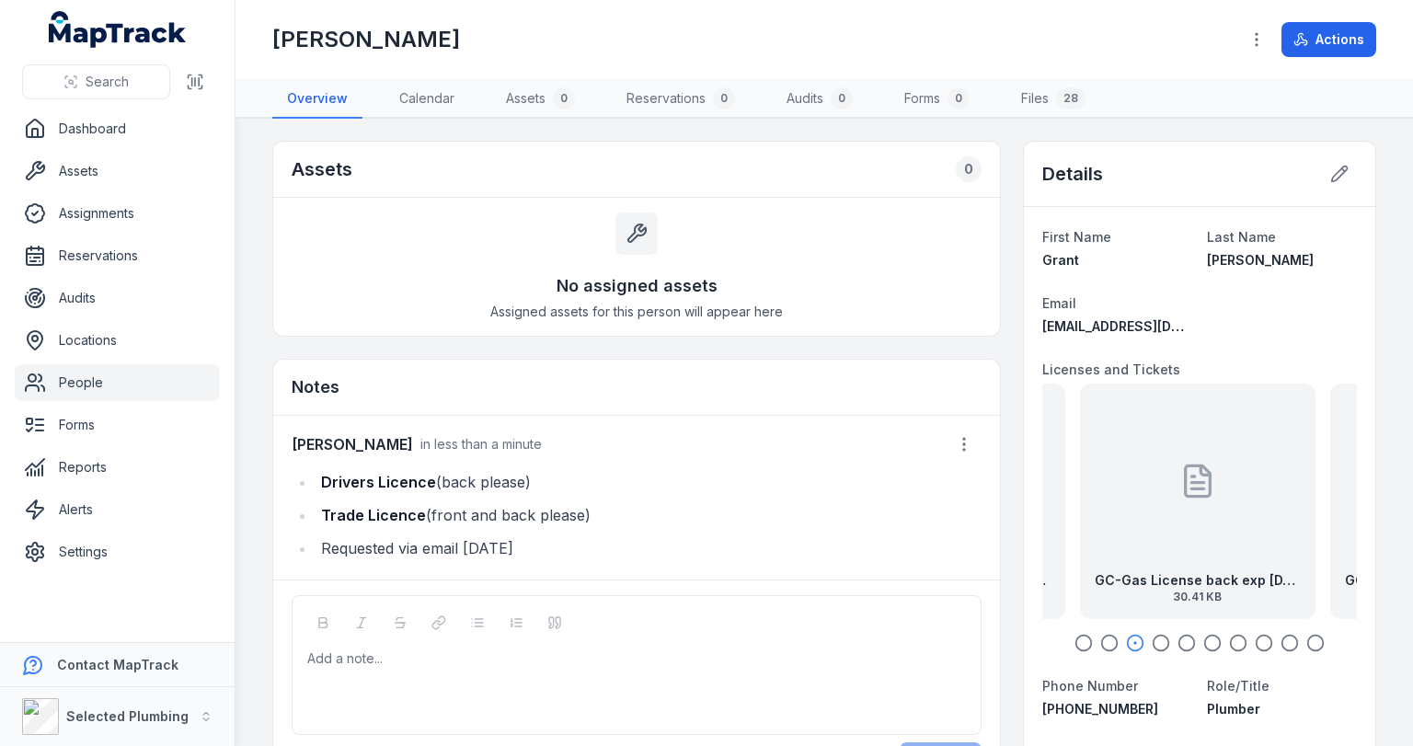
click at [81, 383] on link "People" at bounding box center [117, 382] width 205 height 37
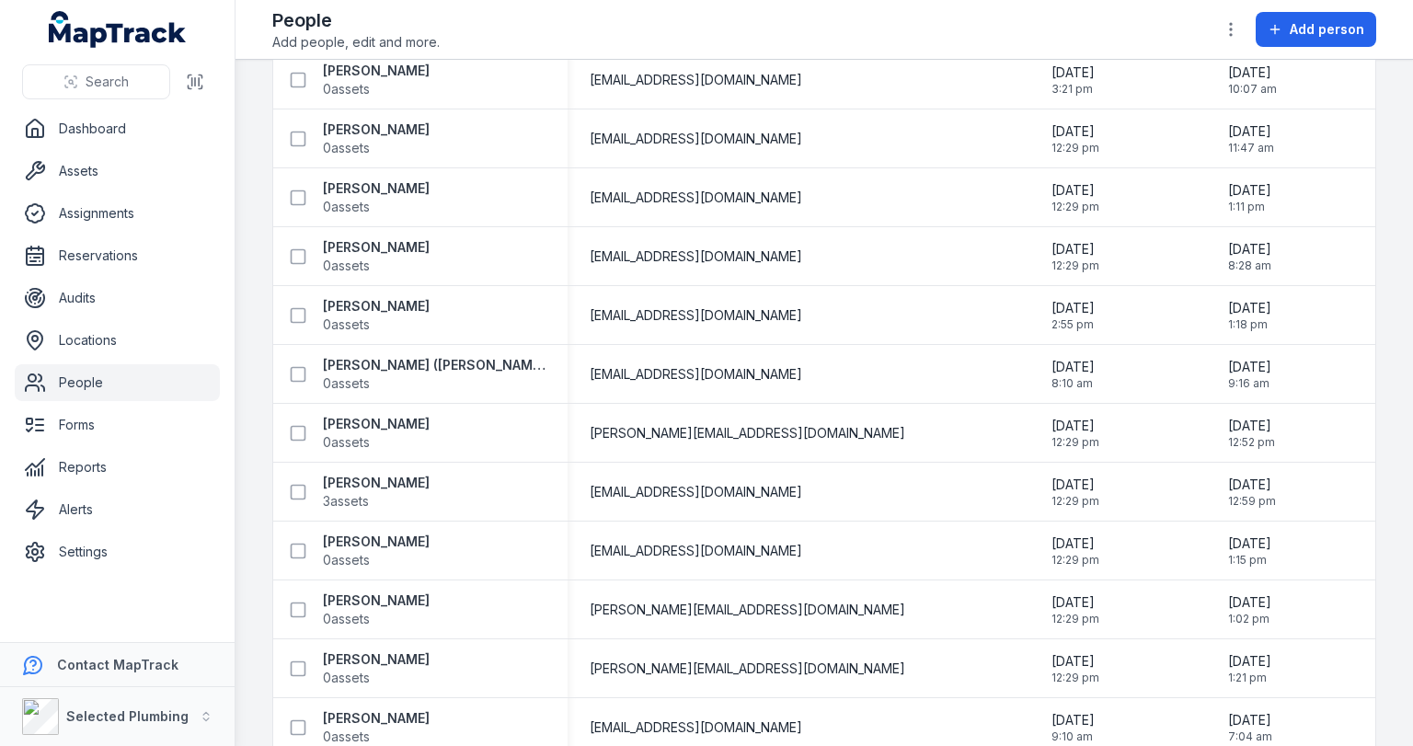
scroll to position [1693, 0]
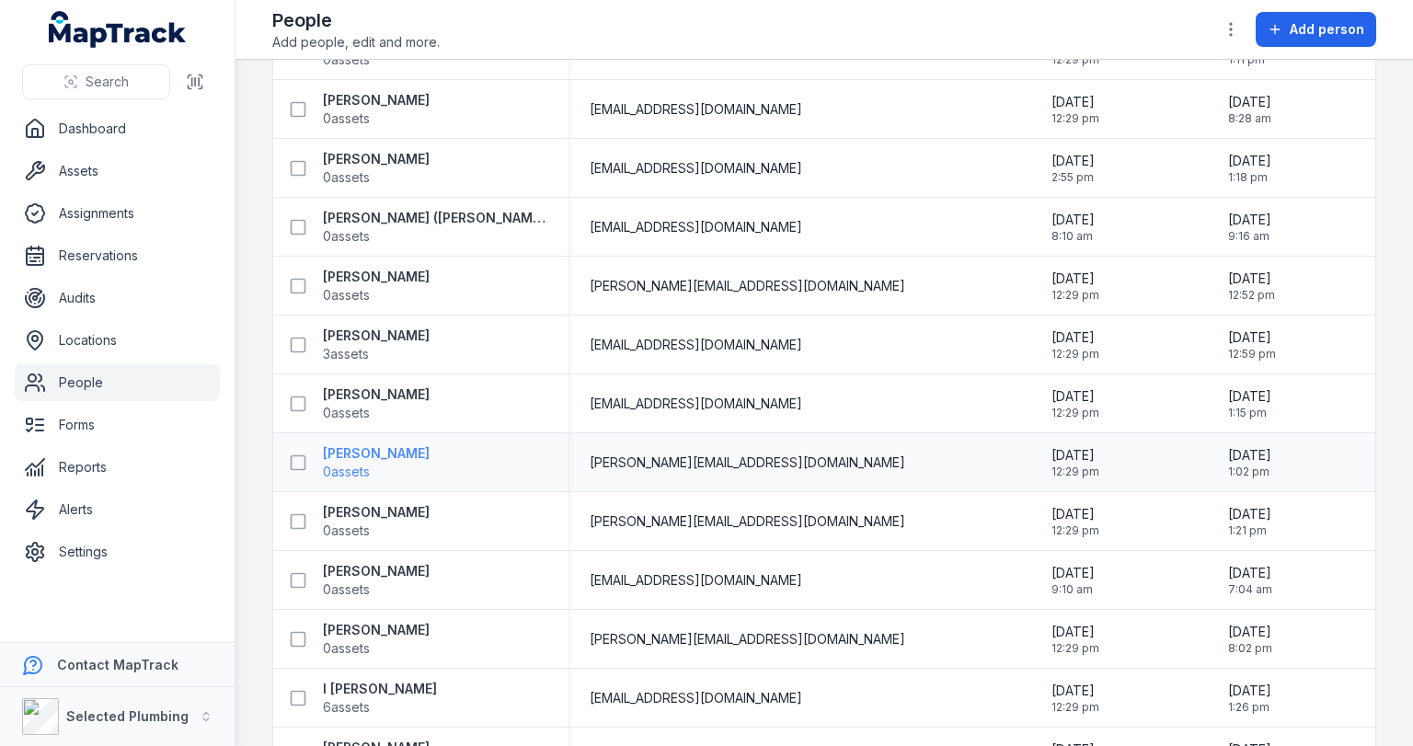
click at [350, 453] on strong "[PERSON_NAME]" at bounding box center [376, 453] width 107 height 18
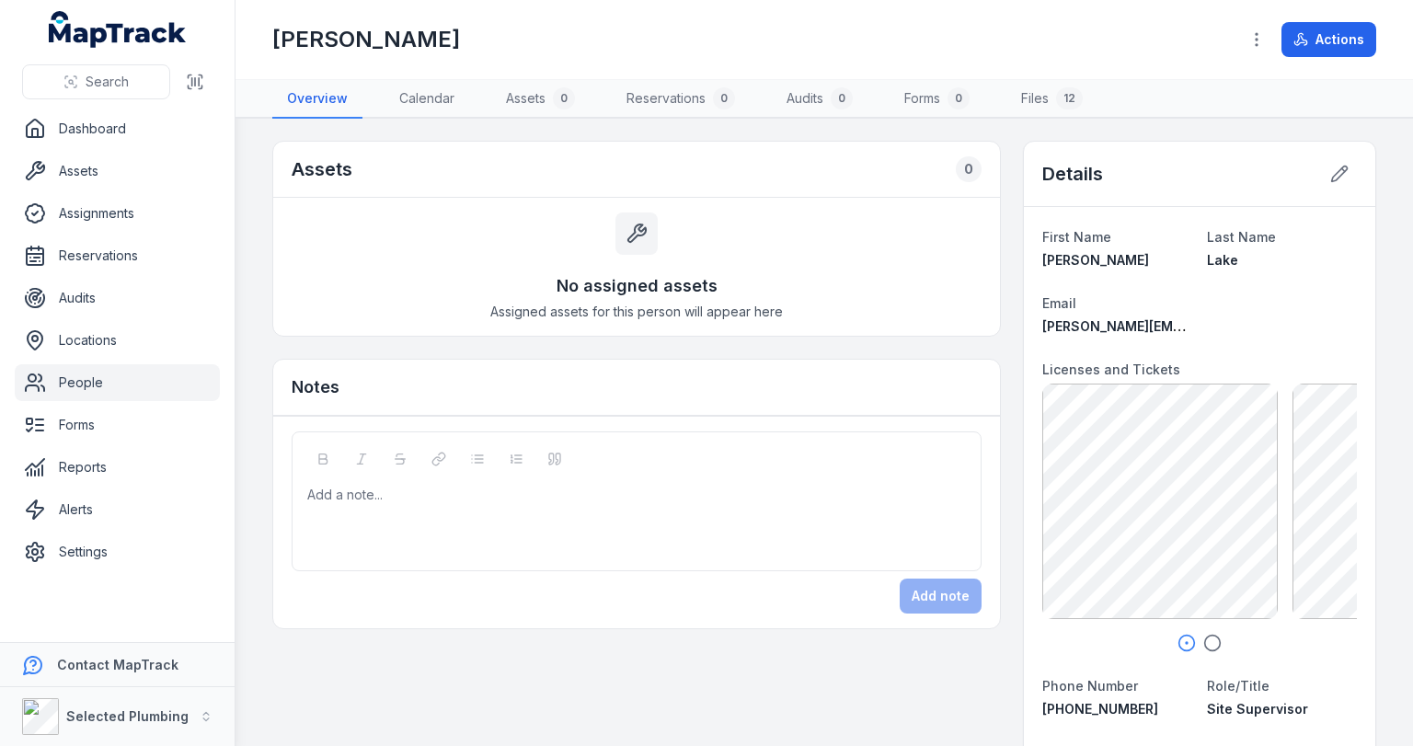
click at [1203, 638] on icon "button" at bounding box center [1212, 643] width 18 height 18
click at [77, 378] on link "People" at bounding box center [117, 382] width 205 height 37
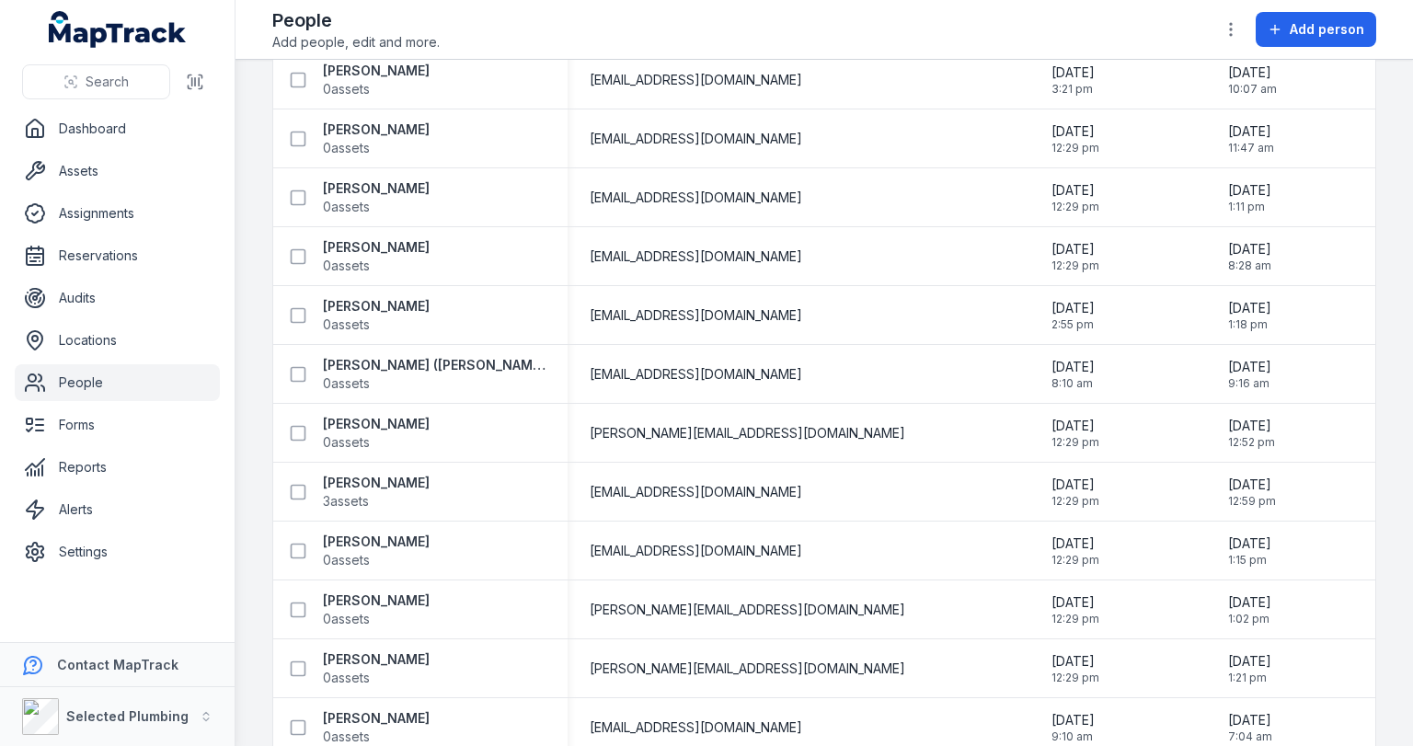
scroll to position [1619, 0]
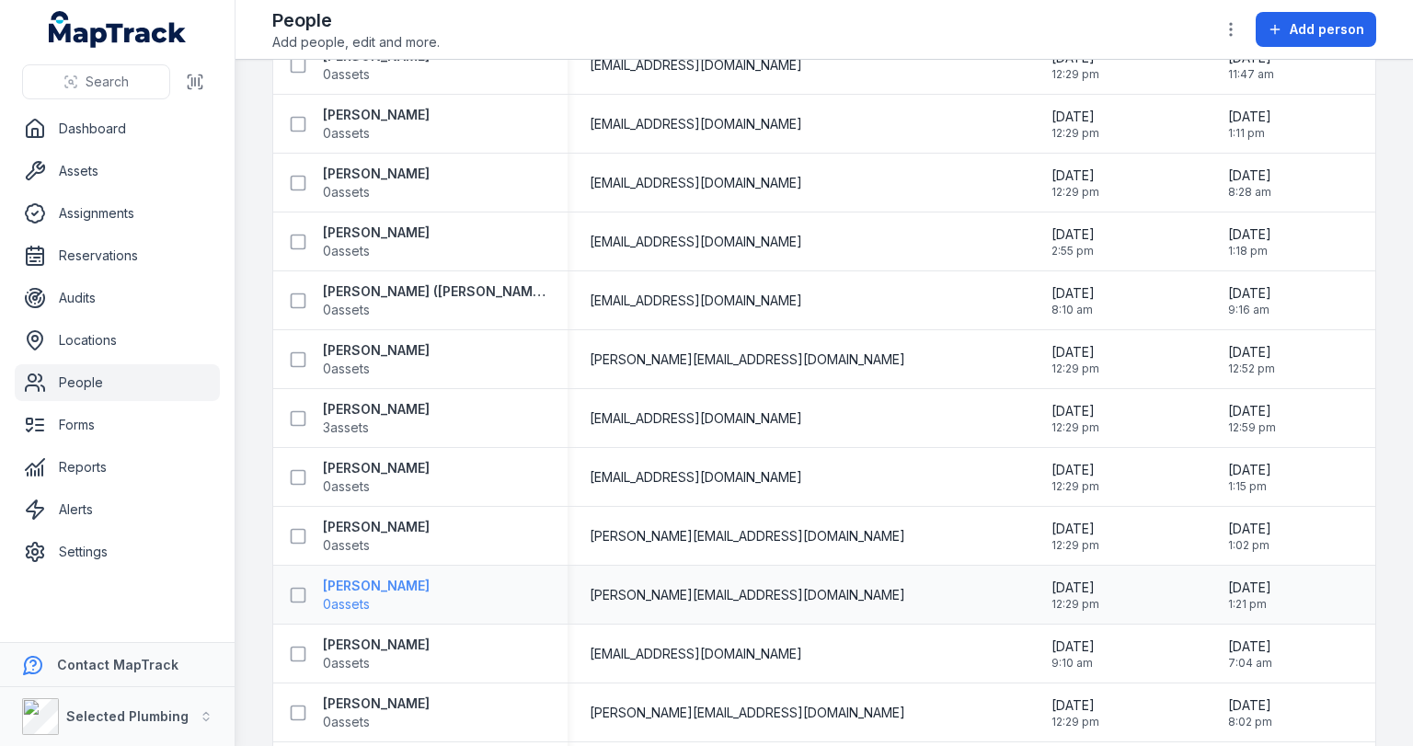
click at [371, 589] on strong "[PERSON_NAME]" at bounding box center [376, 586] width 107 height 18
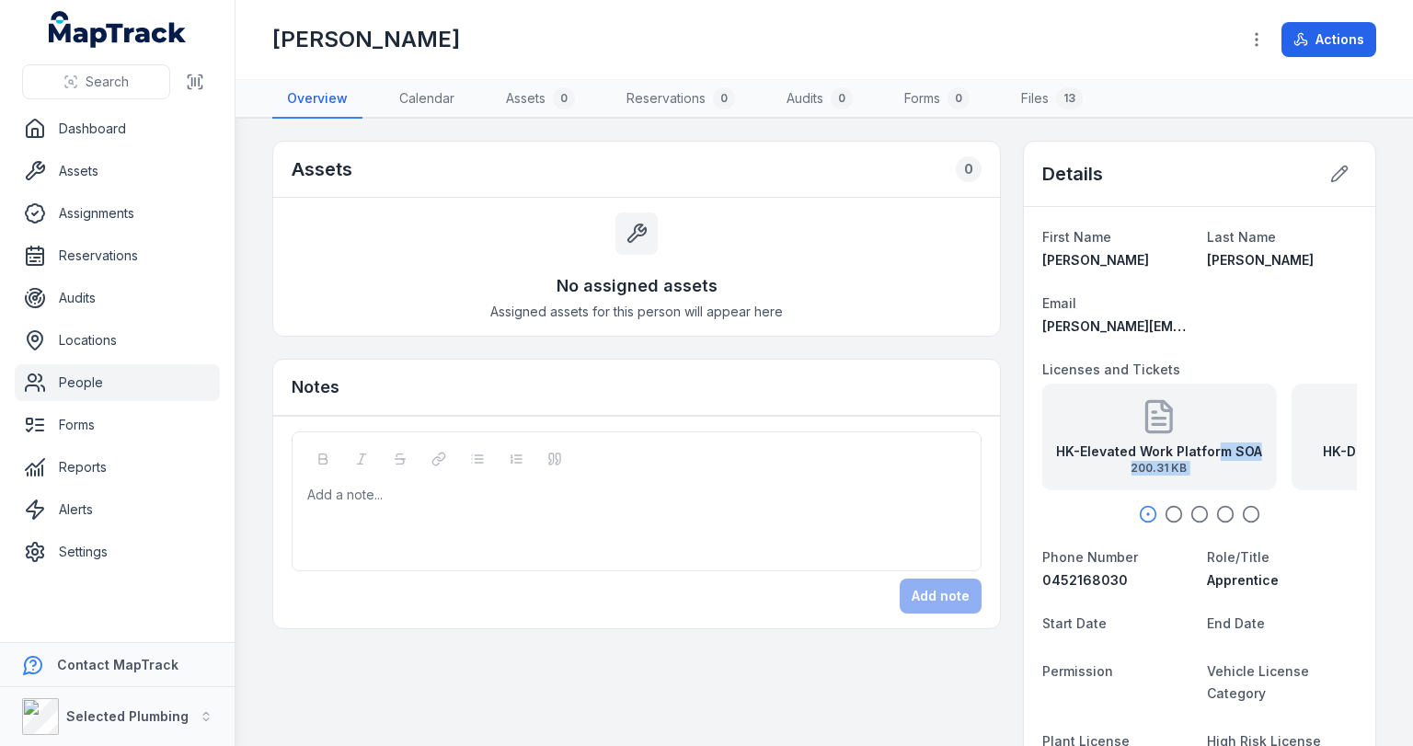
drag, startPoint x: 1295, startPoint y: 442, endPoint x: 1112, endPoint y: 436, distance: 182.3
click at [1112, 436] on div "HK-Elevated Work Platform SOA 200.31 KB HK-Drivers Licence [DATE] 381.66 KB HK-…" at bounding box center [1199, 437] width 315 height 107
drag, startPoint x: 1226, startPoint y: 441, endPoint x: 1075, endPoint y: 438, distance: 151.8
click at [1082, 437] on div "HK-Drivers Licence [DATE] 381.66 KB" at bounding box center [1198, 437] width 236 height 107
drag, startPoint x: 1179, startPoint y: 434, endPoint x: 1078, endPoint y: 432, distance: 100.3
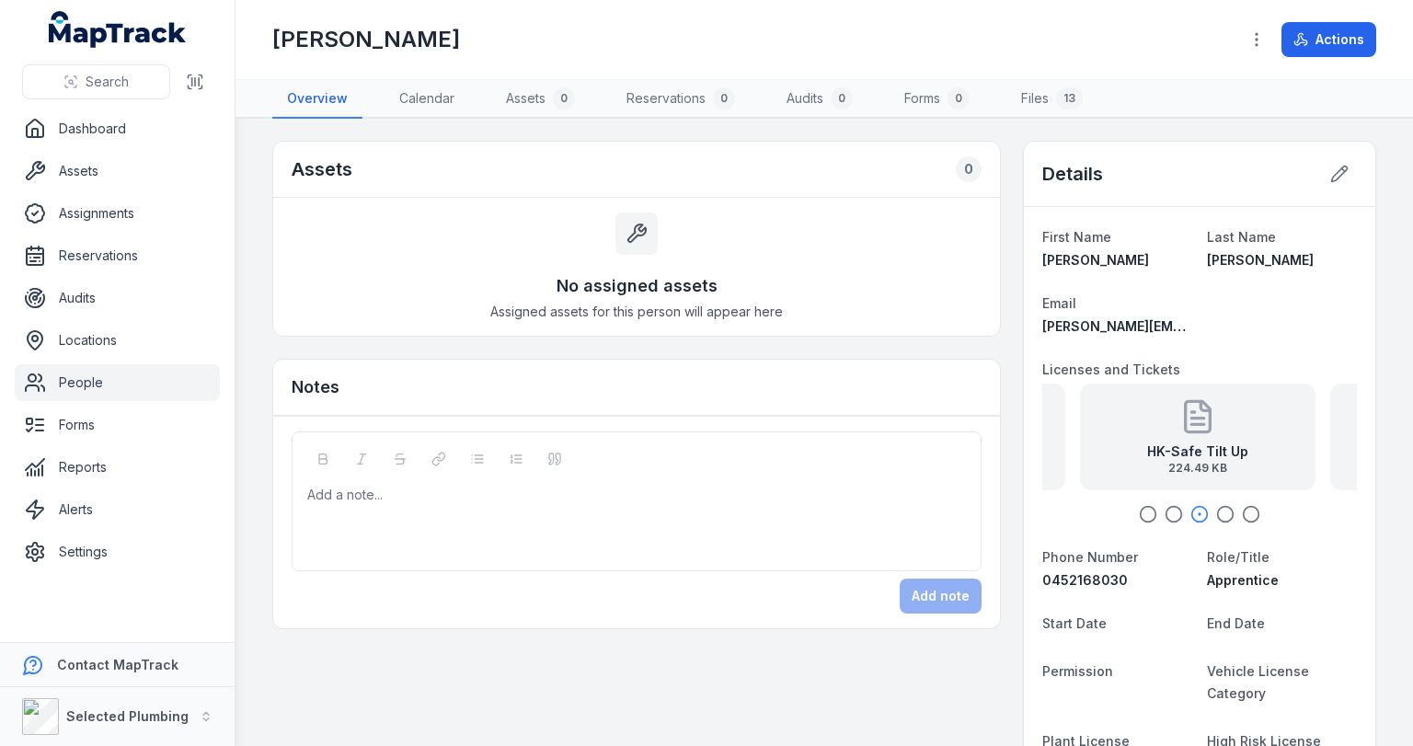
click at [1104, 434] on div "HK-Safe Tilt Up 224.49 KB" at bounding box center [1198, 437] width 236 height 107
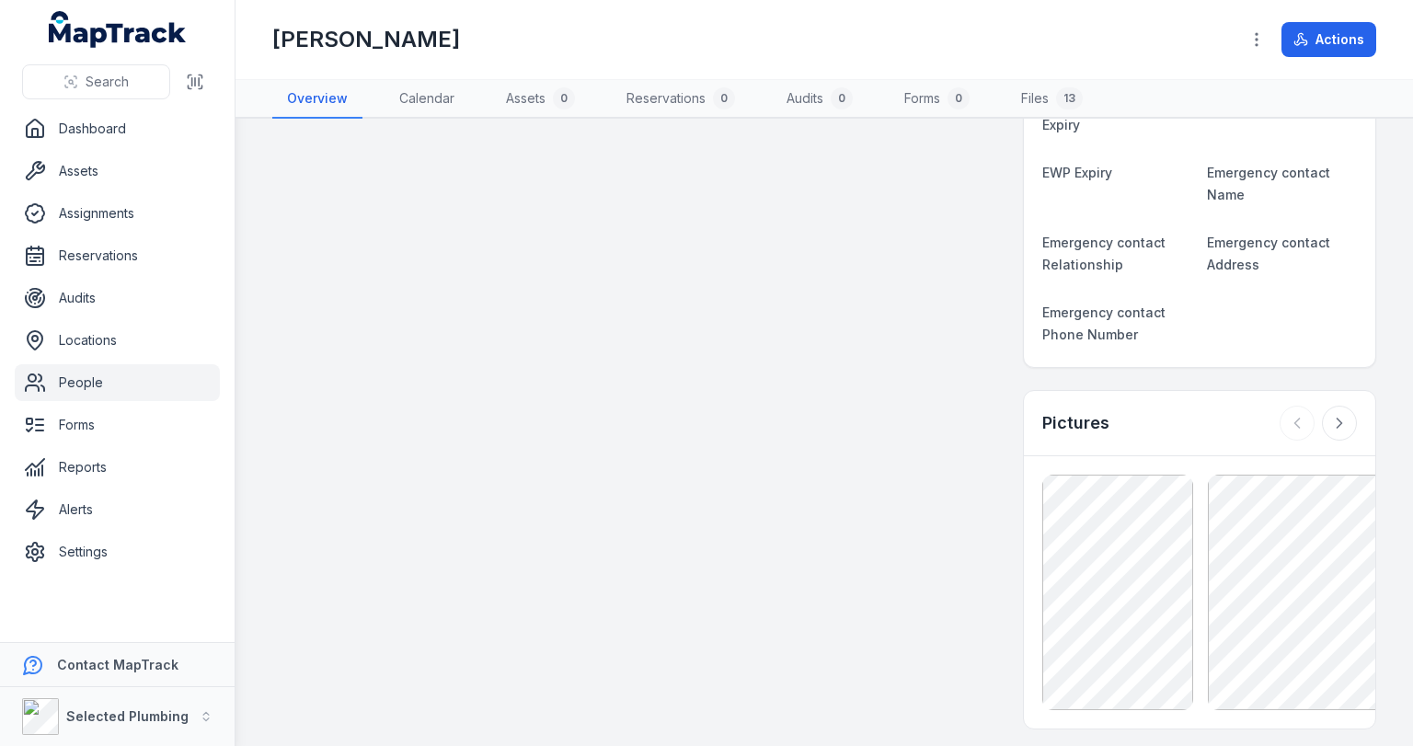
scroll to position [1030, 0]
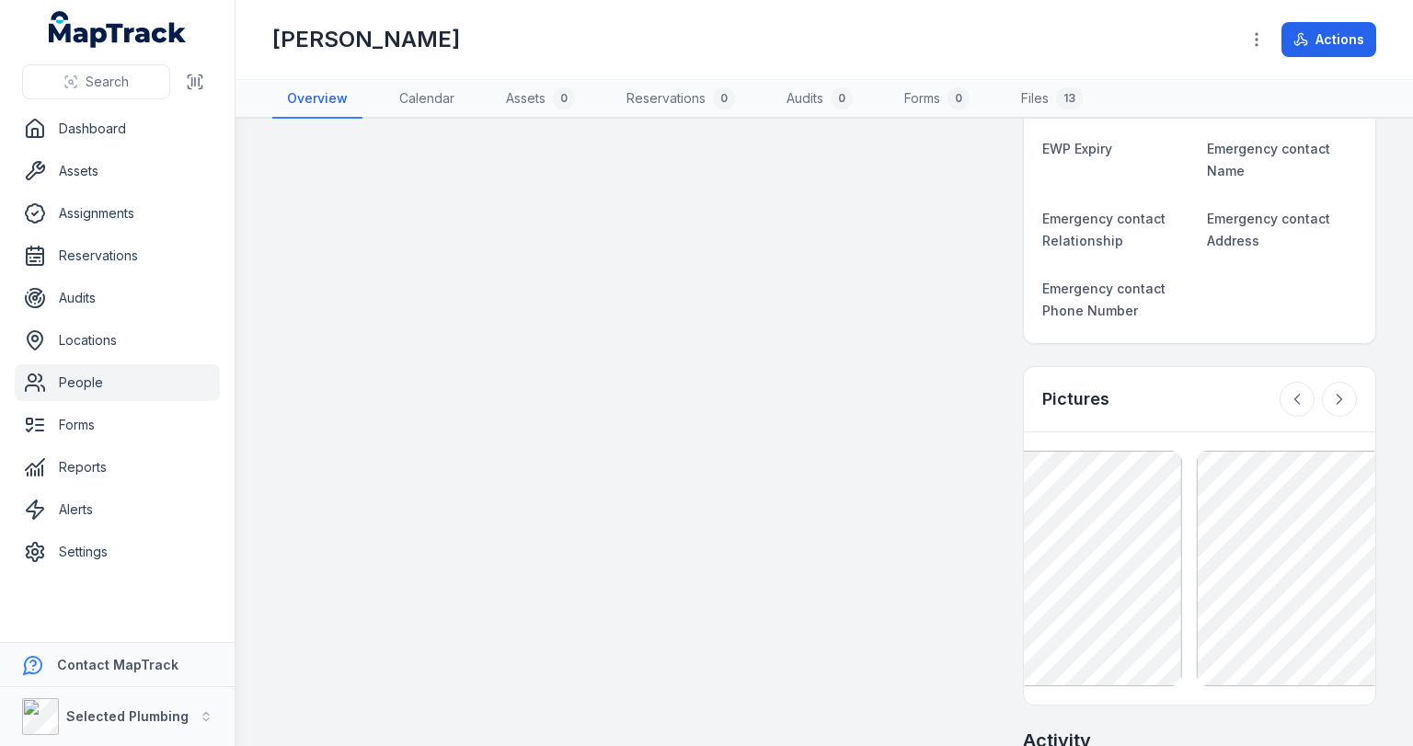
click at [979, 494] on div "Assets 0 No assigned assets Assigned assets for this person will appear here No…" at bounding box center [824, 289] width 1104 height 2358
click at [85, 386] on link "People" at bounding box center [117, 382] width 205 height 37
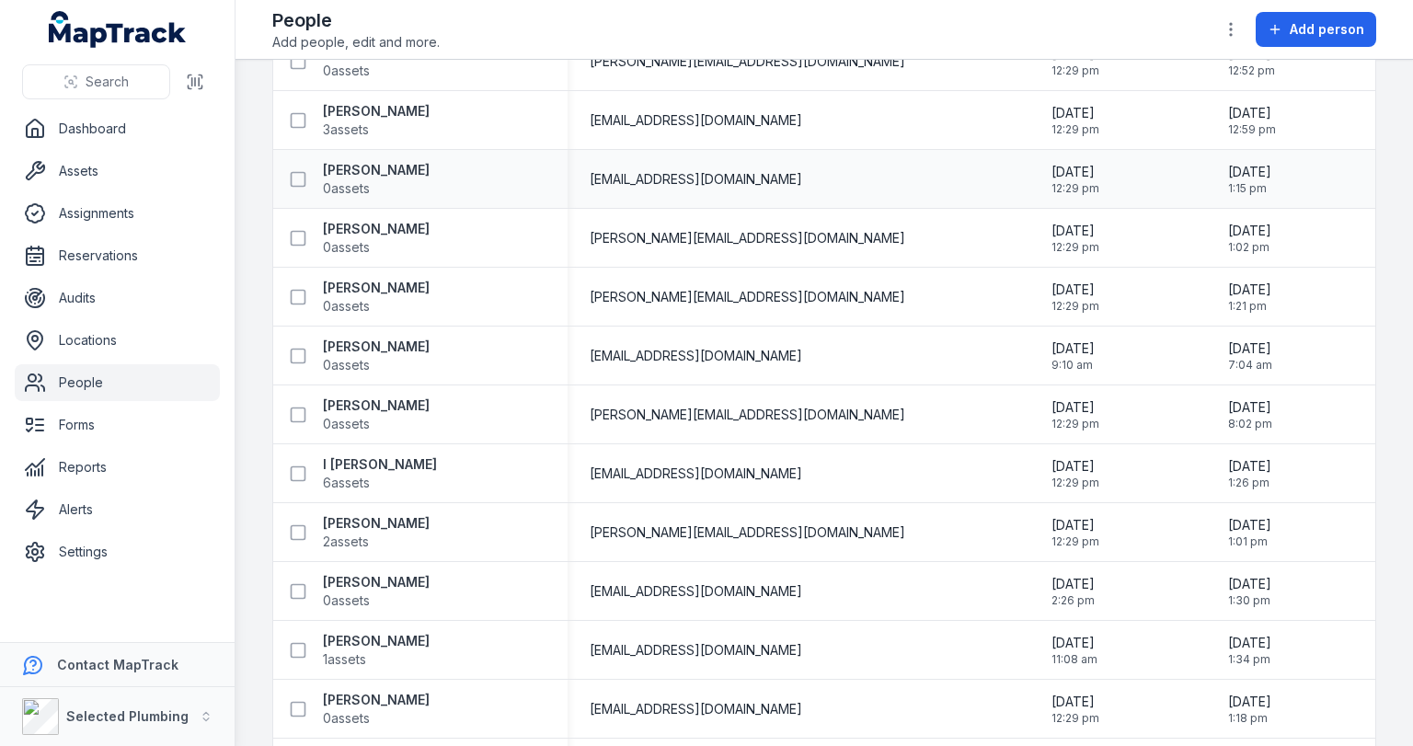
scroll to position [1987, 0]
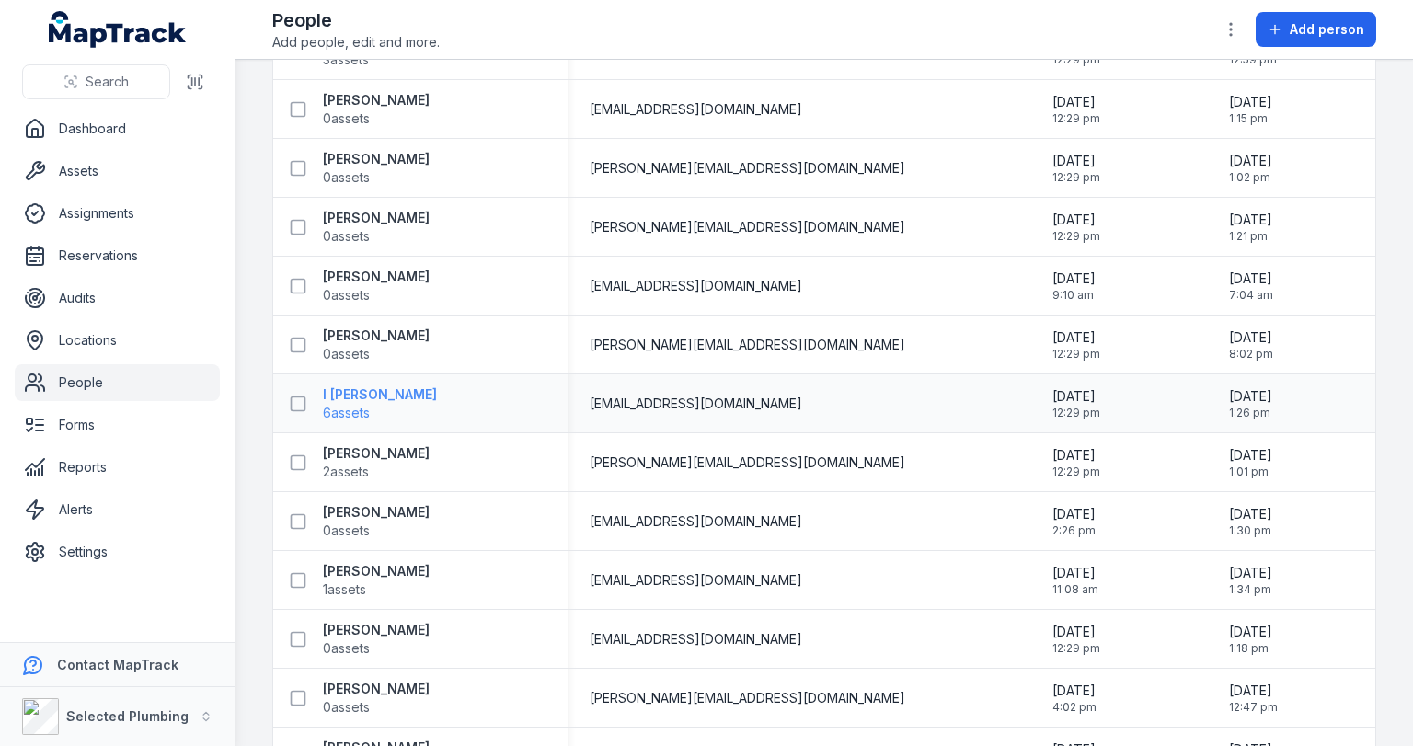
click at [371, 397] on strong "I [PERSON_NAME]" at bounding box center [380, 395] width 114 height 18
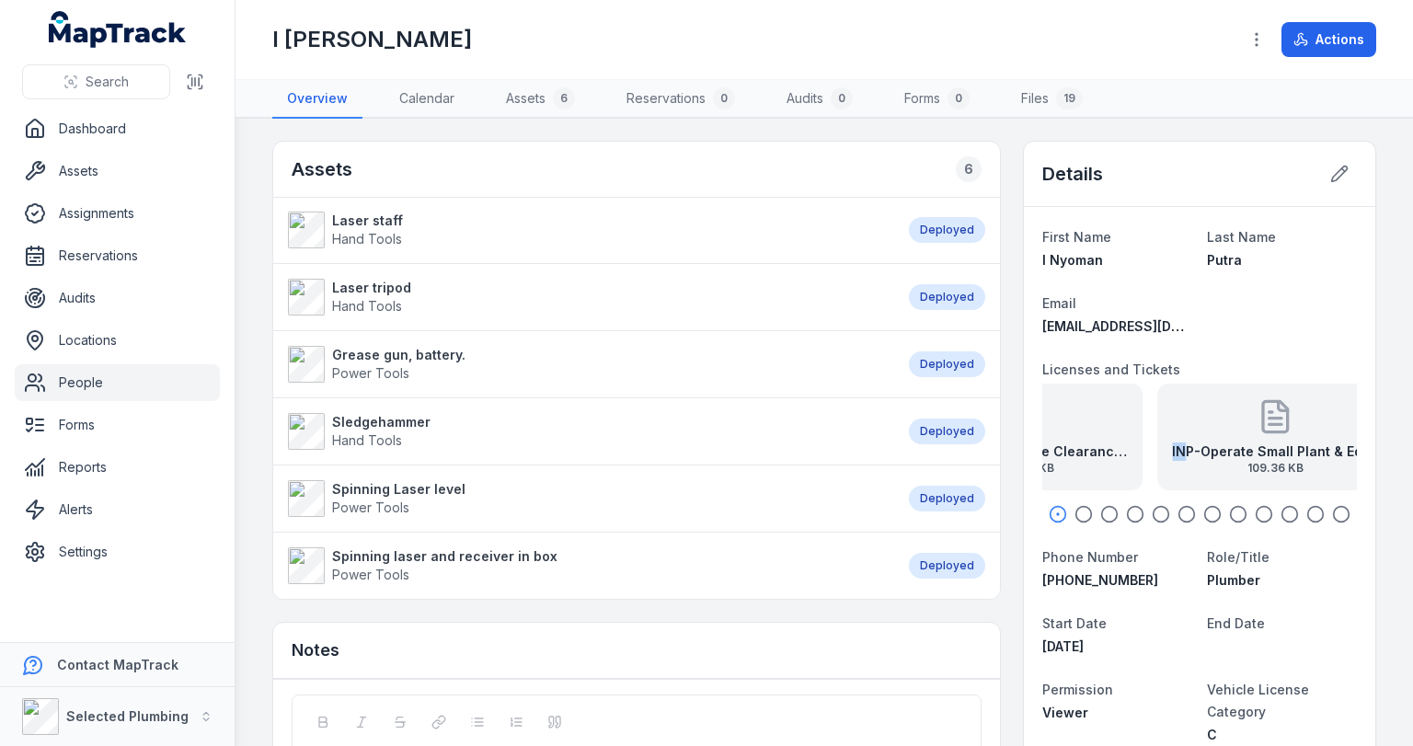
drag, startPoint x: 1310, startPoint y: 421, endPoint x: 1134, endPoint y: 421, distance: 175.7
click at [1157, 421] on div "INP-Operate Small Plant & Equipment SOA 109.36 KB" at bounding box center [1275, 437] width 236 height 107
click at [1104, 512] on icon "button" at bounding box center [1109, 514] width 18 height 18
click at [1126, 512] on icon "button" at bounding box center [1135, 514] width 18 height 18
click at [1152, 511] on icon "button" at bounding box center [1161, 514] width 18 height 18
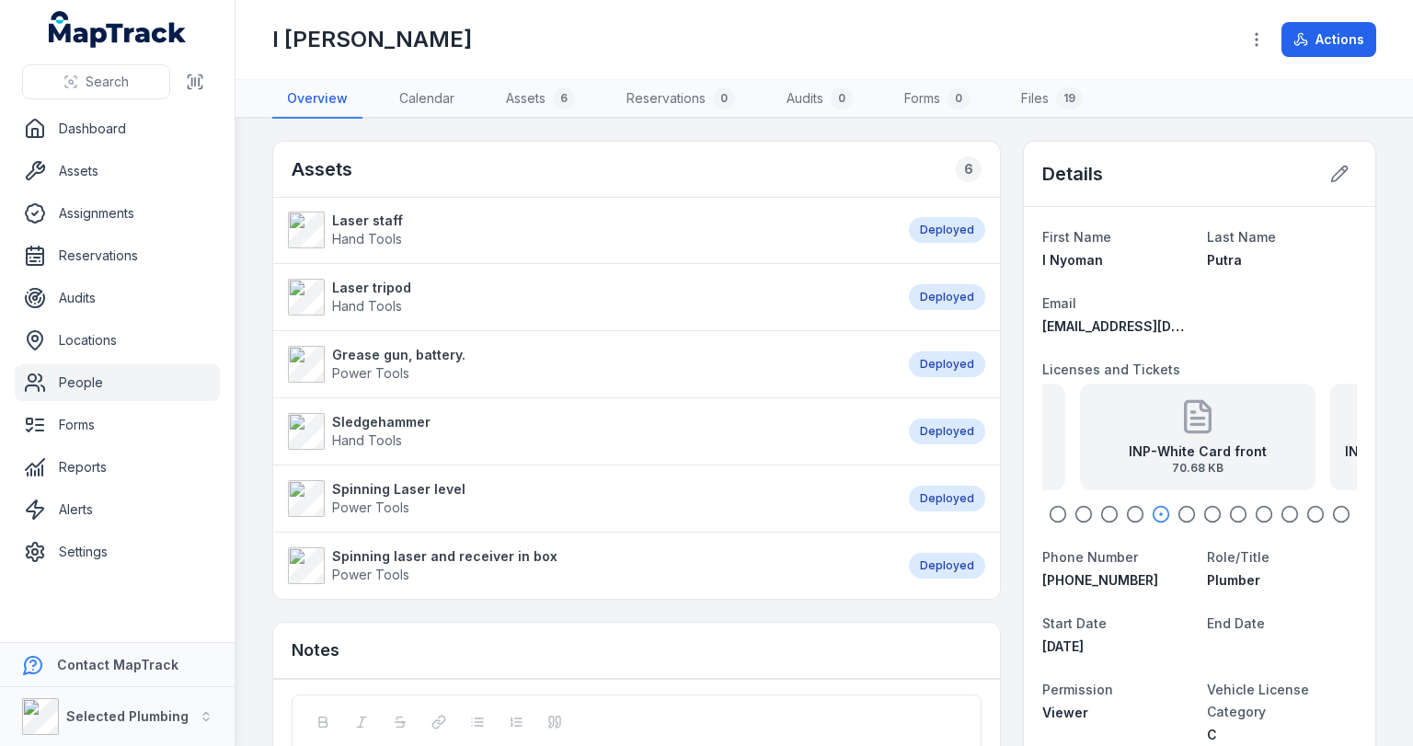
click at [1178, 509] on icon "button" at bounding box center [1187, 514] width 18 height 18
click at [1207, 509] on icon "button" at bounding box center [1212, 514] width 18 height 18
click at [1229, 512] on icon "button" at bounding box center [1238, 514] width 18 height 18
click at [1255, 512] on icon "button" at bounding box center [1264, 514] width 18 height 18
click at [1281, 515] on icon "button" at bounding box center [1290, 514] width 18 height 18
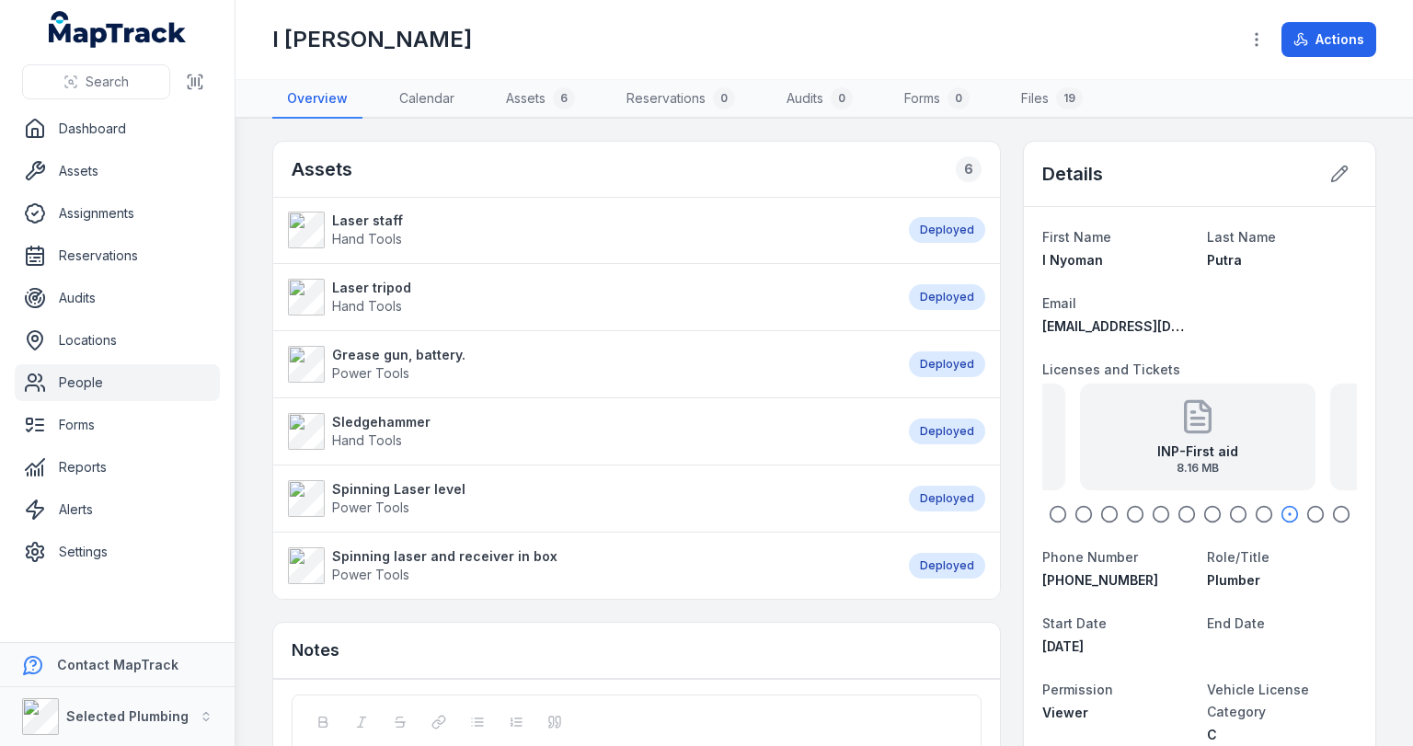
click at [1306, 512] on icon "button" at bounding box center [1315, 514] width 18 height 18
click at [1335, 510] on icon "button" at bounding box center [1341, 514] width 18 height 18
click at [1273, 450] on strong "INP-Plumbers Licence [DATE]" at bounding box center [1236, 452] width 190 height 18
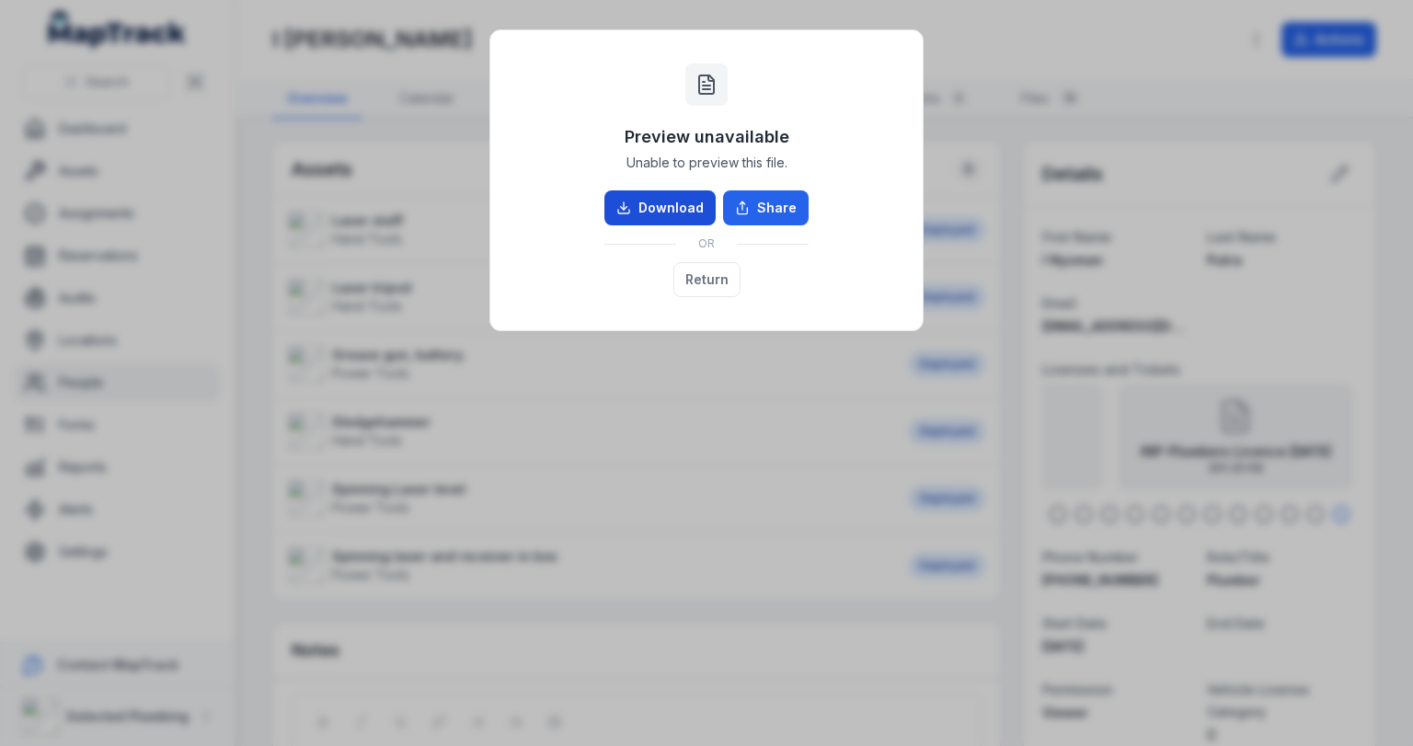
click at [690, 205] on link "Download" at bounding box center [659, 207] width 111 height 35
click at [699, 273] on button "Return" at bounding box center [706, 279] width 67 height 35
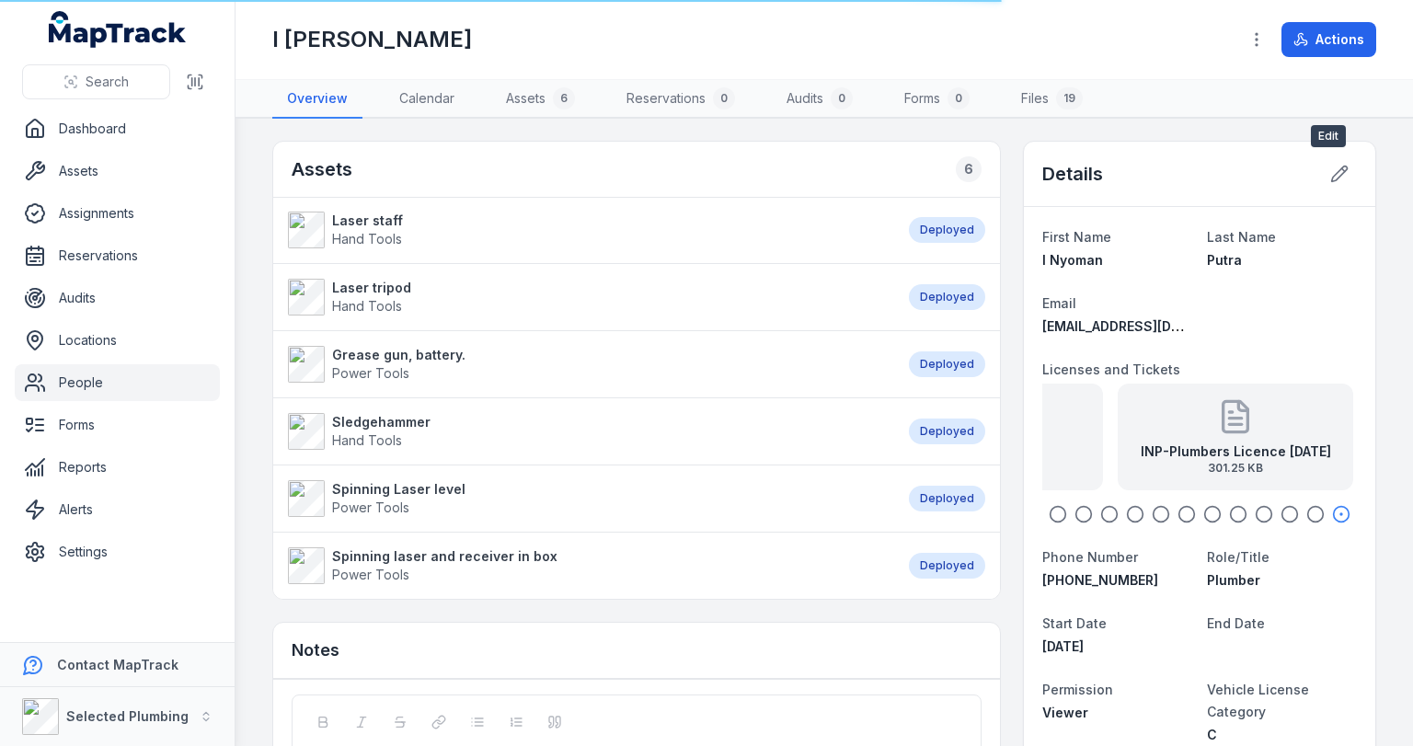
drag, startPoint x: 1329, startPoint y: 157, endPoint x: 1329, endPoint y: 147, distance: 10.1
click at [1329, 147] on div "Details" at bounding box center [1199, 174] width 351 height 65
click at [1332, 169] on icon at bounding box center [1340, 175] width 16 height 16
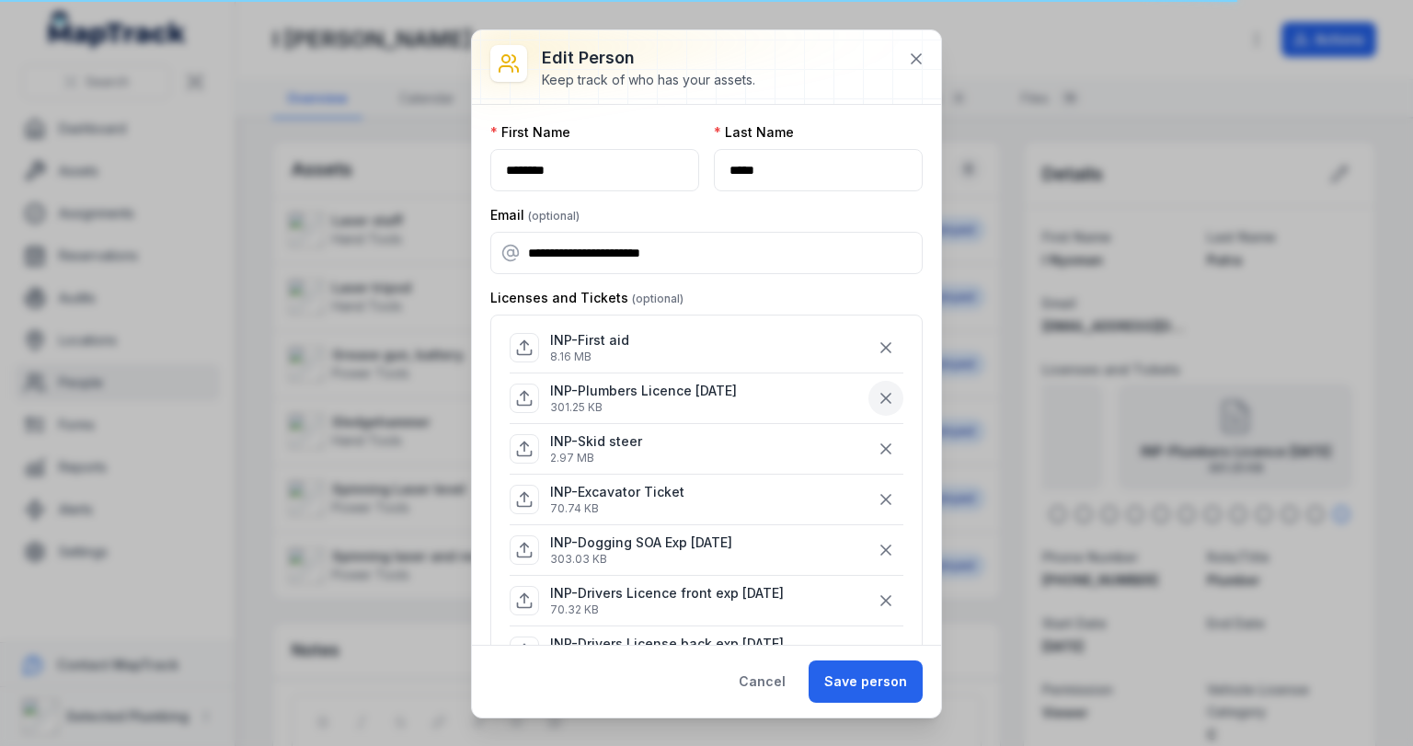
click at [881, 394] on icon "button" at bounding box center [885, 398] width 9 height 9
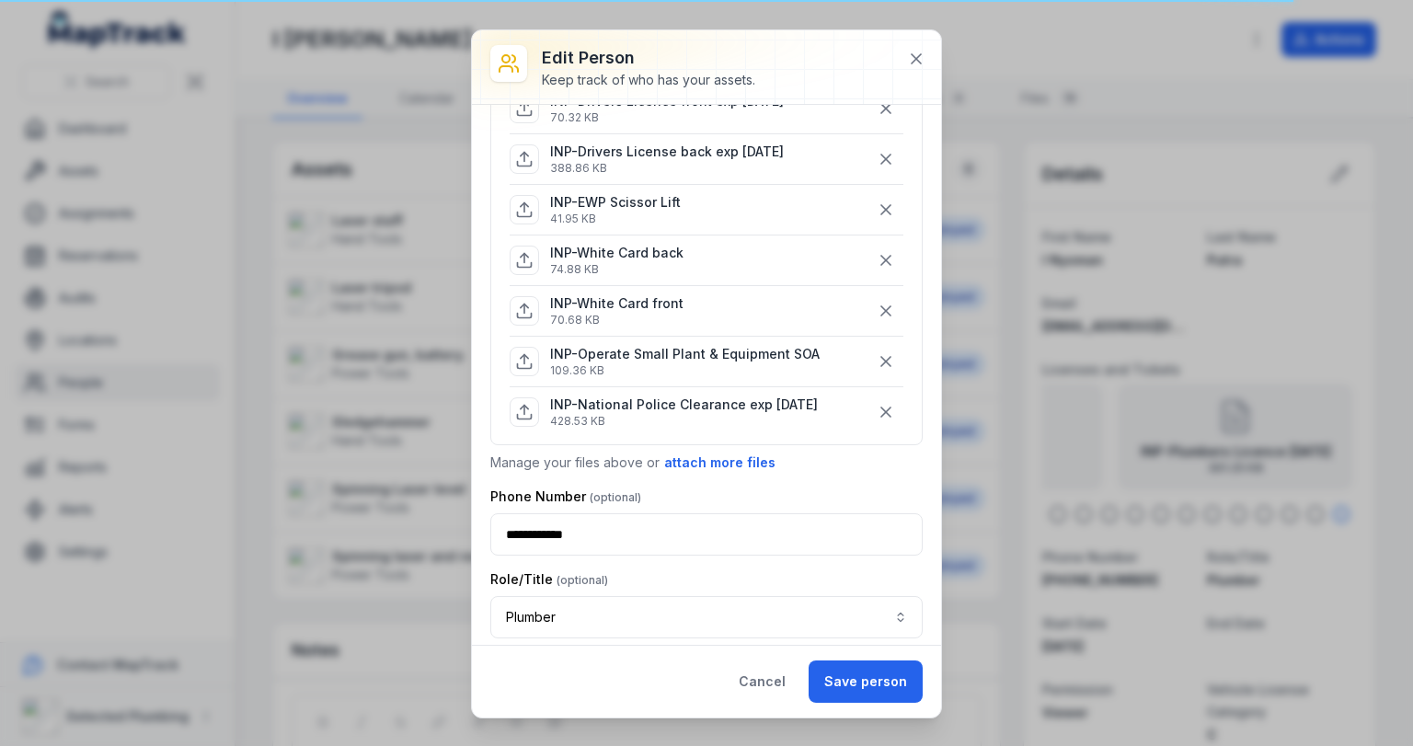
scroll to position [589, 0]
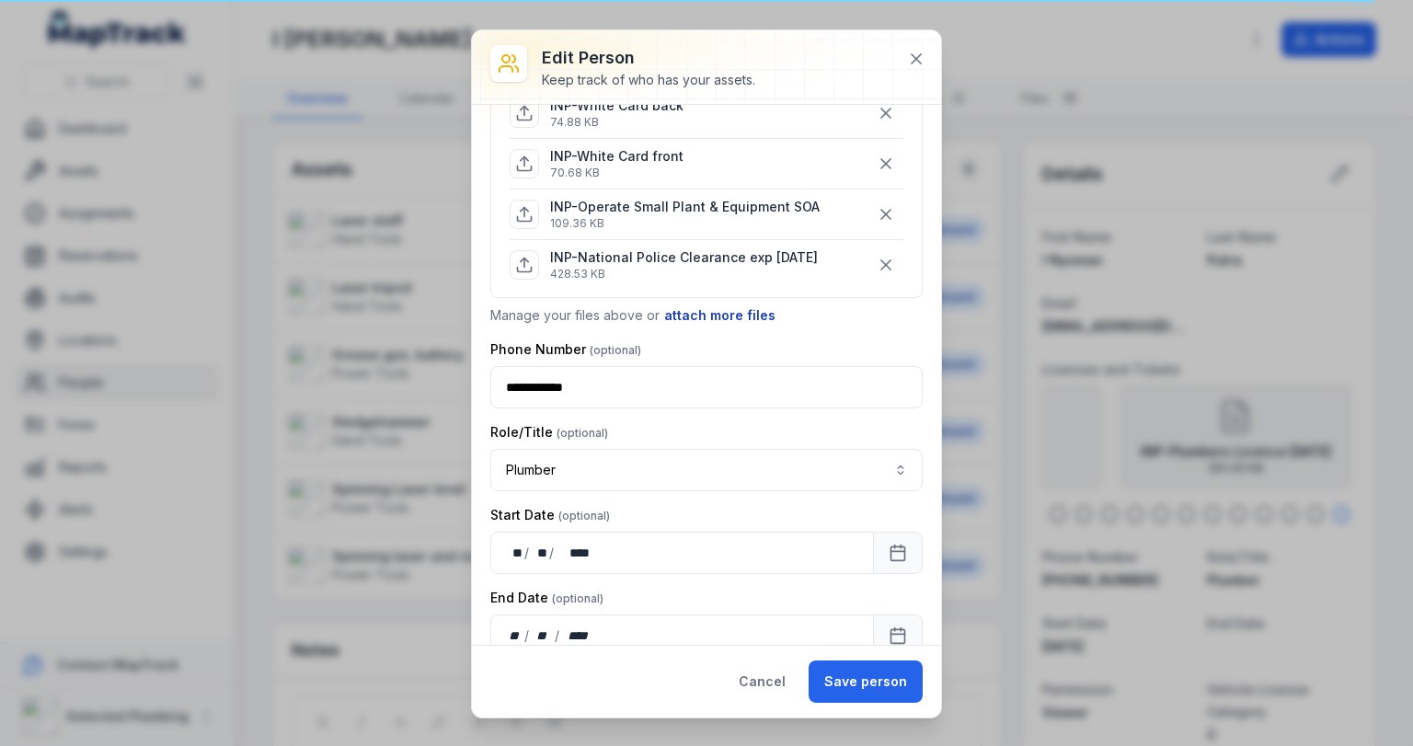
click at [696, 305] on button "attach more files" at bounding box center [719, 315] width 113 height 20
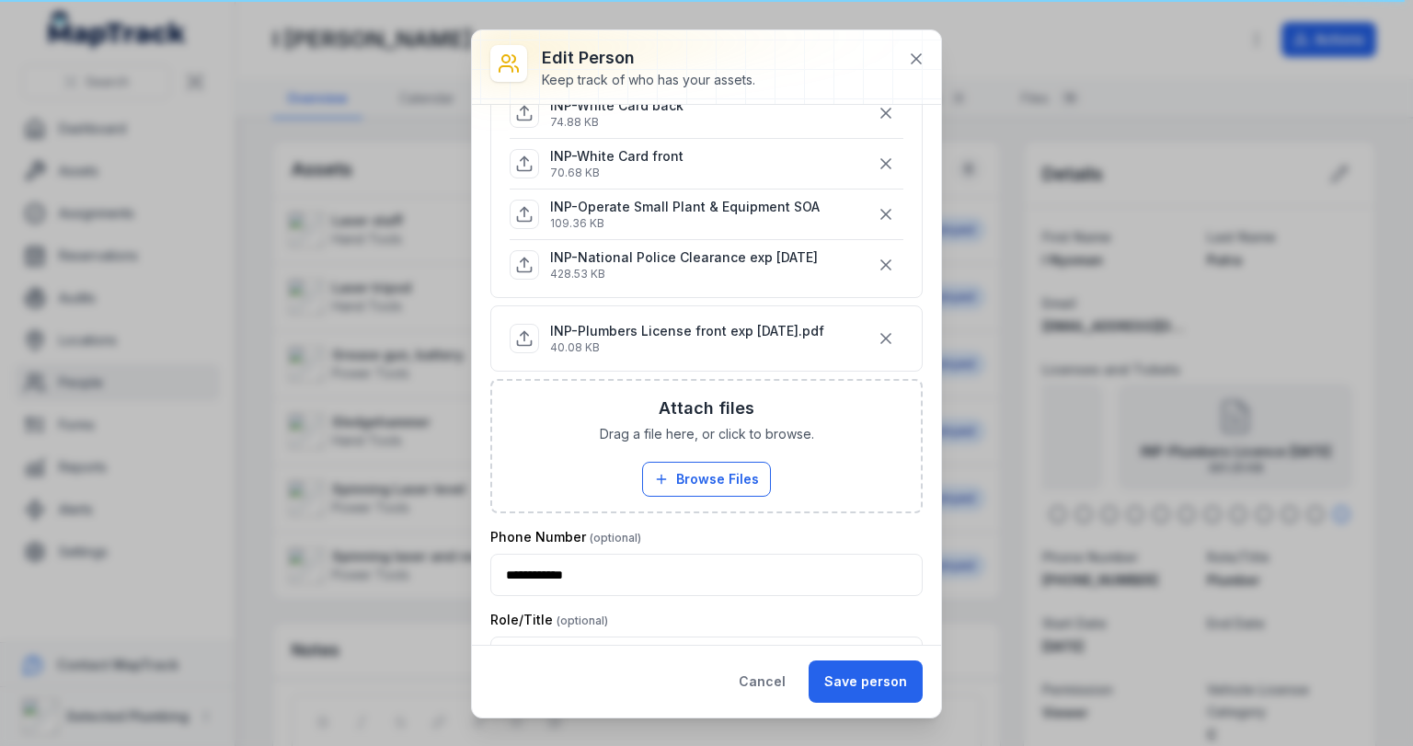
click at [708, 328] on p "INP-Plumbers License front exp [DATE].pdf" at bounding box center [687, 331] width 274 height 18
click at [865, 672] on button "Save person" at bounding box center [866, 682] width 114 height 42
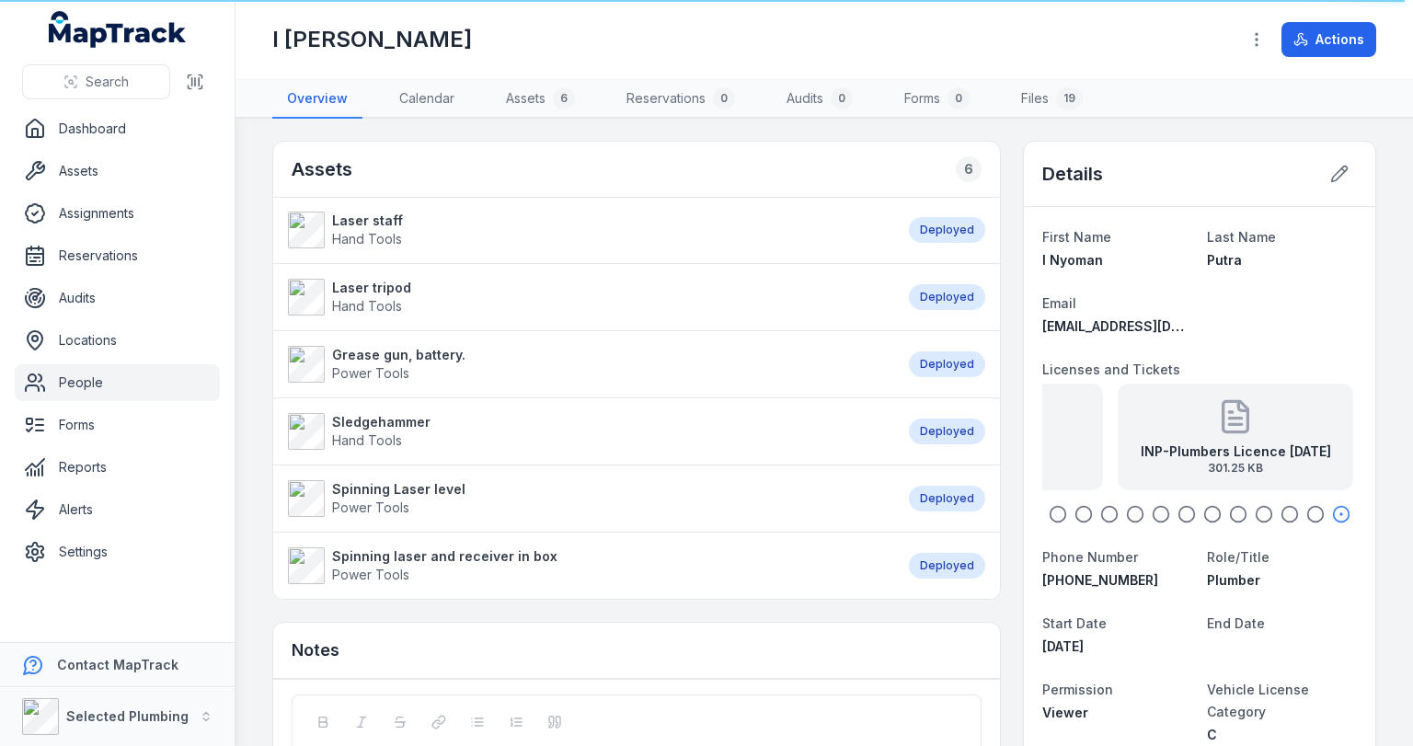
click at [1211, 445] on strong "INP-Plumbers Licence [DATE]" at bounding box center [1236, 452] width 190 height 18
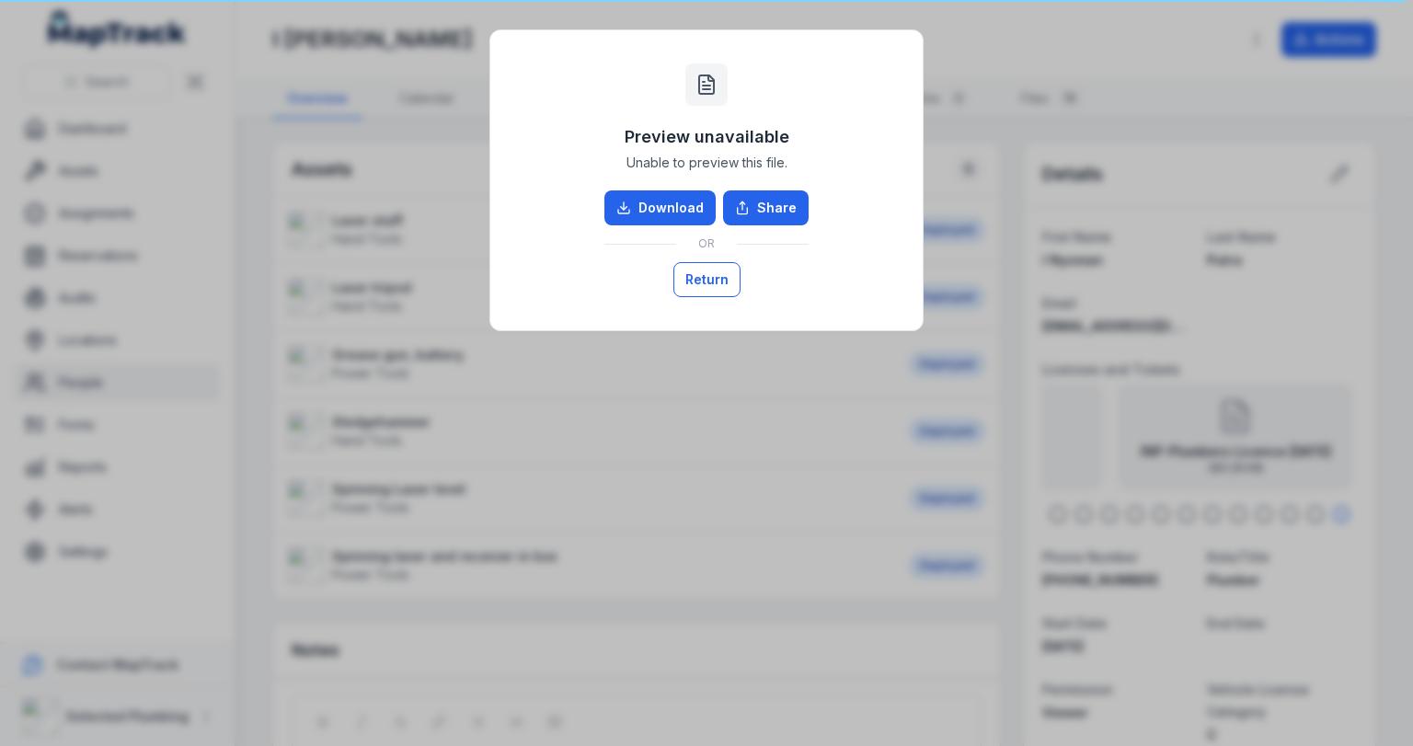
click at [696, 277] on button "Return" at bounding box center [706, 279] width 67 height 35
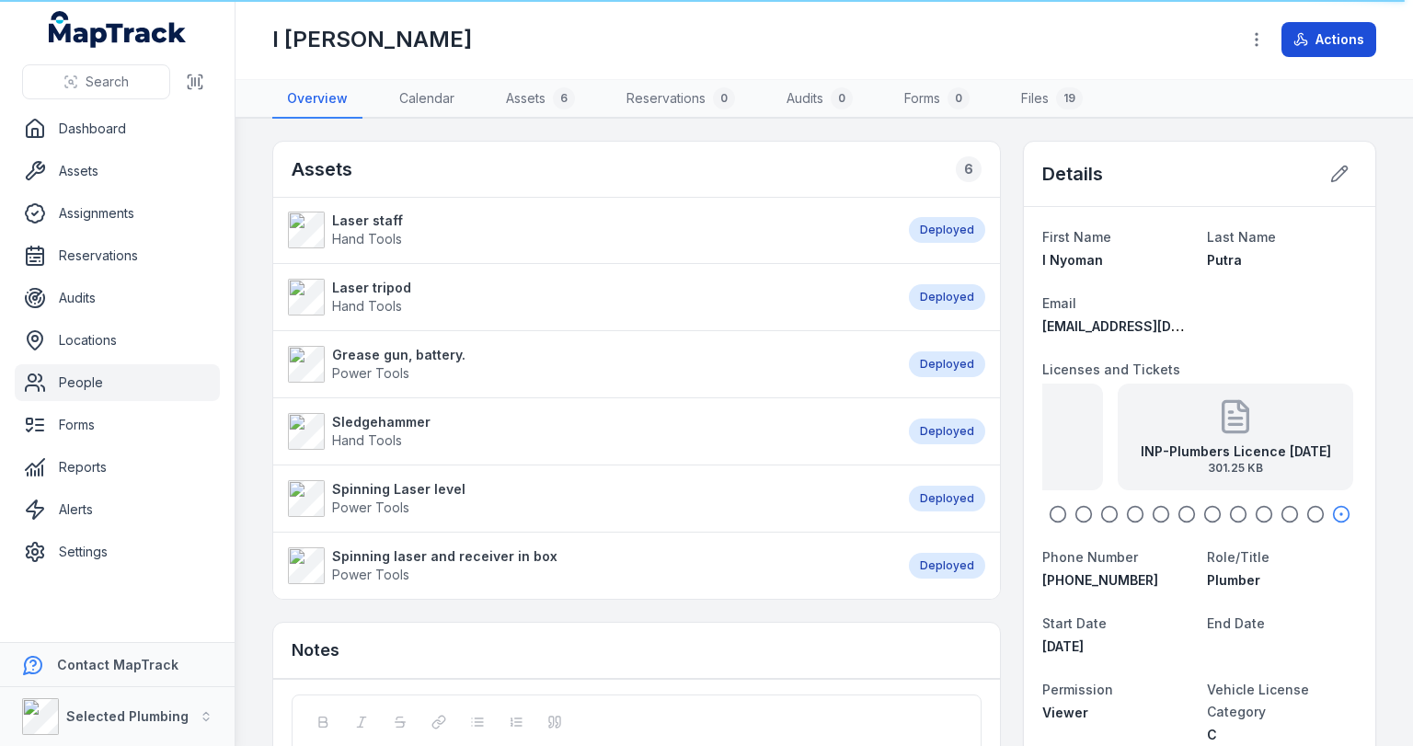
click at [1304, 39] on icon at bounding box center [1304, 40] width 6 height 9
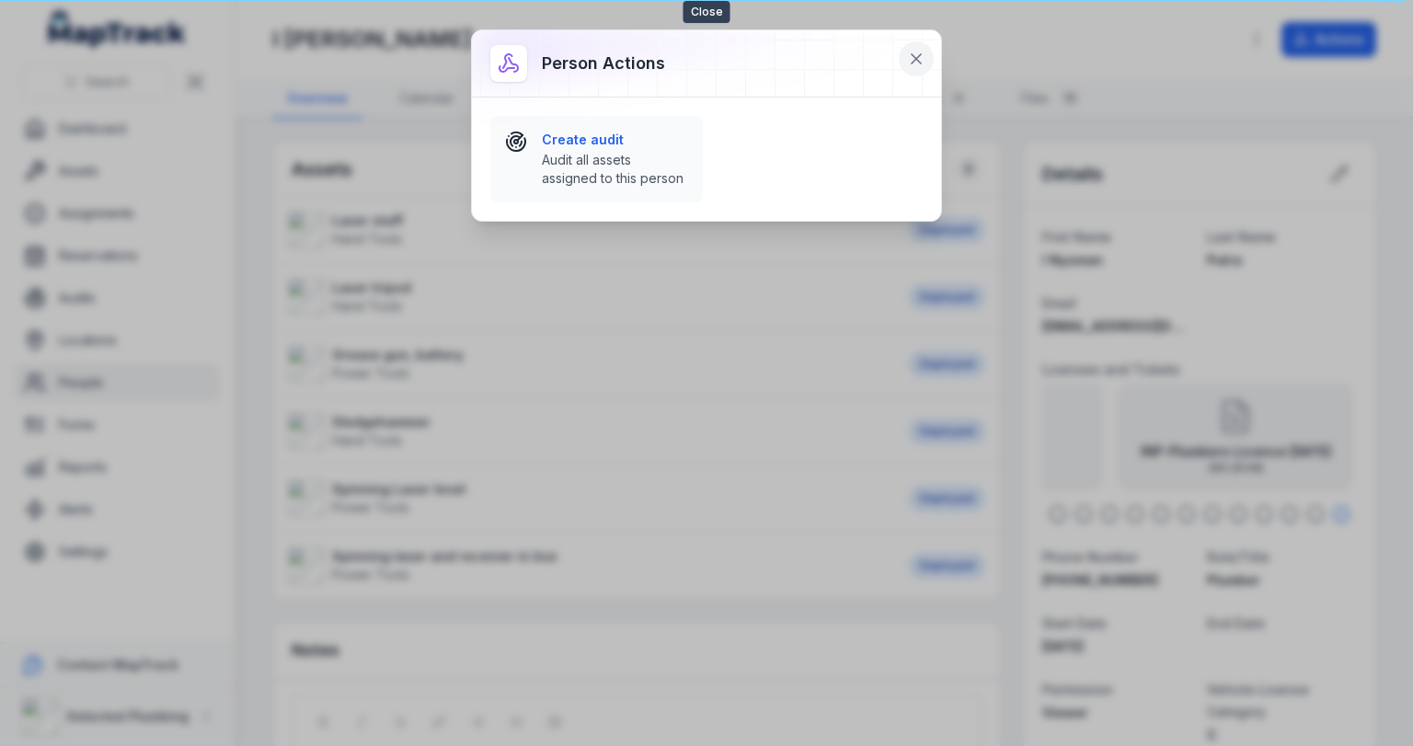
click at [916, 52] on icon at bounding box center [916, 59] width 18 height 18
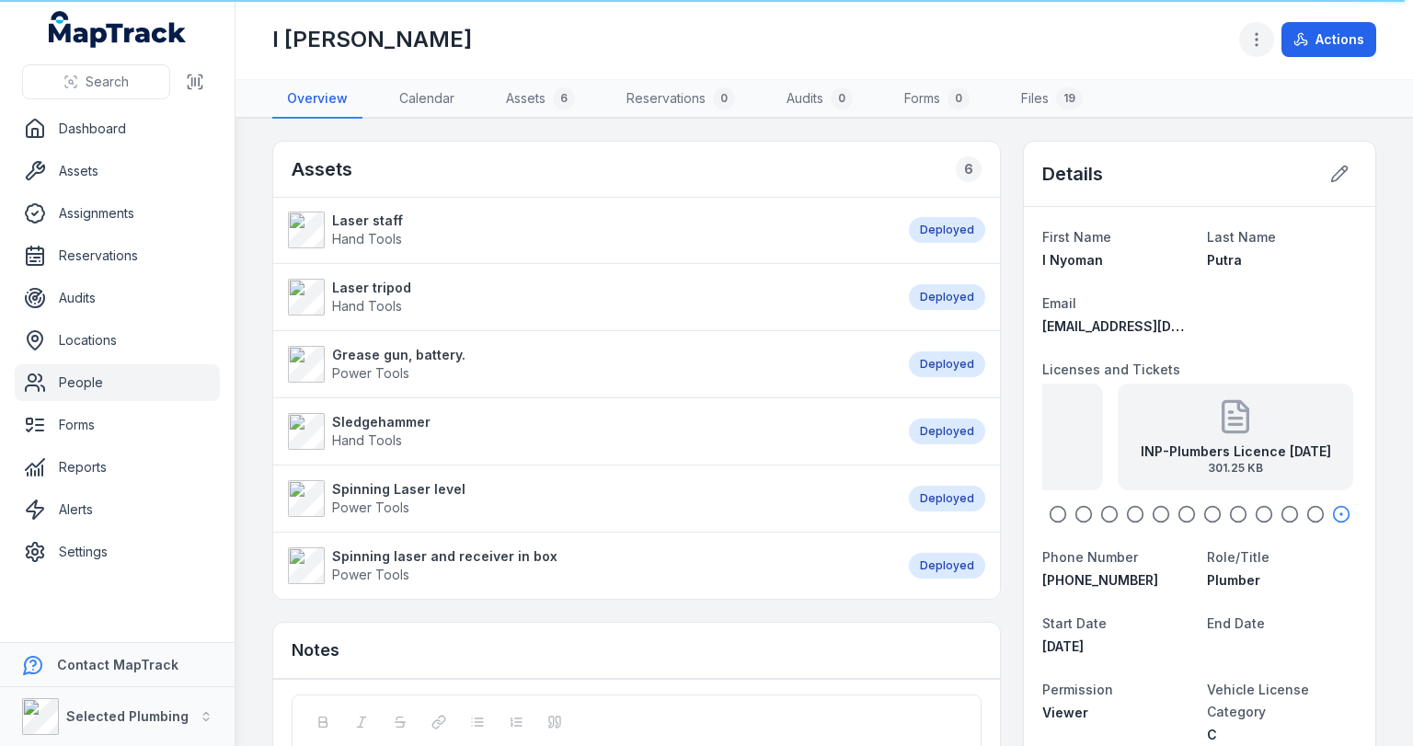
click at [1258, 34] on circle "button" at bounding box center [1257, 34] width 2 height 2
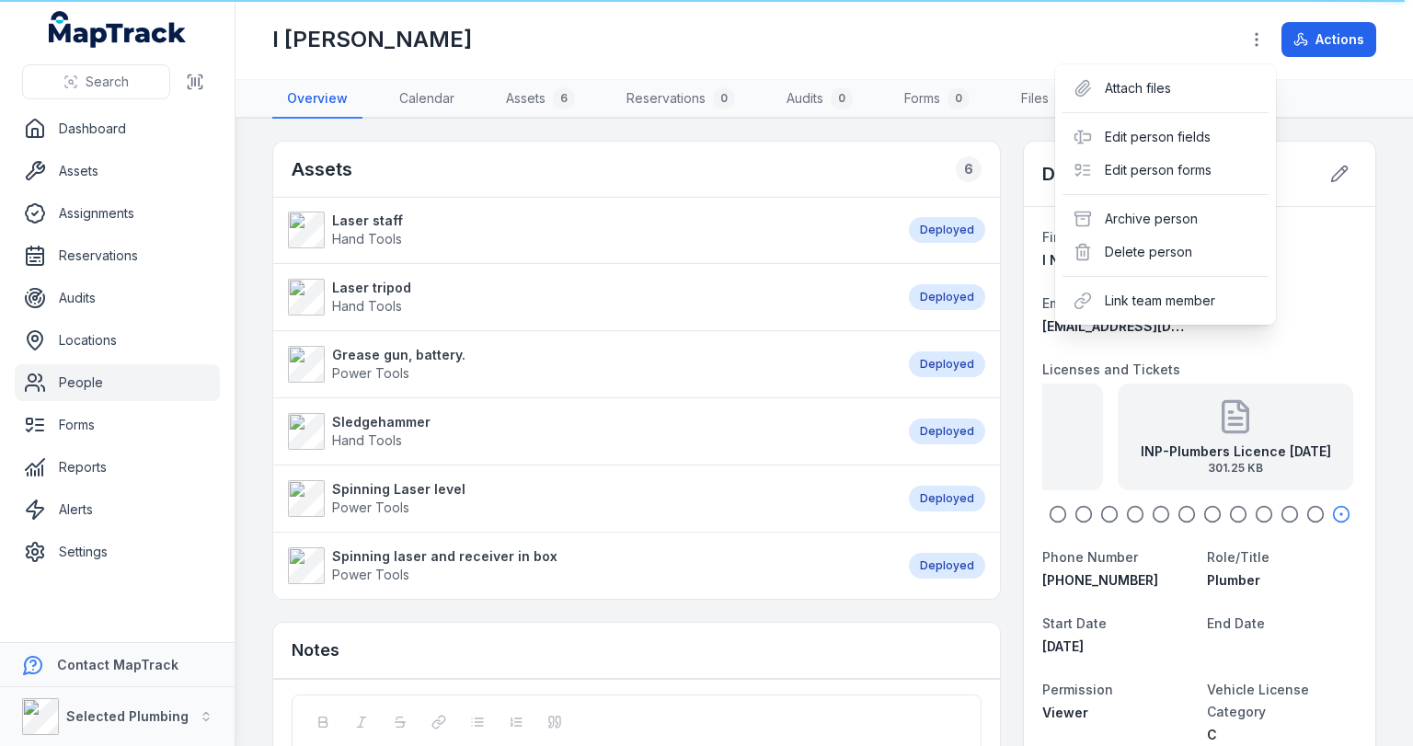
click at [933, 38] on div "I Nyoman Putra Actions" at bounding box center [824, 39] width 1104 height 64
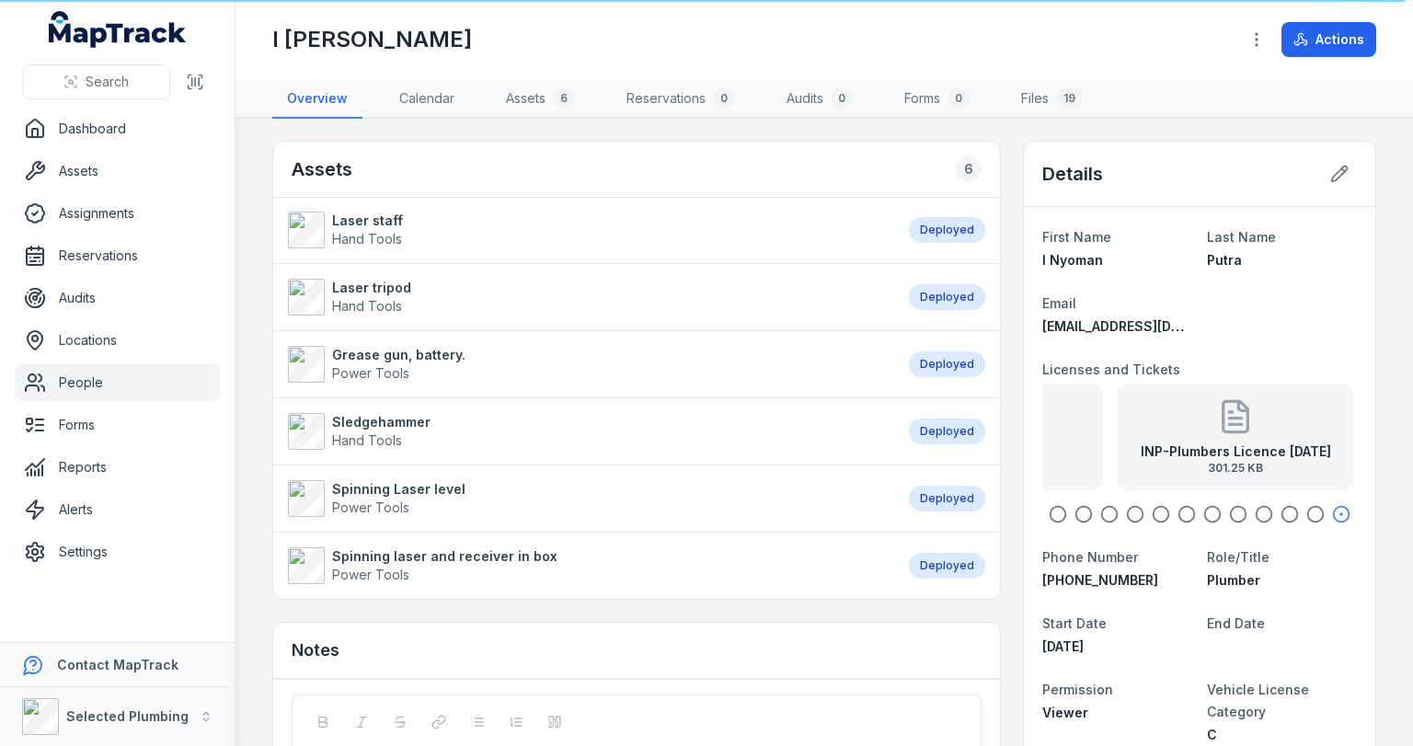
click at [75, 388] on link "People" at bounding box center [117, 382] width 205 height 37
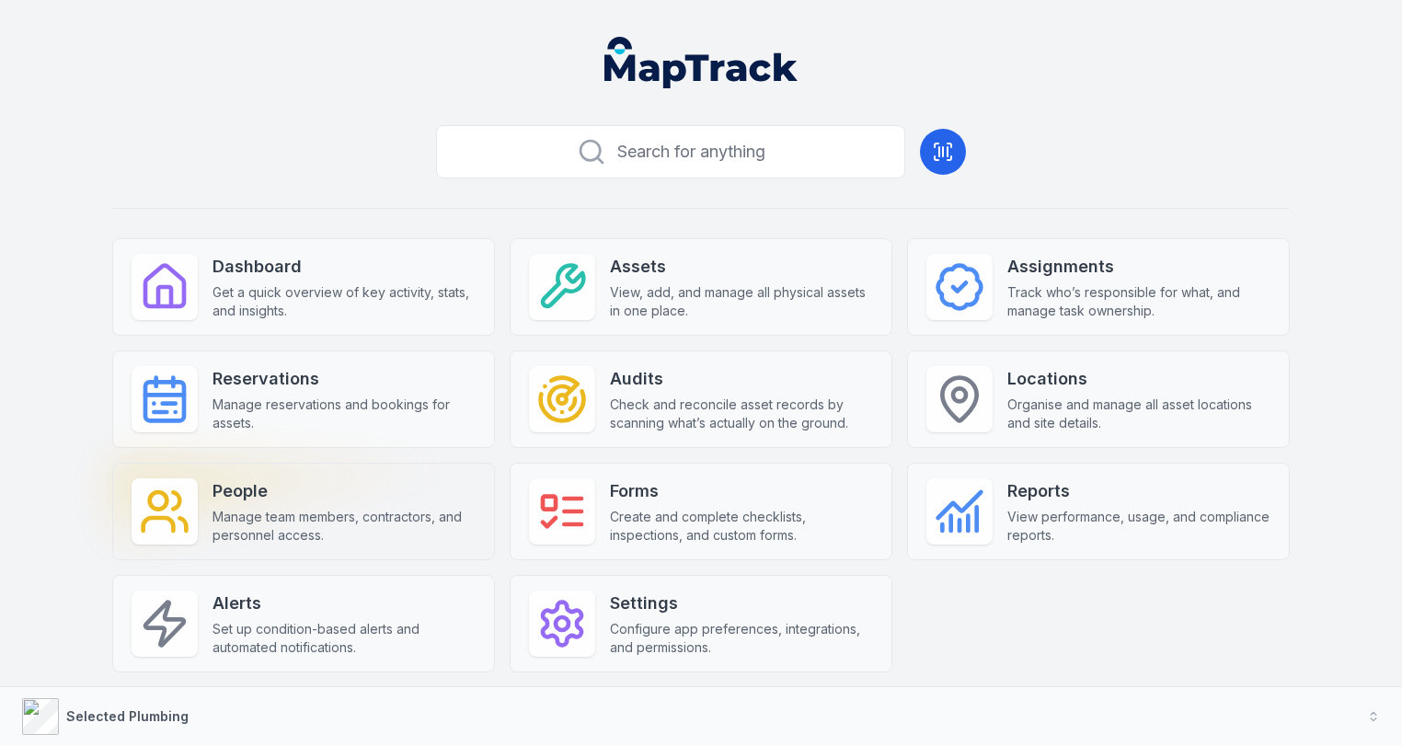
click at [213, 508] on span "Manage team members, contractors, and personnel access." at bounding box center [344, 526] width 263 height 37
